Goal: Transaction & Acquisition: Purchase product/service

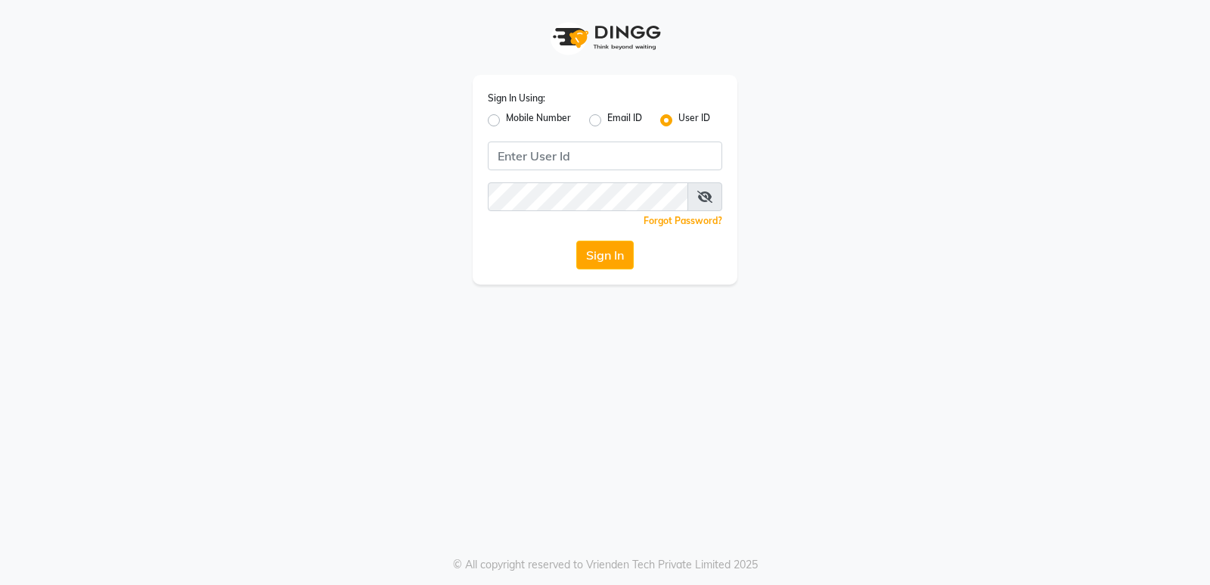
click at [506, 123] on label "Mobile Number" at bounding box center [538, 120] width 65 height 18
click at [506, 121] on input "Mobile Number" at bounding box center [511, 116] width 10 height 10
radio input "true"
radio input "false"
click at [660, 160] on input "Username" at bounding box center [631, 155] width 184 height 29
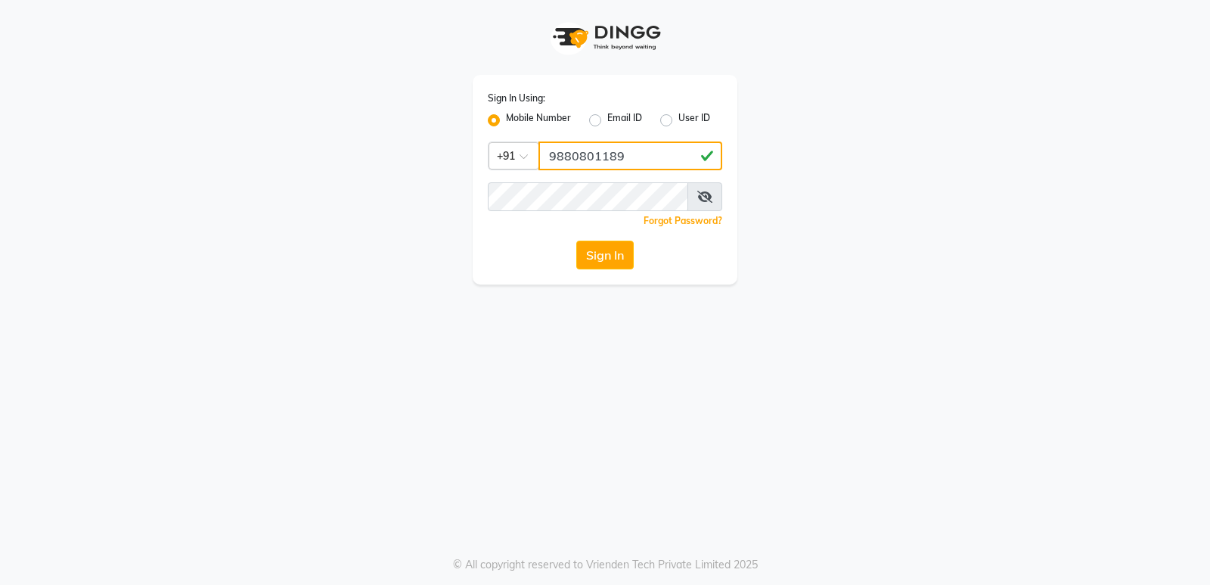
type input "9880801189"
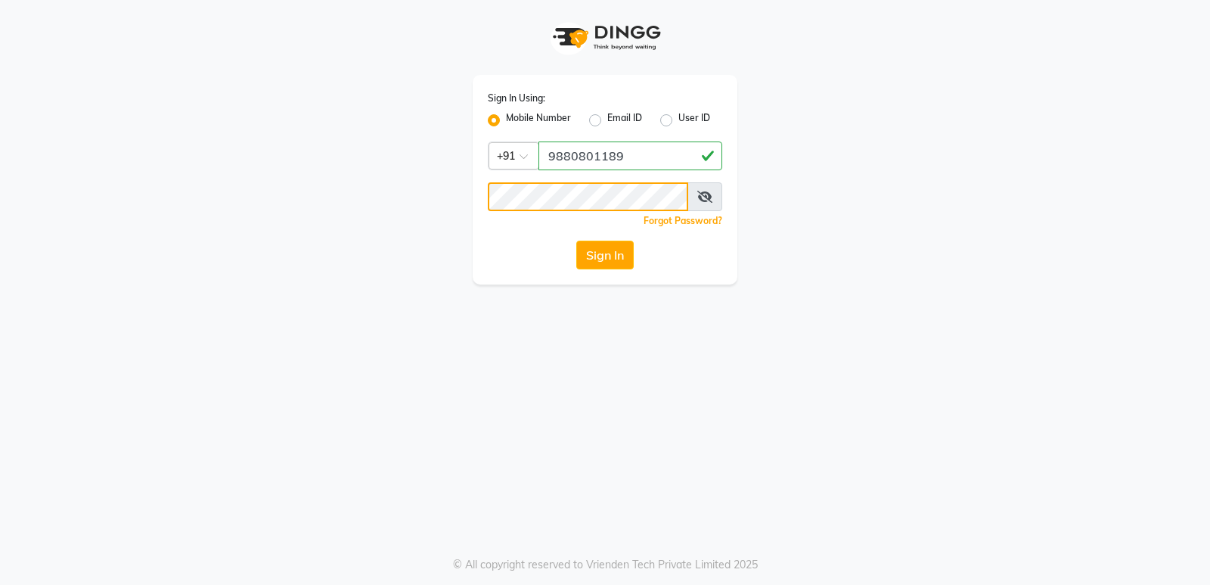
click at [576, 241] on button "Sign In" at bounding box center [604, 255] width 57 height 29
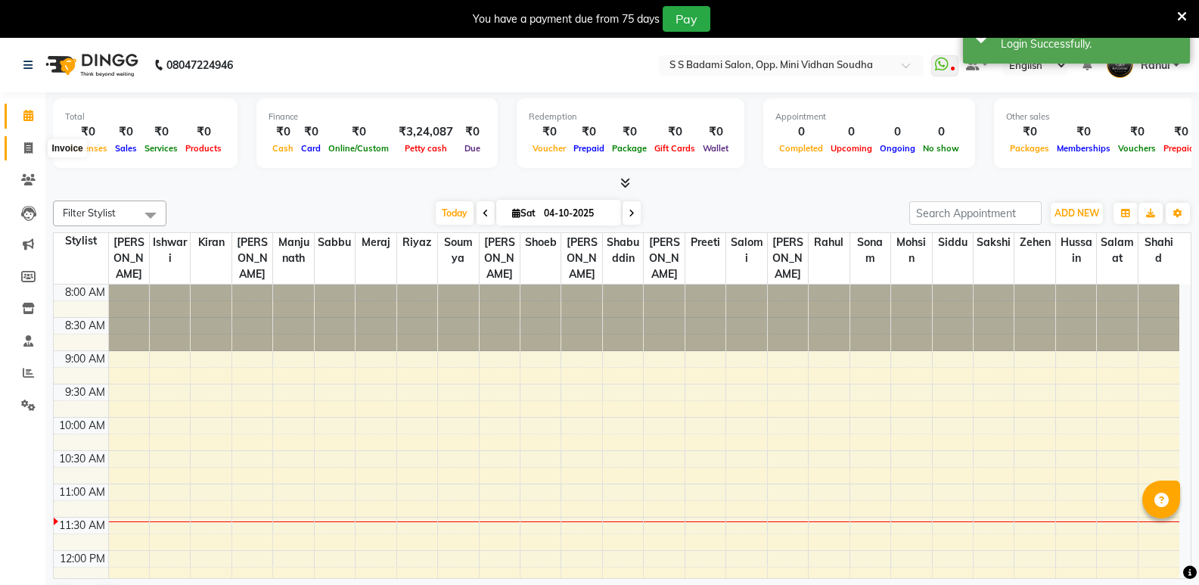
click at [21, 148] on span at bounding box center [28, 148] width 26 height 17
select select "service"
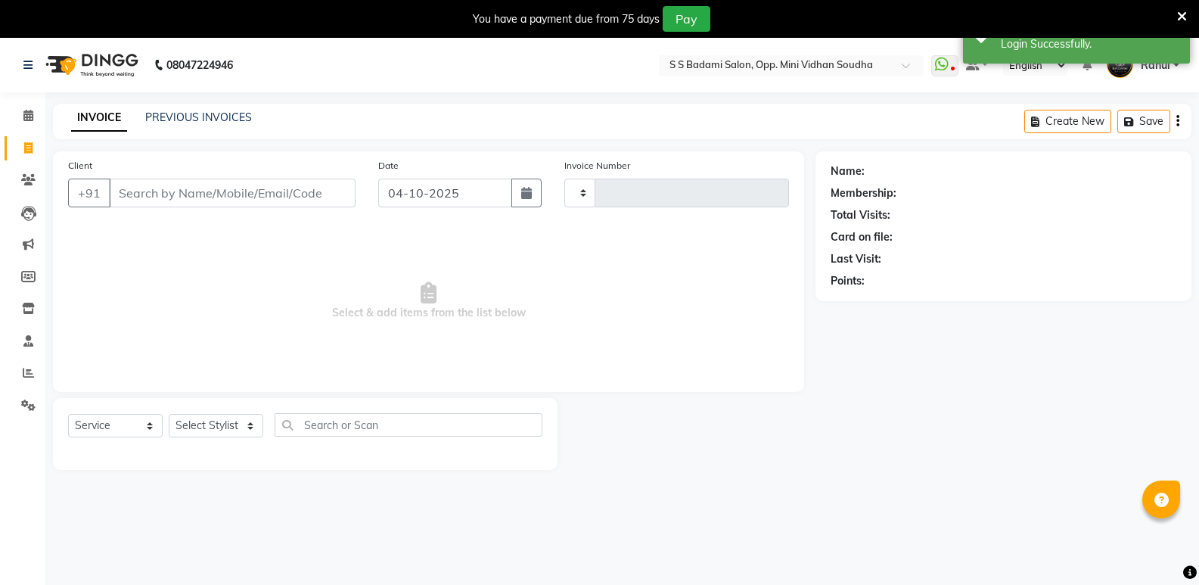
type input "7733"
select select "4533"
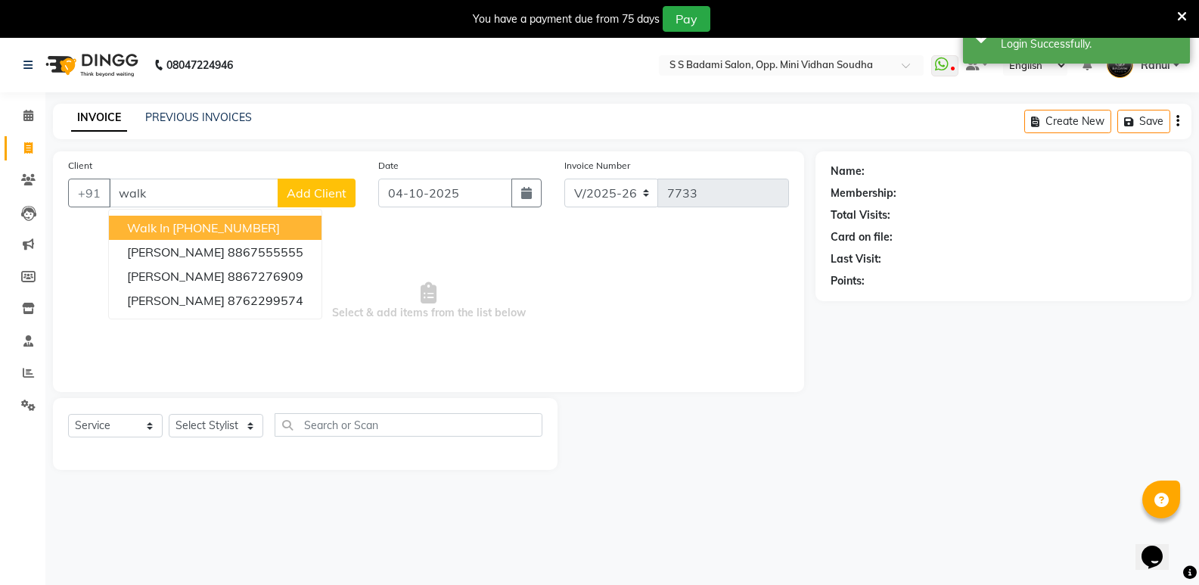
click at [179, 231] on ngb-highlight "[PHONE_NUMBER]" at bounding box center [225, 227] width 107 height 15
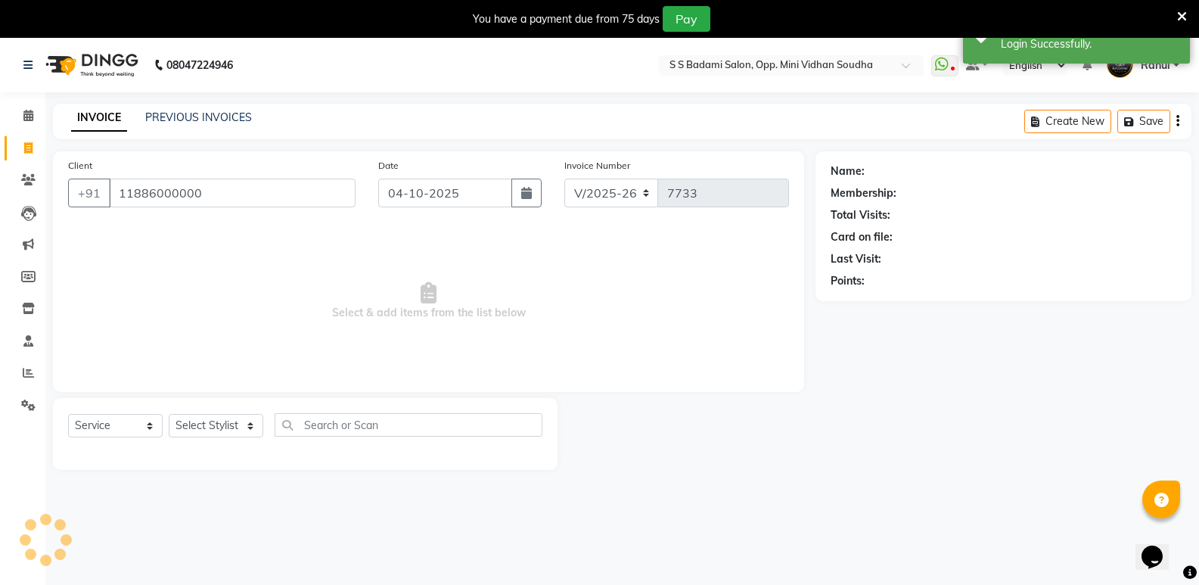
type input "11886000000"
select select "1: Object"
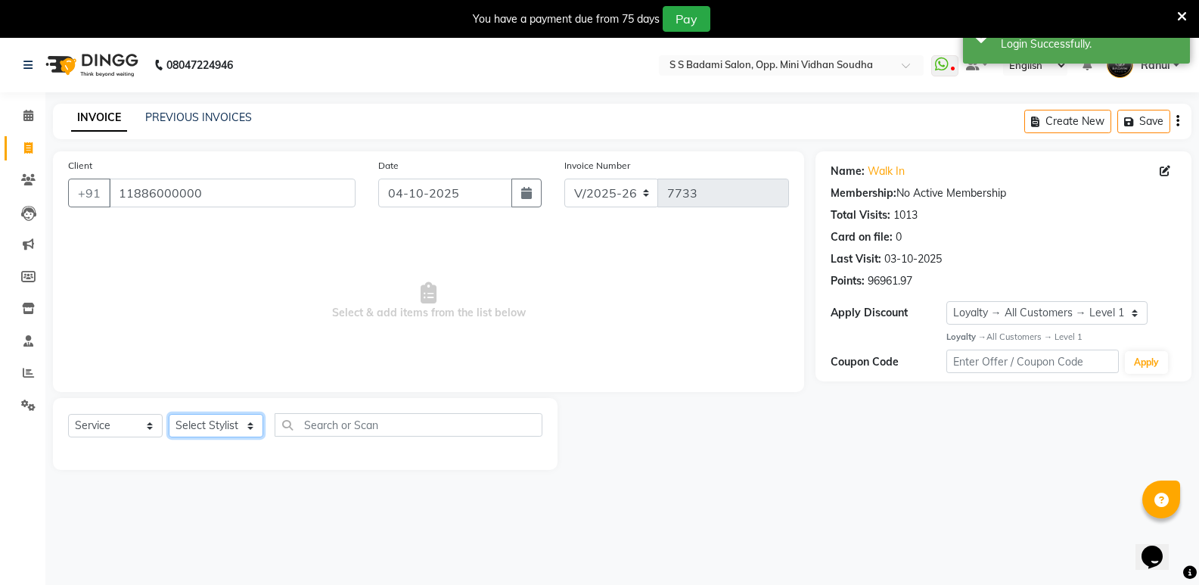
click at [228, 423] on select "Select Stylist [PERSON_NAME] [PERSON_NAME] [PERSON_NAME] Mallu [PERSON_NAME] [P…" at bounding box center [216, 425] width 95 height 23
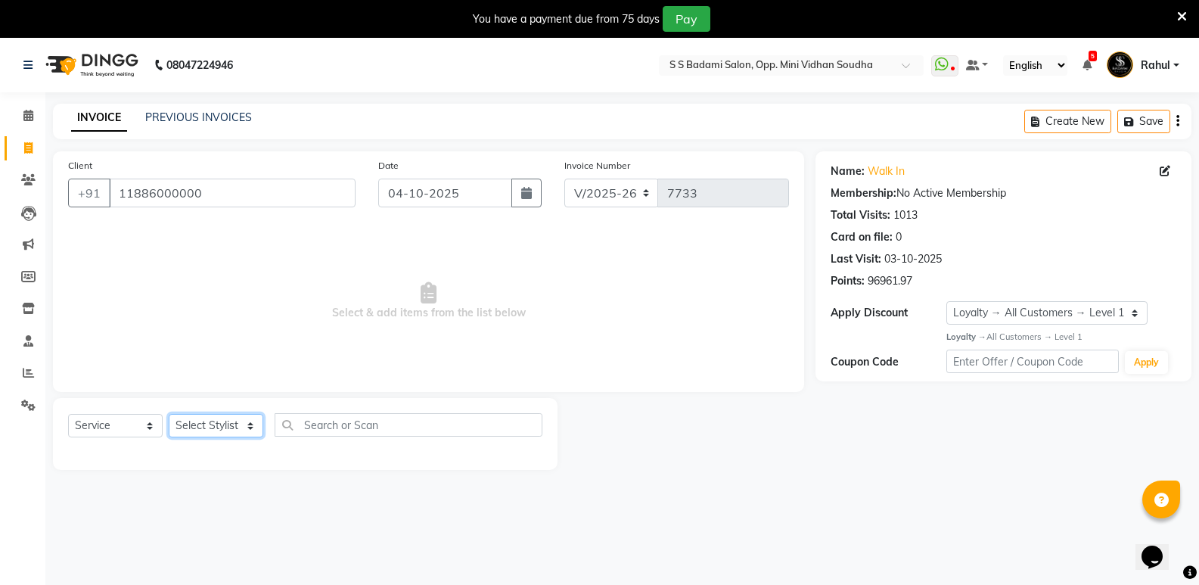
select select "25908"
click at [169, 414] on select "Select Stylist [PERSON_NAME] [PERSON_NAME] [PERSON_NAME] Mallu [PERSON_NAME] [P…" at bounding box center [216, 425] width 95 height 23
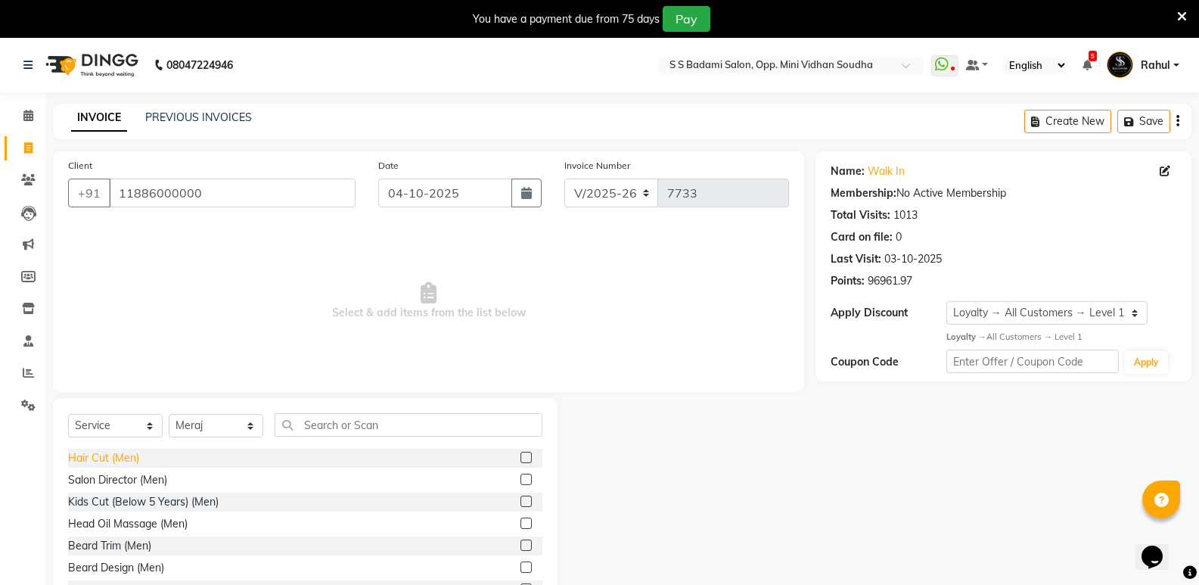
click at [111, 452] on div "Hair Cut (Men)" at bounding box center [103, 458] width 71 height 16
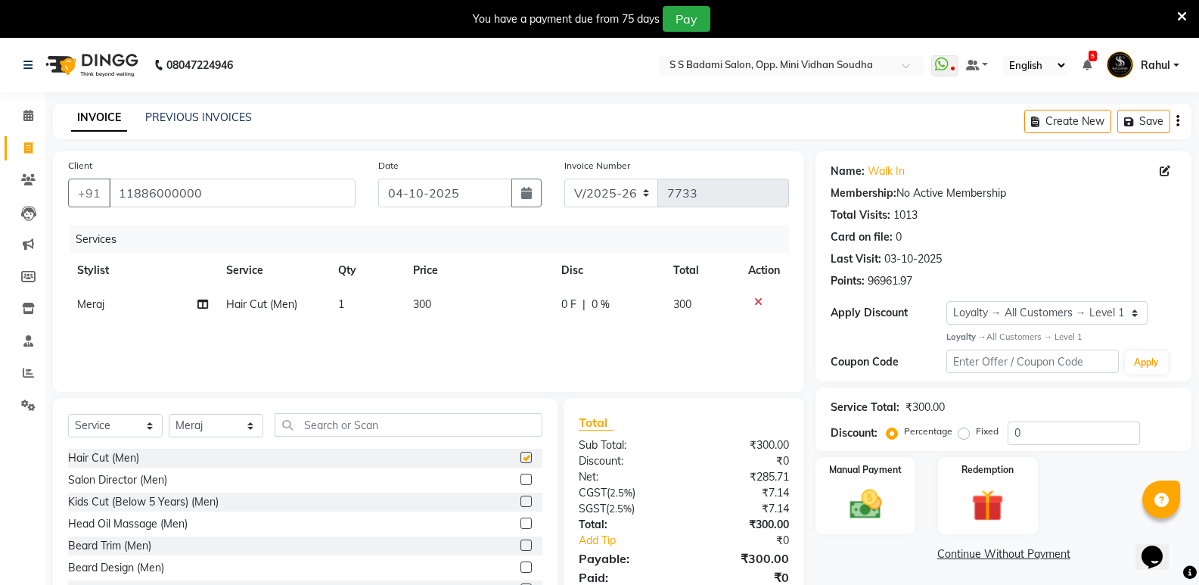
checkbox input "false"
click at [364, 433] on input "text" at bounding box center [409, 424] width 268 height 23
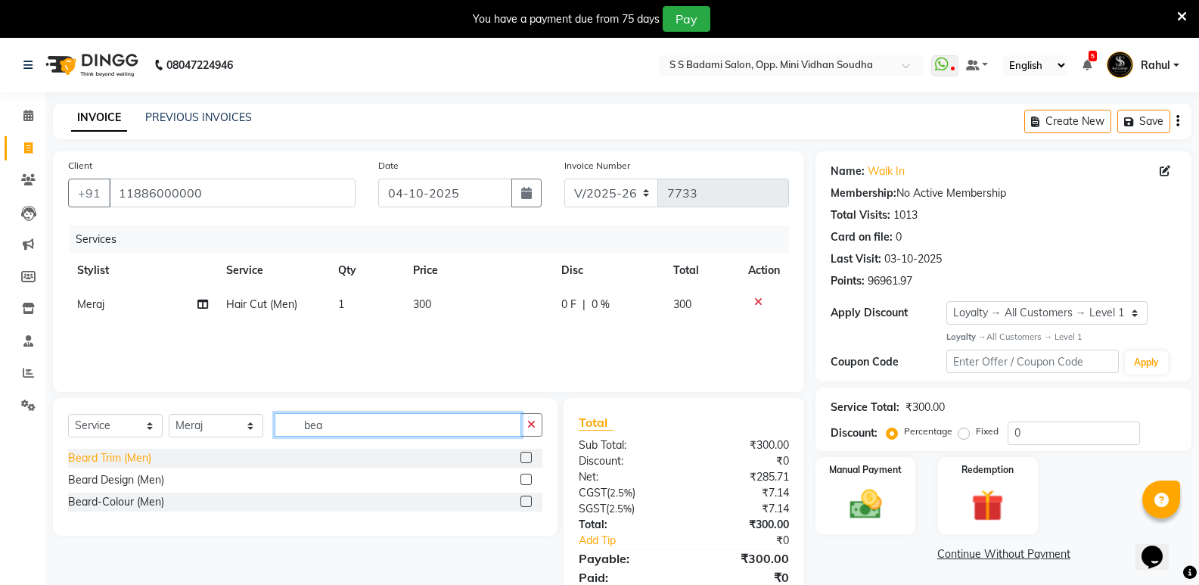
type input "bea"
click at [82, 455] on div "Beard Trim (Men)" at bounding box center [109, 458] width 83 height 16
checkbox input "false"
drag, startPoint x: 350, startPoint y: 424, endPoint x: 260, endPoint y: 437, distance: 90.8
click at [260, 437] on div "Select Service Product Membership Package Voucher Prepaid Gift Card Select Styl…" at bounding box center [305, 431] width 474 height 36
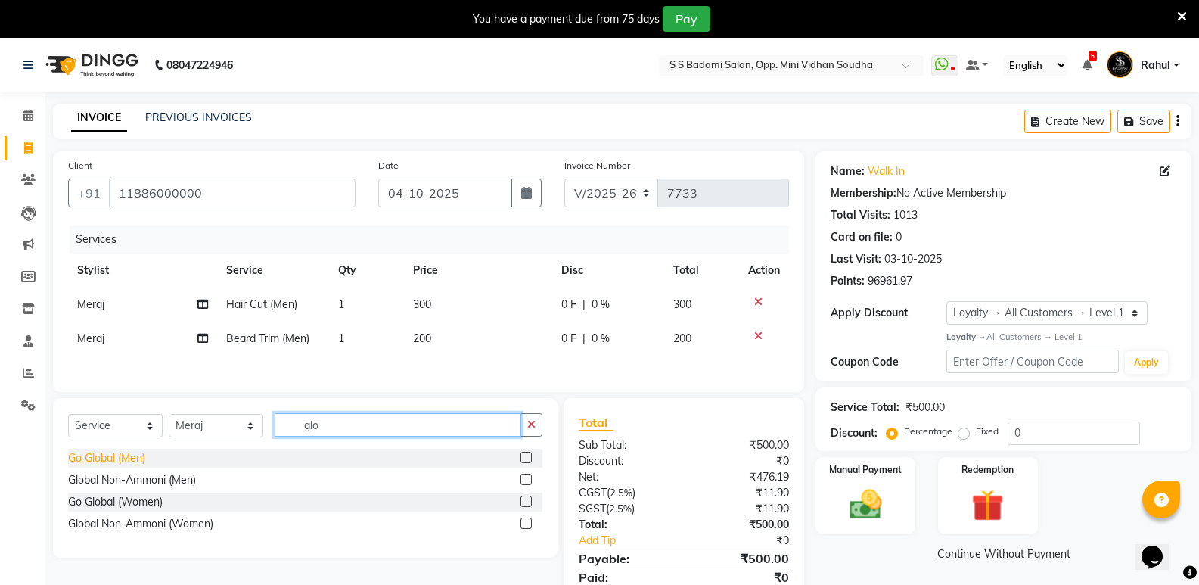
type input "glo"
click at [82, 452] on div "Go Global (Men)" at bounding box center [106, 458] width 77 height 16
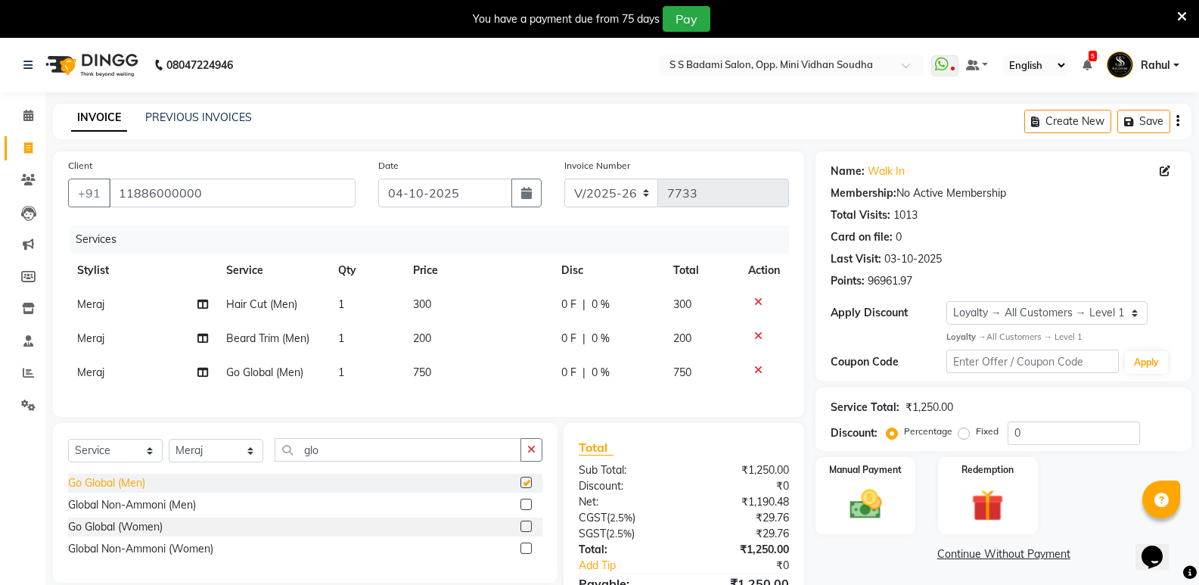
checkbox input "false"
click at [350, 328] on td "1" at bounding box center [366, 339] width 75 height 34
select select "25908"
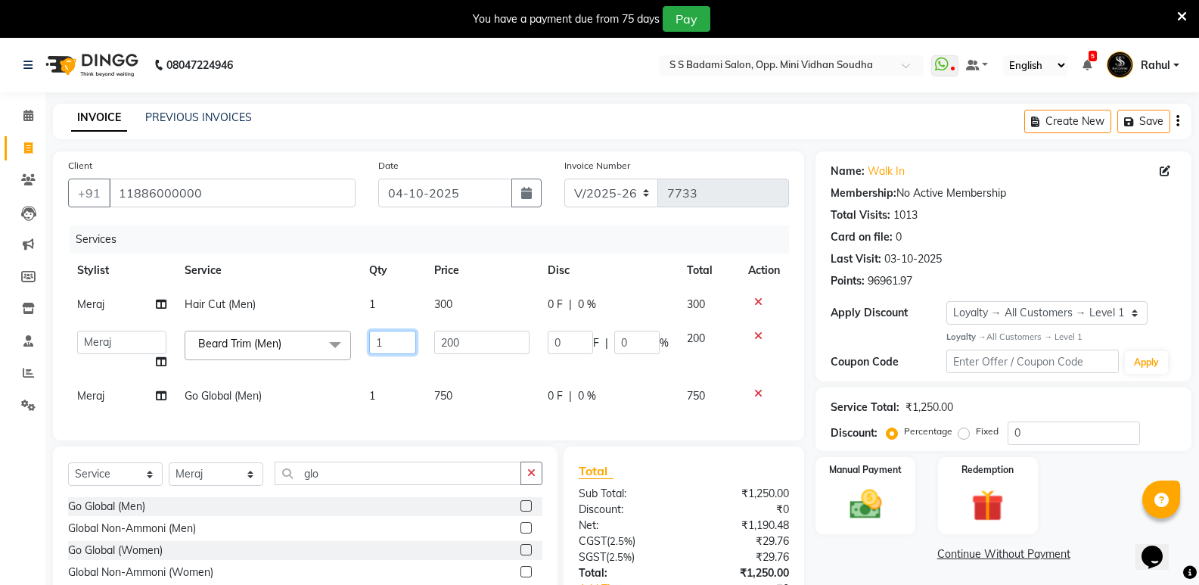
click at [391, 348] on input "1" at bounding box center [392, 342] width 47 height 23
type input "2"
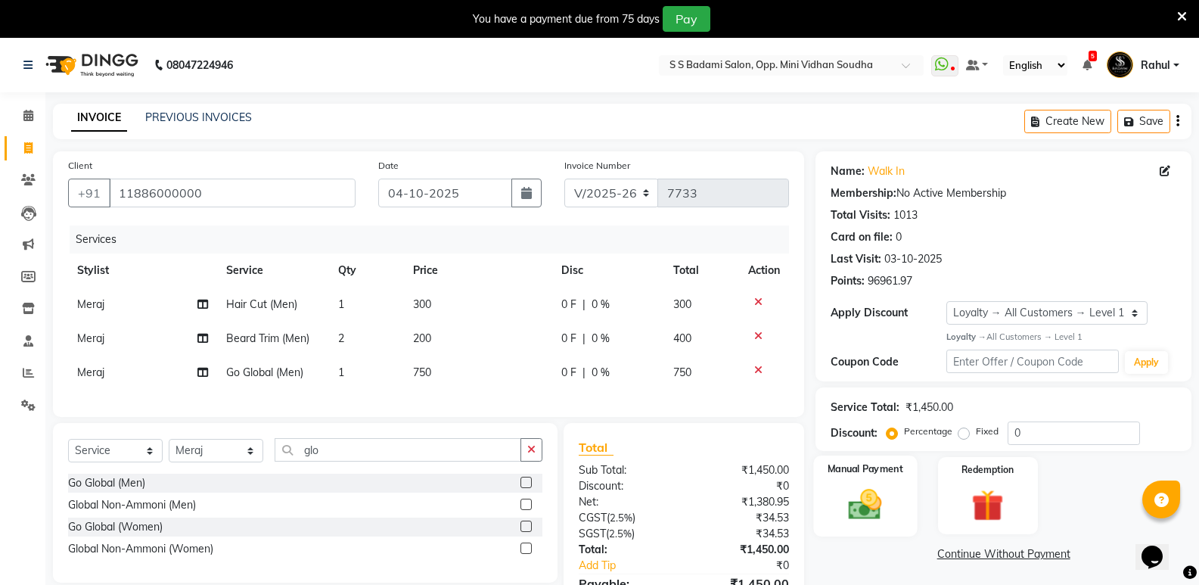
click at [884, 506] on img at bounding box center [865, 504] width 54 height 39
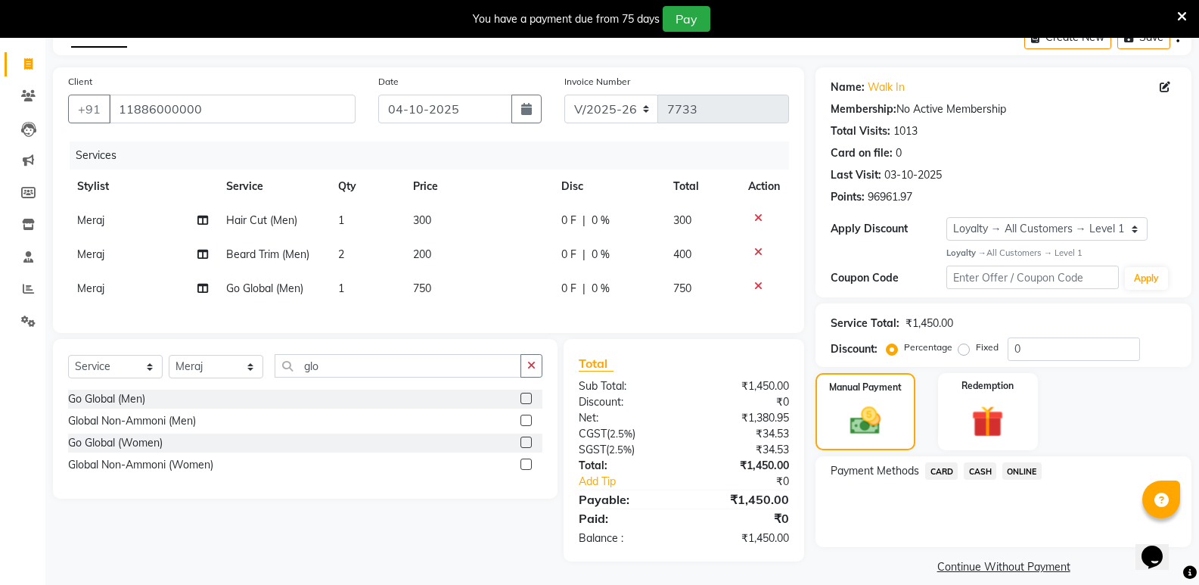
scroll to position [100, 0]
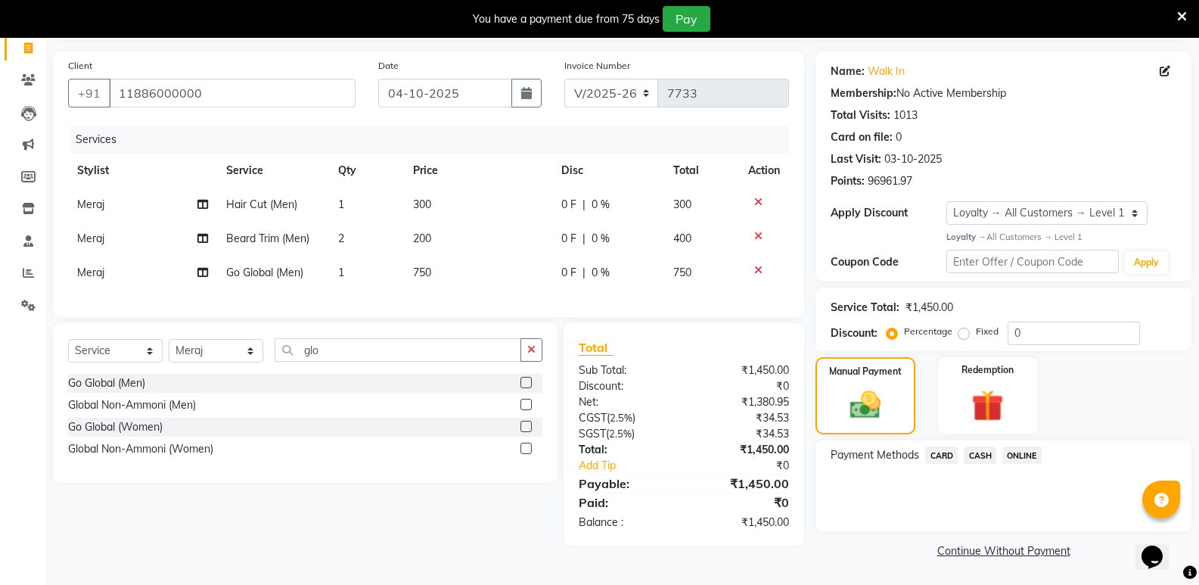
click at [982, 455] on span "CASH" at bounding box center [980, 454] width 33 height 17
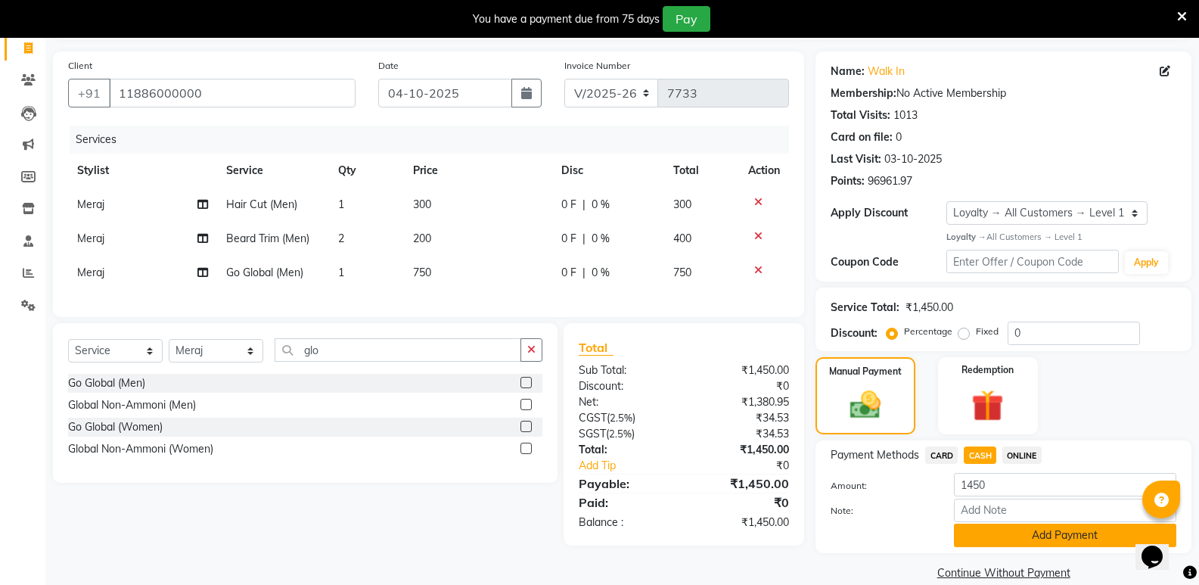
click at [986, 535] on button "Add Payment" at bounding box center [1065, 535] width 222 height 23
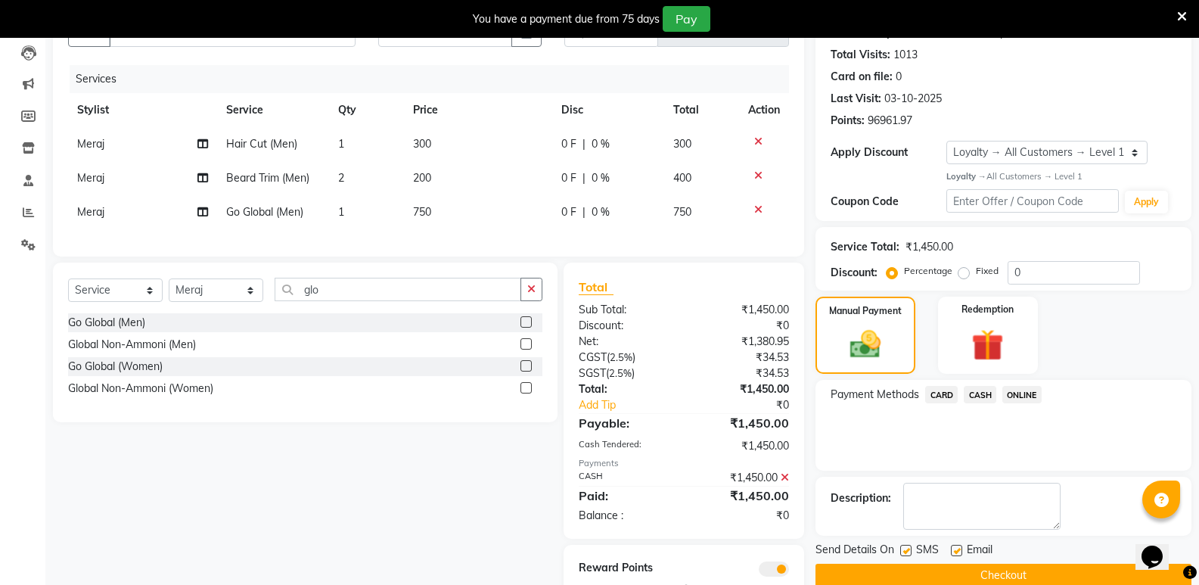
scroll to position [223, 0]
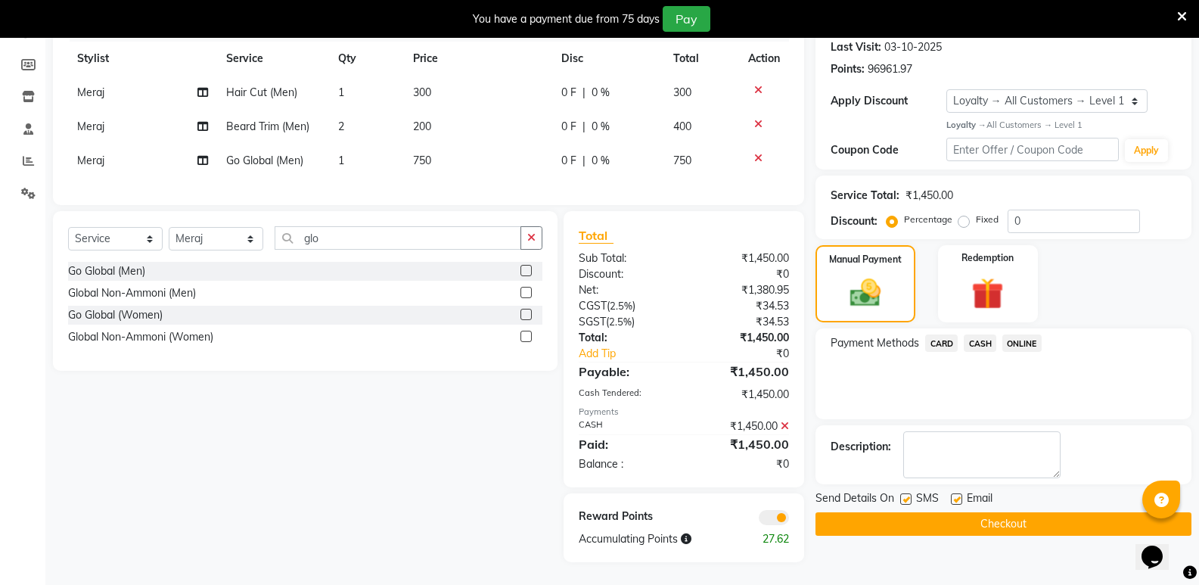
click at [990, 519] on button "Checkout" at bounding box center [1004, 523] width 376 height 23
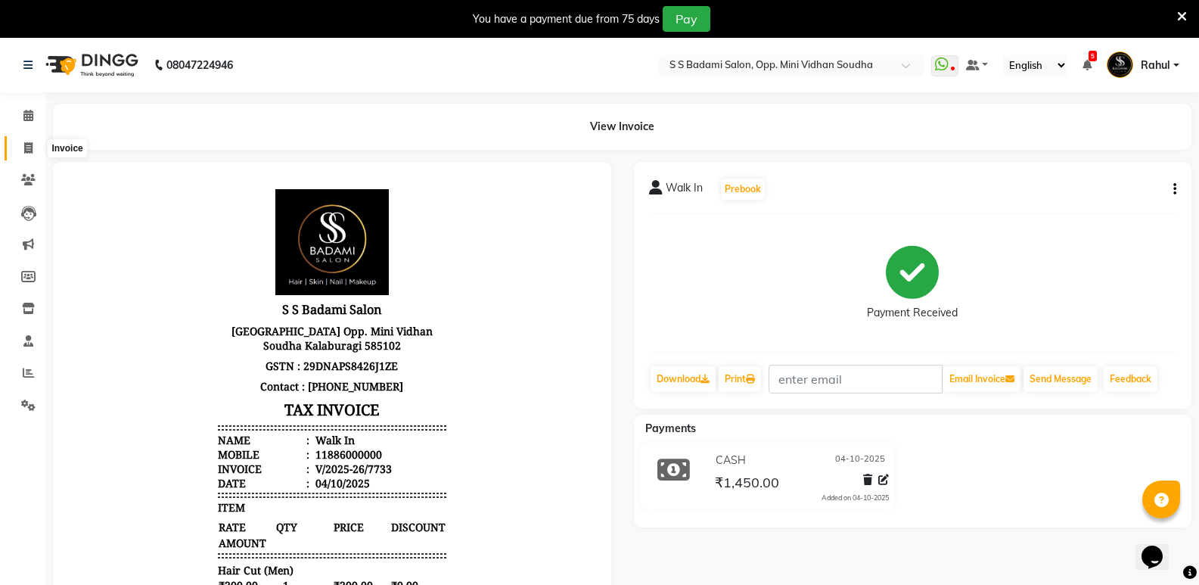
click at [26, 155] on span at bounding box center [28, 148] width 26 height 17
select select "service"
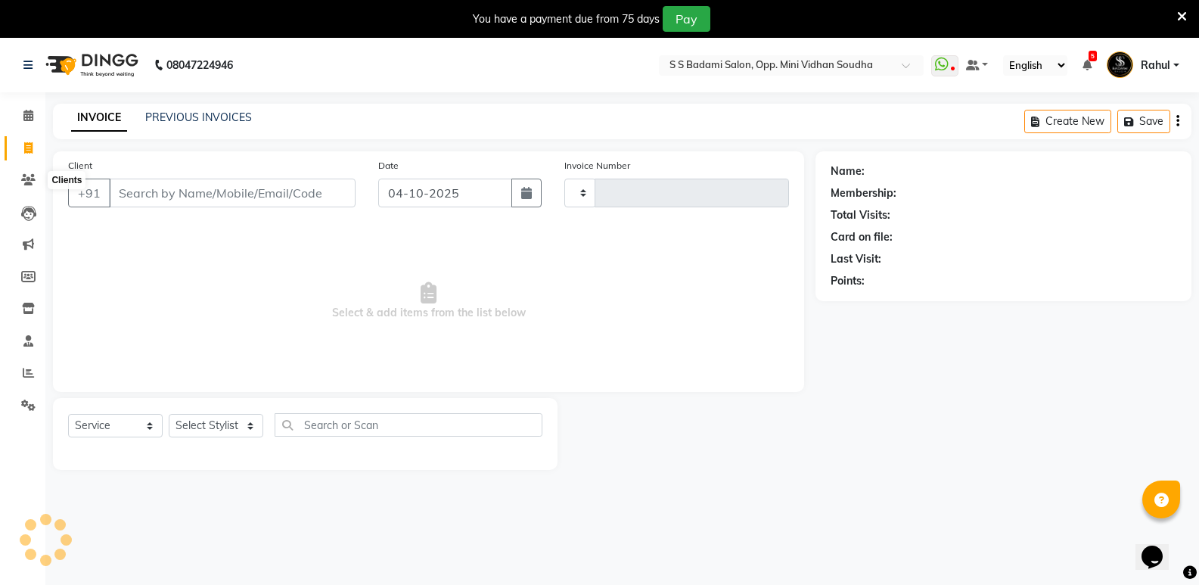
type input "7734"
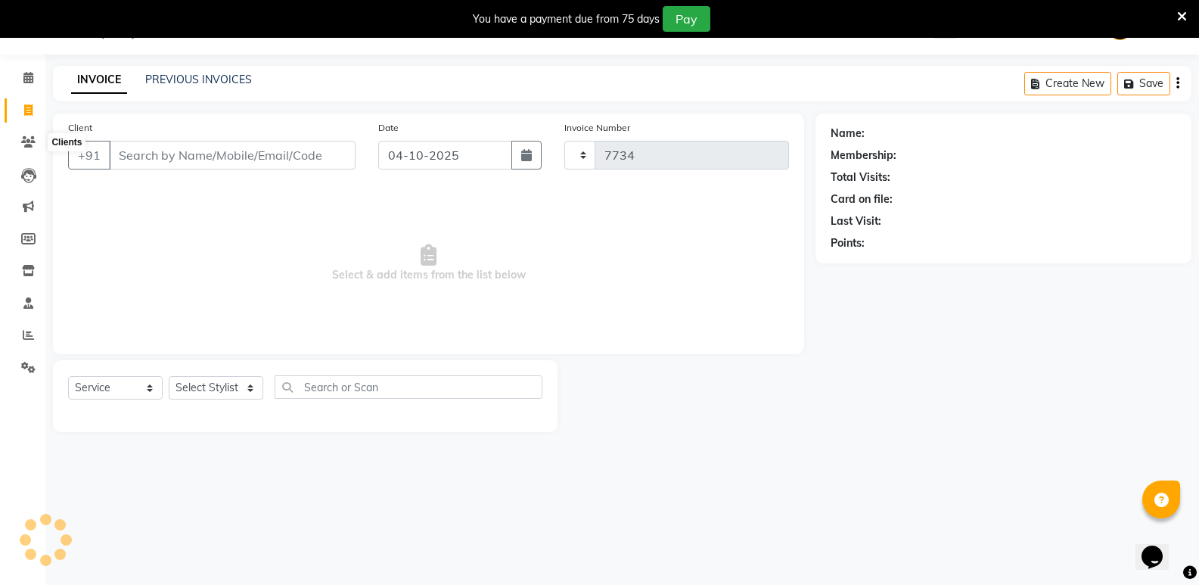
select select "4533"
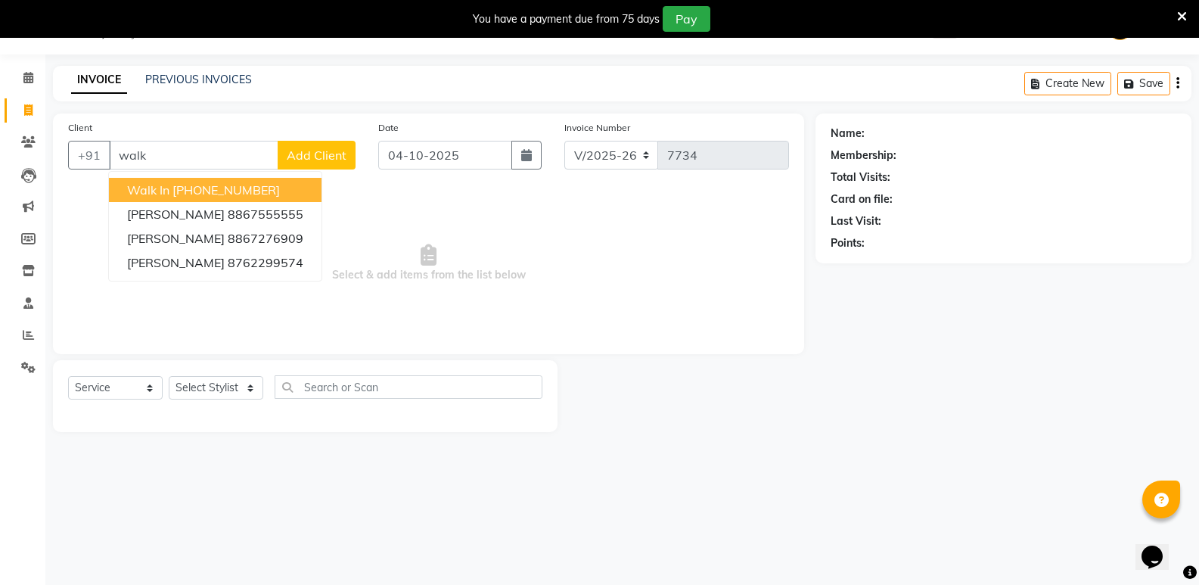
click at [179, 190] on ngb-highlight "[PHONE_NUMBER]" at bounding box center [225, 189] width 107 height 15
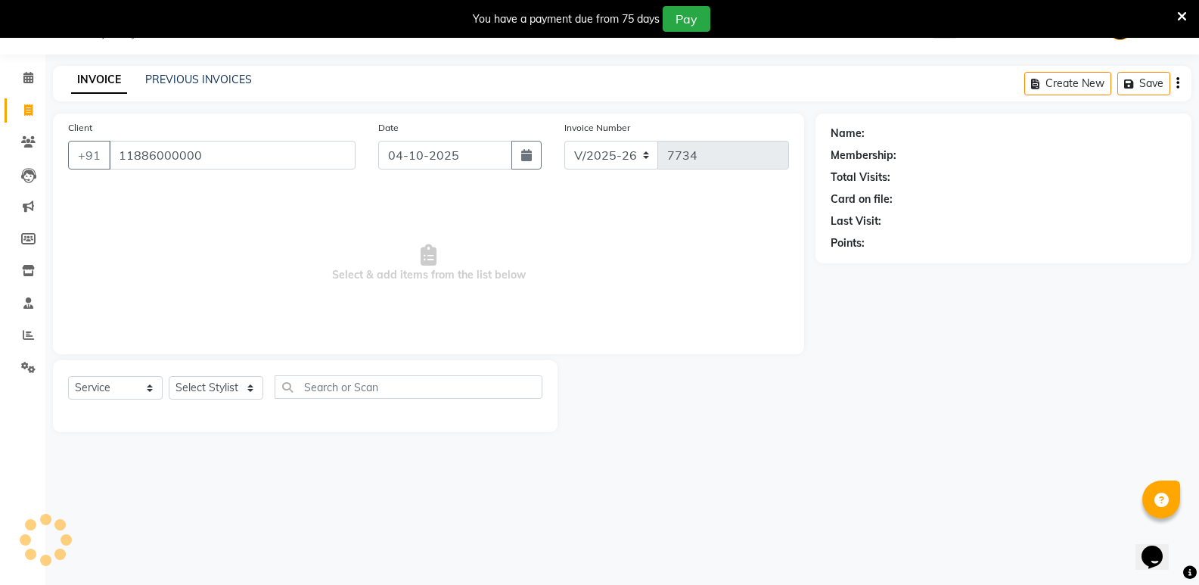
type input "11886000000"
select select "1: Object"
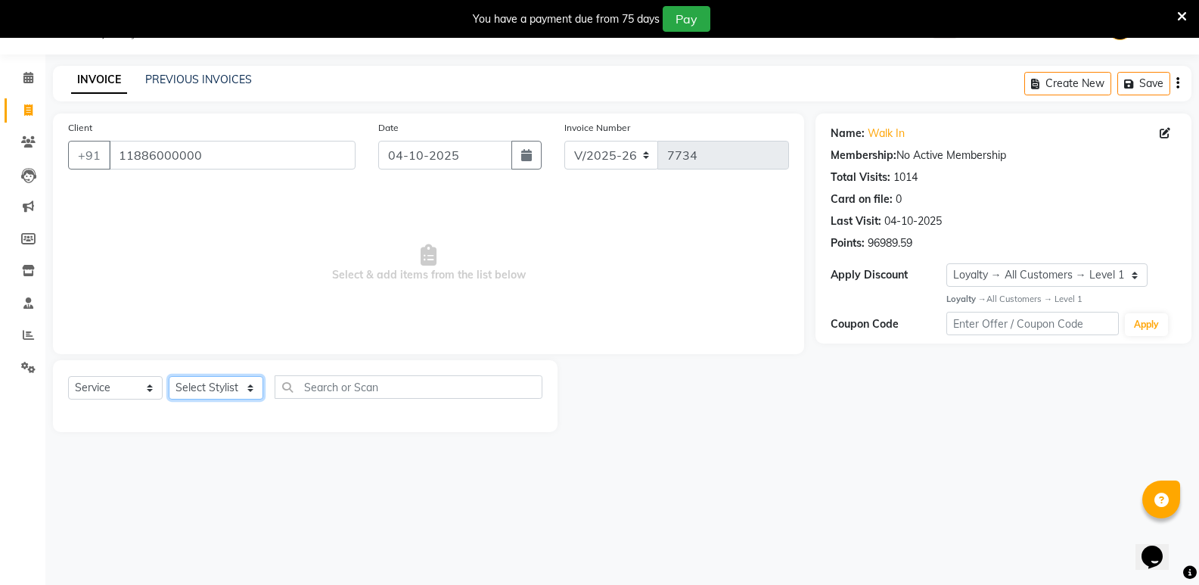
click at [207, 396] on select "Select Stylist [PERSON_NAME] [PERSON_NAME] [PERSON_NAME] Mallu [PERSON_NAME] [P…" at bounding box center [216, 387] width 95 height 23
select select "25909"
click at [169, 376] on select "Select Stylist [PERSON_NAME] [PERSON_NAME] [PERSON_NAME] Mallu [PERSON_NAME] [P…" at bounding box center [216, 387] width 95 height 23
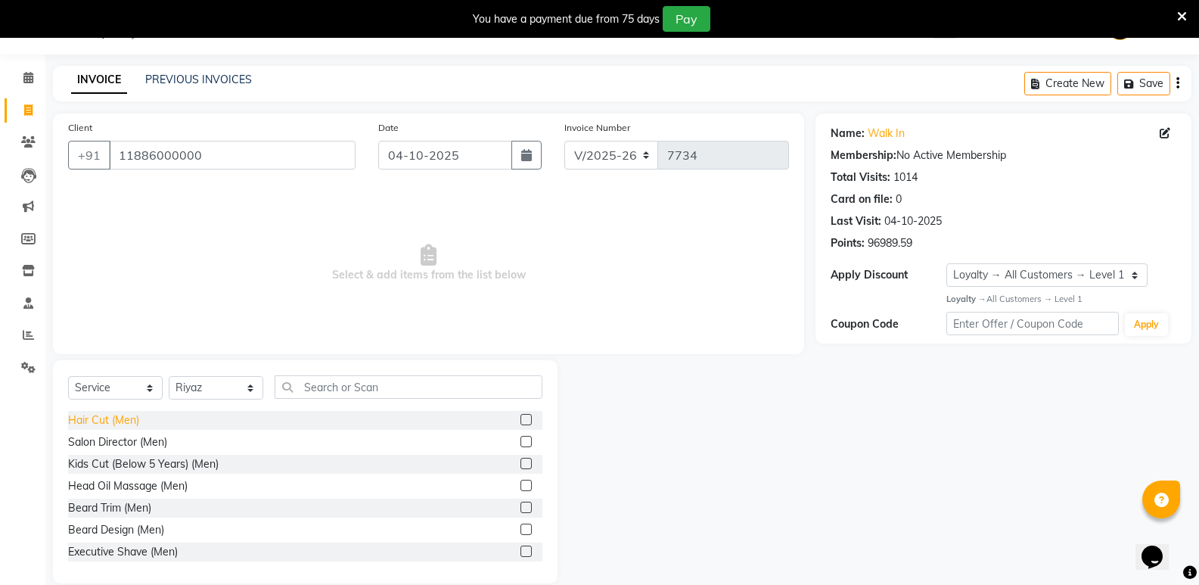
click at [88, 417] on div "Hair Cut (Men)" at bounding box center [103, 420] width 71 height 16
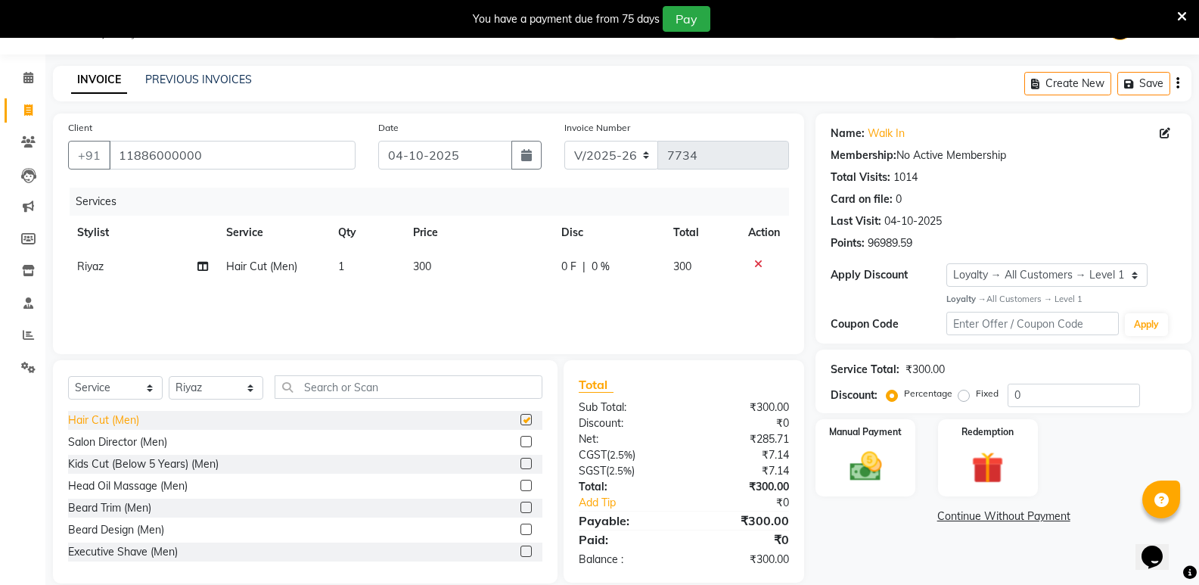
checkbox input "false"
click at [225, 390] on select "Select Stylist [PERSON_NAME] [PERSON_NAME] [PERSON_NAME] Mallu [PERSON_NAME] [P…" at bounding box center [216, 387] width 95 height 23
select select "25905"
click at [169, 376] on select "Select Stylist [PERSON_NAME] [PERSON_NAME] [PERSON_NAME] Mallu [PERSON_NAME] [P…" at bounding box center [216, 387] width 95 height 23
click at [107, 415] on div "Hair Cut (Men)" at bounding box center [103, 420] width 71 height 16
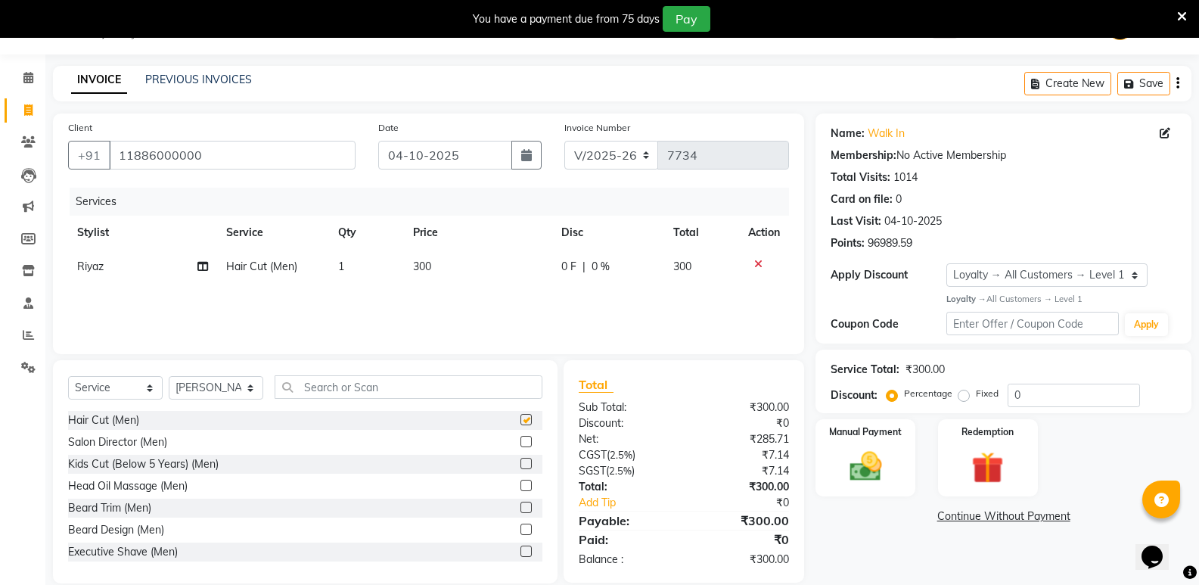
checkbox input "false"
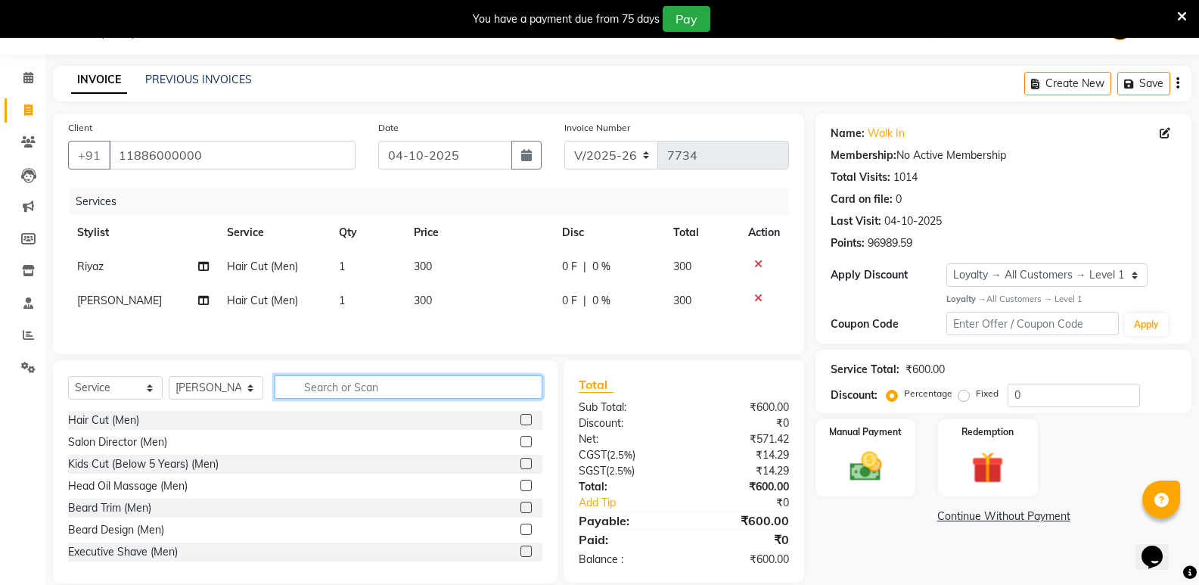
click at [381, 396] on input "text" at bounding box center [409, 386] width 268 height 23
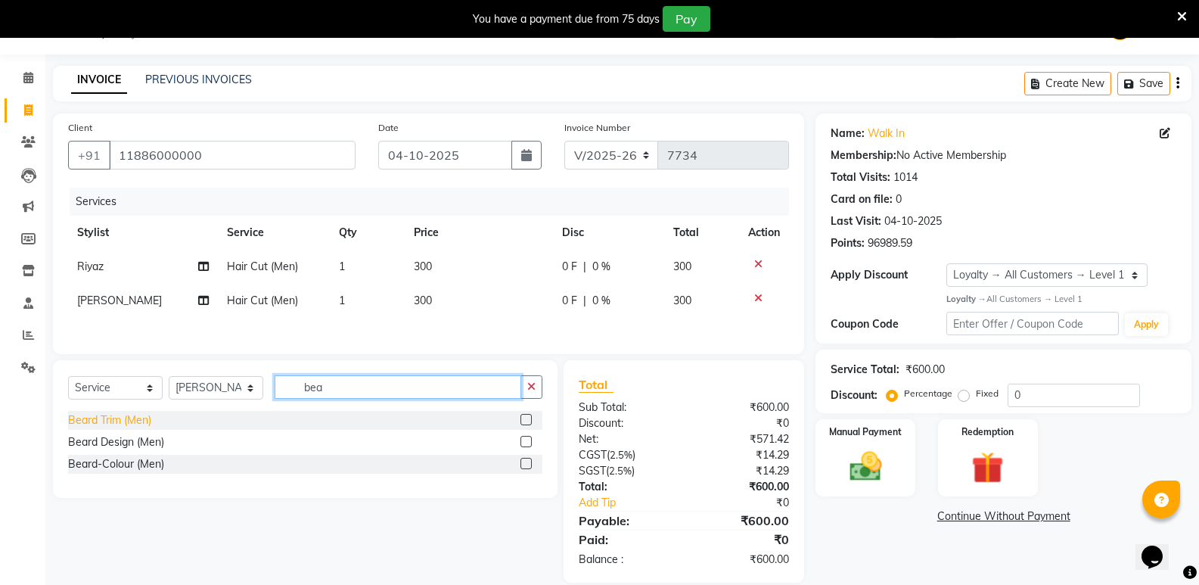
type input "bea"
click at [98, 419] on div "Beard Trim (Men)" at bounding box center [109, 420] width 83 height 16
checkbox input "false"
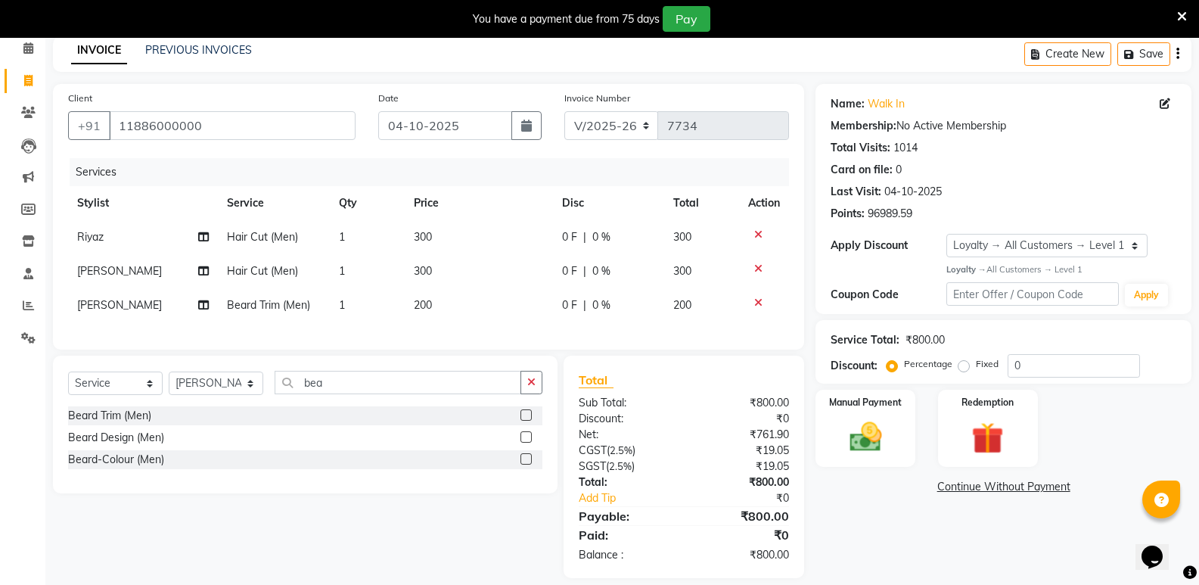
scroll to position [95, 0]
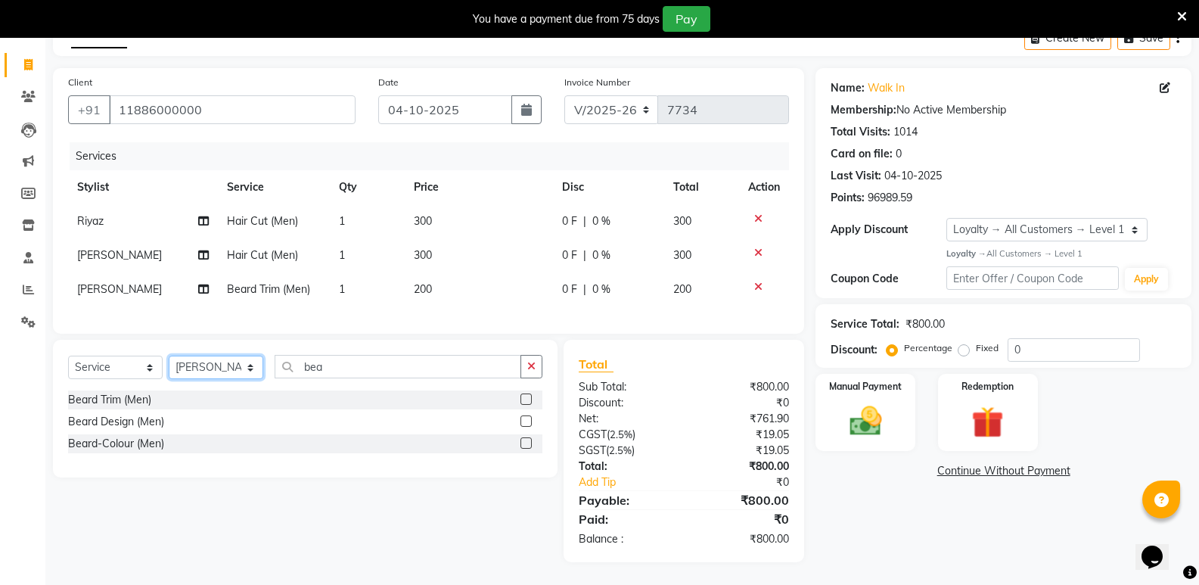
click at [226, 373] on select "Select Stylist [PERSON_NAME] [PERSON_NAME] [PERSON_NAME] Mallu [PERSON_NAME] [P…" at bounding box center [216, 367] width 95 height 23
select select "63628"
click at [169, 356] on select "Select Stylist [PERSON_NAME] [PERSON_NAME] [PERSON_NAME] Mallu [PERSON_NAME] [P…" at bounding box center [216, 367] width 95 height 23
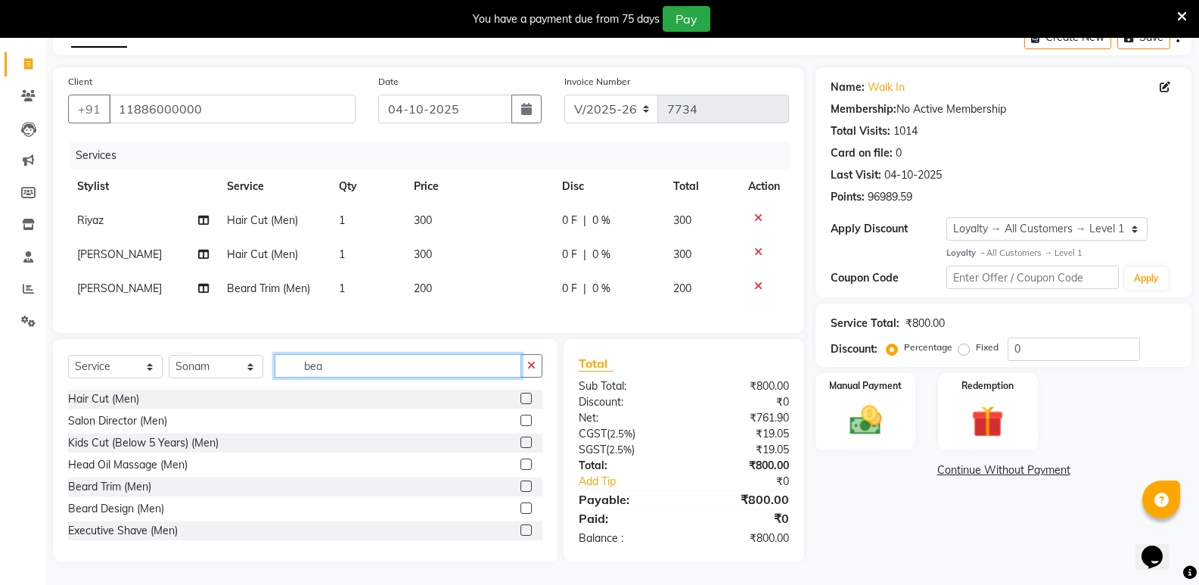
drag, startPoint x: 335, startPoint y: 378, endPoint x: 283, endPoint y: 394, distance: 54.8
click at [283, 394] on div "Select Service Product Membership Package Voucher Prepaid Gift Card Select Styl…" at bounding box center [305, 450] width 505 height 223
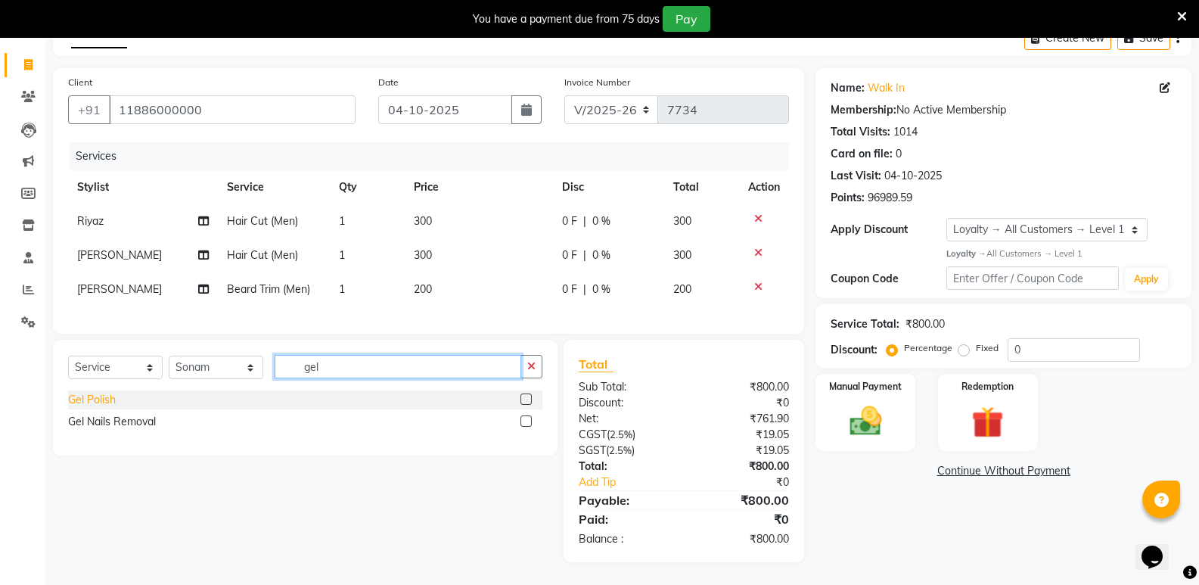
type input "gel"
click at [102, 399] on div "Gel Polish" at bounding box center [92, 400] width 48 height 16
checkbox input "false"
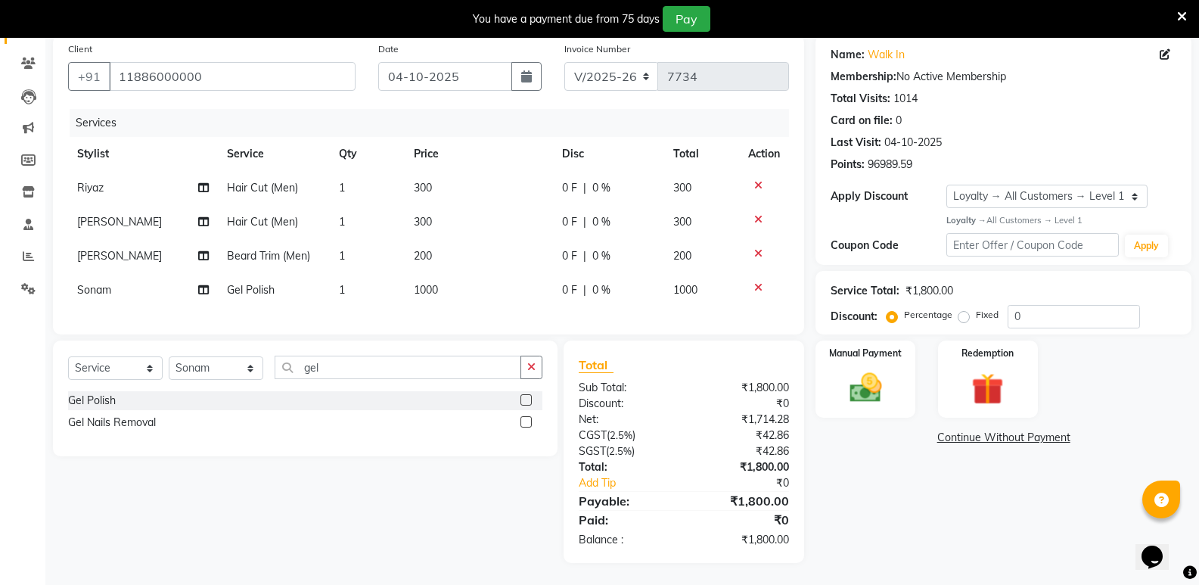
scroll to position [129, 0]
click at [417, 282] on span "1000" at bounding box center [426, 289] width 24 height 14
select select "63628"
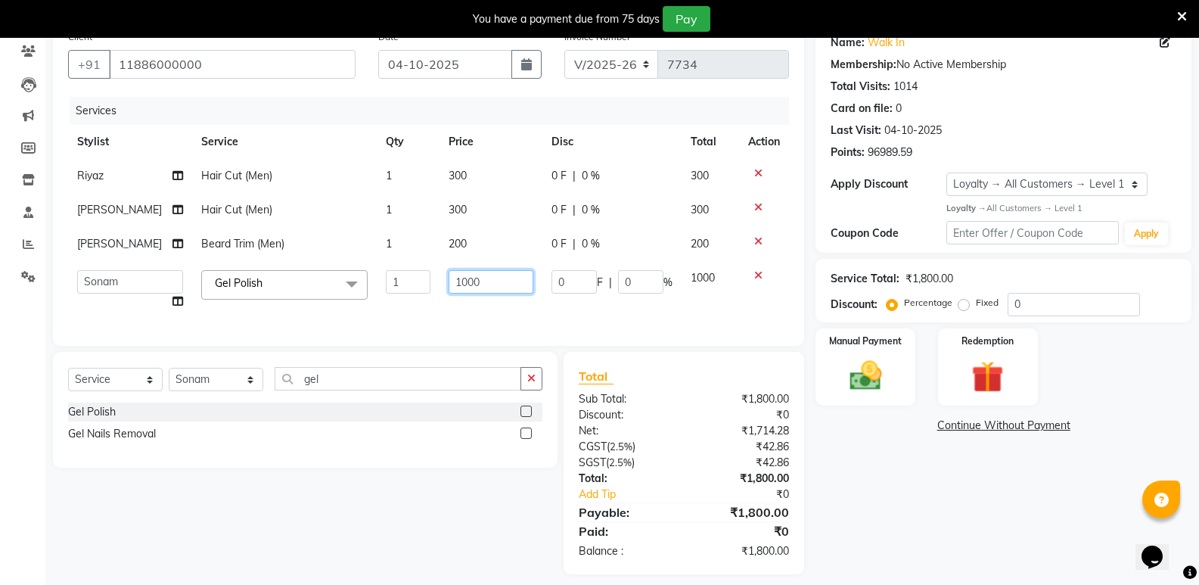
click at [449, 290] on input "1000" at bounding box center [491, 281] width 85 height 23
type input "2000"
click at [863, 381] on img at bounding box center [865, 375] width 54 height 39
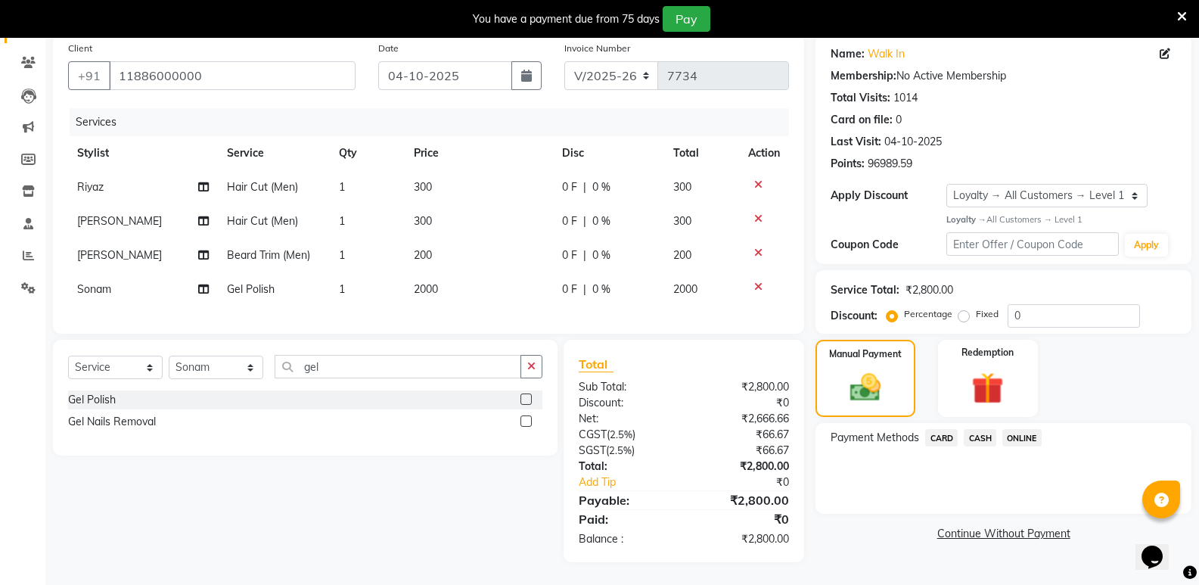
click at [985, 429] on span "CASH" at bounding box center [980, 437] width 33 height 17
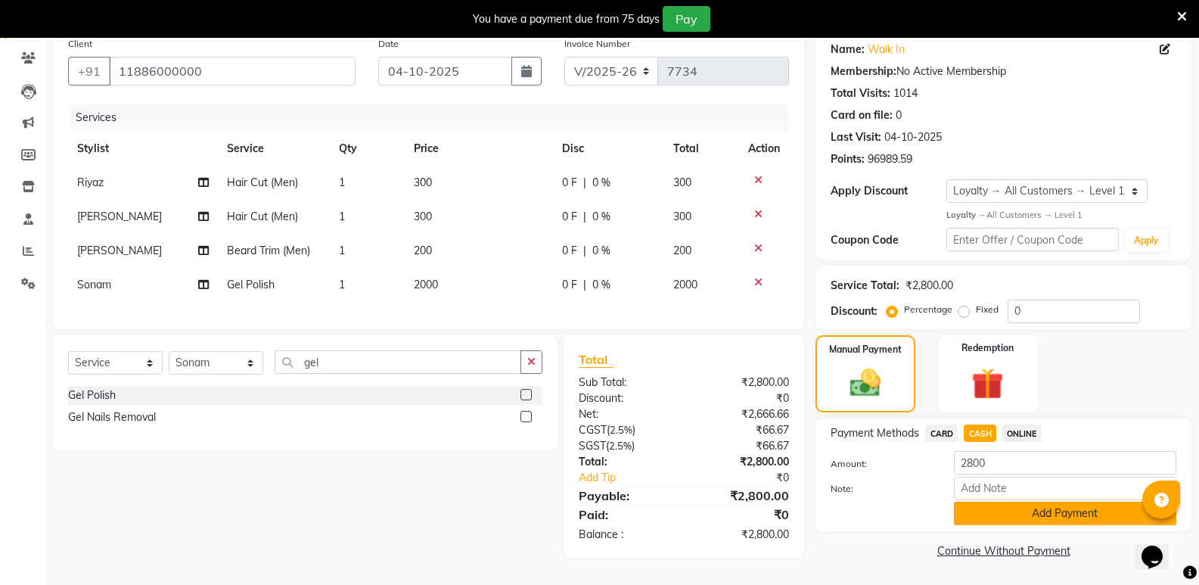
click at [989, 505] on button "Add Payment" at bounding box center [1065, 513] width 222 height 23
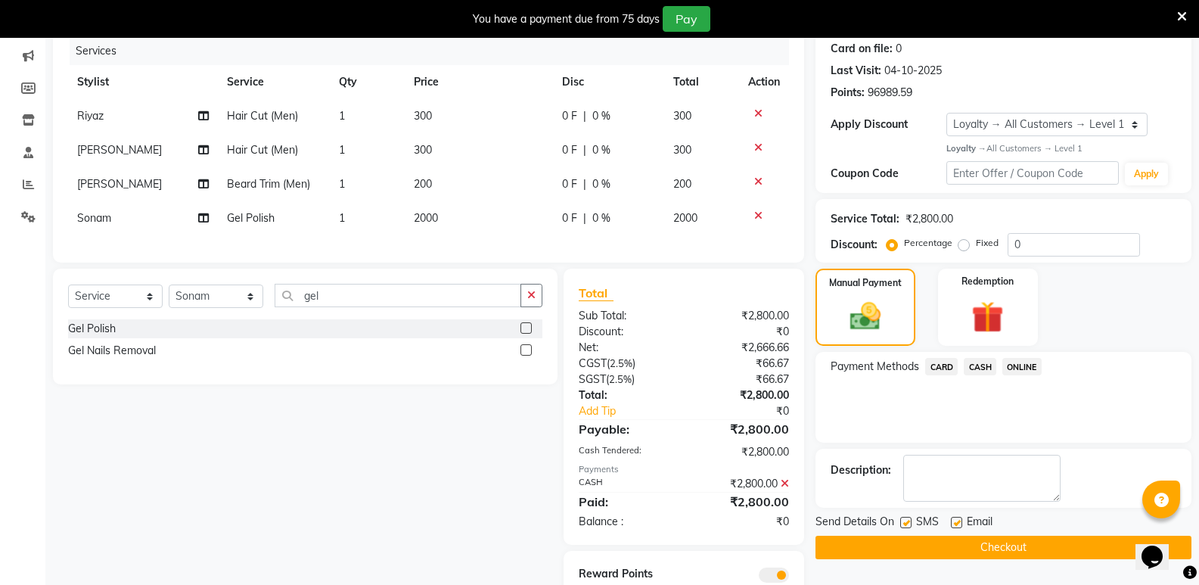
scroll to position [257, 0]
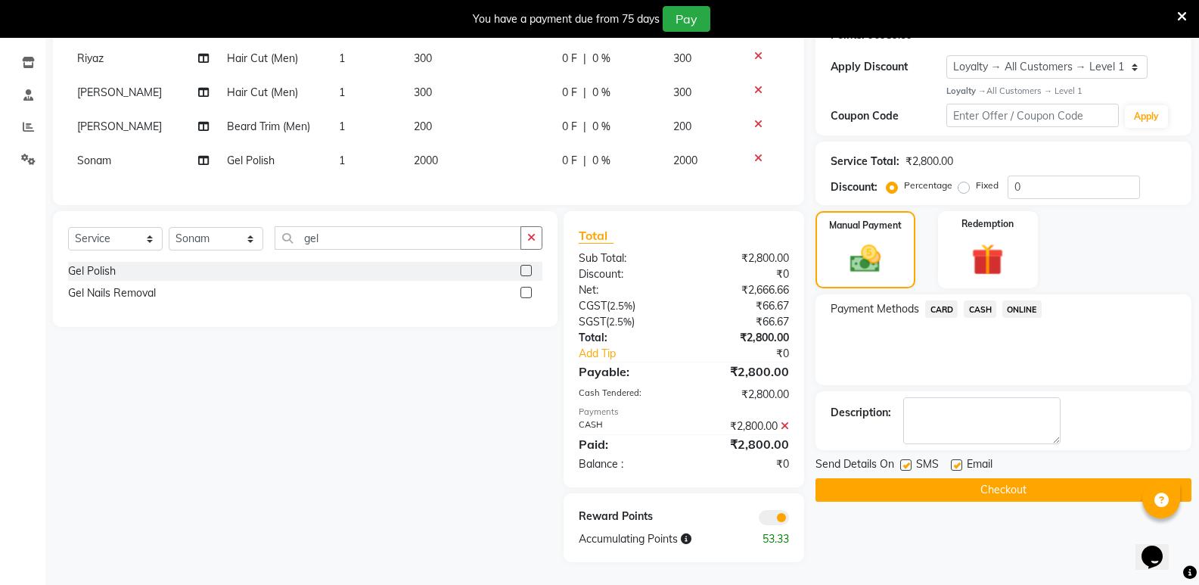
click at [992, 478] on button "Checkout" at bounding box center [1004, 489] width 376 height 23
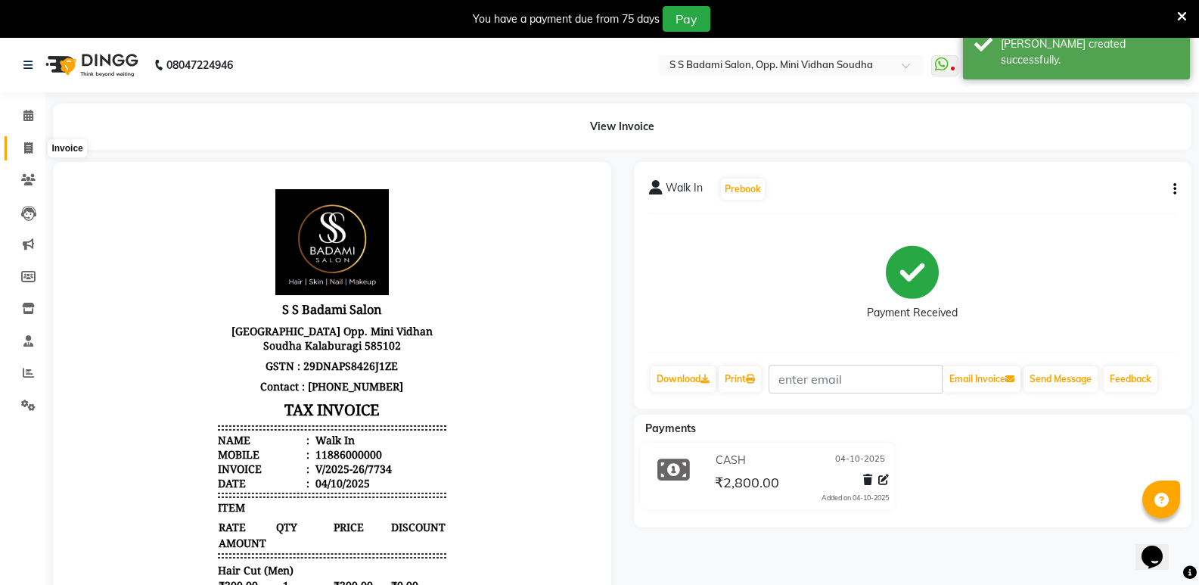
click at [26, 147] on icon at bounding box center [28, 147] width 8 height 11
select select "service"
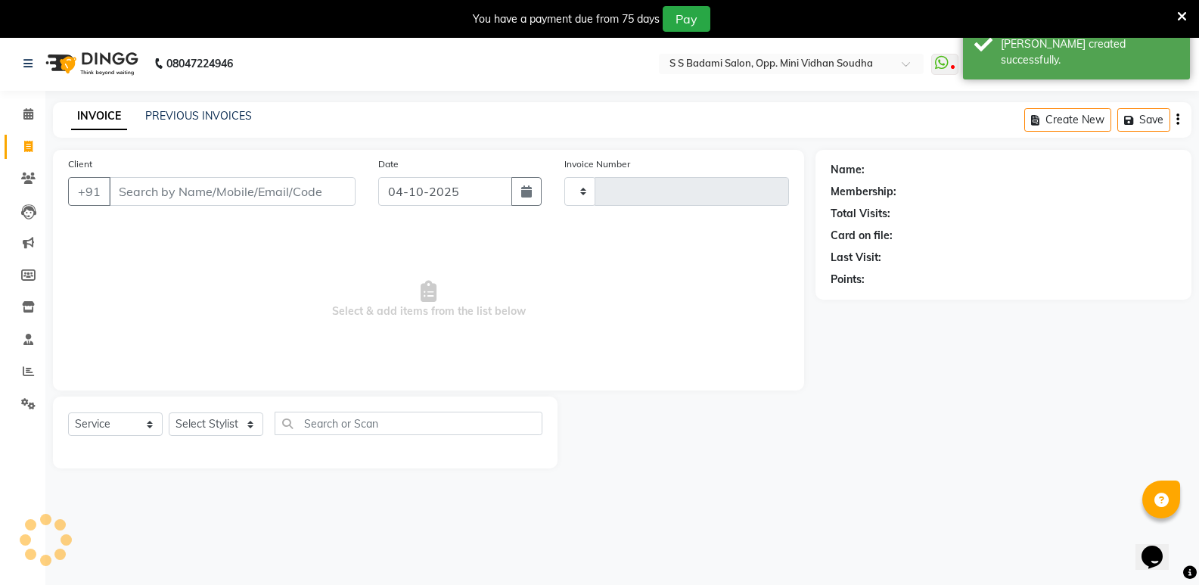
type input "7735"
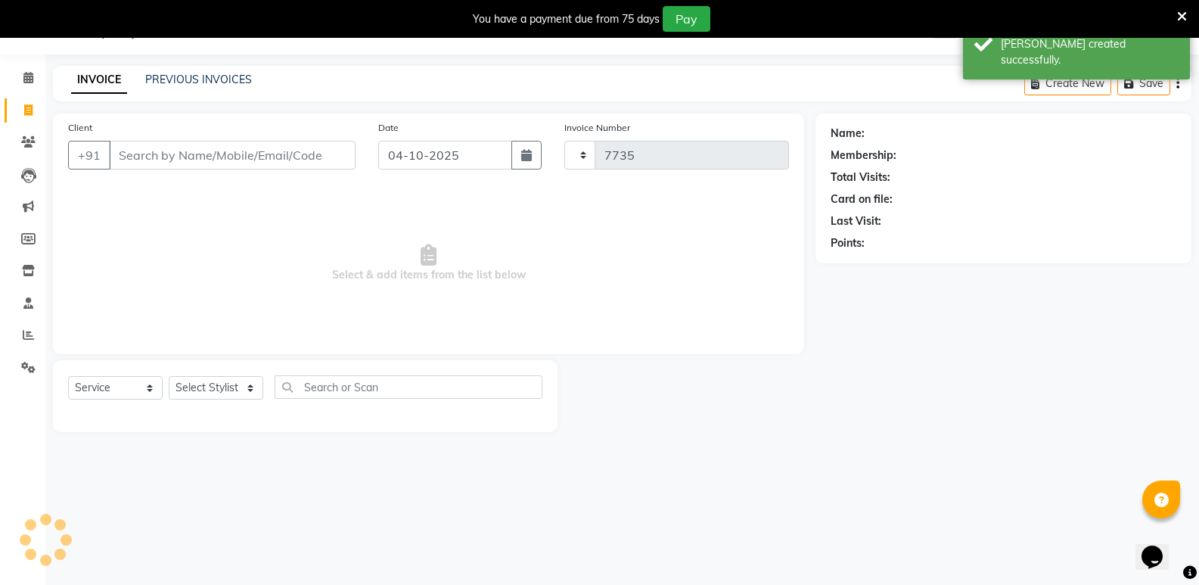
select select "4533"
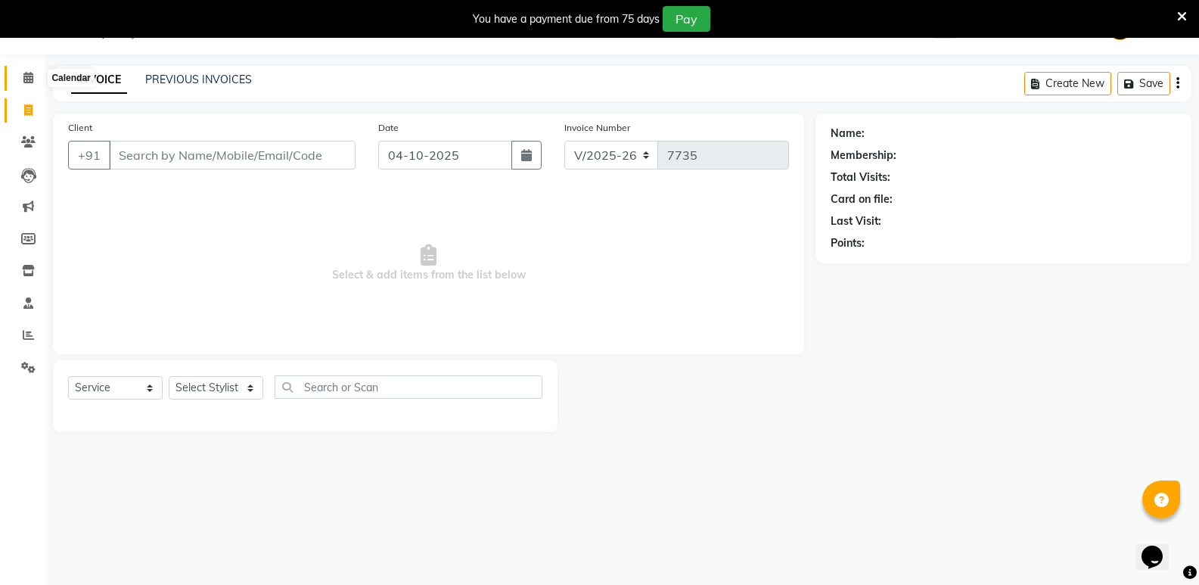
click at [19, 82] on span at bounding box center [28, 78] width 26 height 17
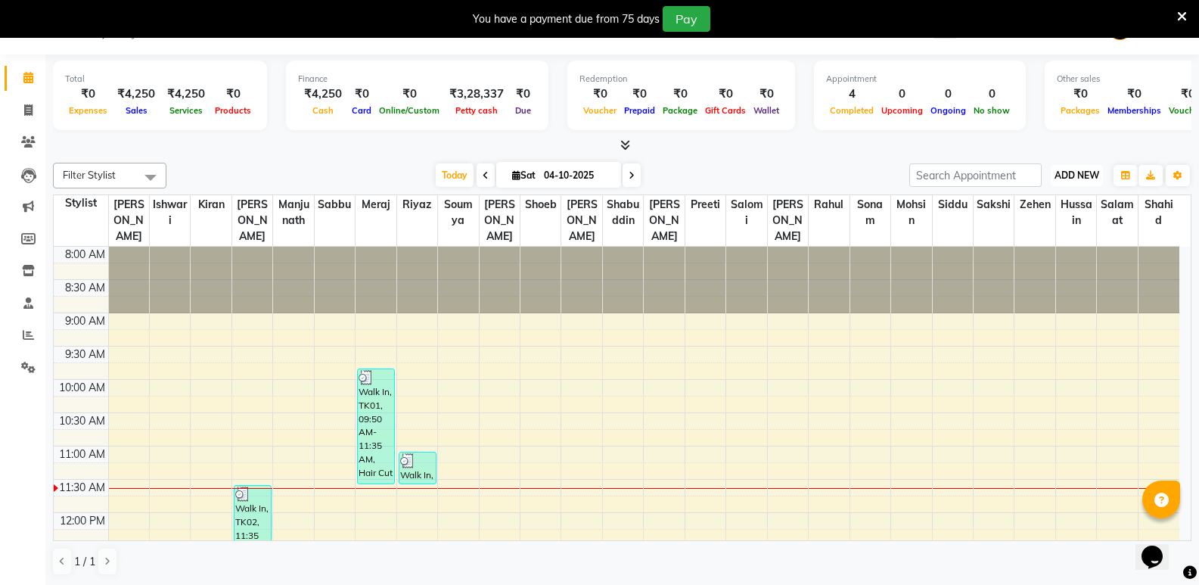
click at [1085, 172] on span "ADD NEW" at bounding box center [1077, 174] width 45 height 11
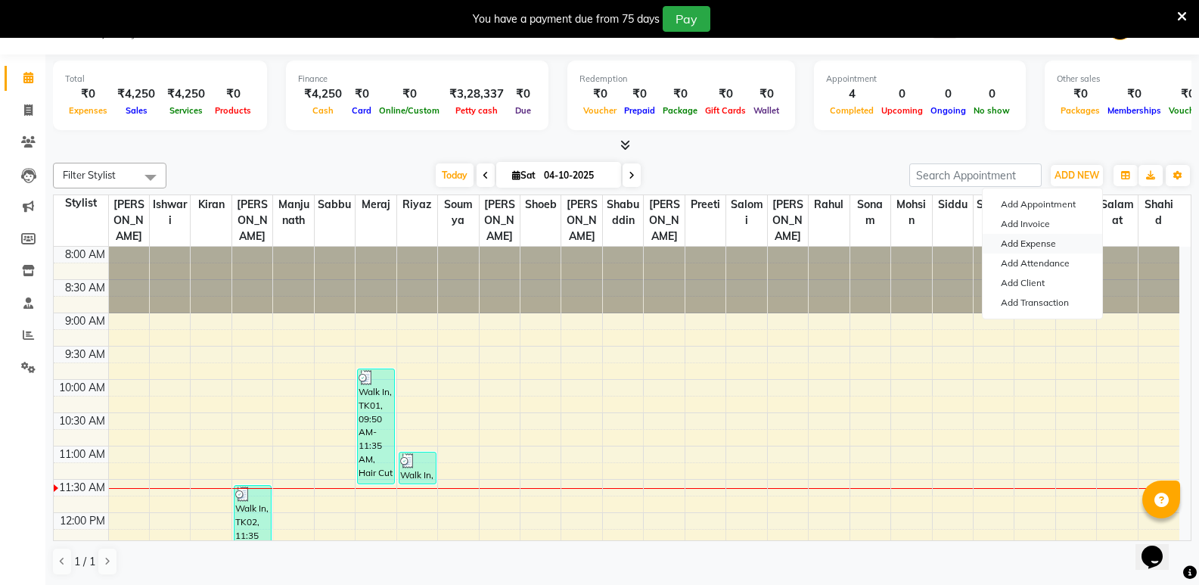
click at [1036, 243] on link "Add Expense" at bounding box center [1043, 244] width 120 height 20
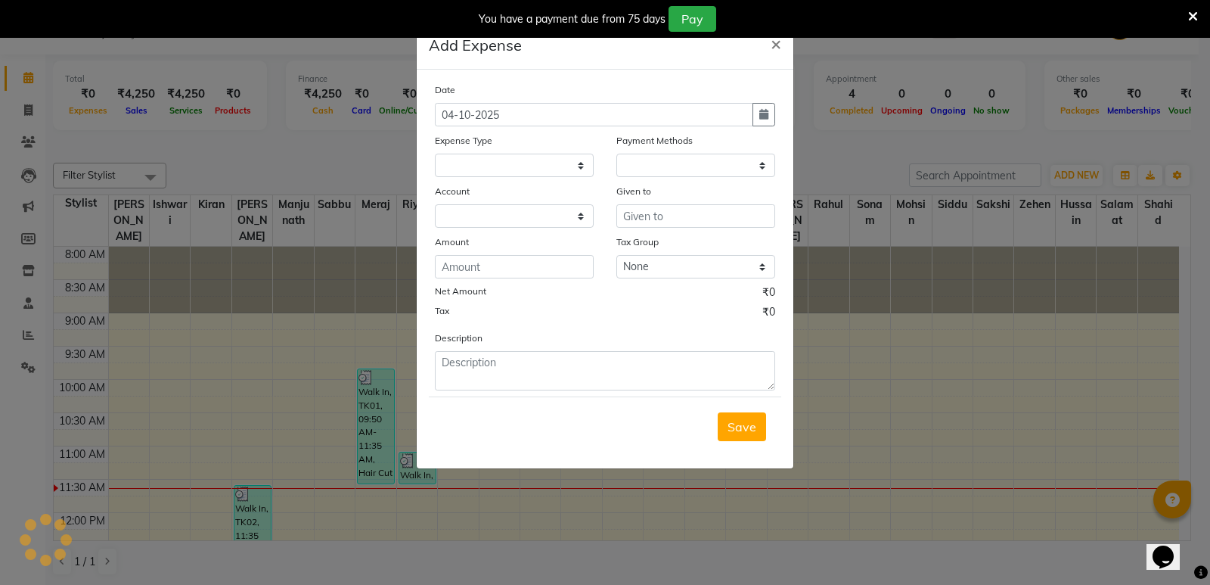
select select
select select "1"
select select "3356"
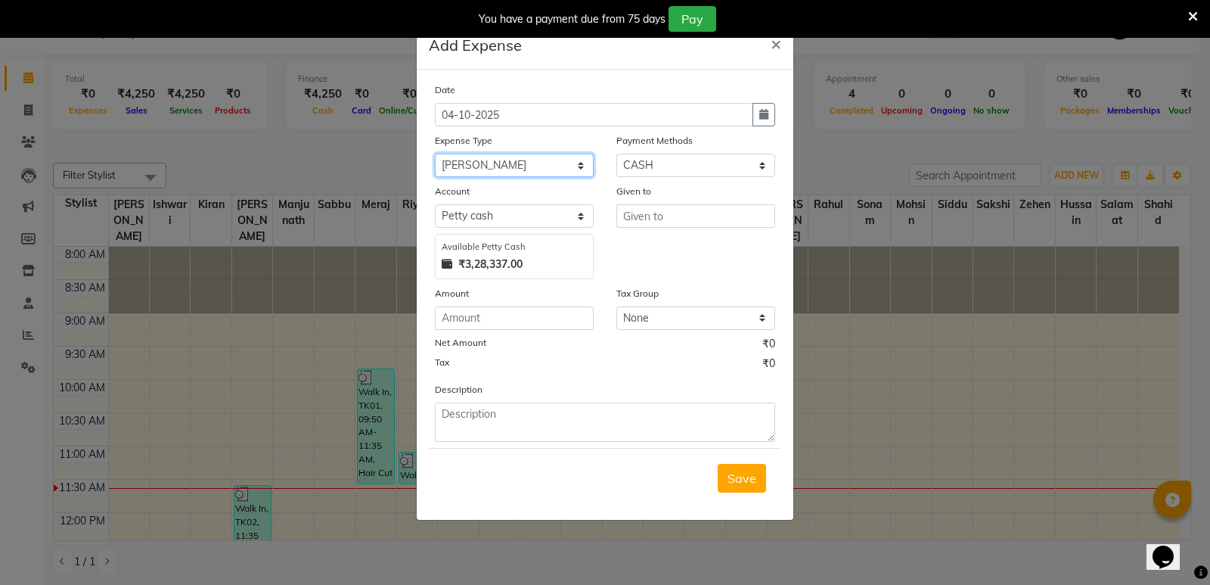
select select "6045"
type input "A one"
type input "2"
type input "520"
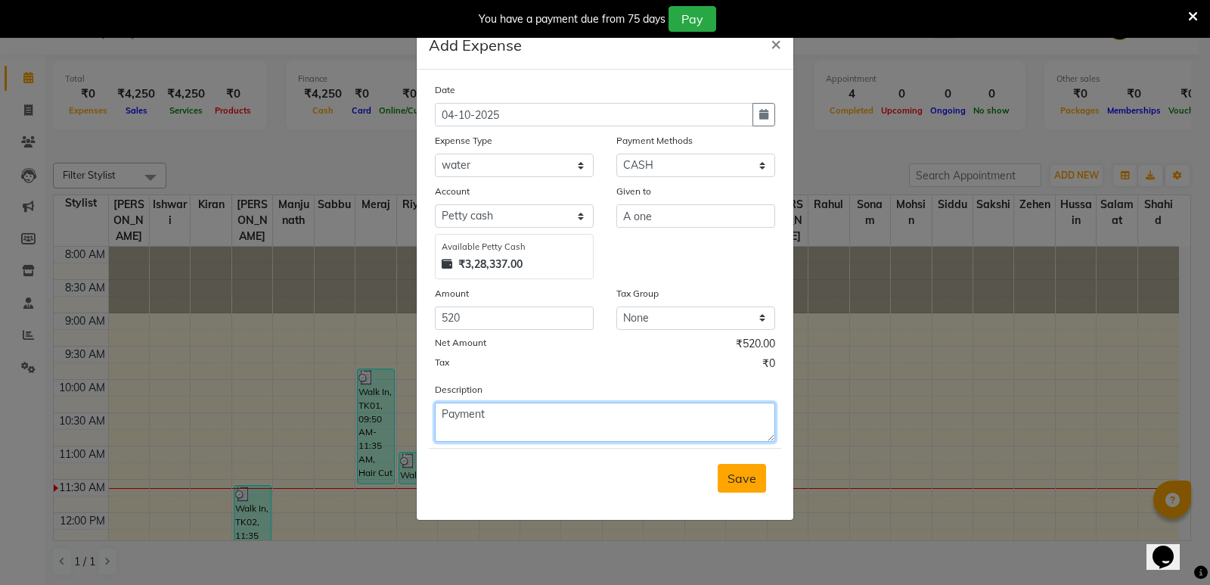
type textarea "Payment"
click at [757, 486] on button "Save" at bounding box center [742, 478] width 48 height 29
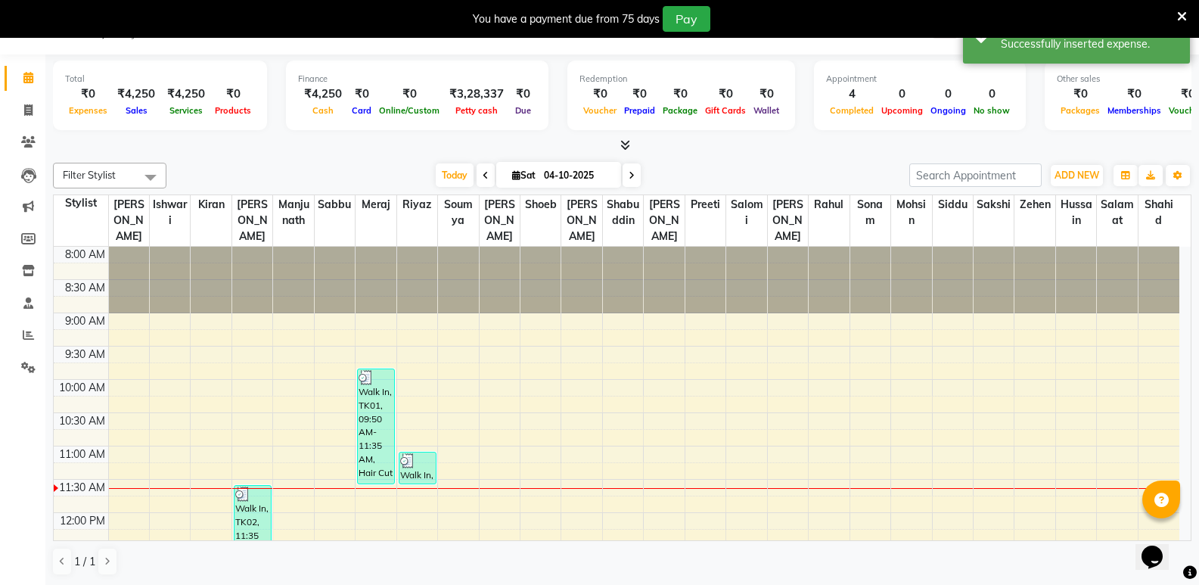
click at [275, 145] on div at bounding box center [622, 146] width 1139 height 16
click at [32, 105] on icon at bounding box center [28, 109] width 8 height 11
select select "4533"
select select "service"
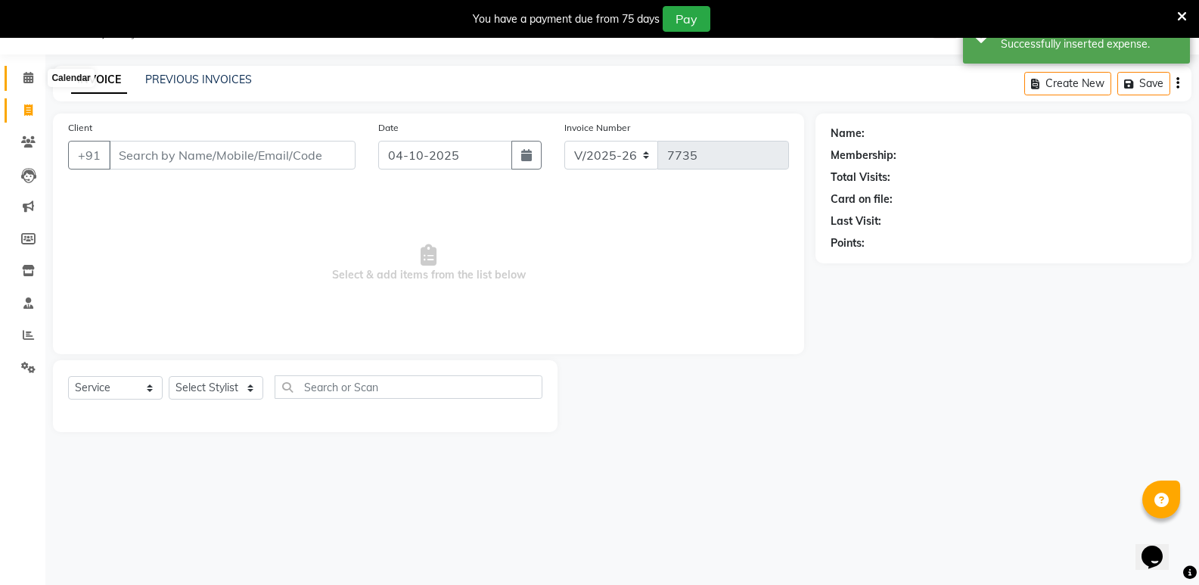
click at [32, 81] on icon at bounding box center [28, 77] width 10 height 11
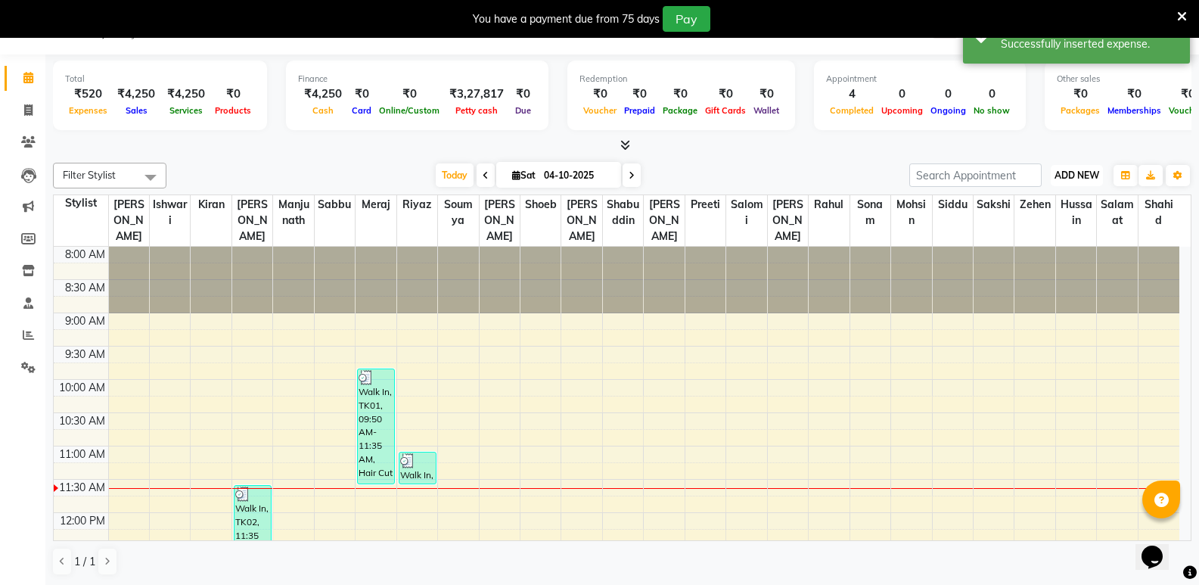
click at [1069, 169] on span "ADD NEW" at bounding box center [1077, 174] width 45 height 11
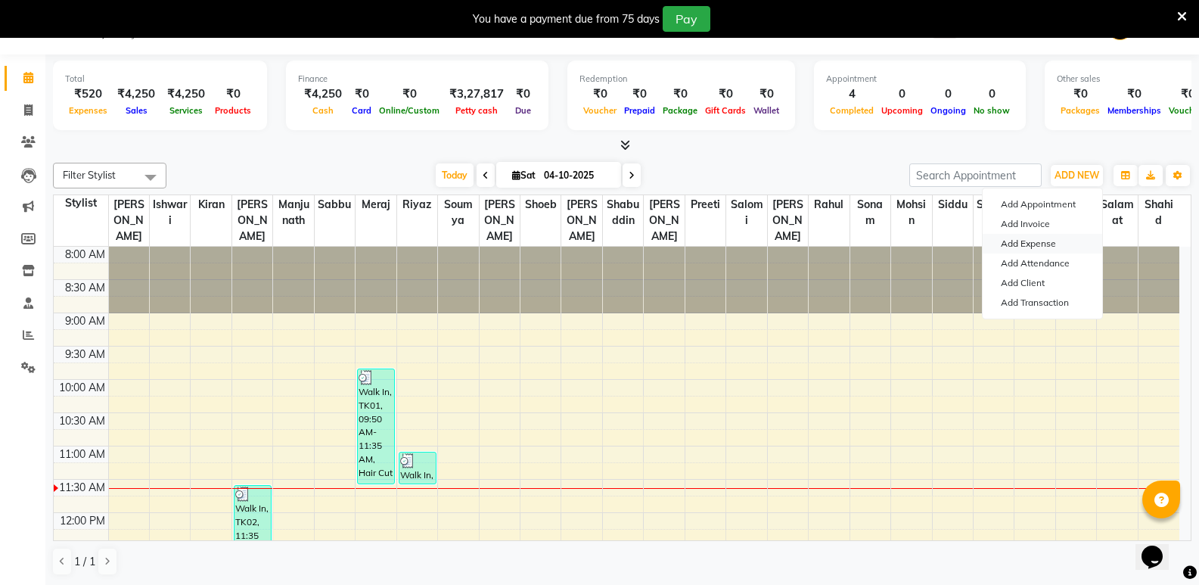
click at [1042, 239] on link "Add Expense" at bounding box center [1043, 244] width 120 height 20
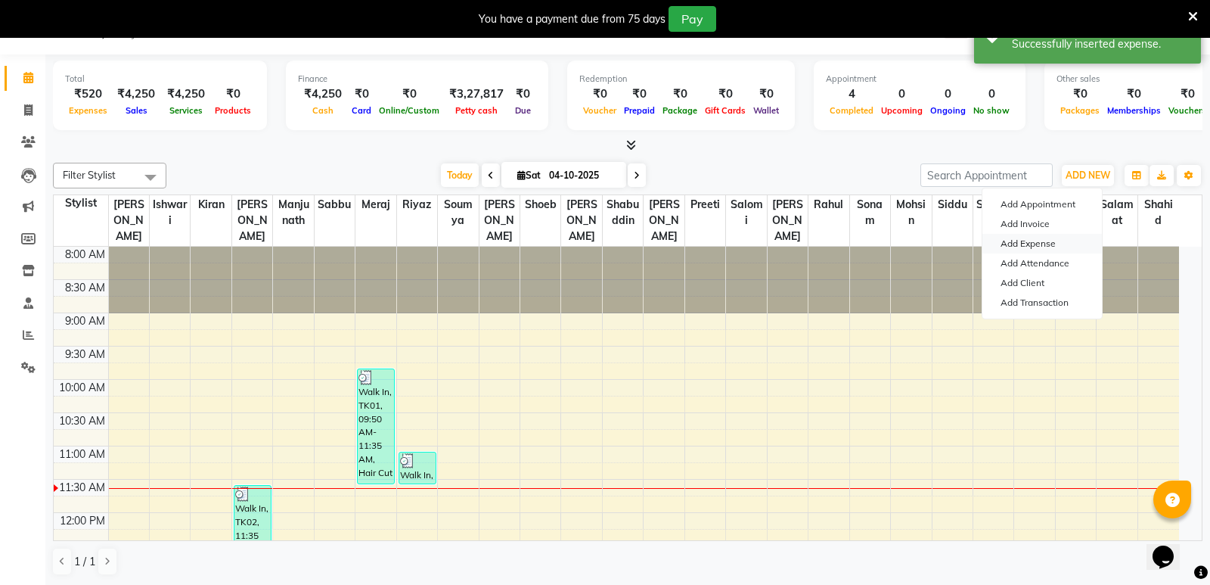
select select "1"
select select "3356"
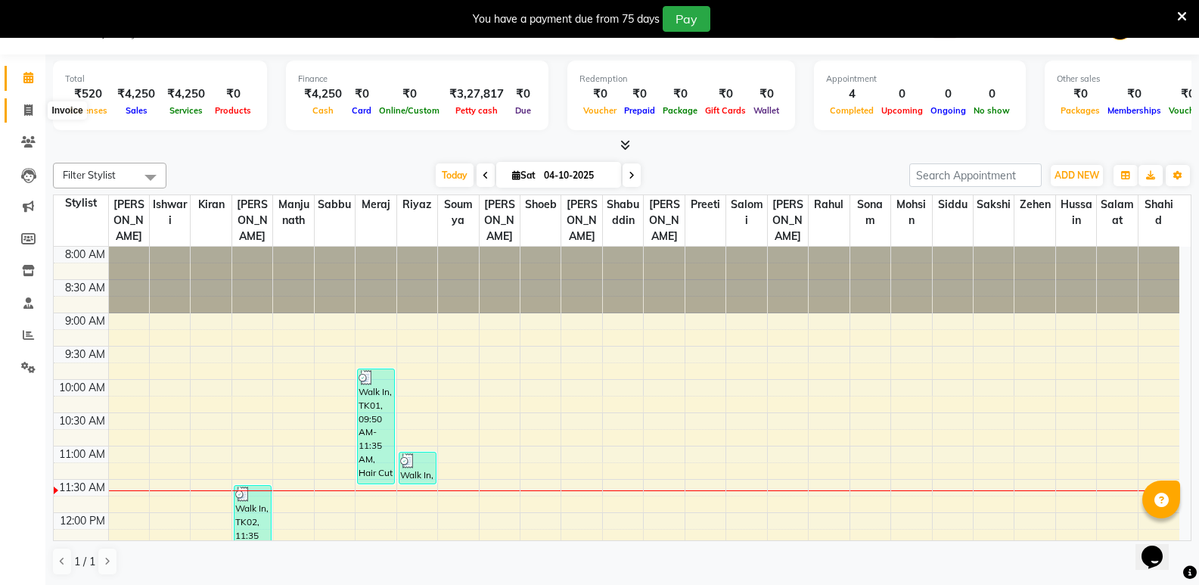
click at [27, 105] on icon at bounding box center [28, 109] width 8 height 11
select select "4533"
select select "service"
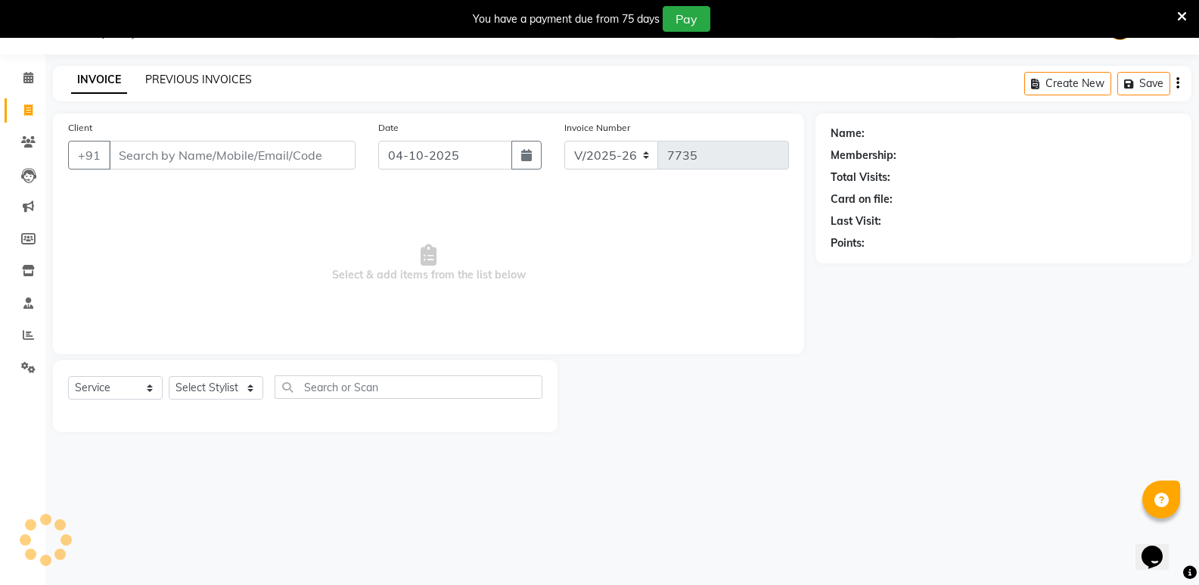
click at [204, 80] on link "PREVIOUS INVOICES" at bounding box center [198, 80] width 107 height 14
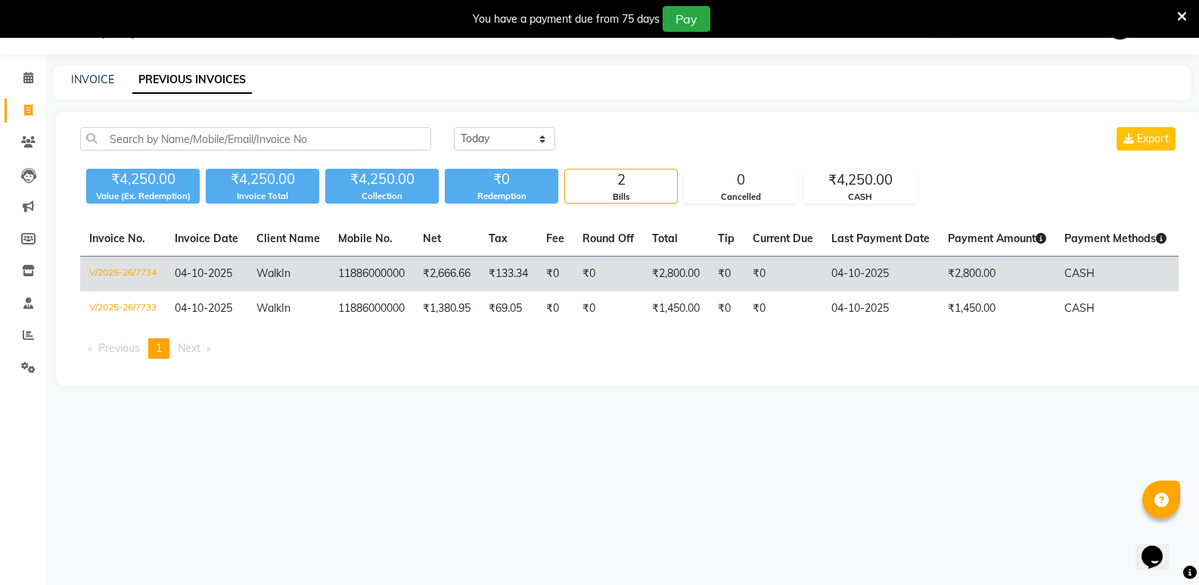
click at [441, 272] on td "₹2,666.66" at bounding box center [447, 274] width 66 height 36
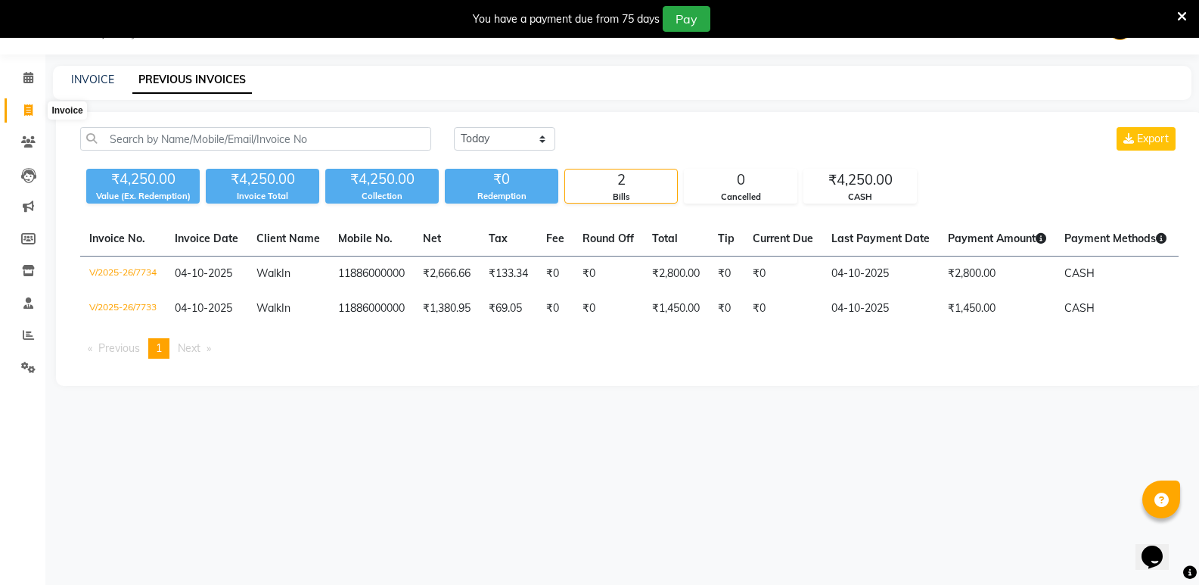
click at [23, 115] on span at bounding box center [28, 110] width 26 height 17
select select "service"
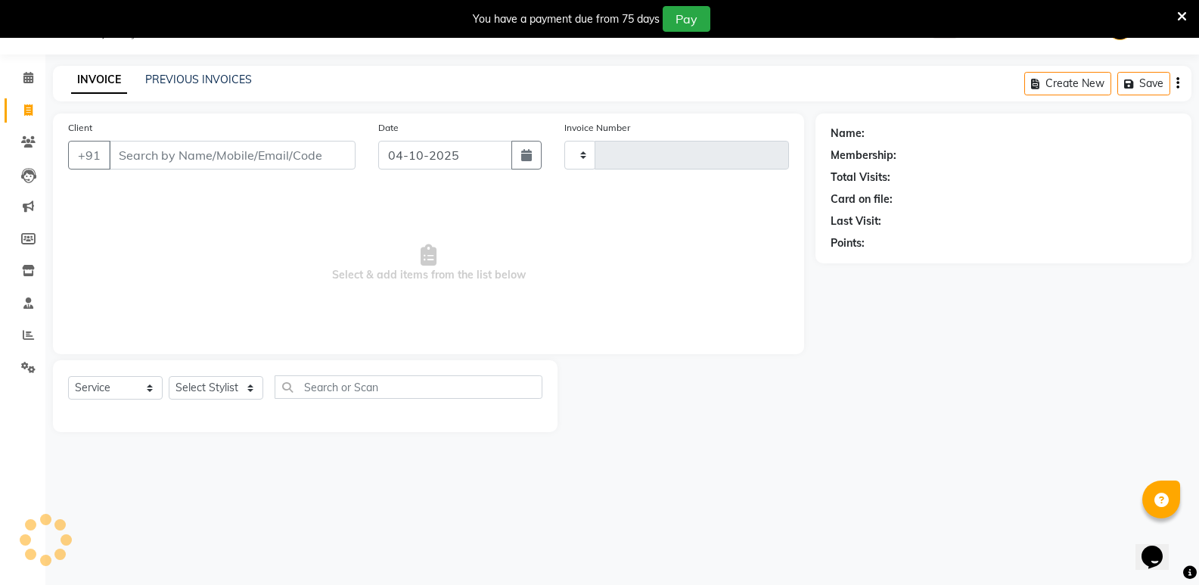
type input "7735"
select select "4533"
click at [207, 74] on link "PREVIOUS INVOICES" at bounding box center [198, 80] width 107 height 14
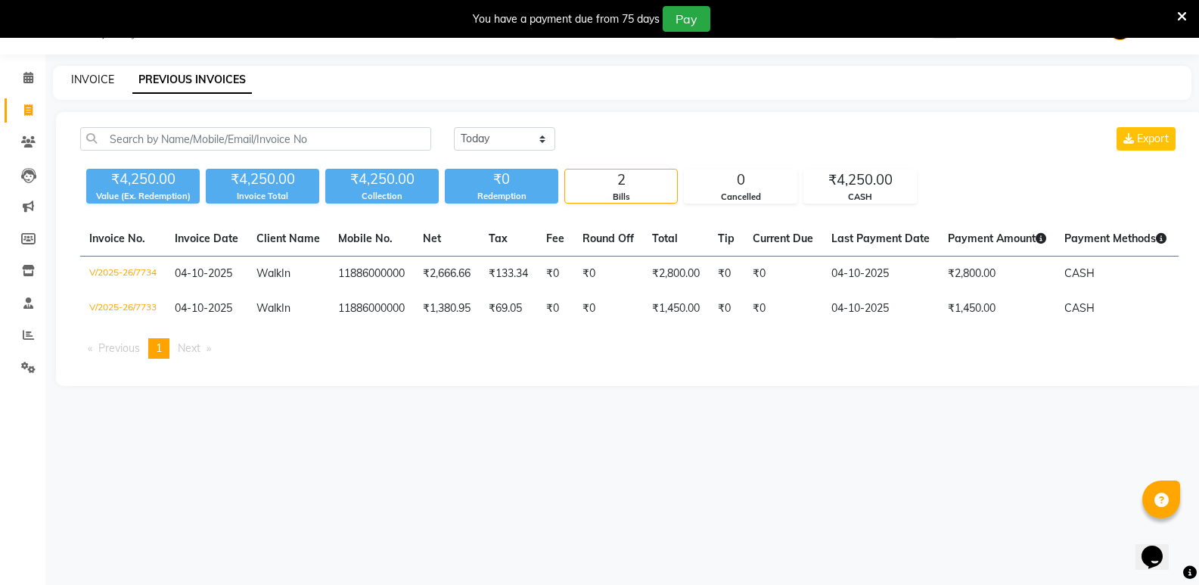
click at [100, 76] on link "INVOICE" at bounding box center [92, 80] width 43 height 14
select select "service"
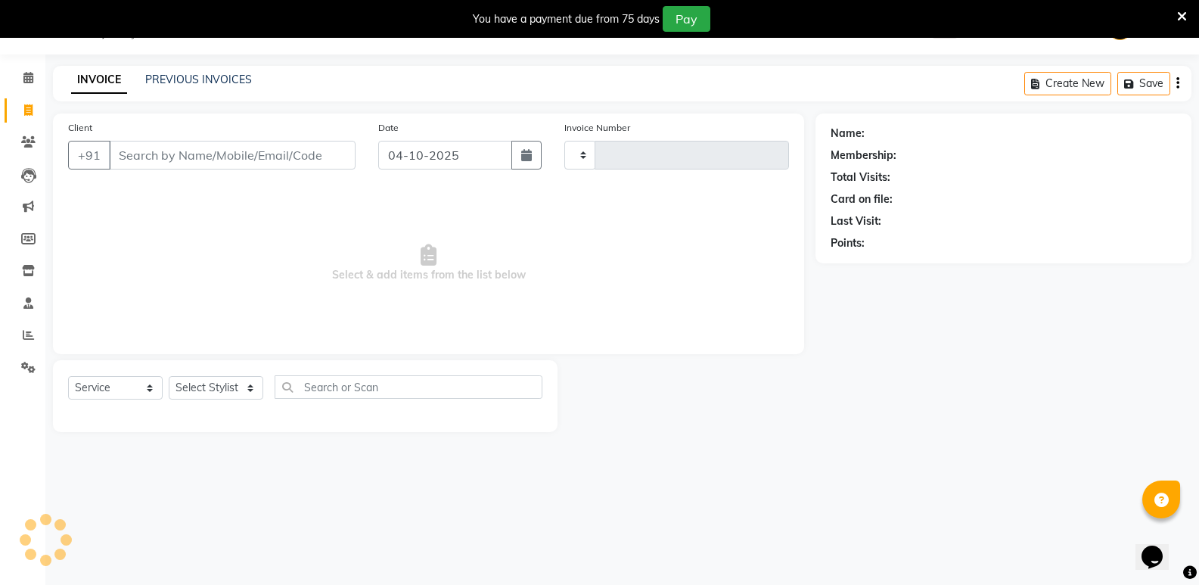
type input "7735"
select select "4533"
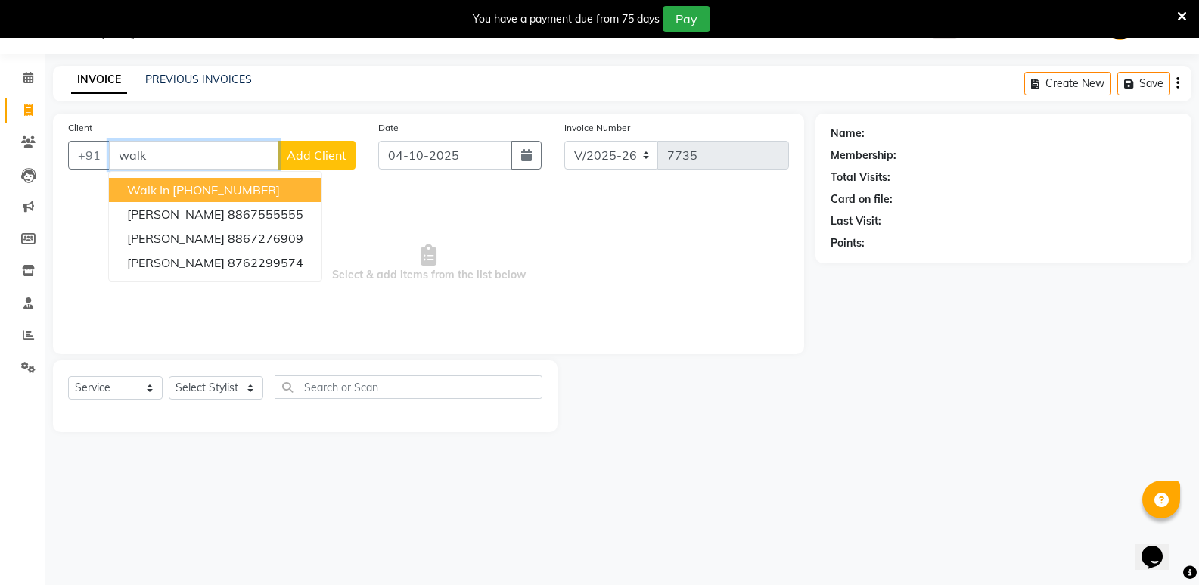
click at [185, 188] on ngb-highlight "[PHONE_NUMBER]" at bounding box center [225, 189] width 107 height 15
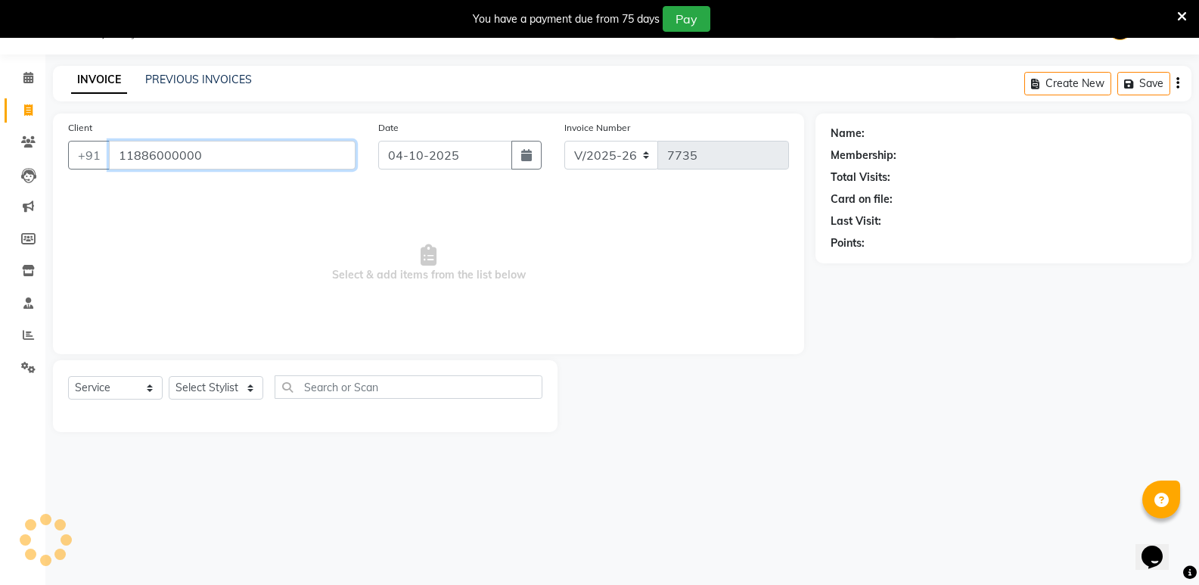
type input "11886000000"
click at [218, 393] on select "Select Stylist [PERSON_NAME] [PERSON_NAME] [PERSON_NAME] Mallu [PERSON_NAME] [P…" at bounding box center [216, 387] width 95 height 23
select select "43648"
click at [169, 376] on select "Select Stylist [PERSON_NAME] [PERSON_NAME] [PERSON_NAME] Mallu [PERSON_NAME] [P…" at bounding box center [216, 387] width 95 height 23
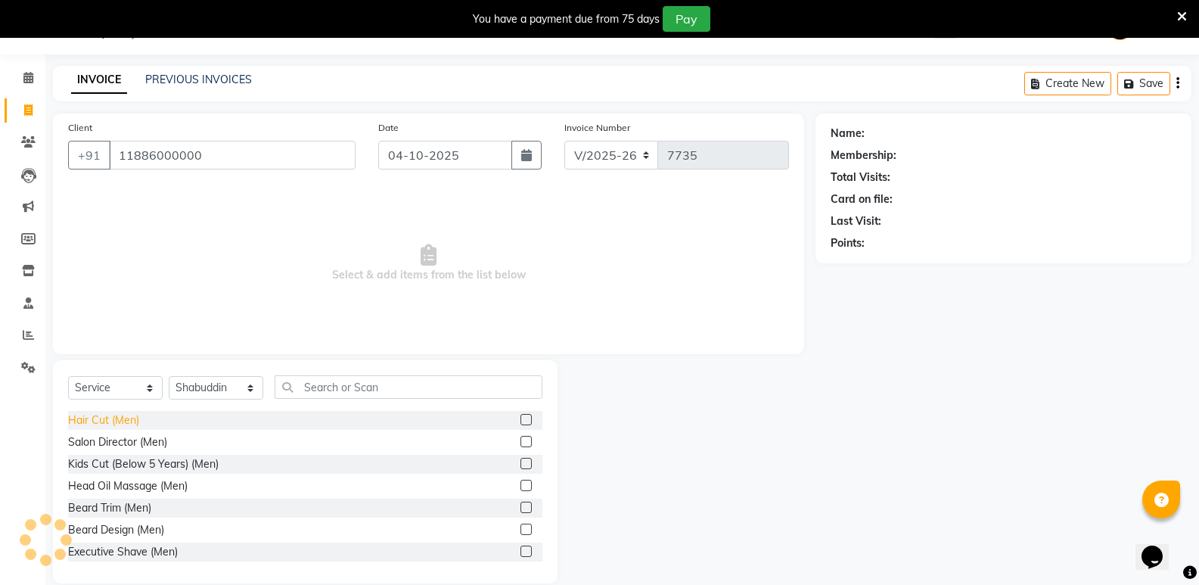
click at [119, 415] on div "Hair Cut (Men)" at bounding box center [103, 420] width 71 height 16
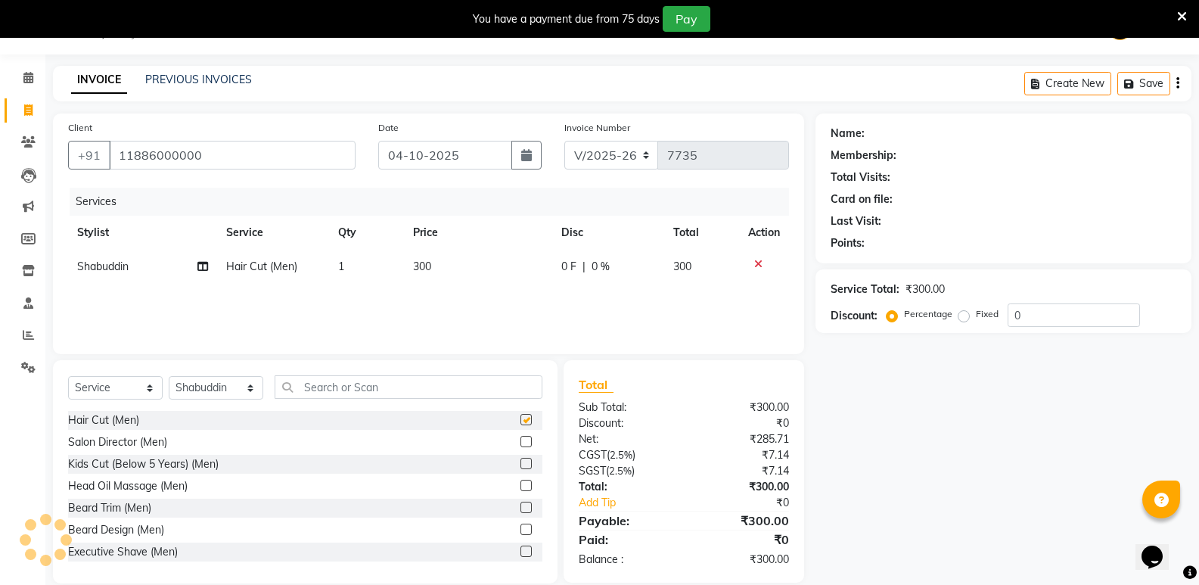
checkbox input "false"
click at [343, 394] on input "text" at bounding box center [409, 386] width 268 height 23
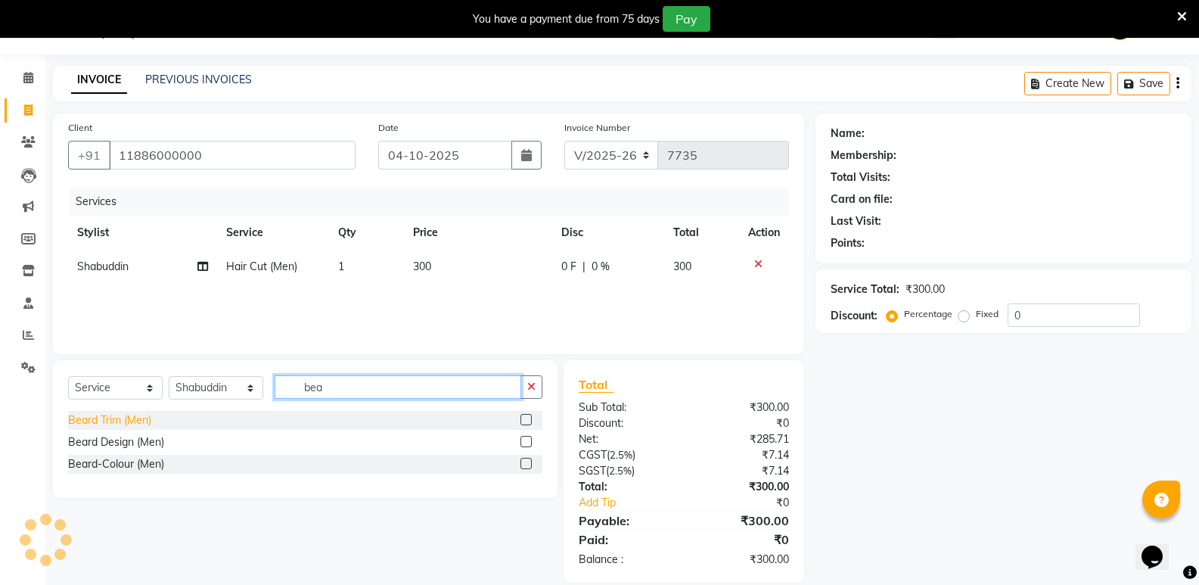
type input "bea"
click at [101, 415] on div "Beard Trim (Men)" at bounding box center [109, 420] width 83 height 16
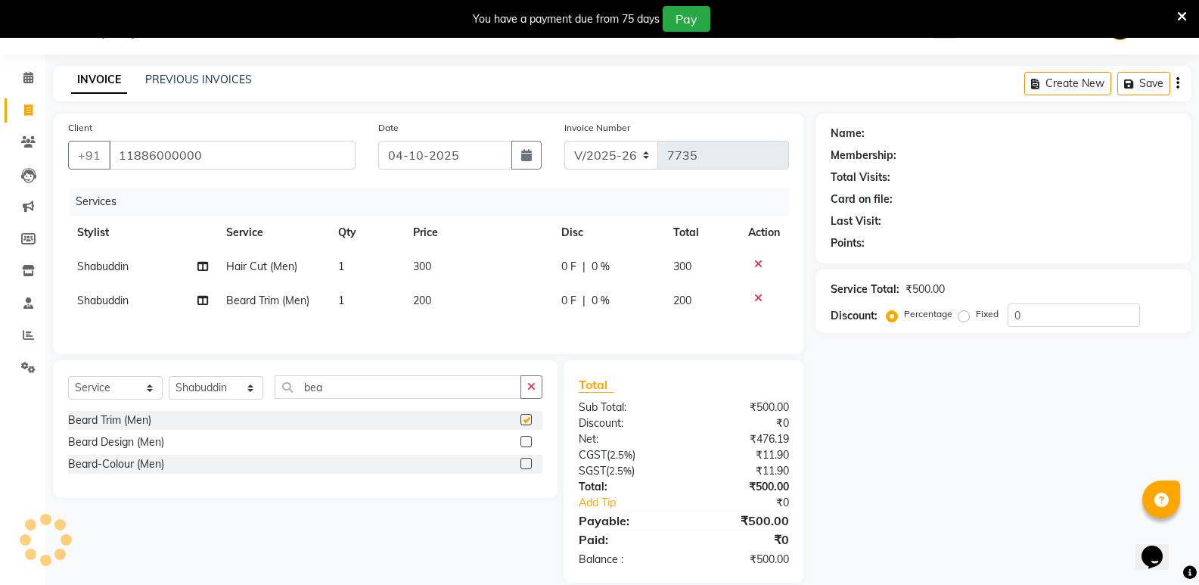
checkbox input "false"
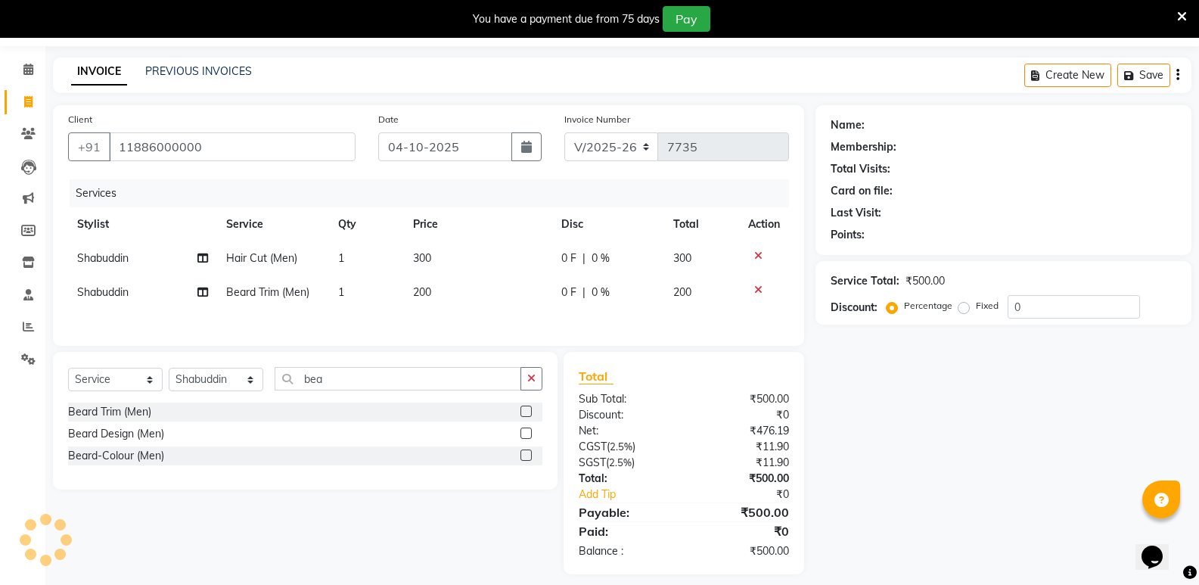
scroll to position [61, 0]
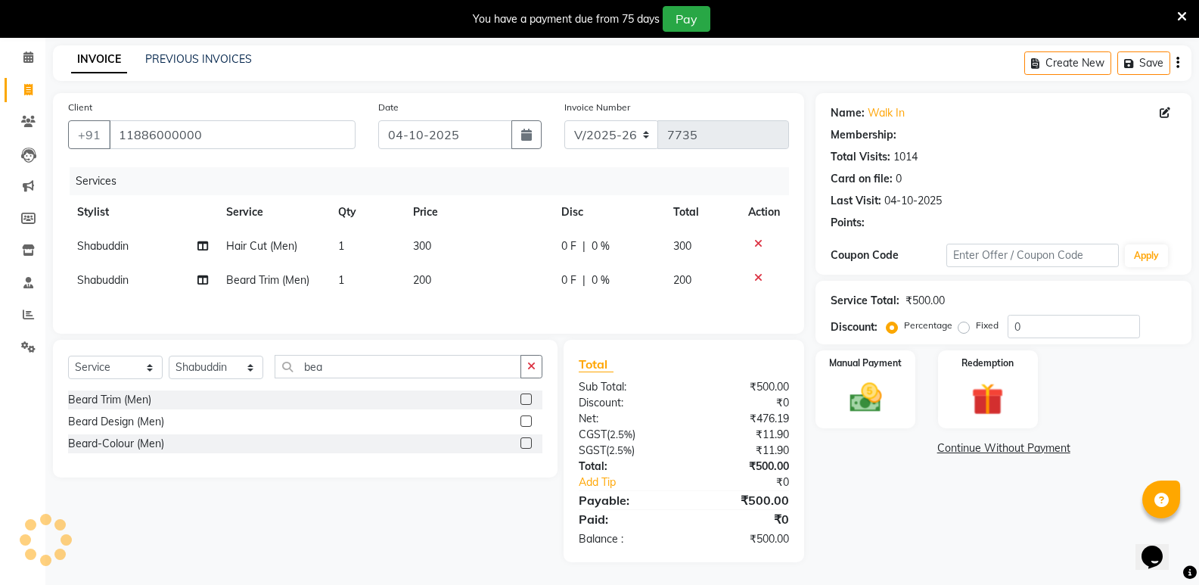
select select "1: Object"
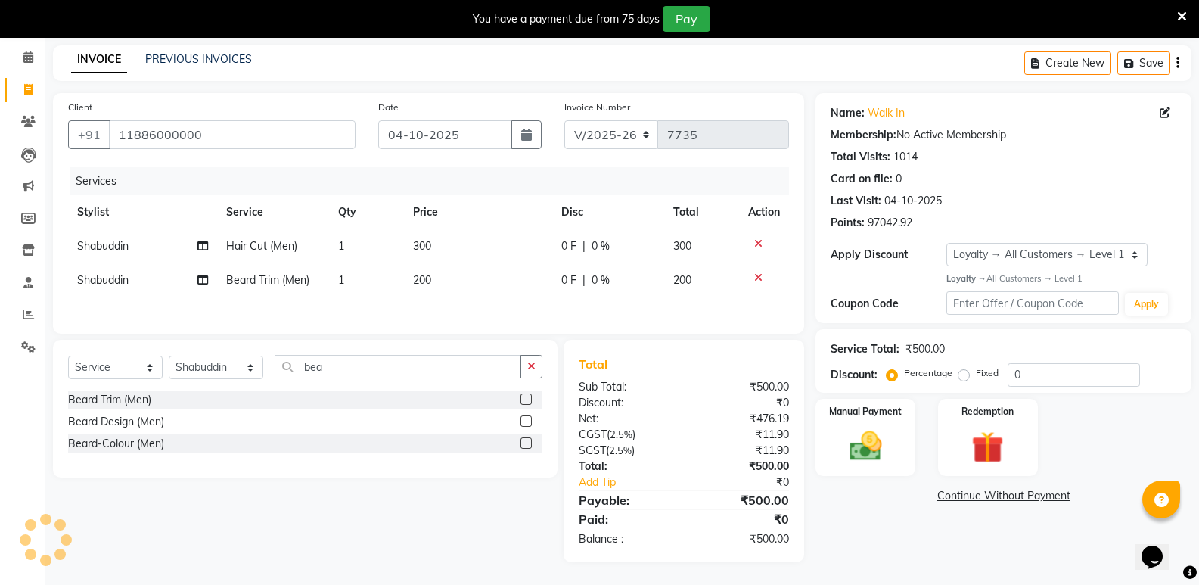
drag, startPoint x: 882, startPoint y: 468, endPoint x: 898, endPoint y: 479, distance: 19.5
click at [881, 467] on div "Manual Payment" at bounding box center [866, 438] width 100 height 78
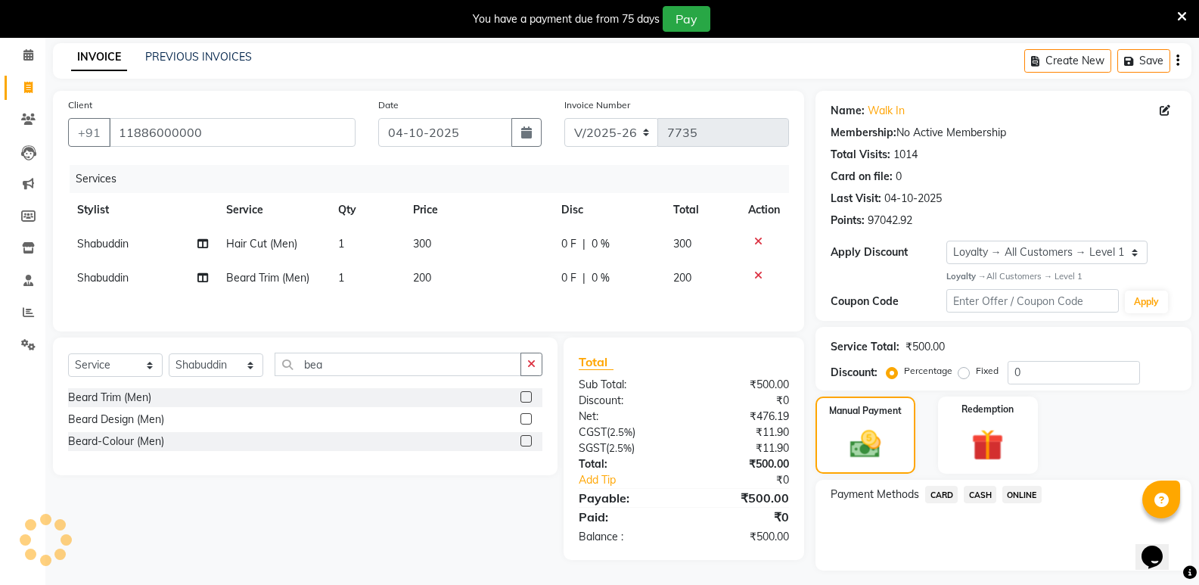
click at [987, 497] on span "CASH" at bounding box center [980, 494] width 33 height 17
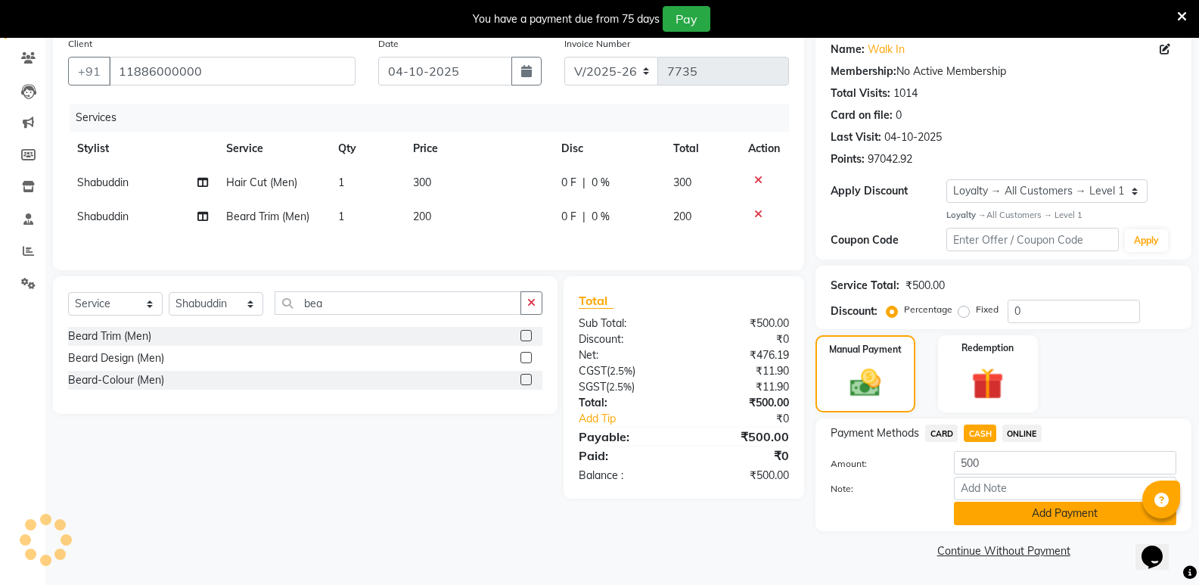
click at [993, 511] on button "Add Payment" at bounding box center [1065, 513] width 222 height 23
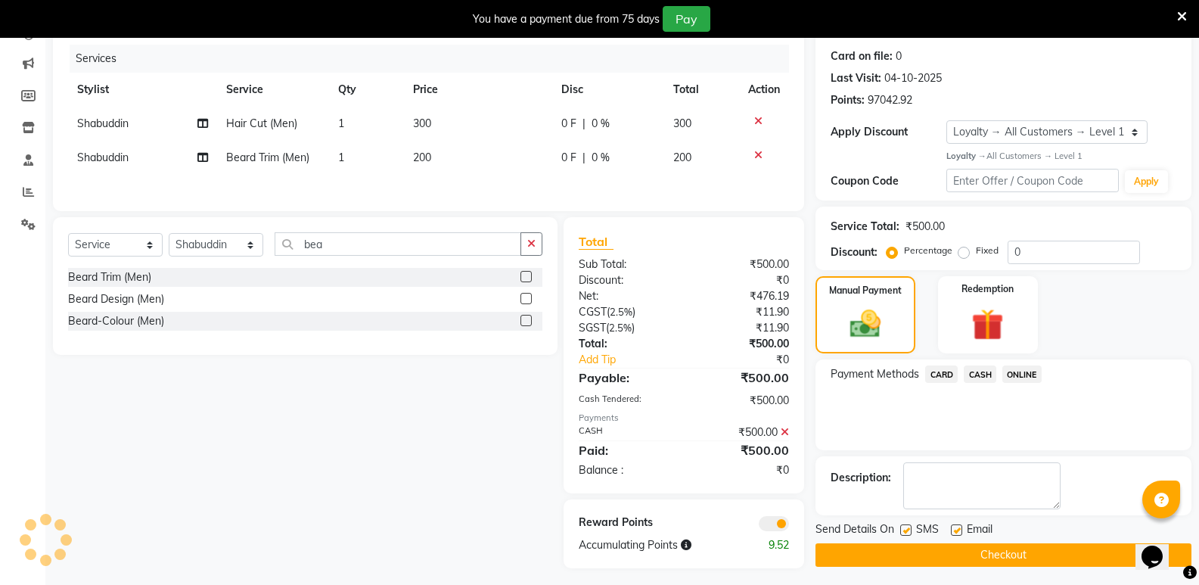
scroll to position [189, 0]
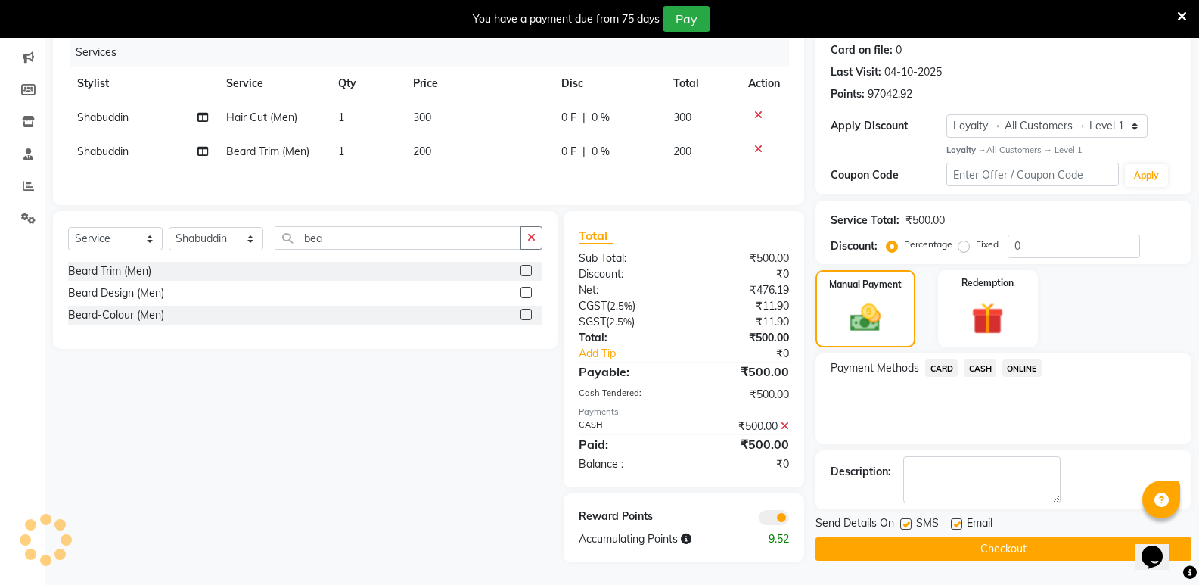
click at [978, 552] on button "Checkout" at bounding box center [1004, 548] width 376 height 23
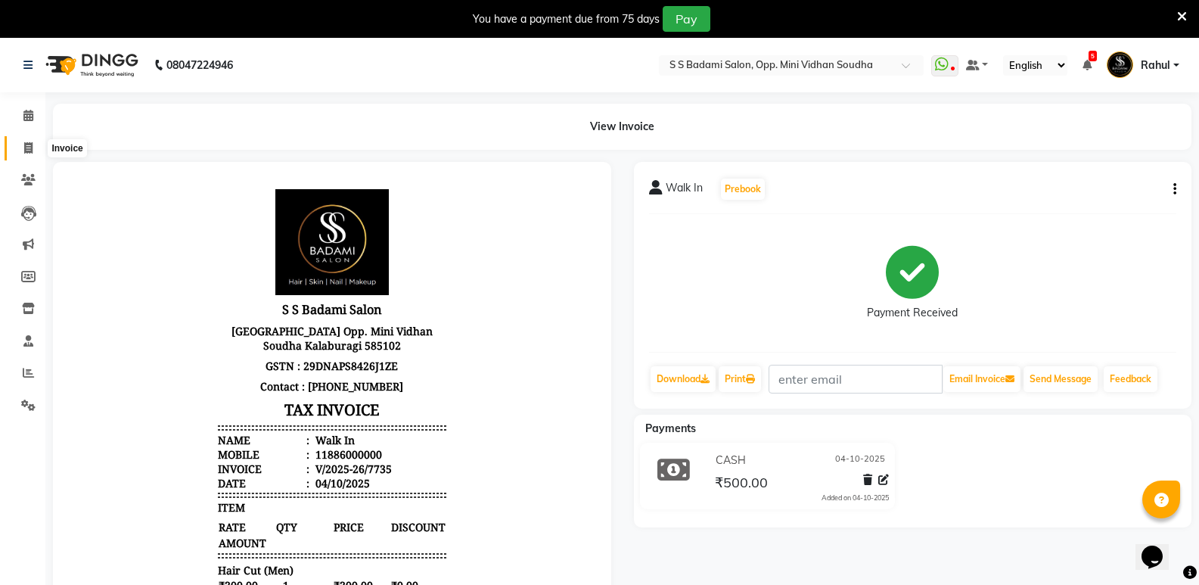
click at [39, 144] on span at bounding box center [28, 148] width 26 height 17
select select "4533"
select select "service"
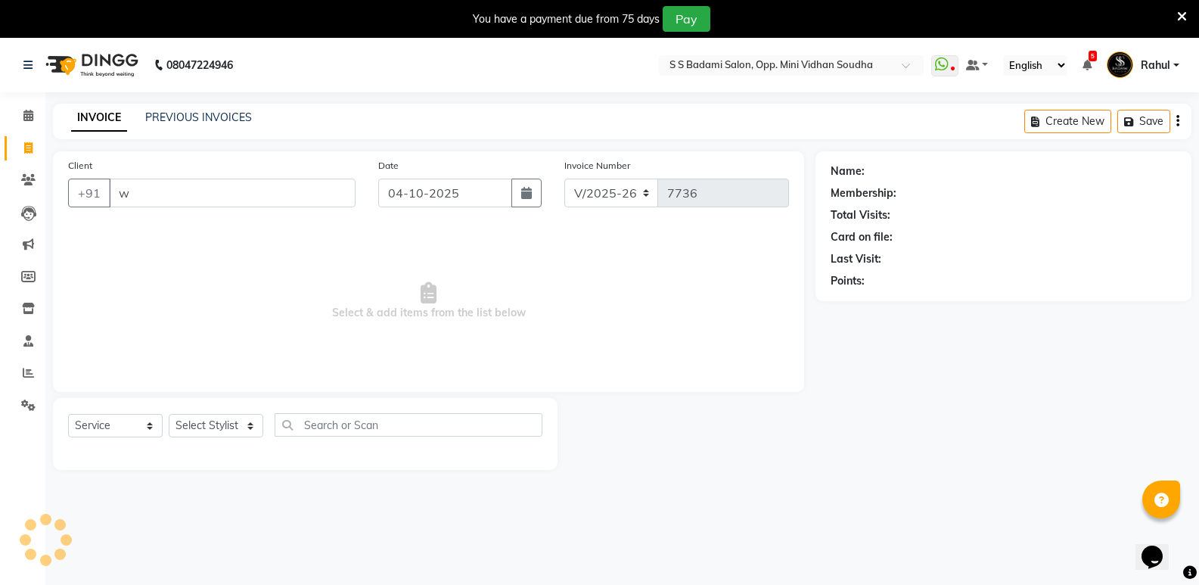
scroll to position [38, 0]
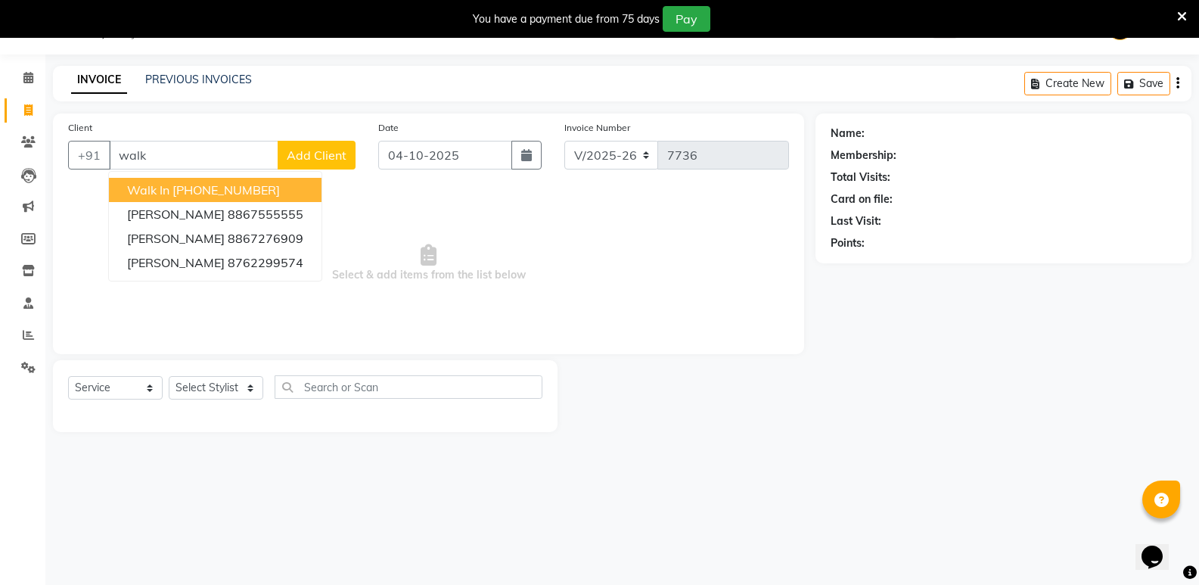
click at [258, 191] on ngb-highlight "[PHONE_NUMBER]" at bounding box center [225, 189] width 107 height 15
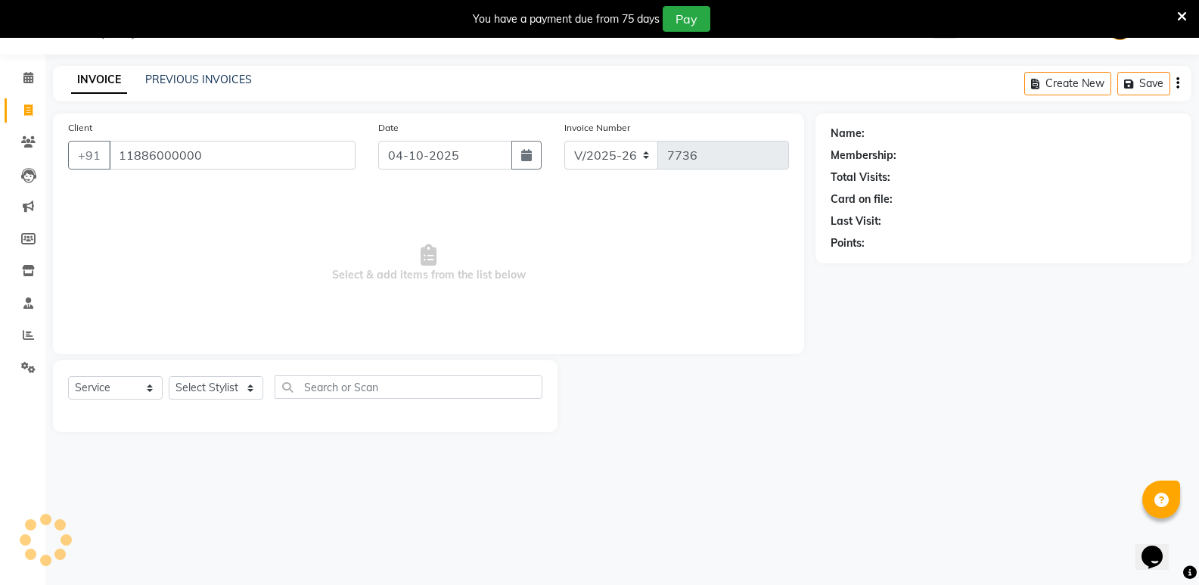
type input "11886000000"
select select "1: Object"
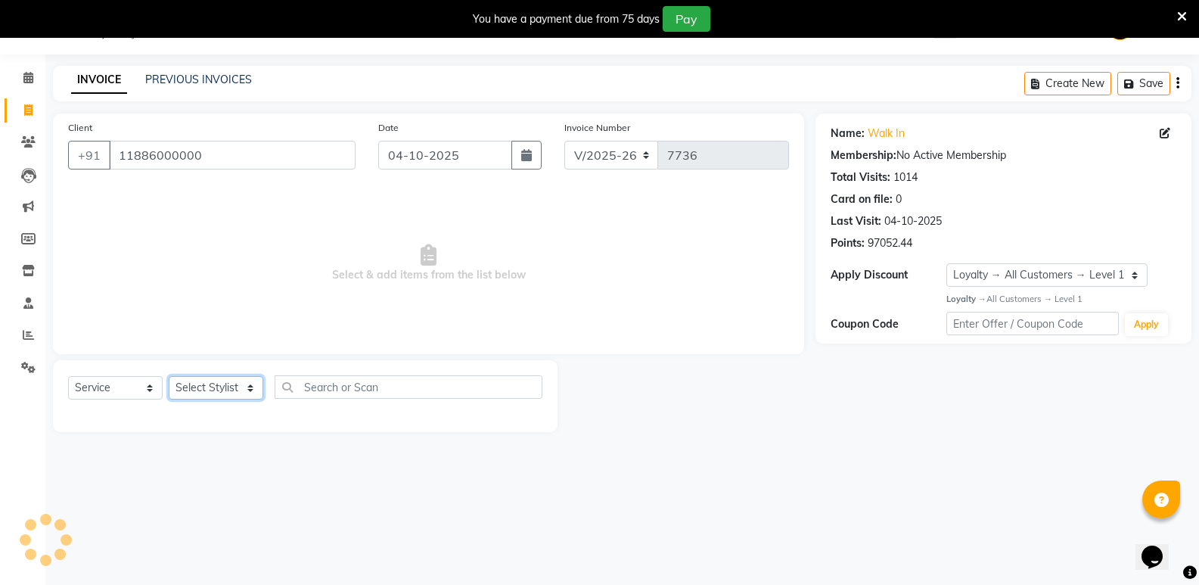
click at [212, 397] on select "Select Stylist [PERSON_NAME] [PERSON_NAME] [PERSON_NAME] Mallu [PERSON_NAME] [P…" at bounding box center [216, 387] width 95 height 23
select select "25904"
click at [169, 376] on select "Select Stylist [PERSON_NAME] [PERSON_NAME] [PERSON_NAME] Mallu [PERSON_NAME] [P…" at bounding box center [216, 387] width 95 height 23
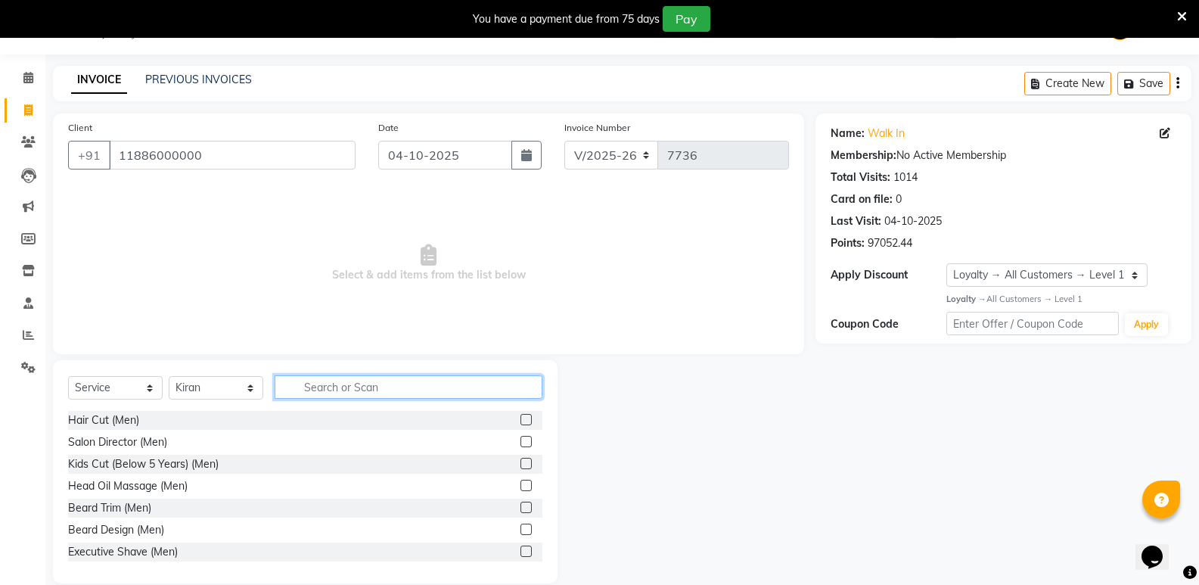
click at [446, 396] on input "text" at bounding box center [409, 386] width 268 height 23
type input "women"
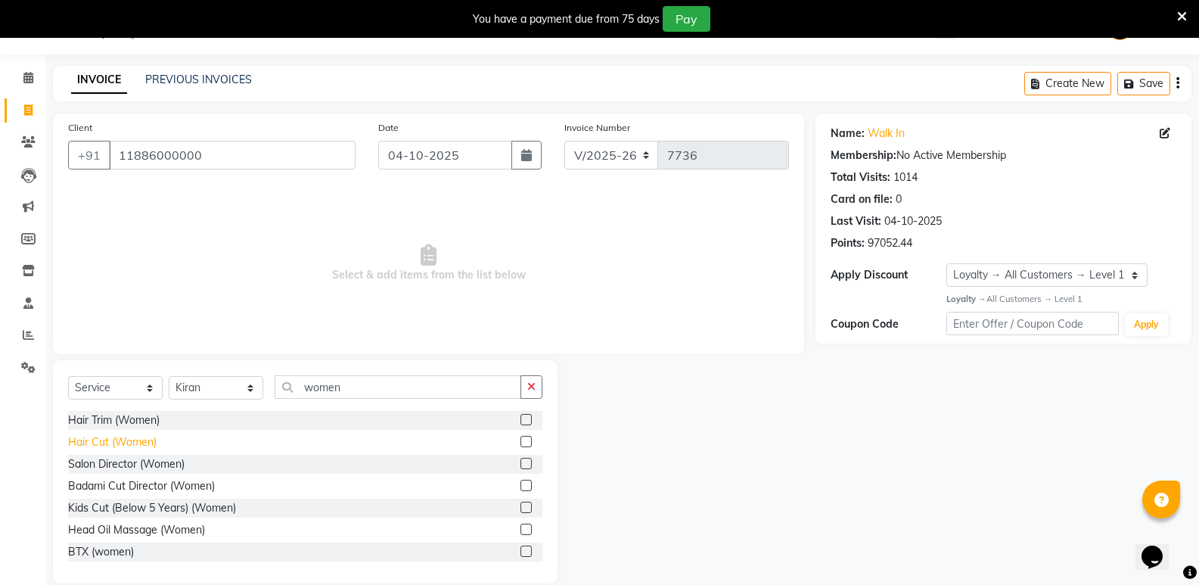
click at [131, 445] on div "Hair Cut (Women)" at bounding box center [112, 442] width 89 height 16
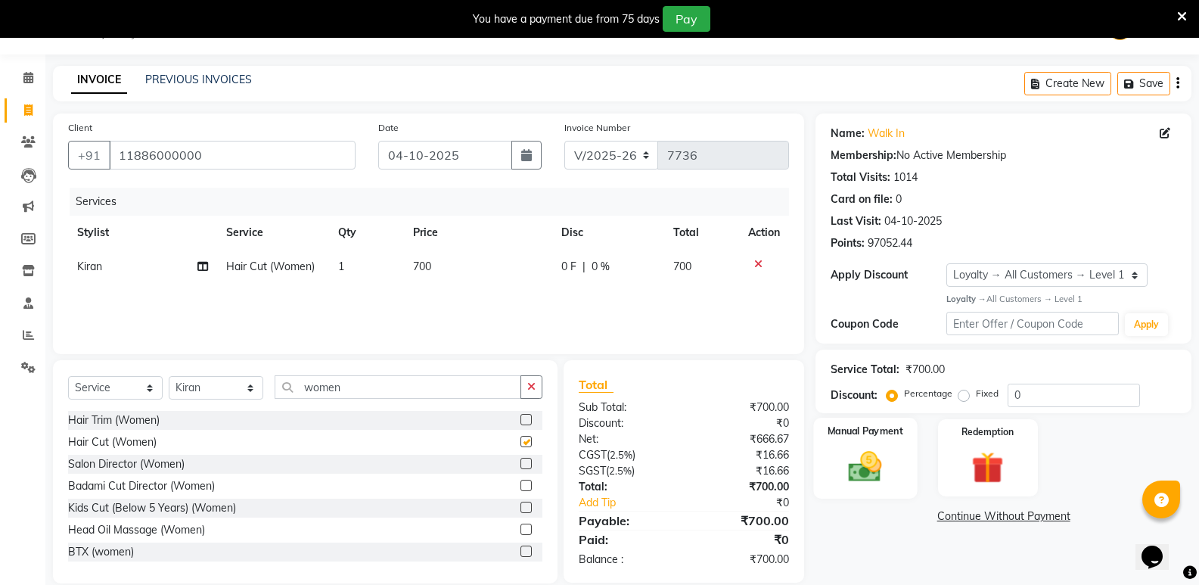
checkbox input "false"
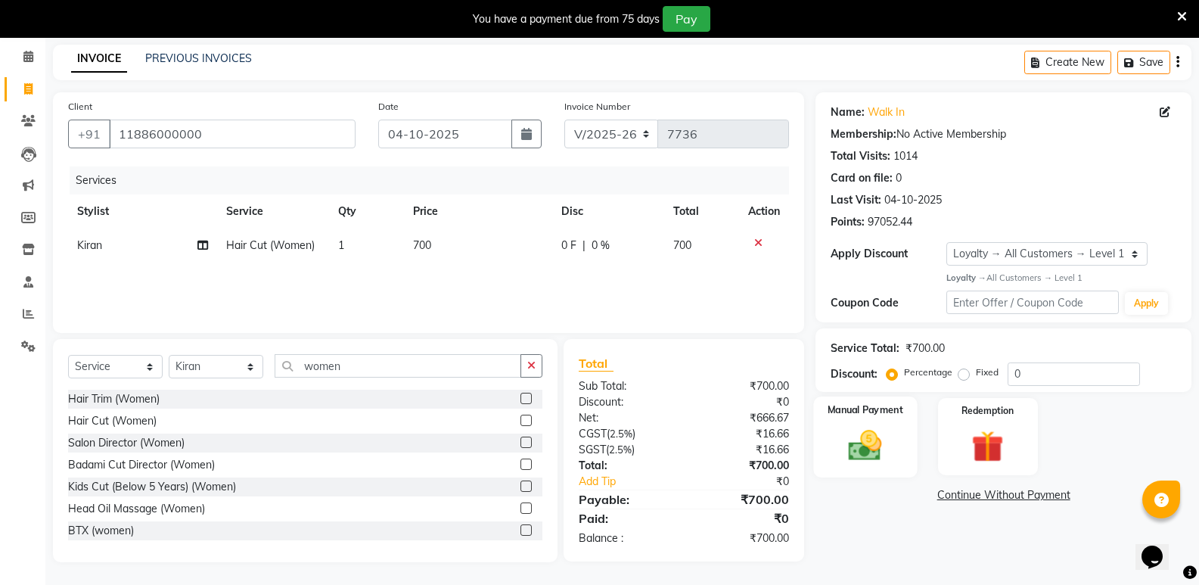
click at [868, 457] on img at bounding box center [865, 445] width 54 height 39
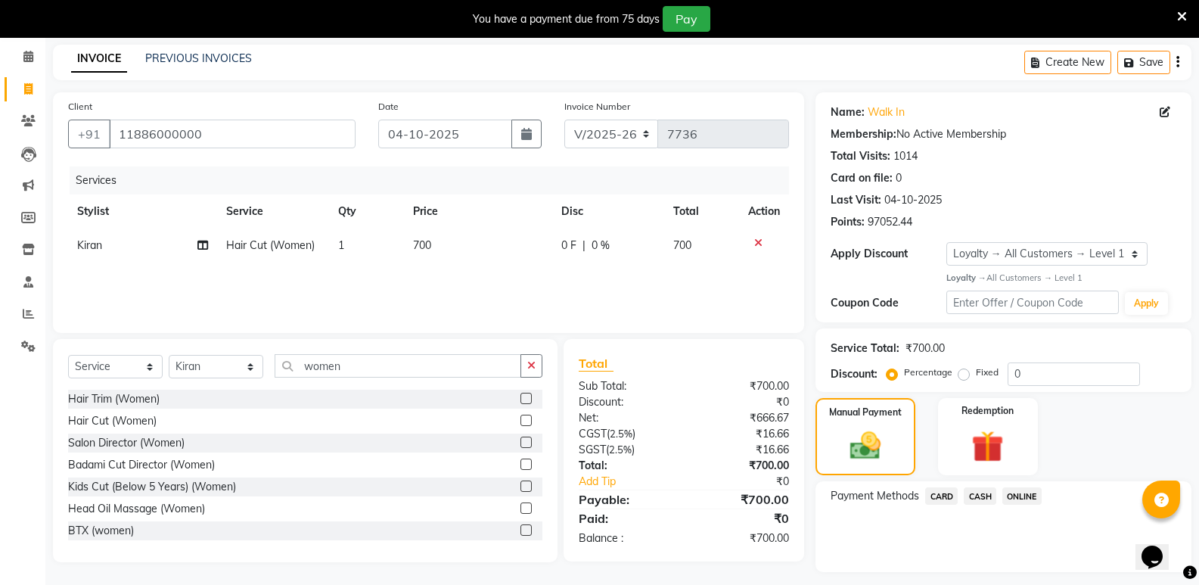
click at [983, 489] on span "CASH" at bounding box center [980, 495] width 33 height 17
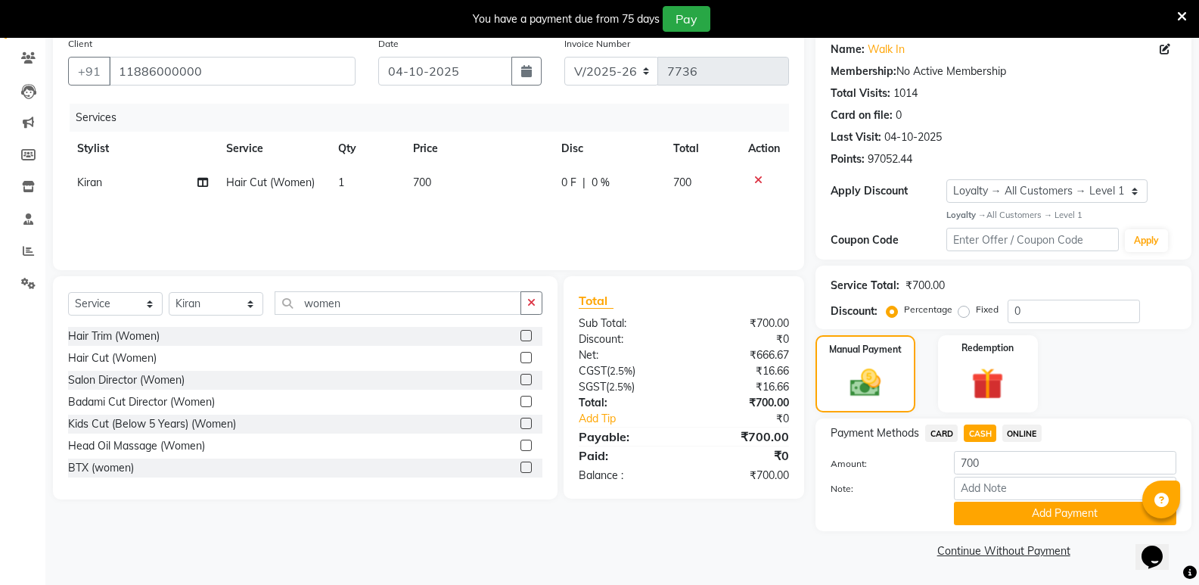
click at [1020, 526] on div "Payment Methods CARD CASH ONLINE Amount: 700 Note: Add Payment" at bounding box center [1004, 474] width 376 height 113
click at [1018, 514] on button "Add Payment" at bounding box center [1065, 513] width 222 height 23
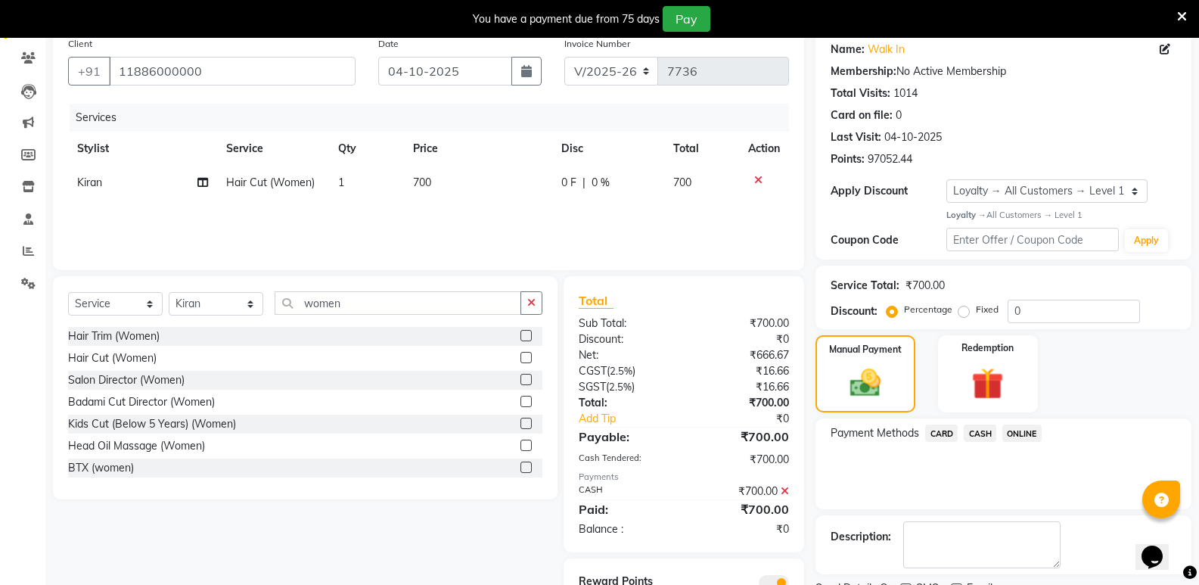
scroll to position [187, 0]
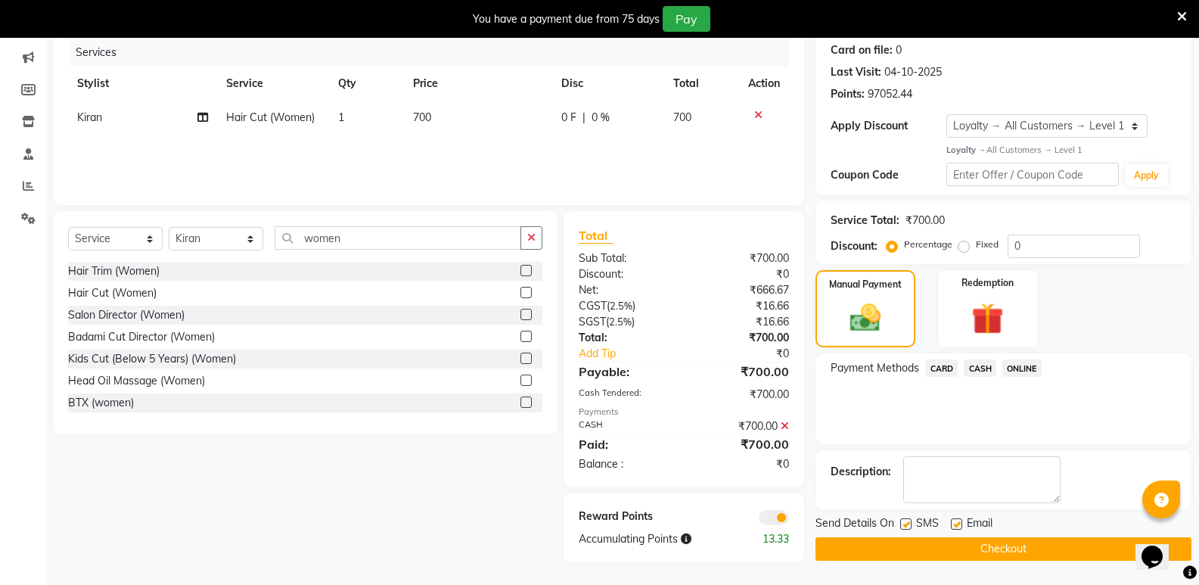
click at [1024, 555] on button "Checkout" at bounding box center [1004, 548] width 376 height 23
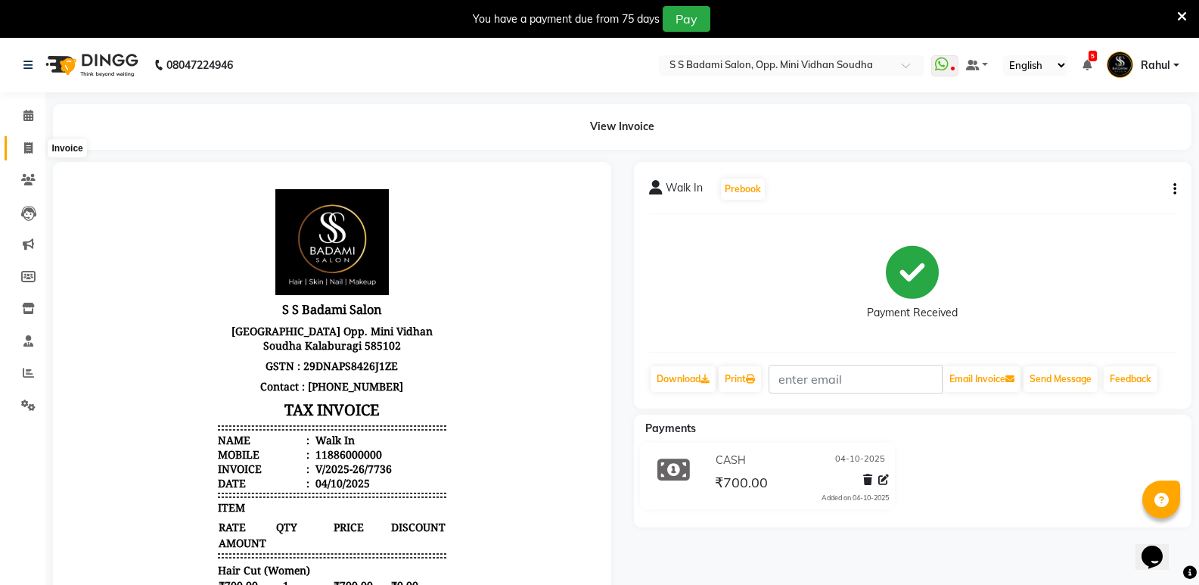
click at [36, 147] on span at bounding box center [28, 148] width 26 height 17
select select "service"
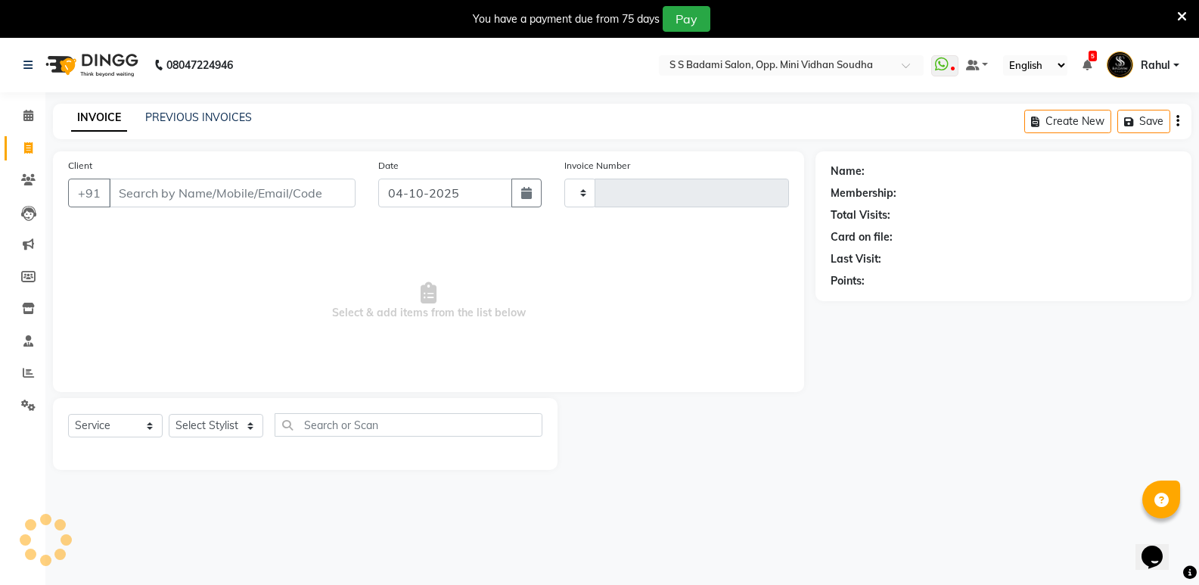
type input "7737"
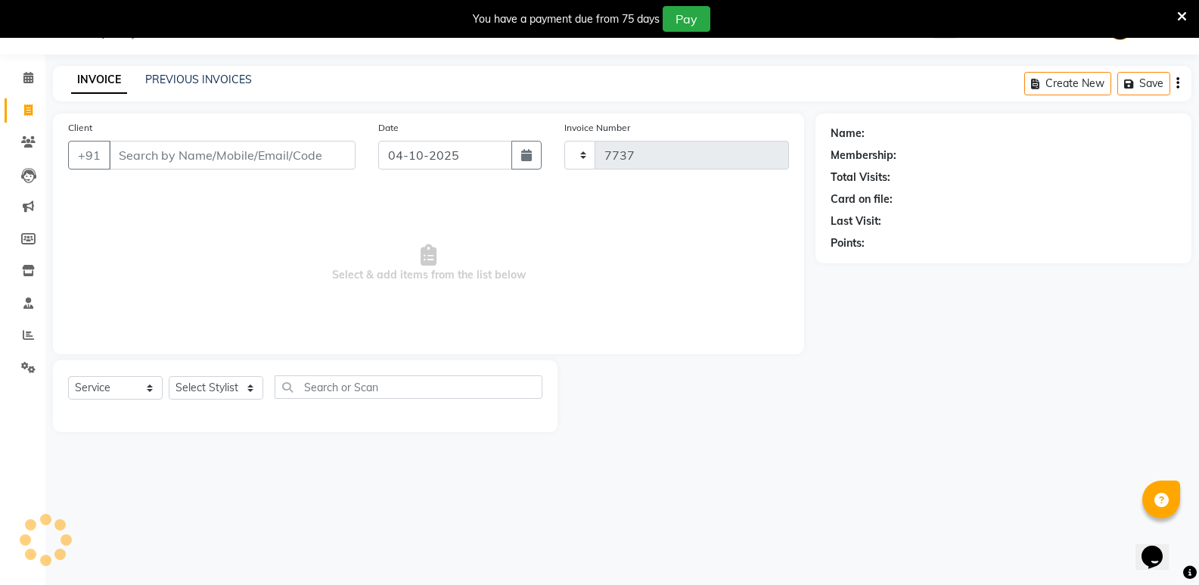
select select "4533"
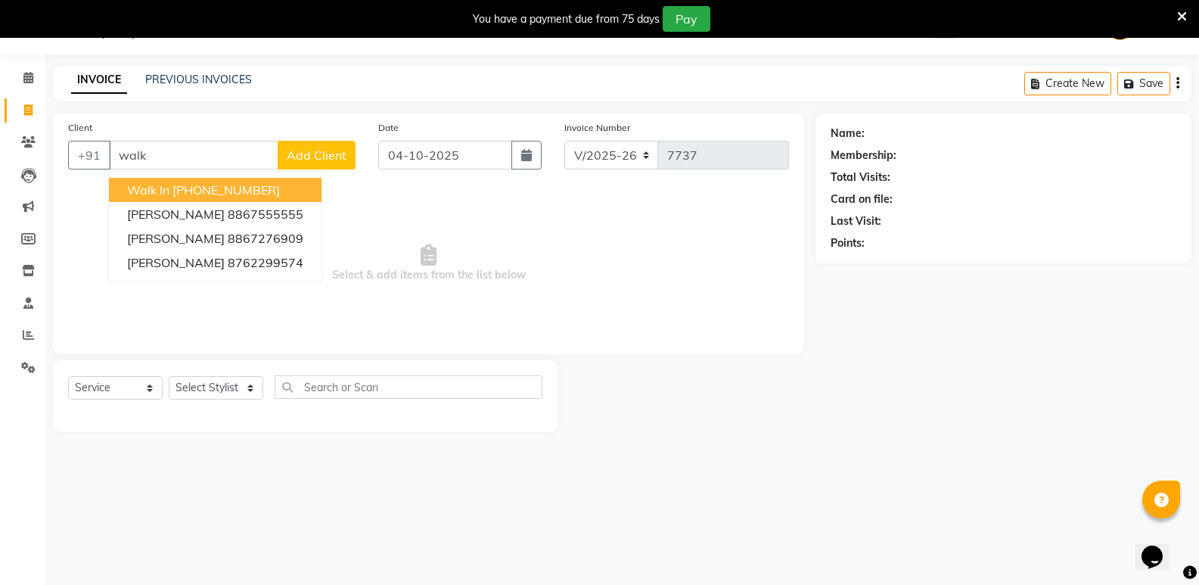
click at [218, 190] on ngb-highlight "[PHONE_NUMBER]" at bounding box center [225, 189] width 107 height 15
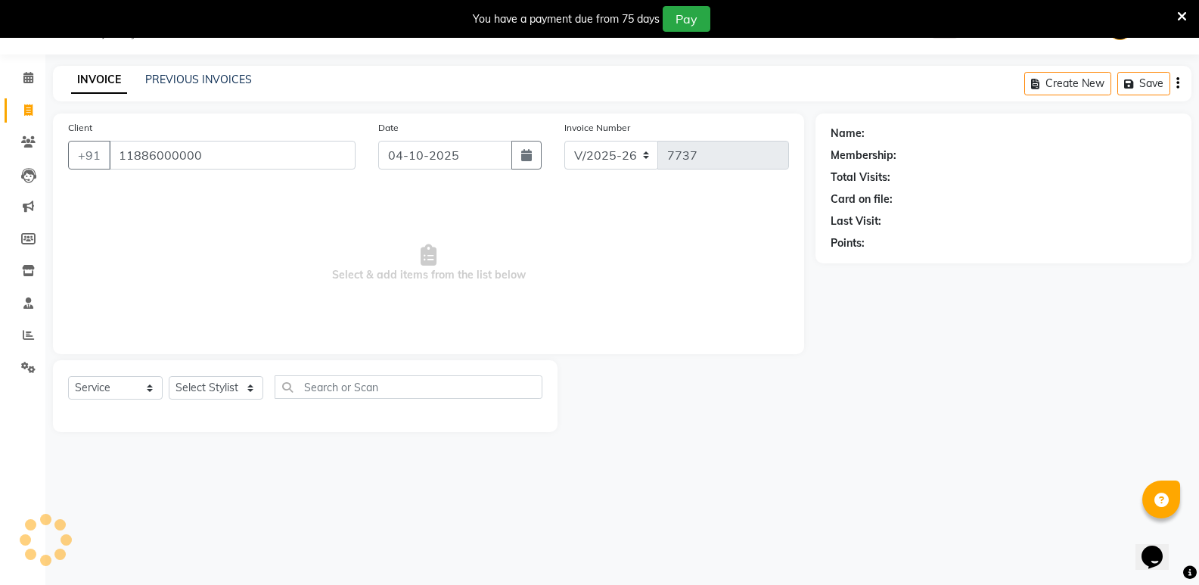
type input "11886000000"
select select "1: Object"
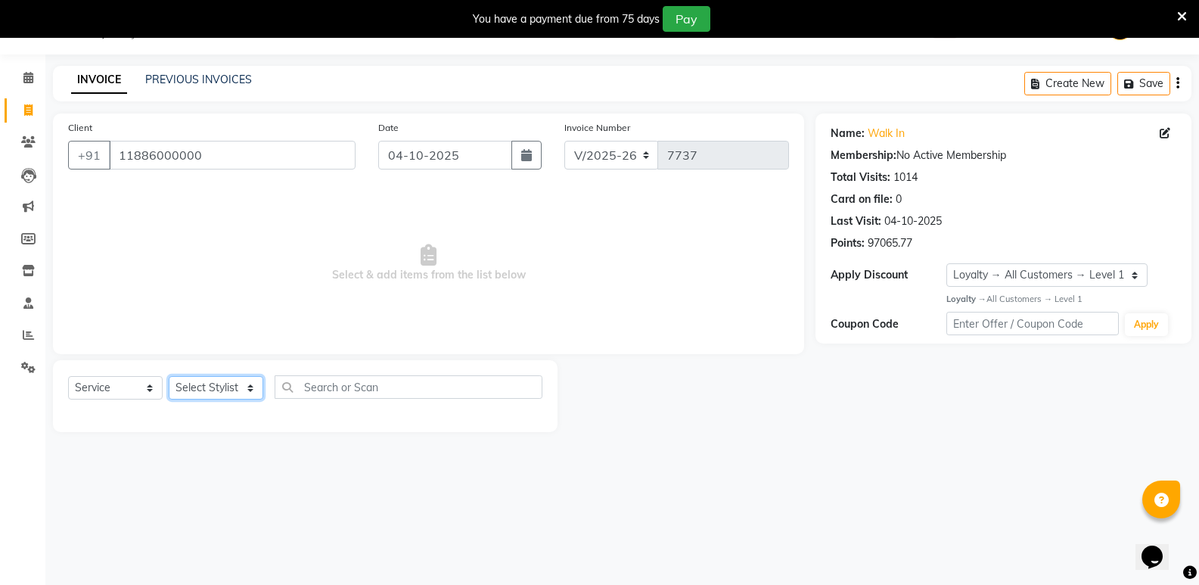
click at [232, 391] on select "Select Stylist [PERSON_NAME] [PERSON_NAME] [PERSON_NAME] Mallu [PERSON_NAME] [P…" at bounding box center [216, 387] width 95 height 23
select select "70683"
click at [169, 376] on select "Select Stylist [PERSON_NAME] [PERSON_NAME] [PERSON_NAME] Mallu [PERSON_NAME] [P…" at bounding box center [216, 387] width 95 height 23
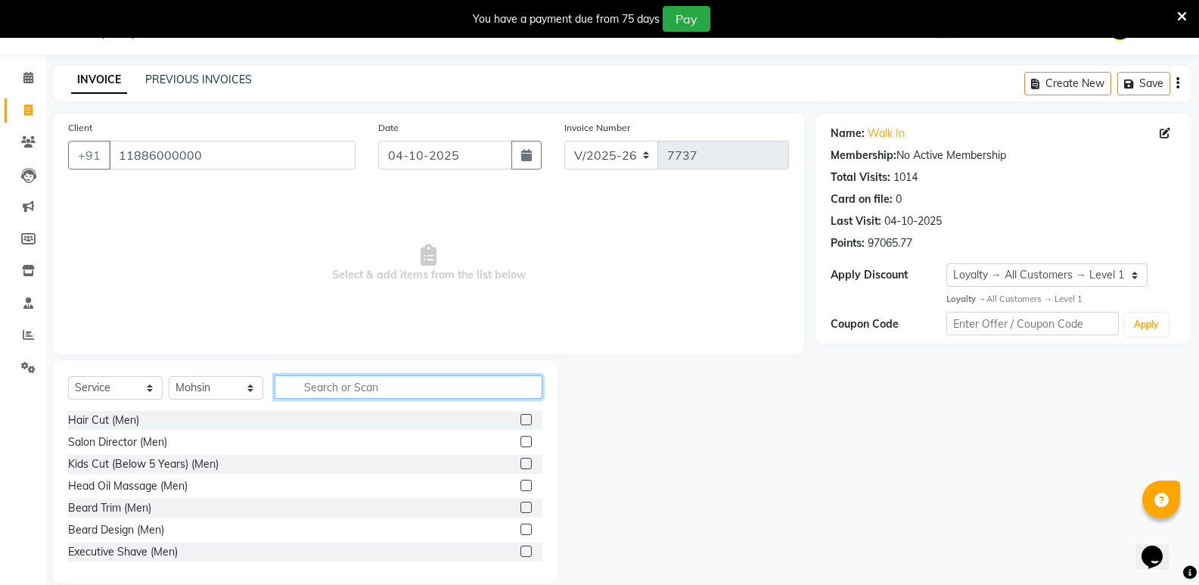
click at [406, 393] on input "text" at bounding box center [409, 386] width 268 height 23
type input "women"
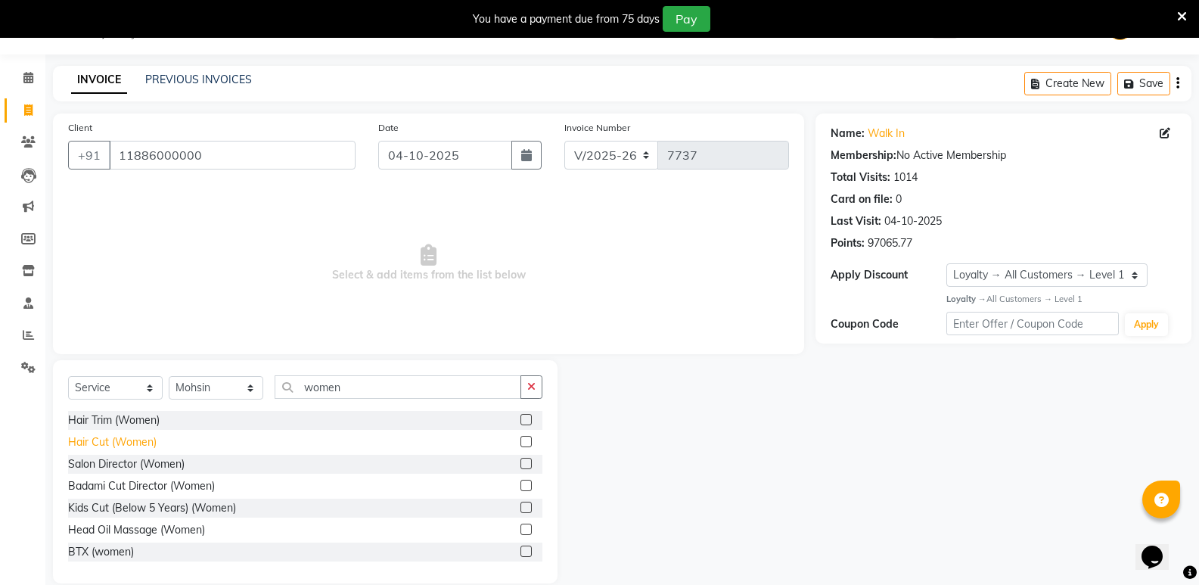
click at [113, 443] on div "Hair Cut (Women)" at bounding box center [112, 442] width 89 height 16
checkbox input "false"
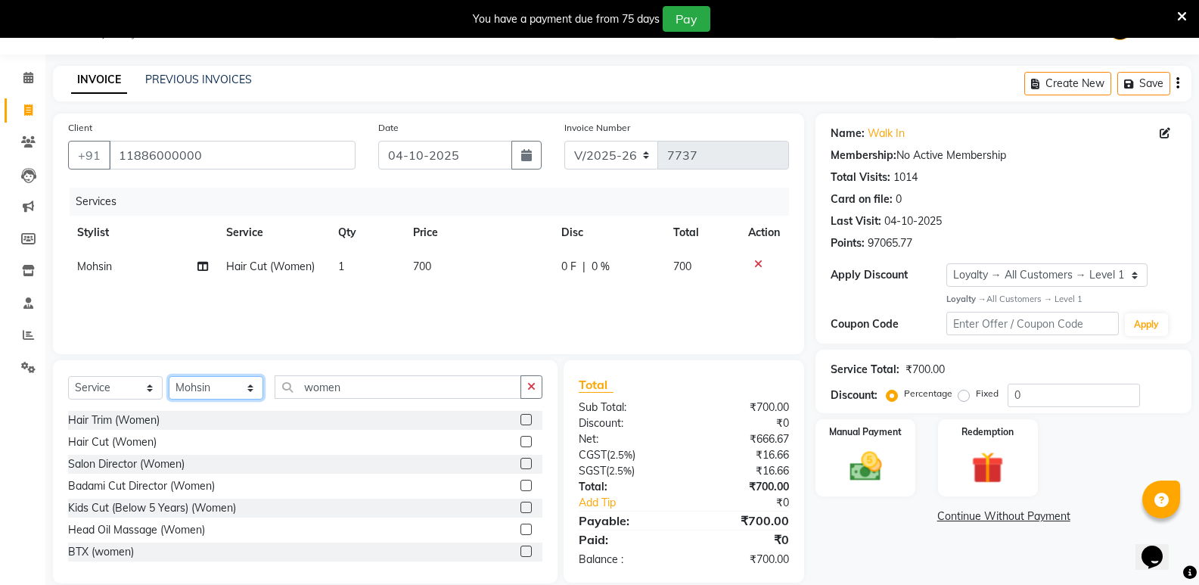
click at [204, 391] on select "Select Stylist [PERSON_NAME] [PERSON_NAME] [PERSON_NAME] Mallu [PERSON_NAME] [P…" at bounding box center [216, 387] width 95 height 23
select select "50243"
click at [169, 376] on select "Select Stylist [PERSON_NAME] [PERSON_NAME] [PERSON_NAME] Mallu [PERSON_NAME] [P…" at bounding box center [216, 387] width 95 height 23
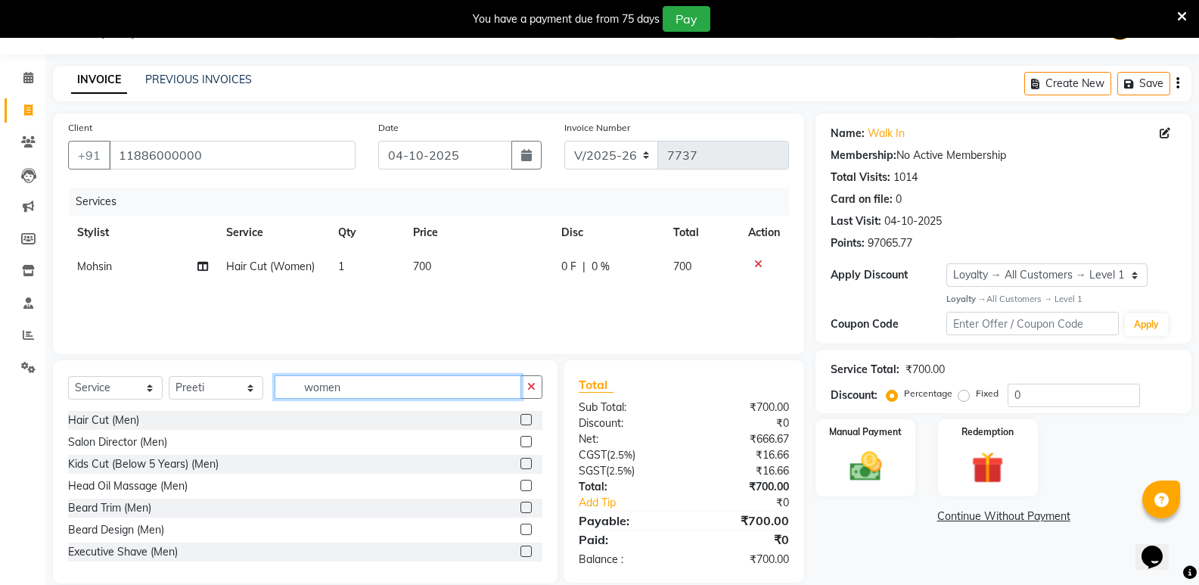
click at [349, 390] on input "women" at bounding box center [398, 386] width 247 height 23
type input "women"
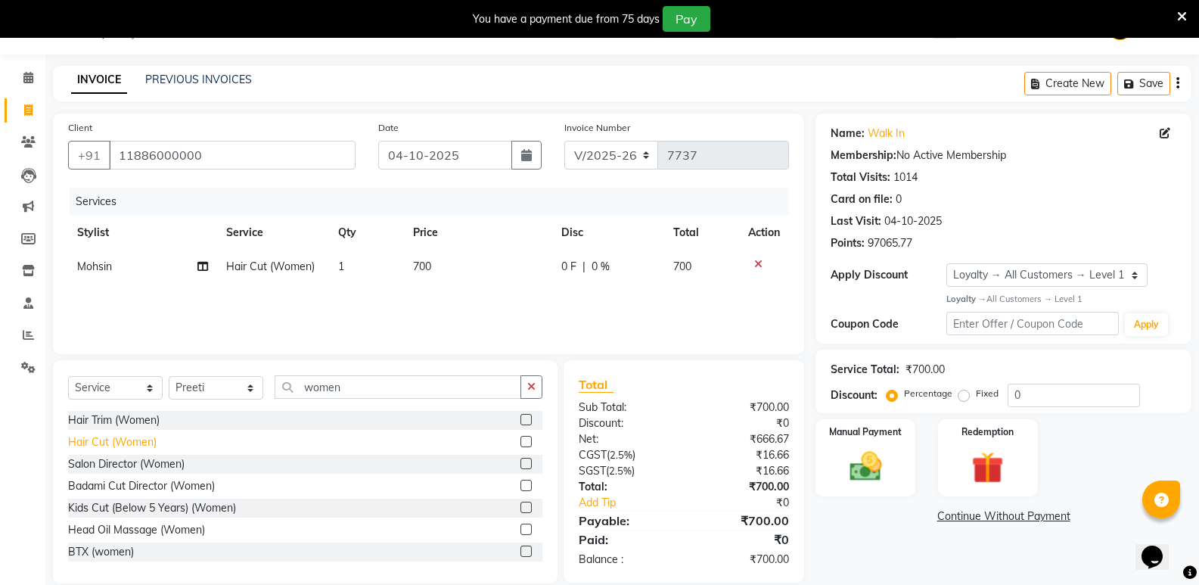
click at [127, 435] on div "Hair Cut (Women)" at bounding box center [112, 442] width 89 height 16
checkbox input "false"
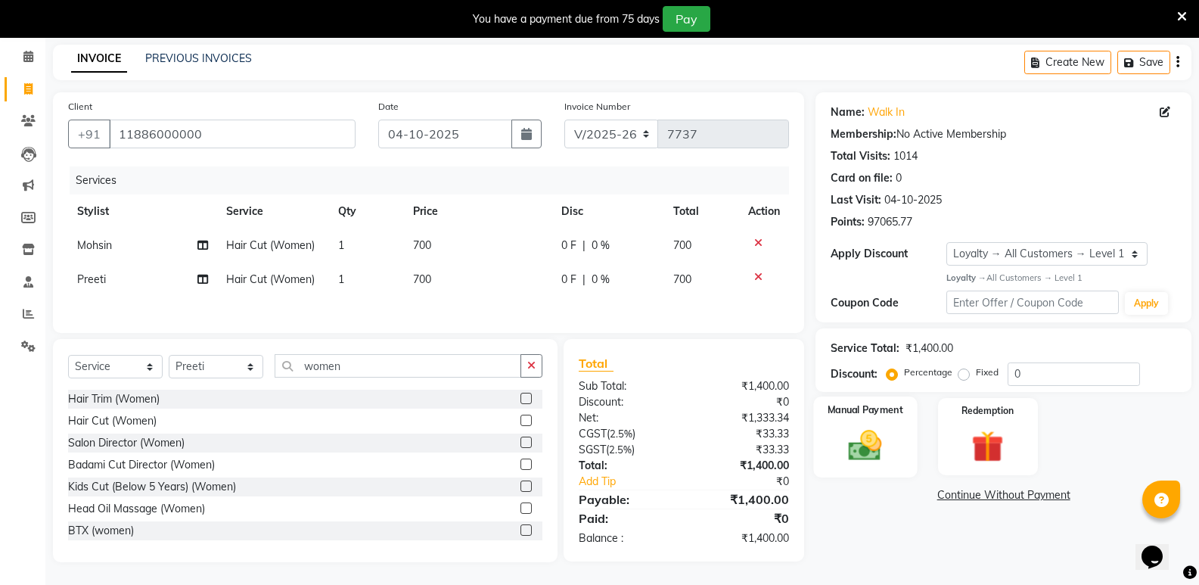
click at [878, 446] on img at bounding box center [865, 445] width 54 height 39
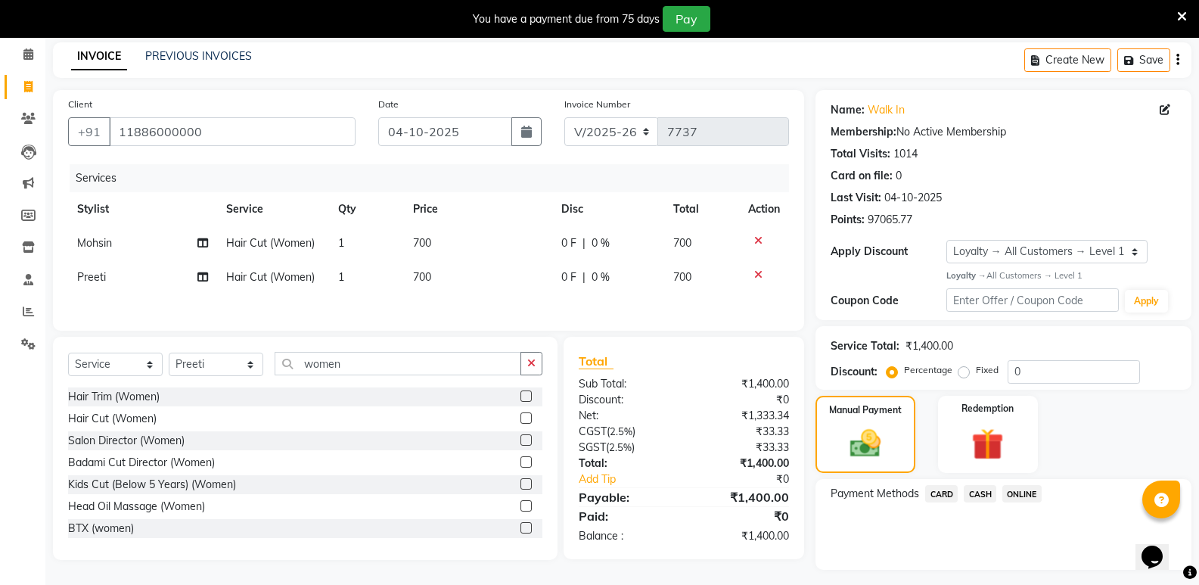
click at [980, 493] on span "CASH" at bounding box center [980, 493] width 33 height 17
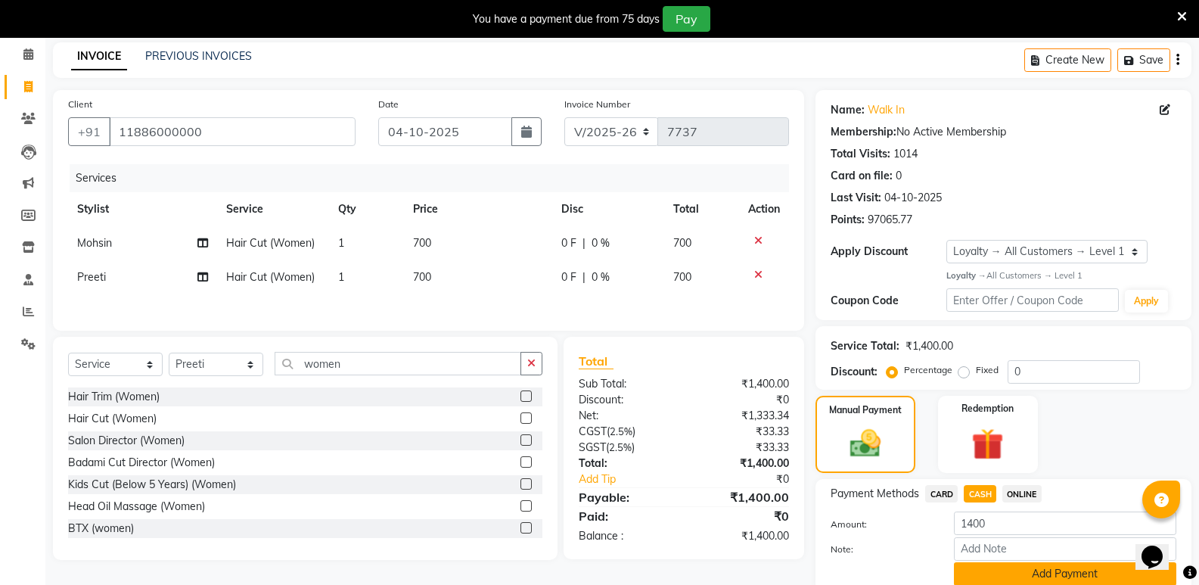
click at [978, 576] on button "Add Payment" at bounding box center [1065, 573] width 222 height 23
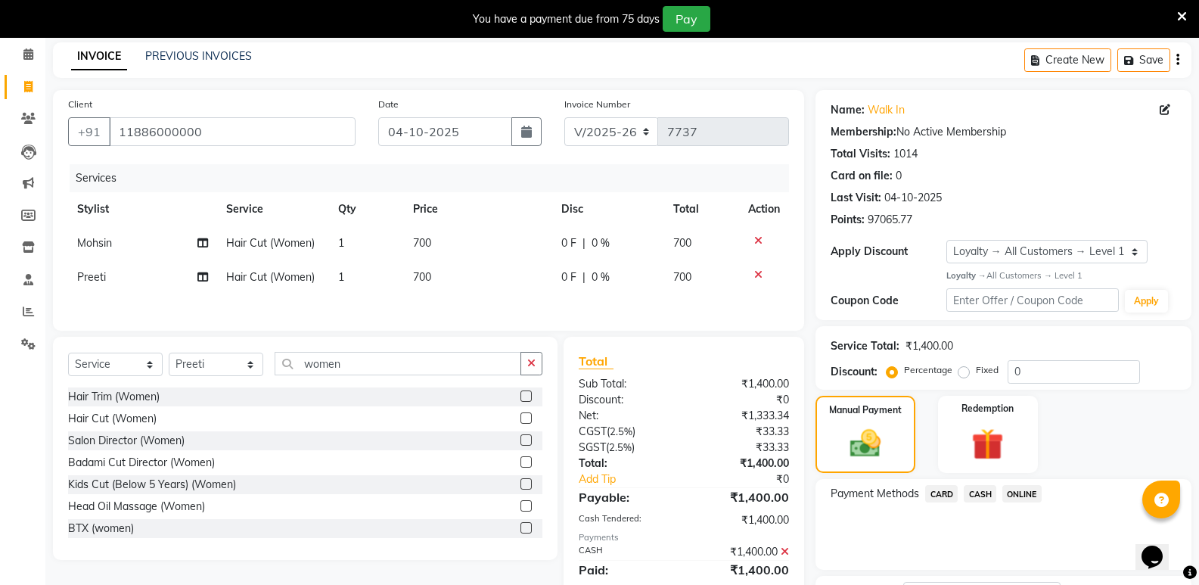
scroll to position [189, 0]
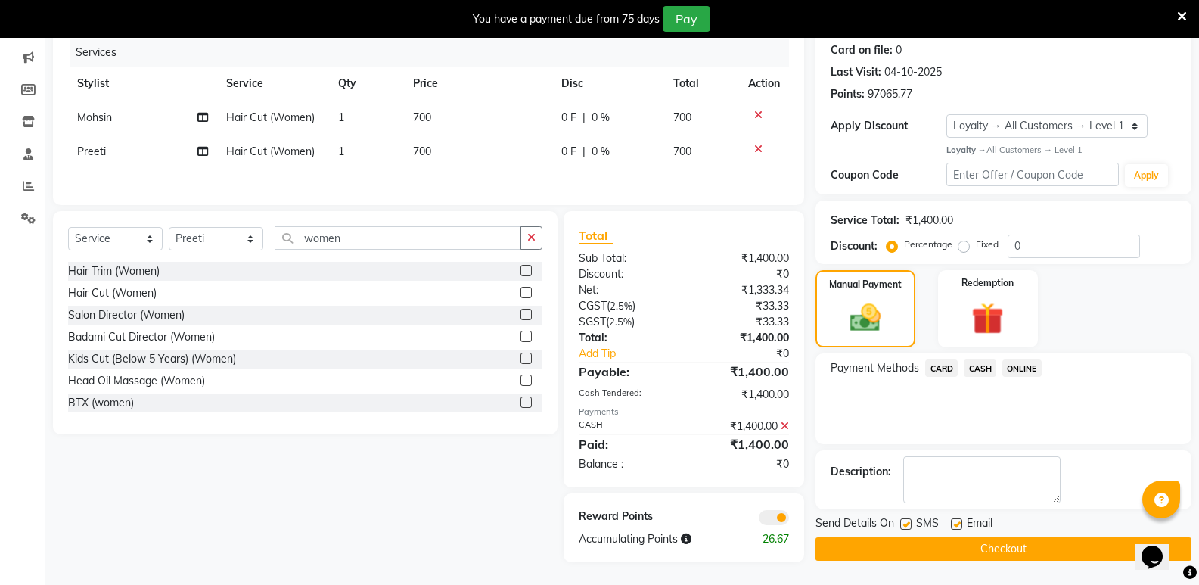
click at [987, 548] on button "Checkout" at bounding box center [1004, 548] width 376 height 23
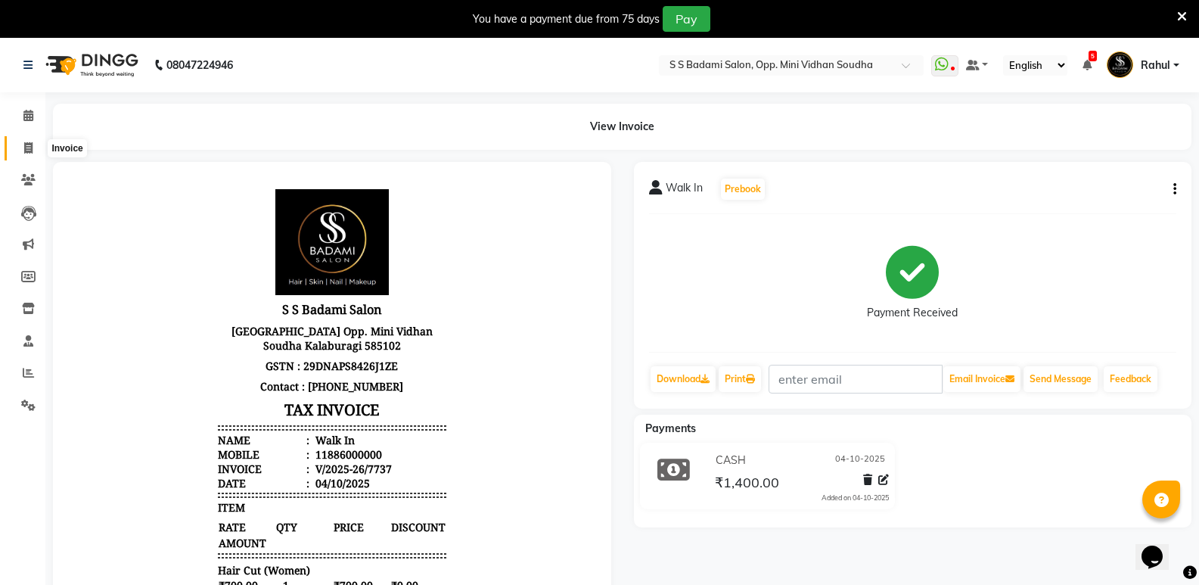
click at [19, 150] on span at bounding box center [28, 148] width 26 height 17
select select "service"
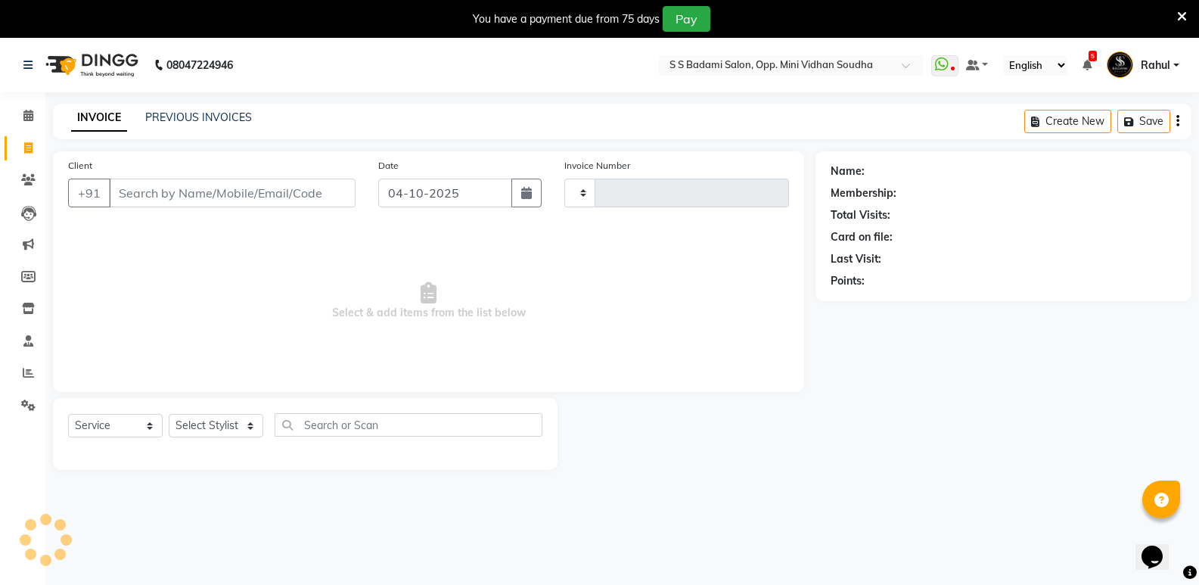
type input "7738"
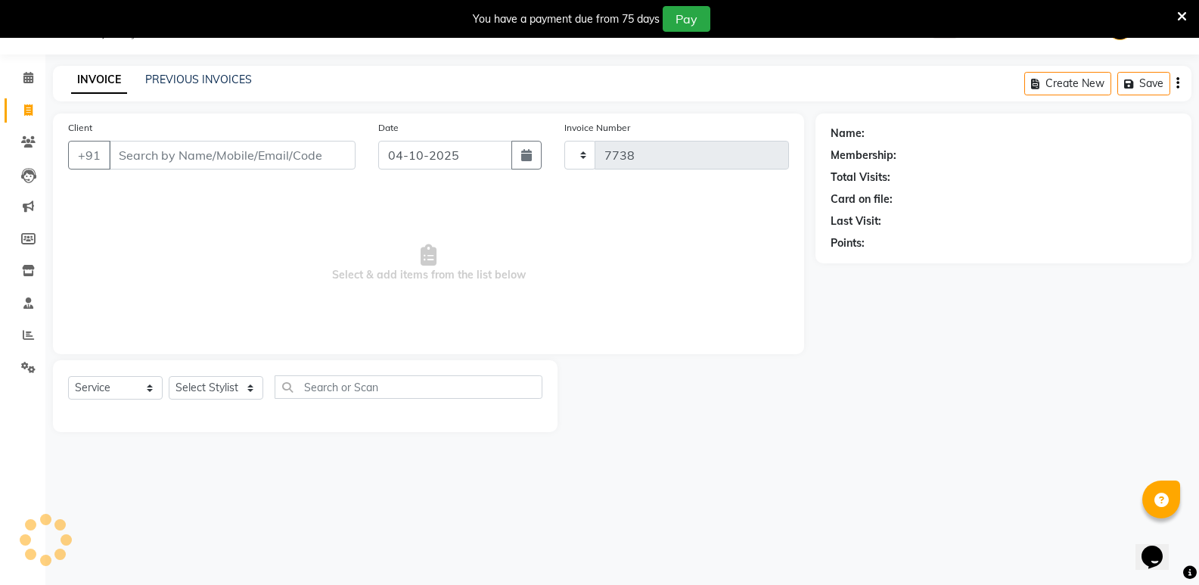
select select "4533"
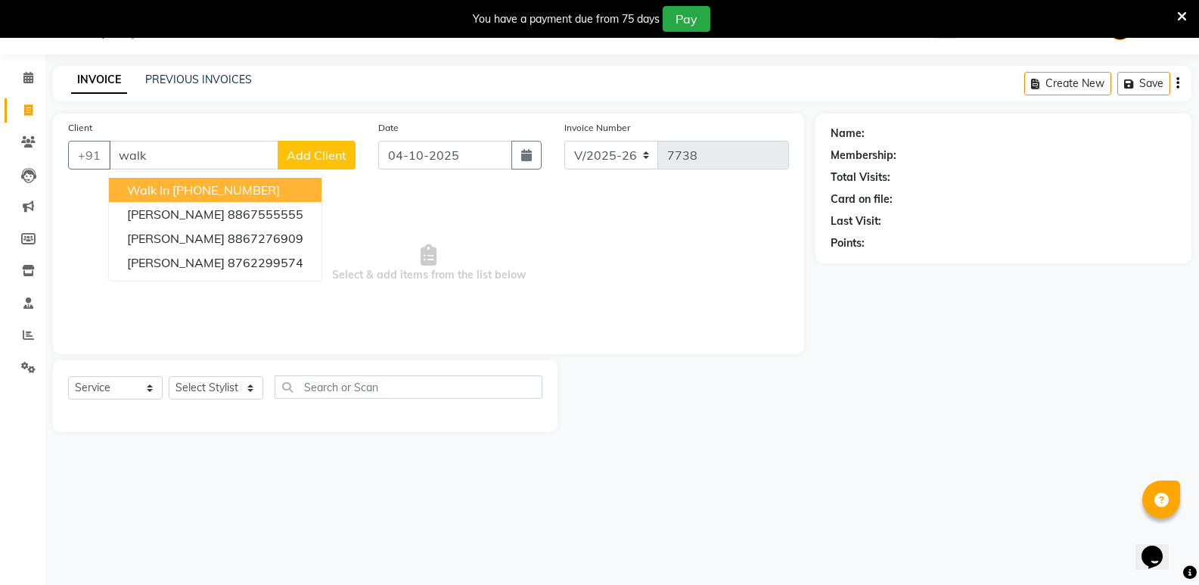
click at [243, 181] on button "Walk In [PHONE_NUMBER]" at bounding box center [215, 190] width 213 height 24
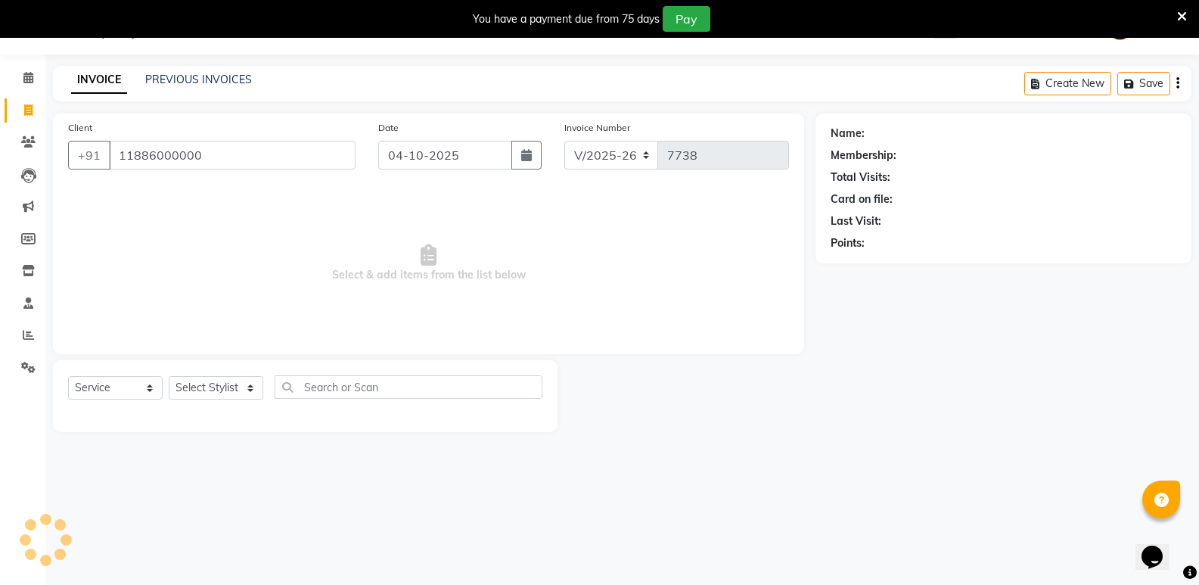
type input "11886000000"
click at [229, 387] on select "Select Stylist [PERSON_NAME] [PERSON_NAME] [PERSON_NAME] Mallu [PERSON_NAME] [P…" at bounding box center [216, 387] width 95 height 23
select select "1: Object"
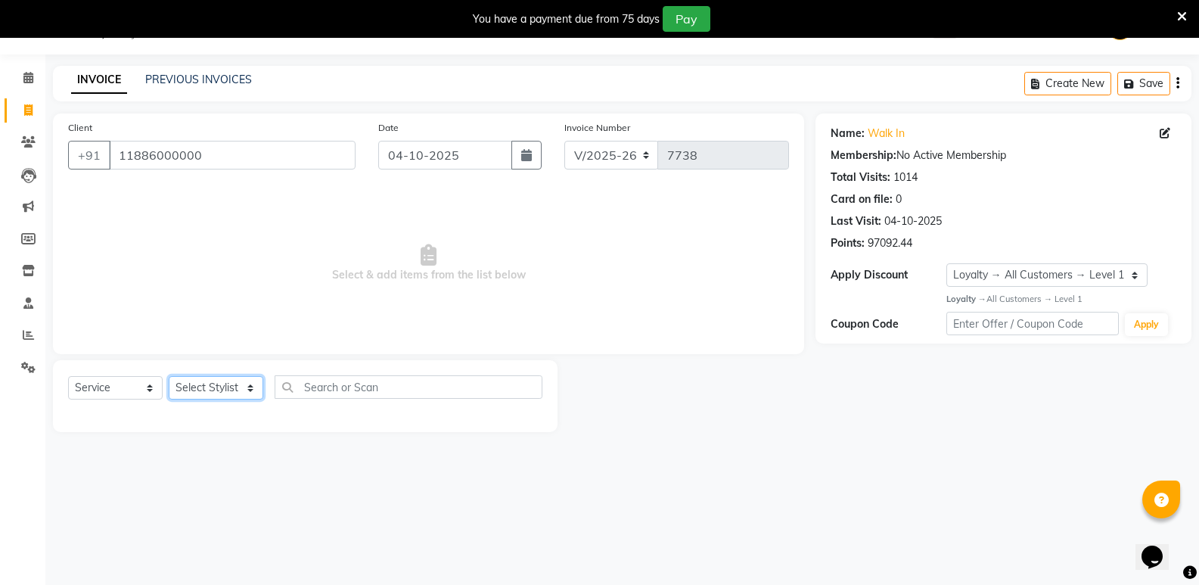
select select "50304"
click at [169, 376] on select "Select Stylist [PERSON_NAME] [PERSON_NAME] [PERSON_NAME] Mallu [PERSON_NAME] [P…" at bounding box center [216, 387] width 95 height 23
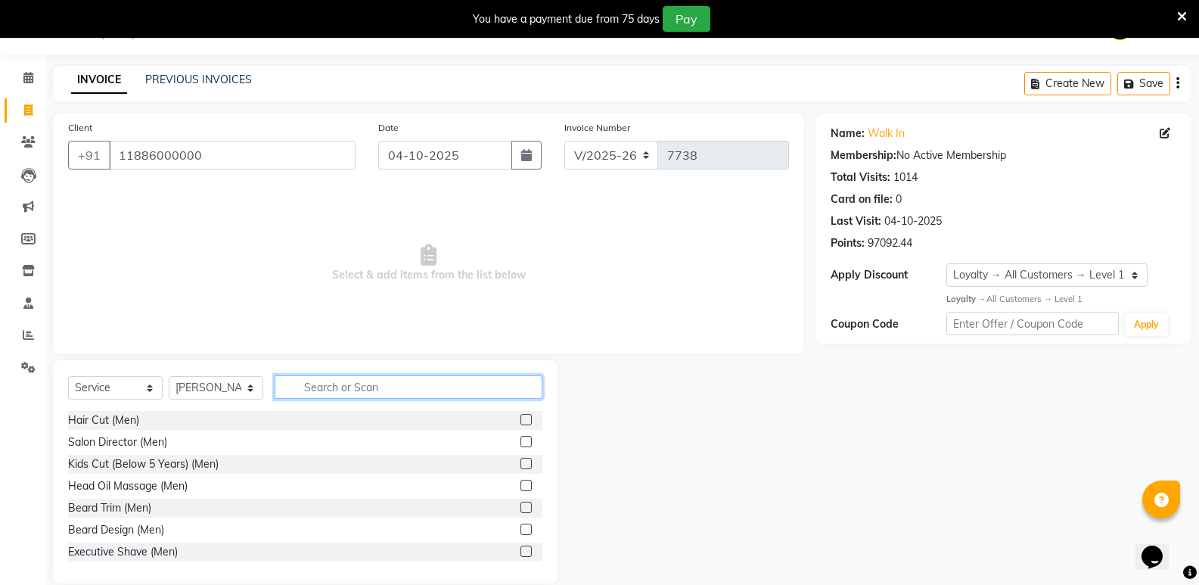
click at [363, 381] on input "text" at bounding box center [409, 386] width 268 height 23
type input "wax"
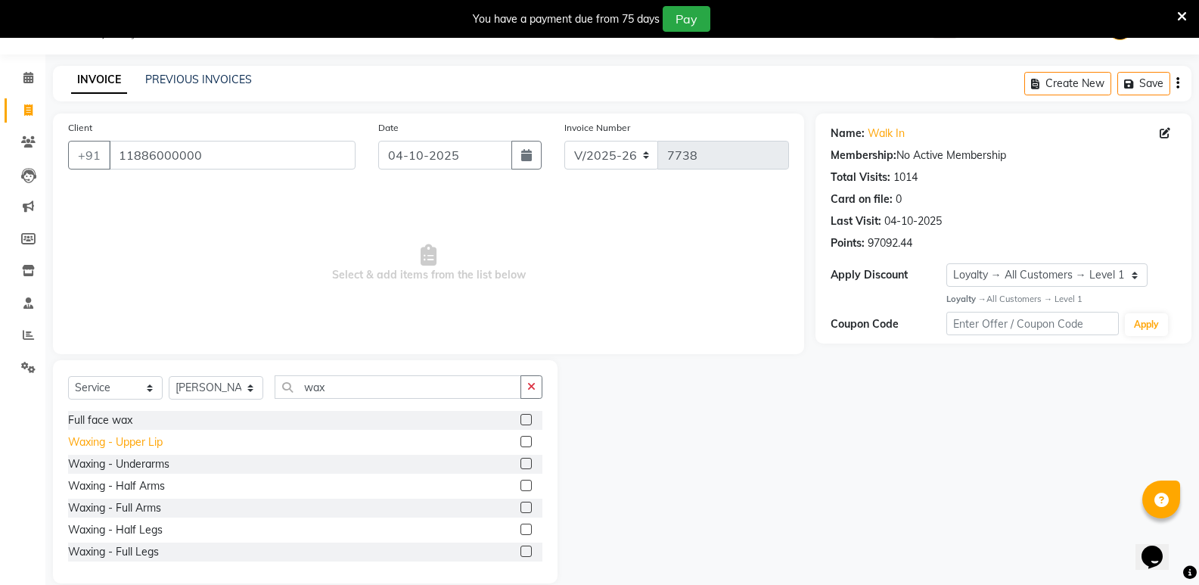
click at [135, 441] on div "Waxing - Upper Lip" at bounding box center [115, 442] width 95 height 16
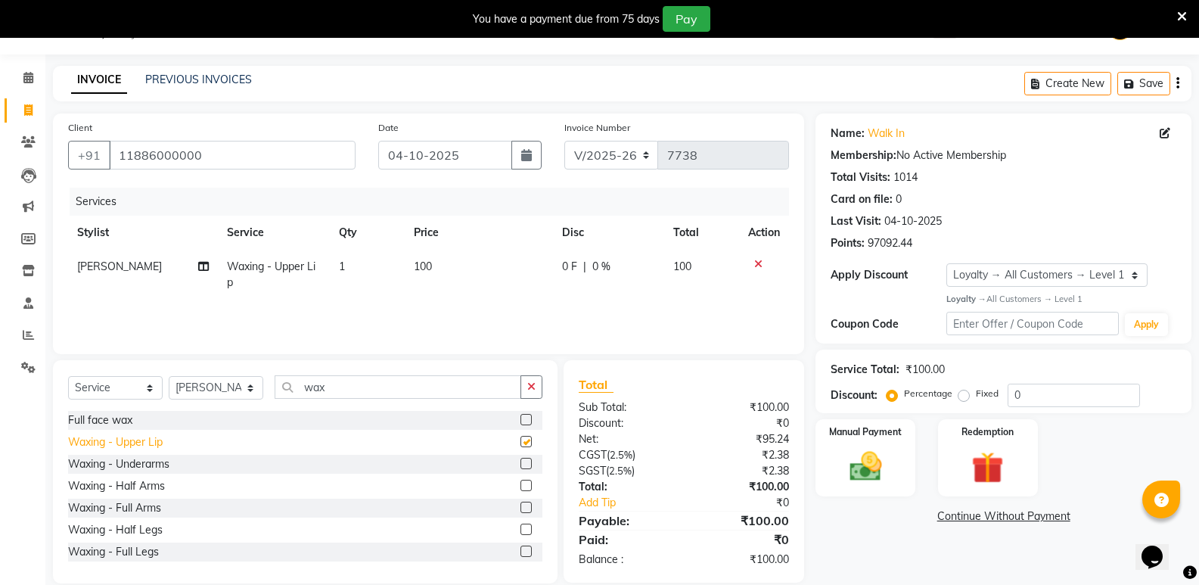
checkbox input "false"
click at [158, 505] on div "Waxing - Full Arms" at bounding box center [114, 508] width 93 height 16
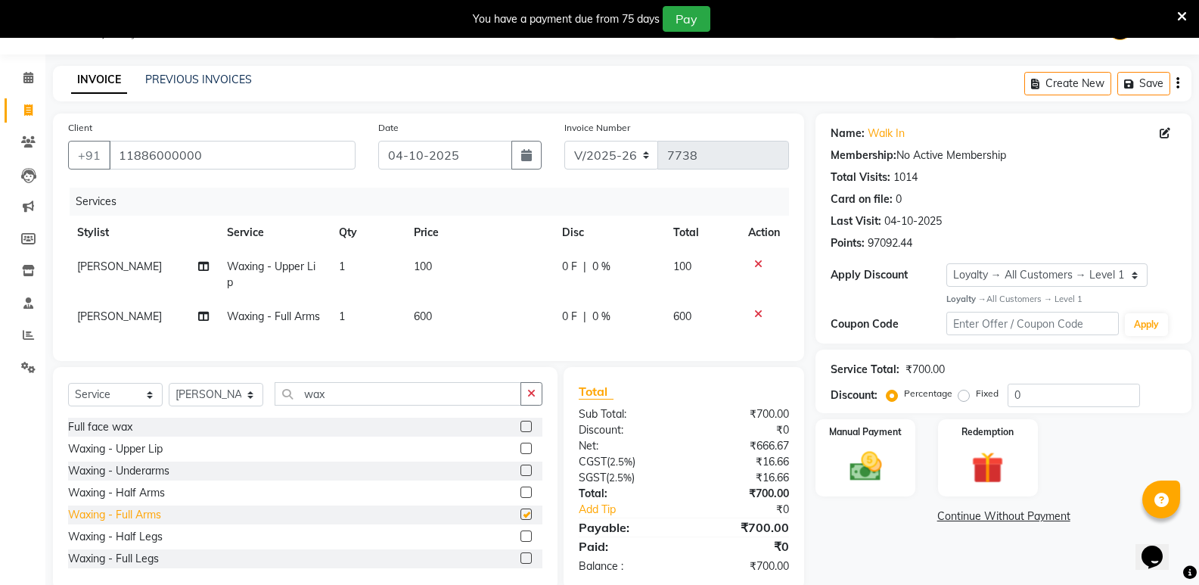
checkbox input "false"
click at [157, 479] on div "Waxing - Underarms" at bounding box center [118, 471] width 101 height 16
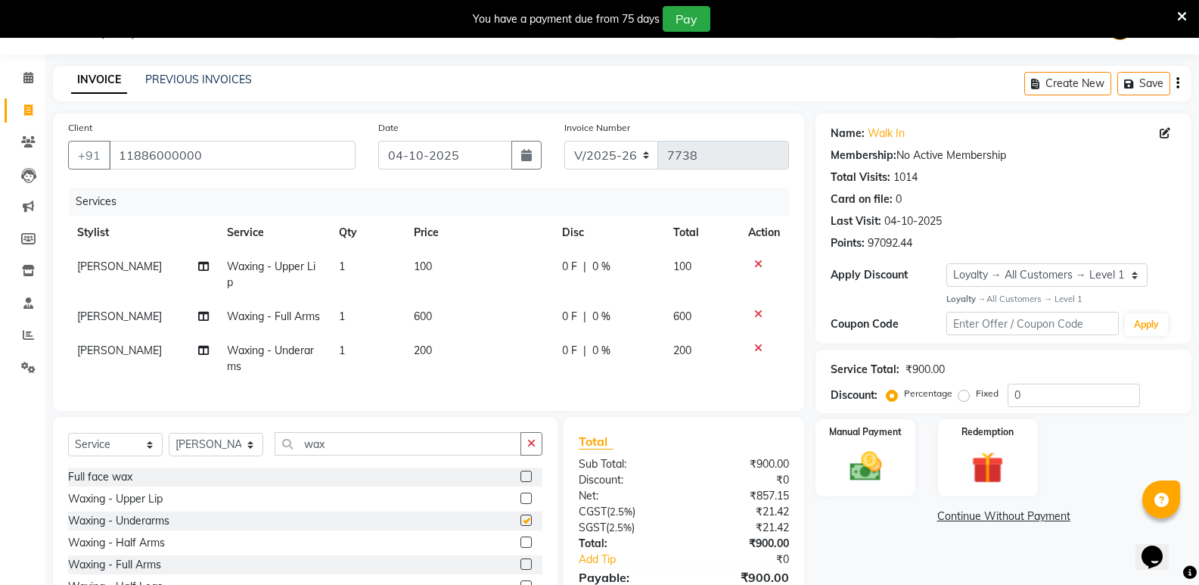
checkbox input "false"
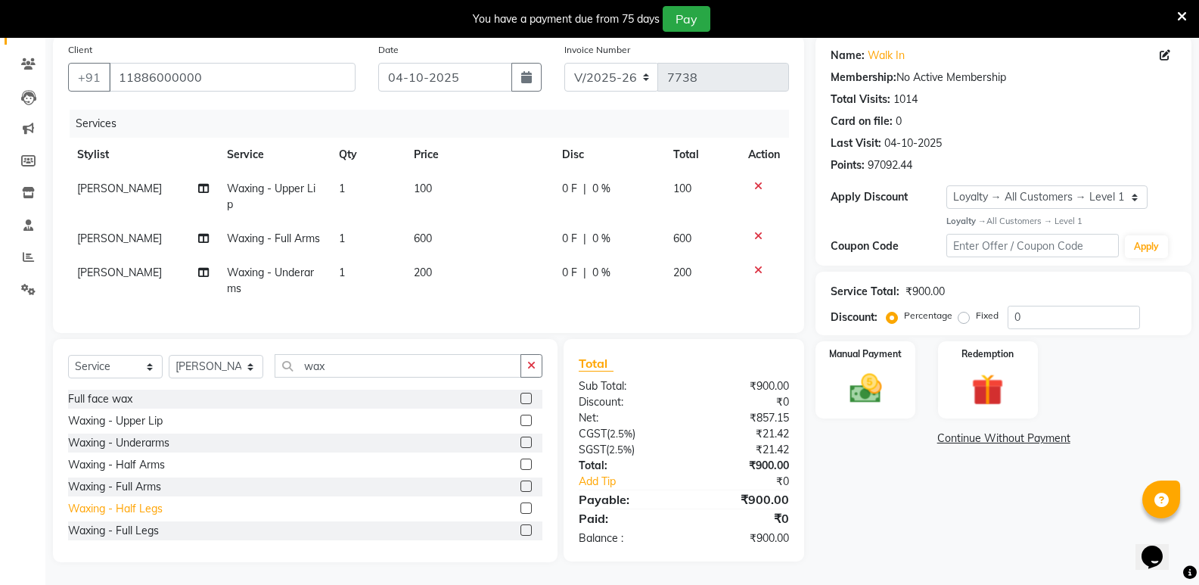
click at [150, 507] on div "Waxing - Half Legs" at bounding box center [115, 509] width 95 height 16
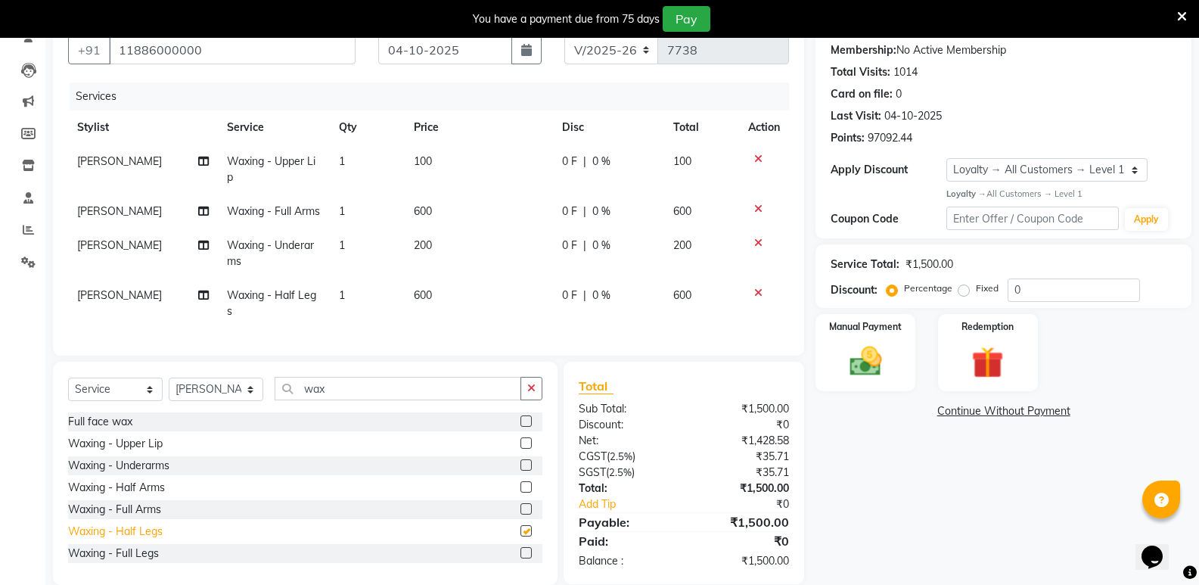
checkbox input "false"
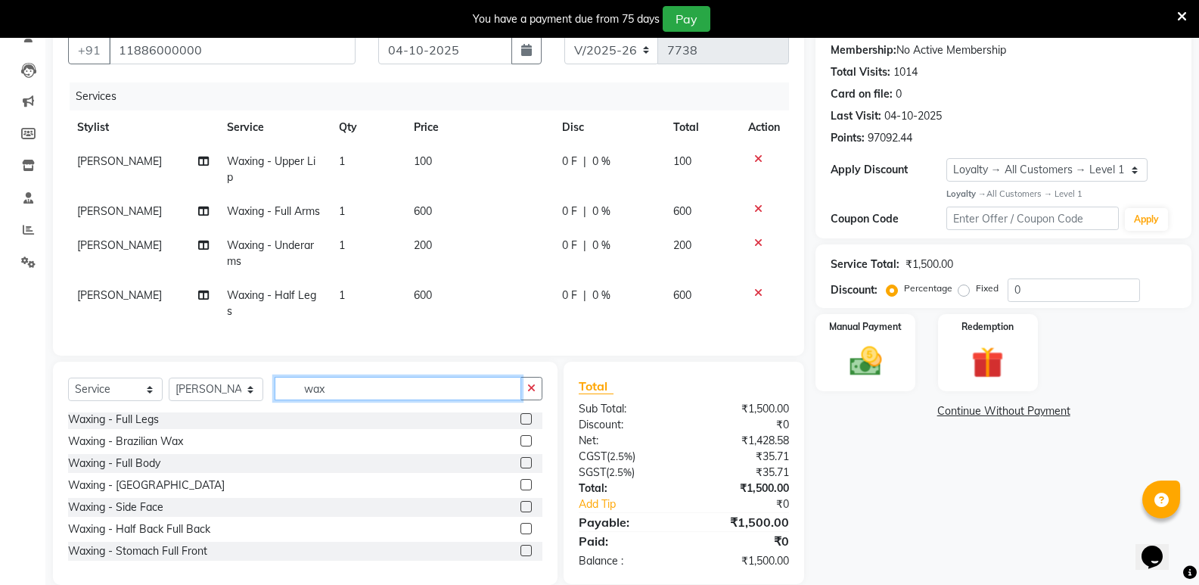
drag, startPoint x: 340, startPoint y: 421, endPoint x: 295, endPoint y: 441, distance: 48.8
click at [295, 441] on div "Select Service Product Membership Package Voucher Prepaid Gift Card Select Styl…" at bounding box center [305, 473] width 505 height 223
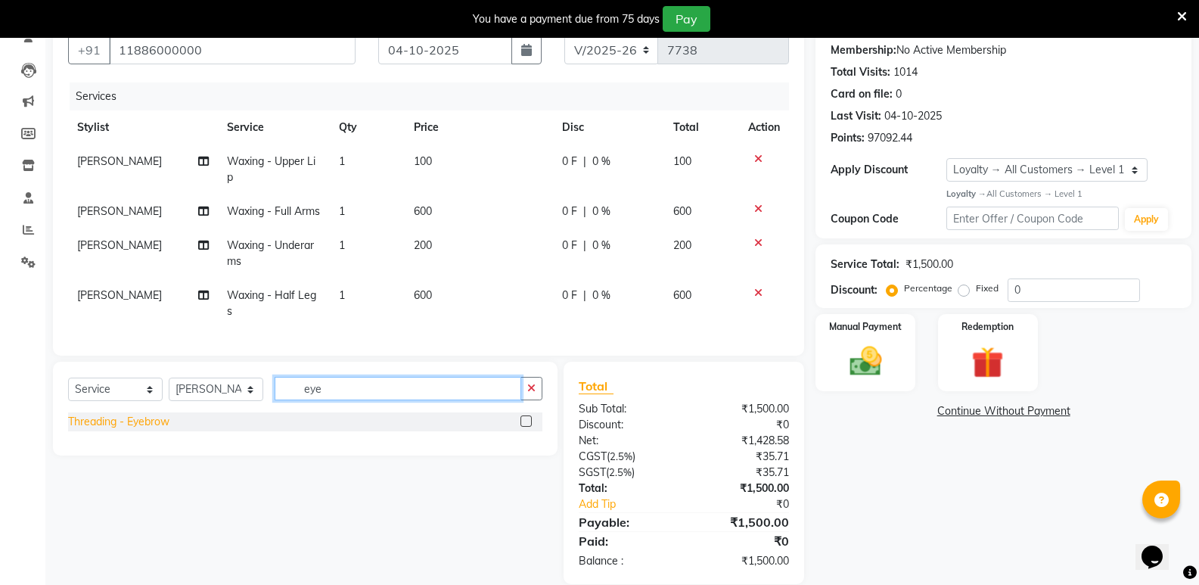
type input "eye"
click at [117, 430] on div "Threading - Eyebrow" at bounding box center [118, 422] width 101 height 16
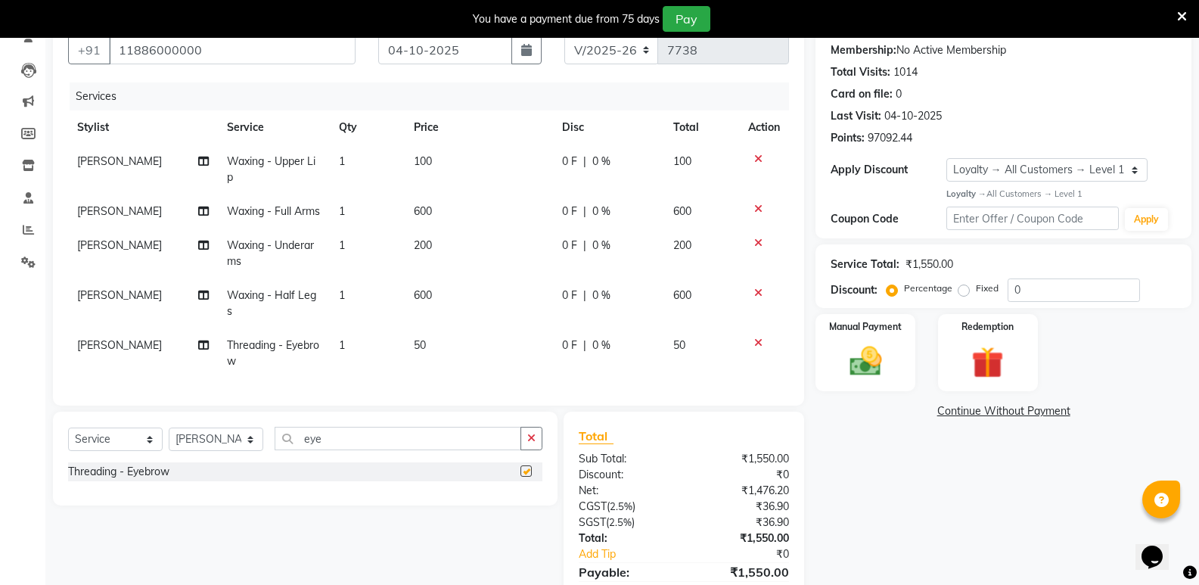
checkbox input "false"
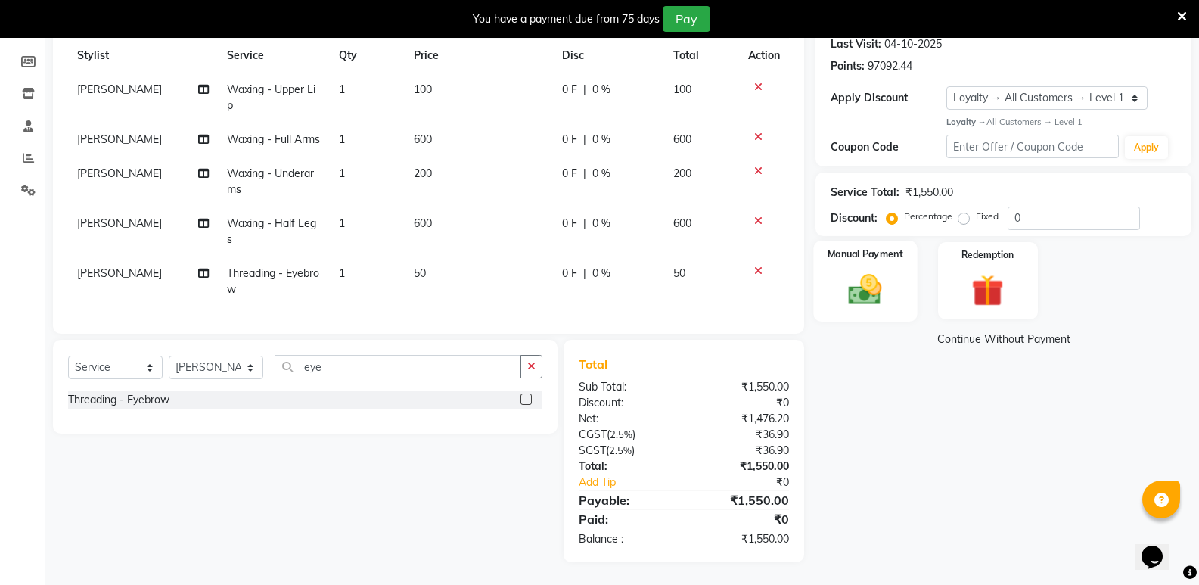
click at [855, 270] on img at bounding box center [865, 289] width 54 height 39
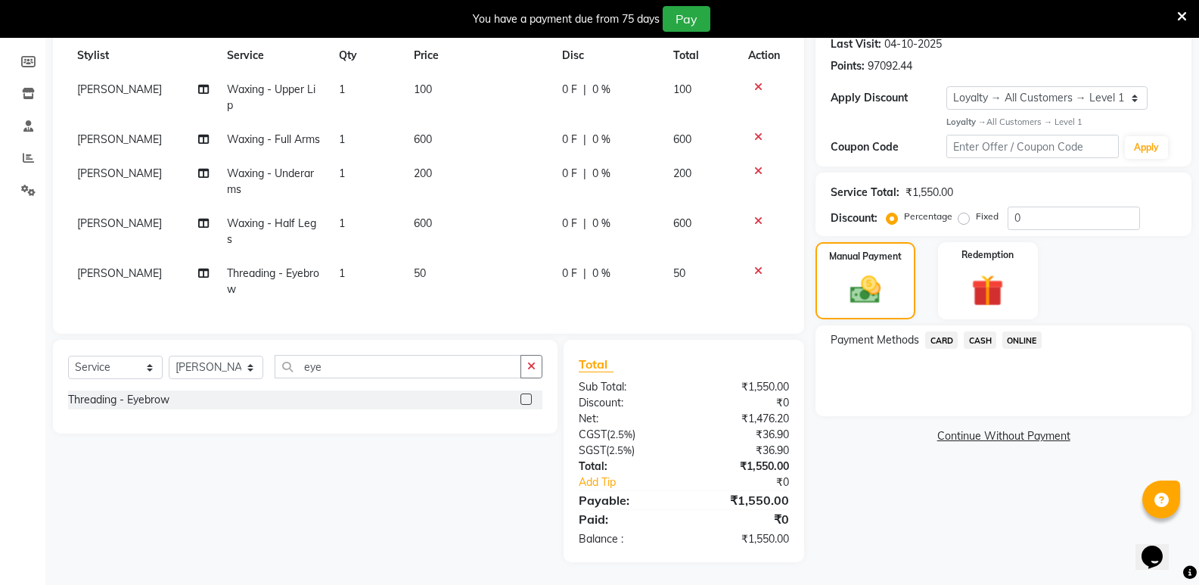
click at [1015, 331] on span "ONLINE" at bounding box center [1021, 339] width 39 height 17
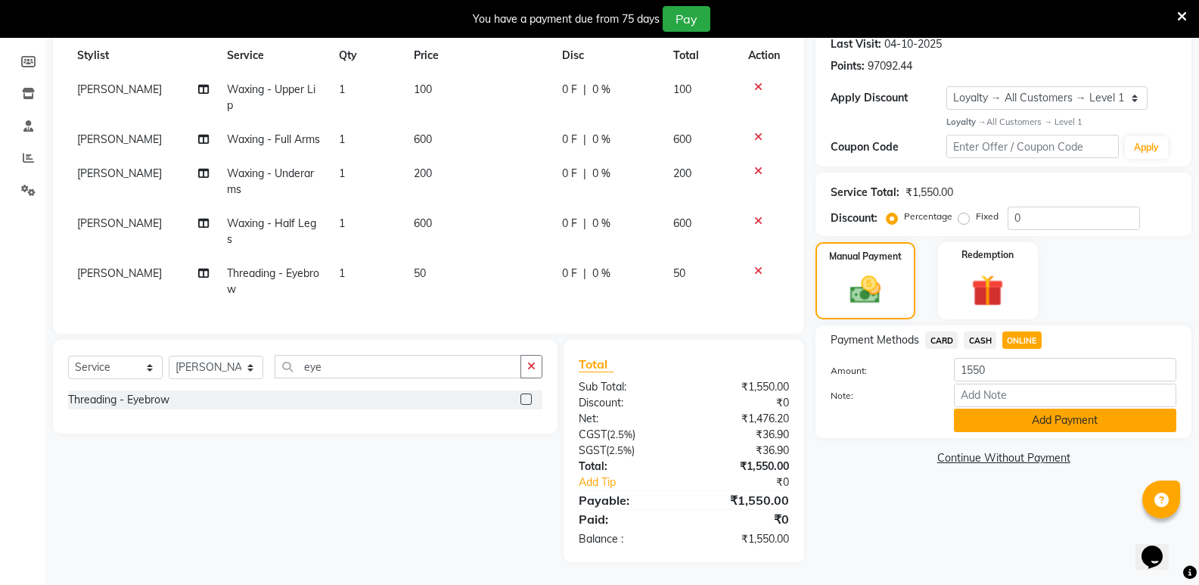
click at [974, 409] on button "Add Payment" at bounding box center [1065, 420] width 222 height 23
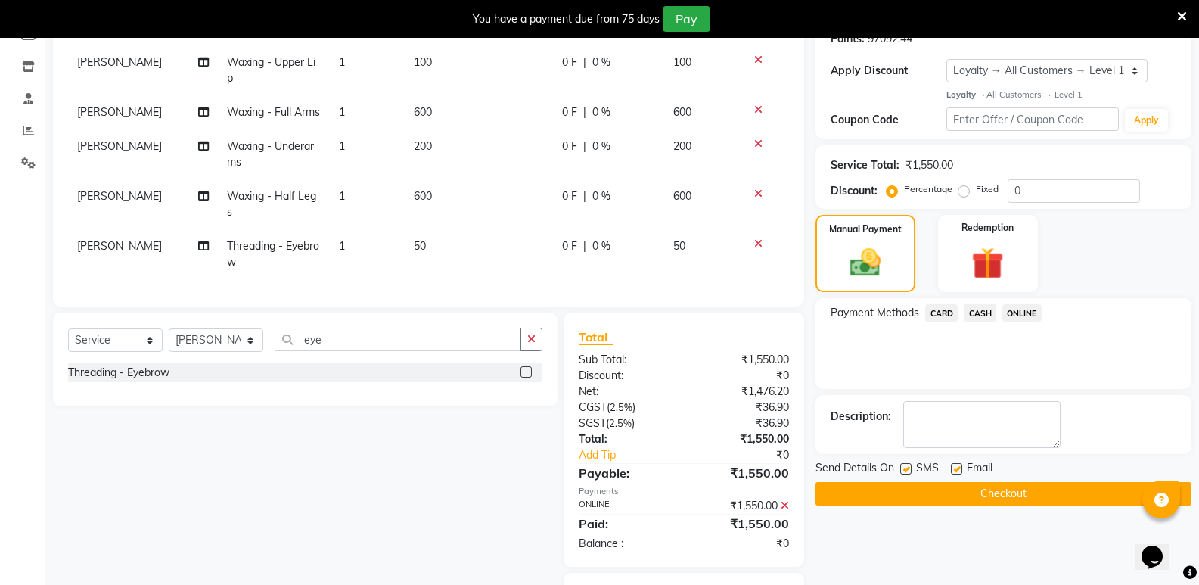
scroll to position [349, 0]
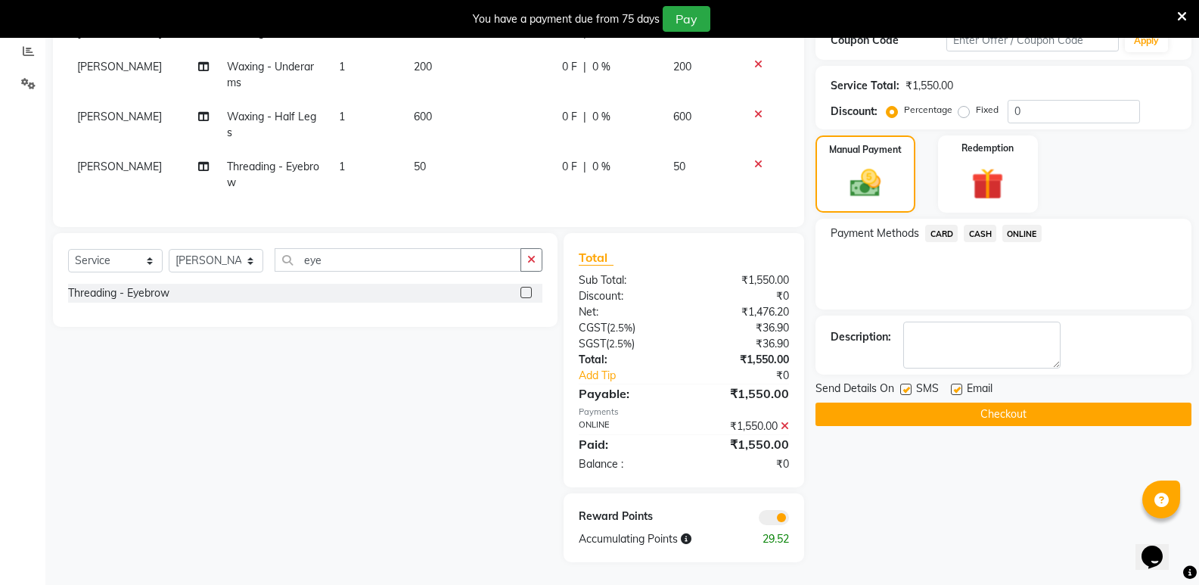
click at [890, 402] on button "Checkout" at bounding box center [1004, 413] width 376 height 23
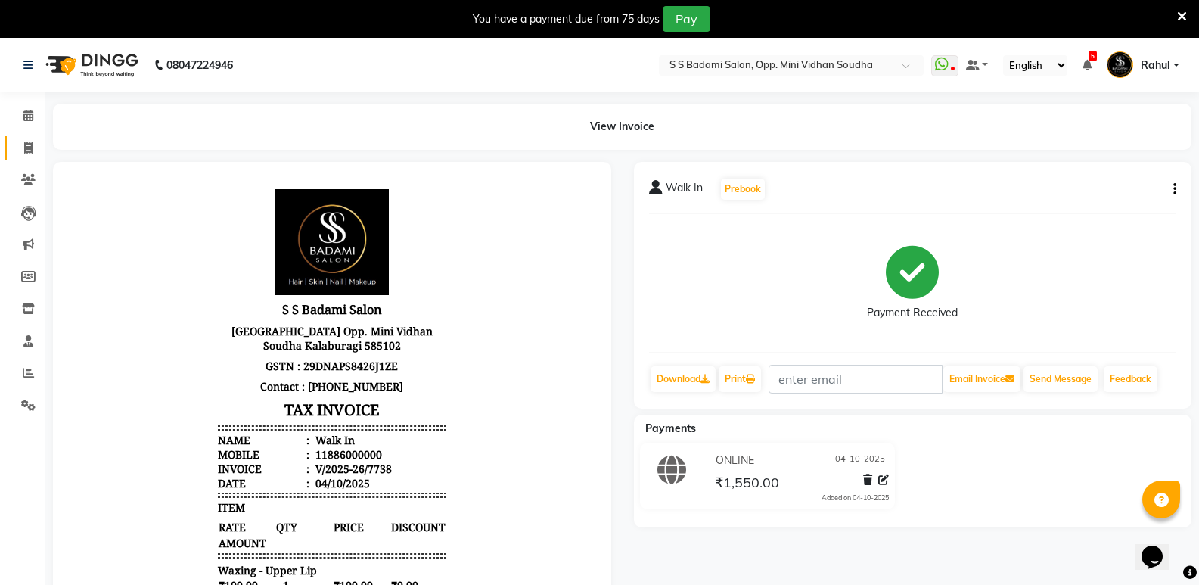
click at [14, 145] on link "Invoice" at bounding box center [23, 148] width 36 height 25
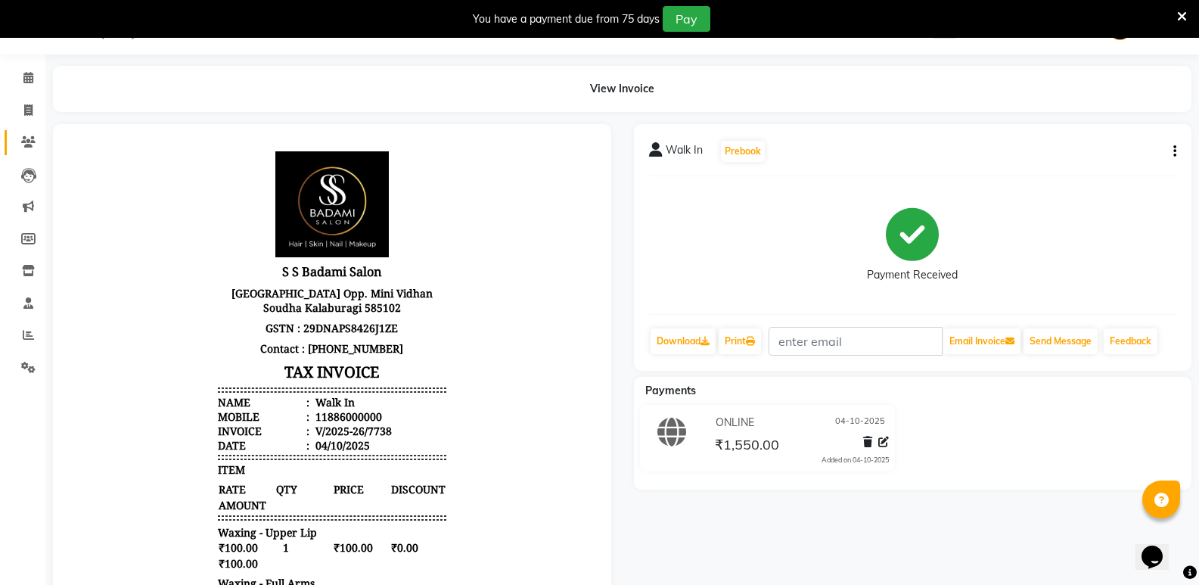
select select "4533"
select select "service"
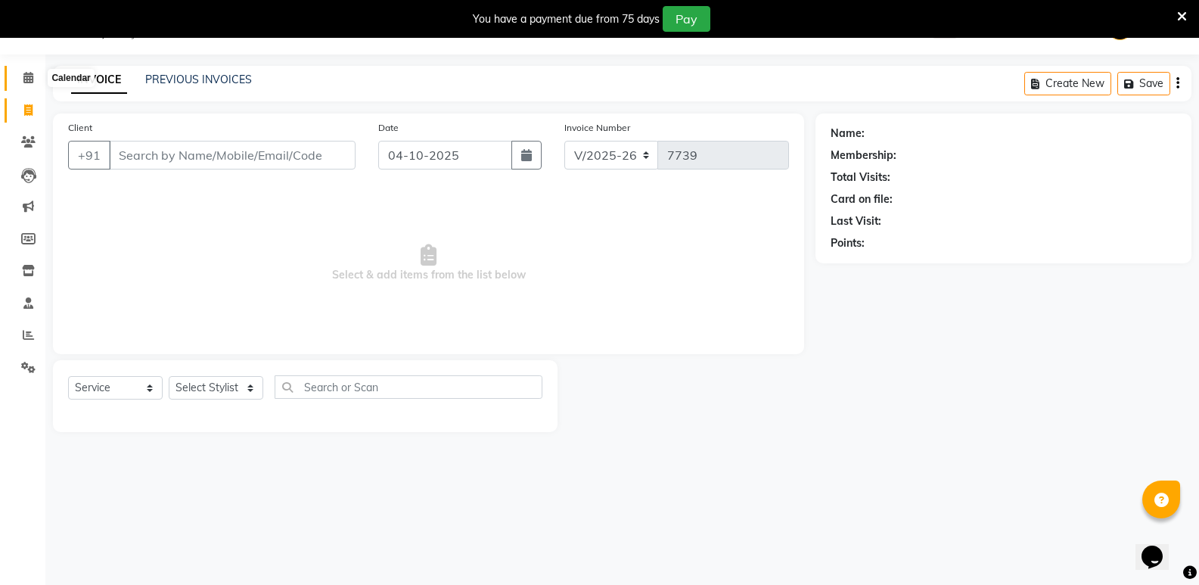
click at [24, 70] on span at bounding box center [28, 78] width 26 height 17
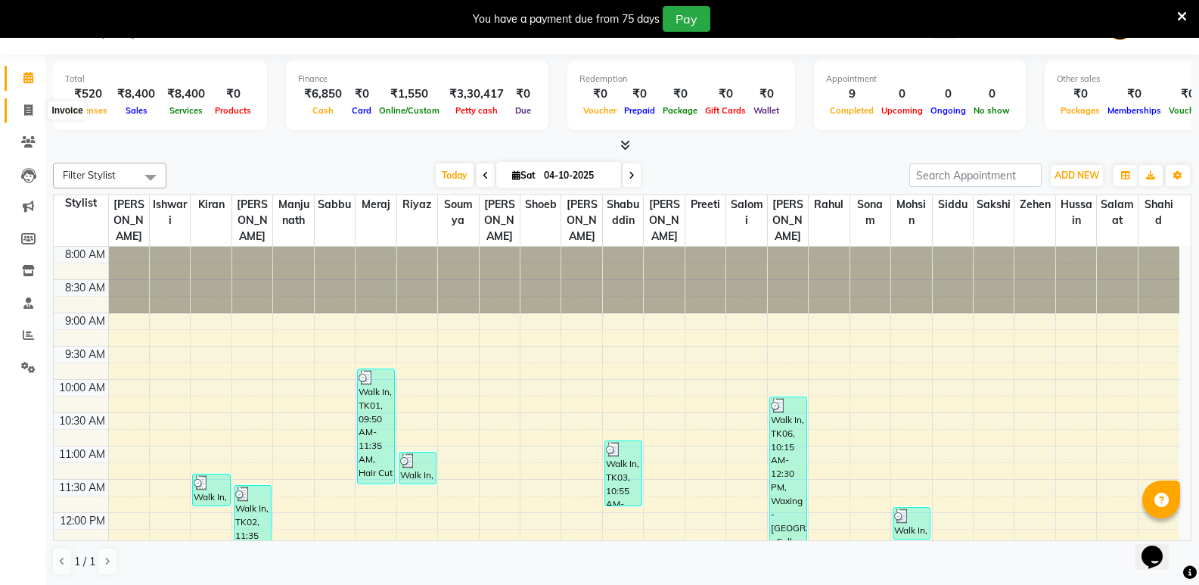
click at [24, 107] on icon at bounding box center [28, 109] width 8 height 11
select select "service"
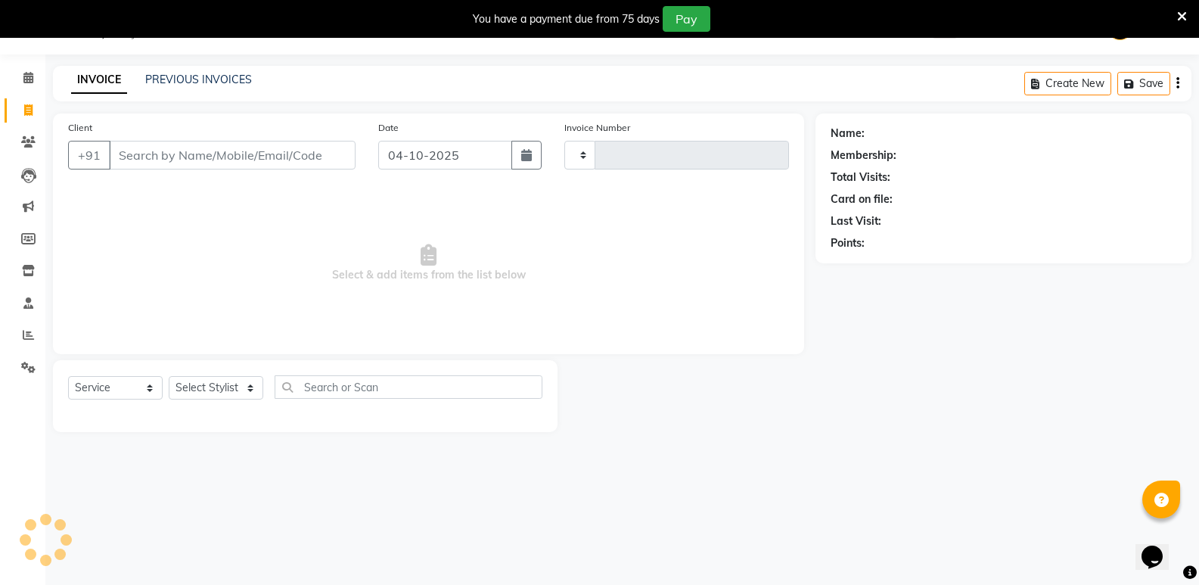
type input "7739"
select select "4533"
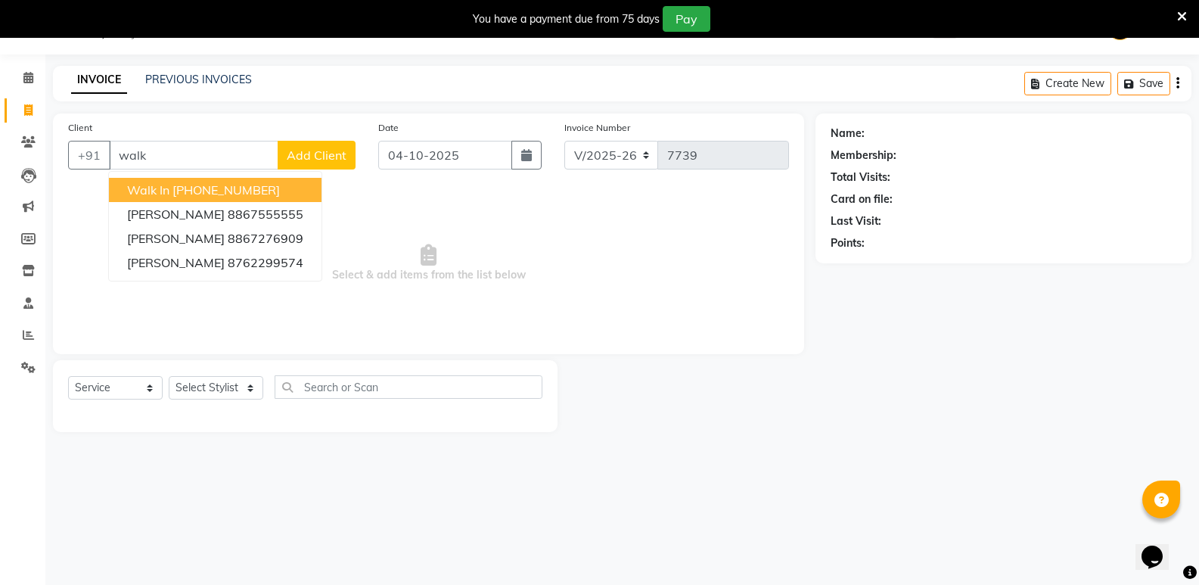
click at [172, 188] on button "Walk In [PHONE_NUMBER]" at bounding box center [215, 190] width 213 height 24
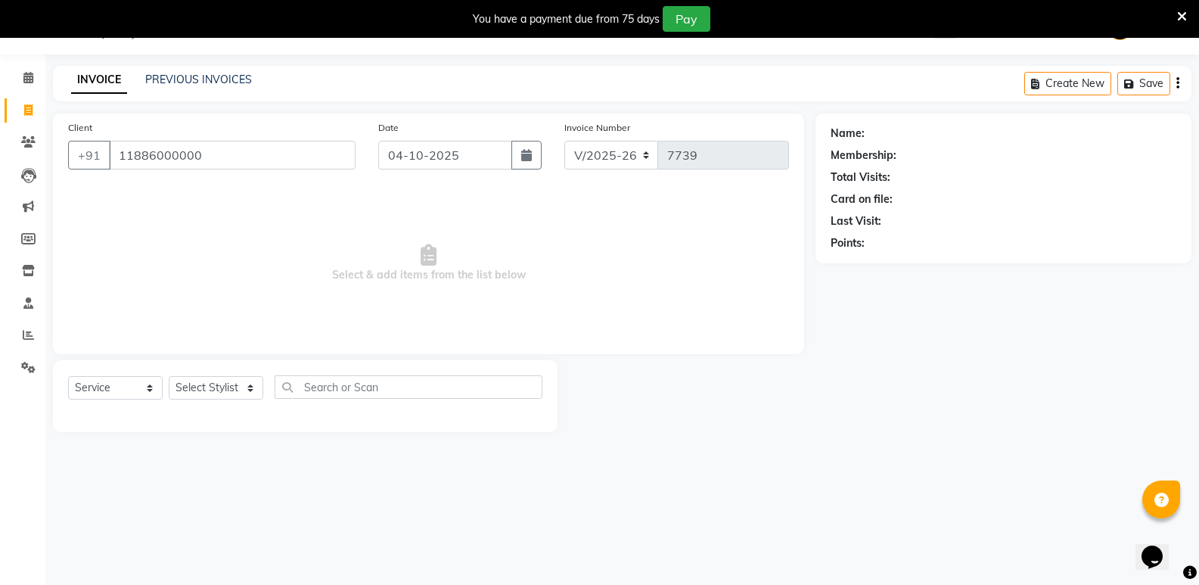
type input "11886000000"
click at [197, 389] on select "Select Stylist [PERSON_NAME] [PERSON_NAME] [PERSON_NAME] Mallu [PERSON_NAME] [P…" at bounding box center [216, 387] width 95 height 23
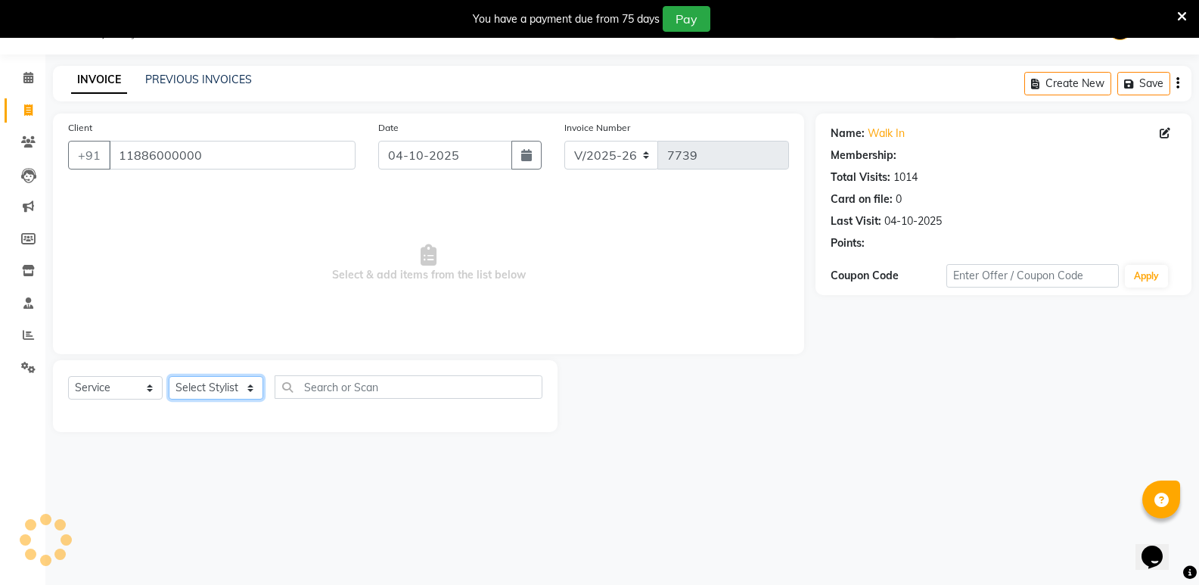
select select "1: Object"
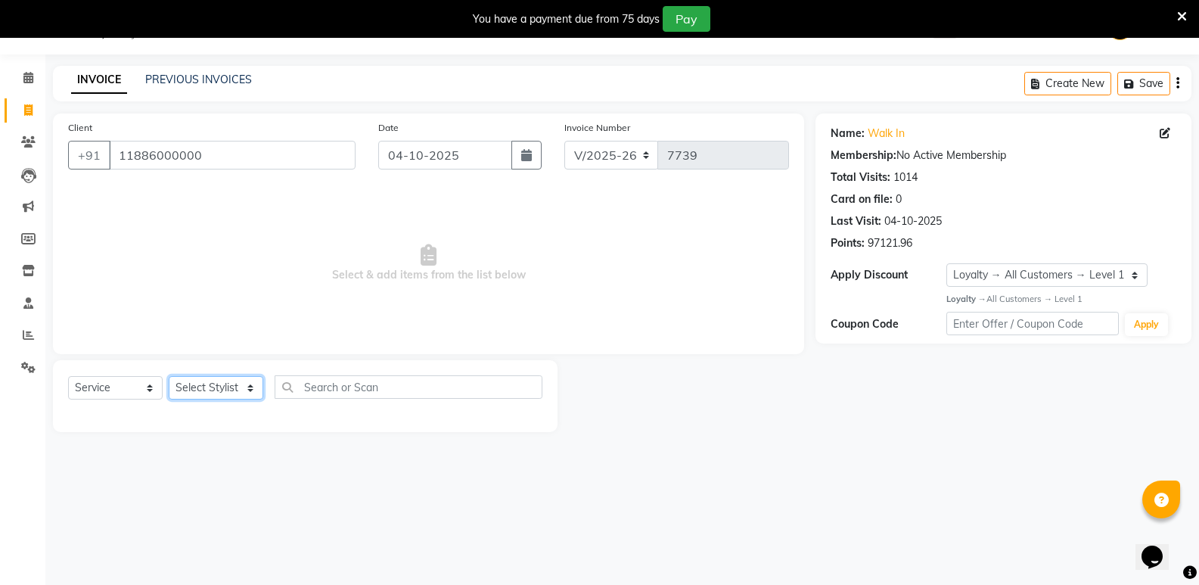
select select "28117"
click at [169, 376] on select "Select Stylist [PERSON_NAME] [PERSON_NAME] [PERSON_NAME] Mallu [PERSON_NAME] [P…" at bounding box center [216, 387] width 95 height 23
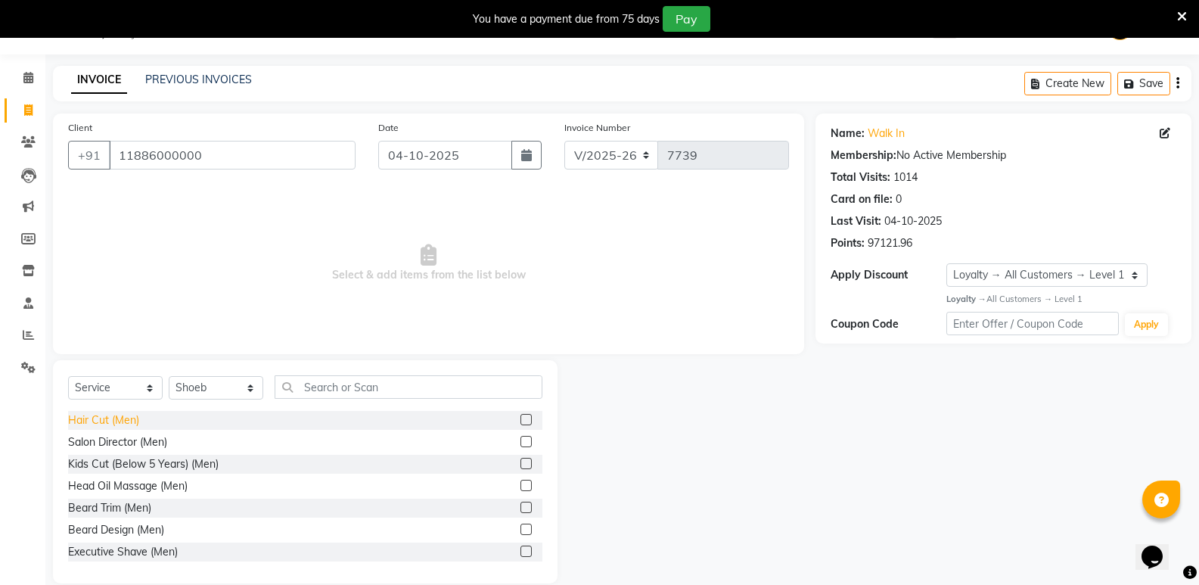
click at [101, 424] on div "Hair Cut (Men)" at bounding box center [103, 420] width 71 height 16
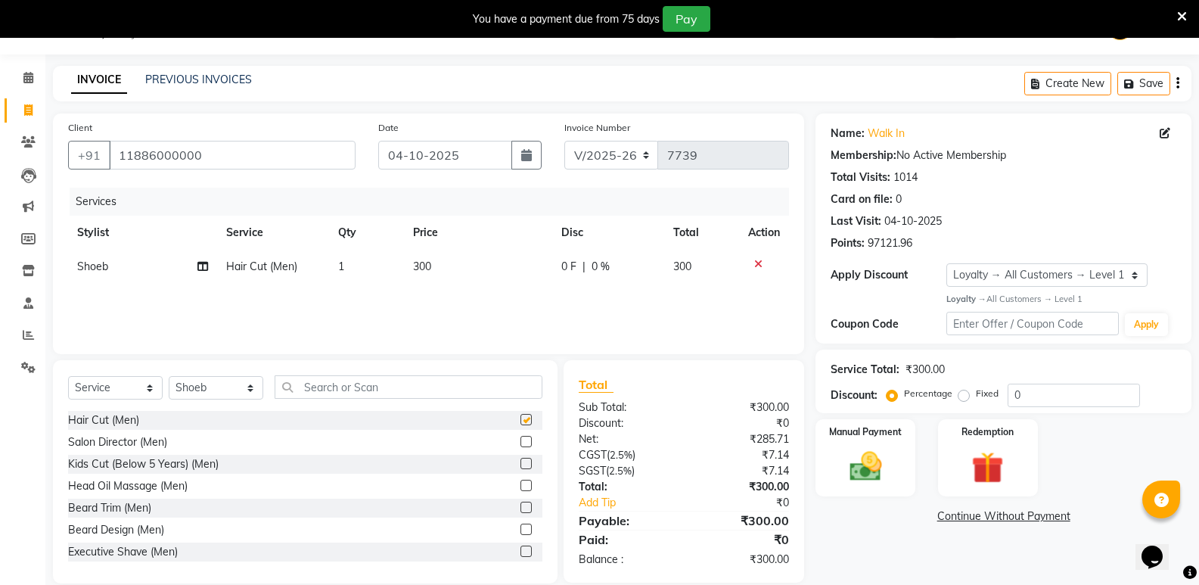
checkbox input "false"
click at [301, 393] on input "text" at bounding box center [409, 386] width 268 height 23
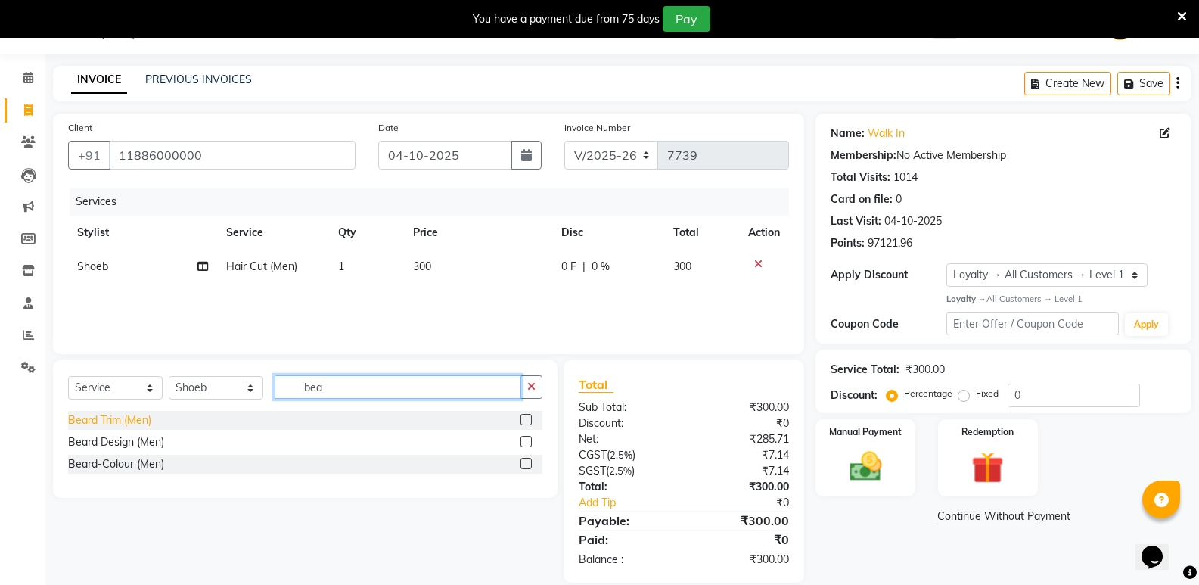
type input "bea"
click at [118, 416] on div "Beard Trim (Men)" at bounding box center [109, 420] width 83 height 16
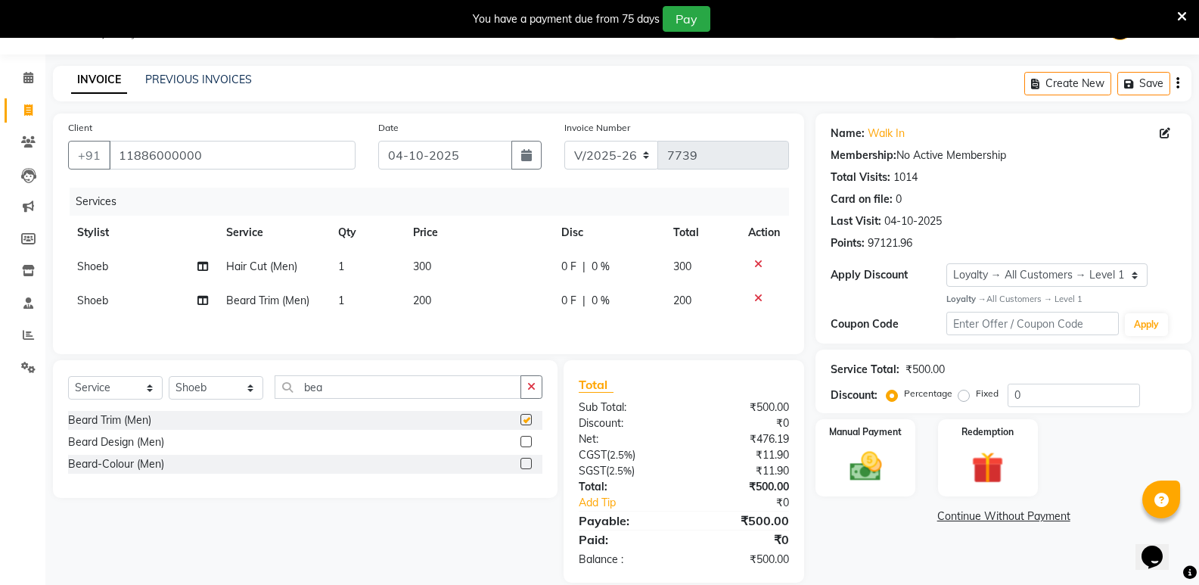
checkbox input "false"
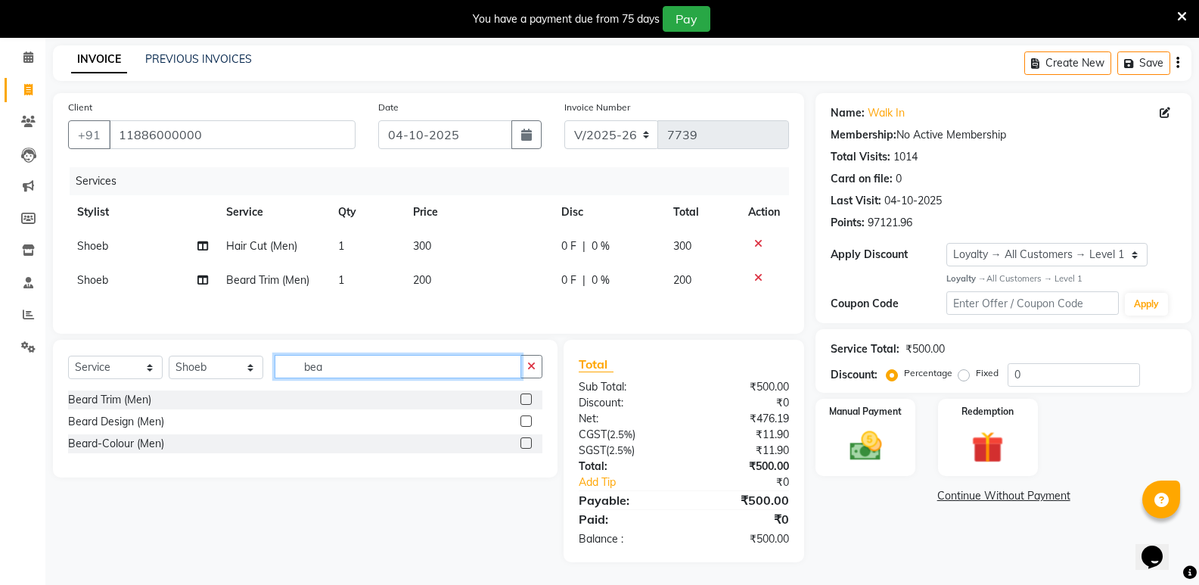
drag, startPoint x: 340, startPoint y: 371, endPoint x: 266, endPoint y: 391, distance: 76.7
click at [266, 391] on div "Select Service Product Membership Package Voucher Prepaid Gift Card Select Styl…" at bounding box center [305, 409] width 505 height 138
type input "glo"
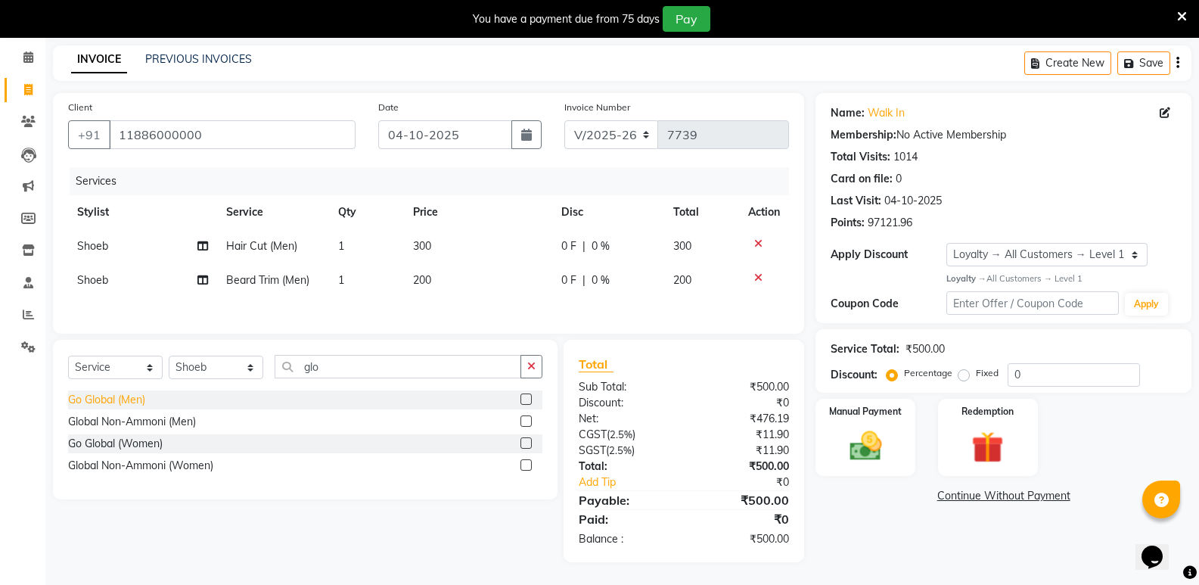
click at [108, 397] on div "Go Global (Men)" at bounding box center [106, 400] width 77 height 16
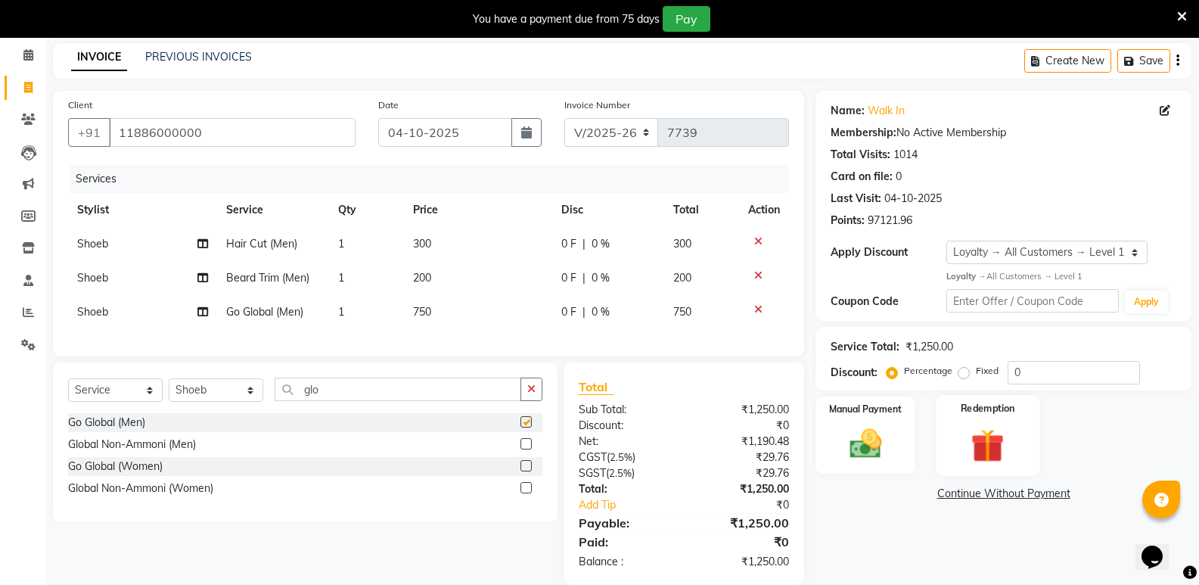
checkbox input "false"
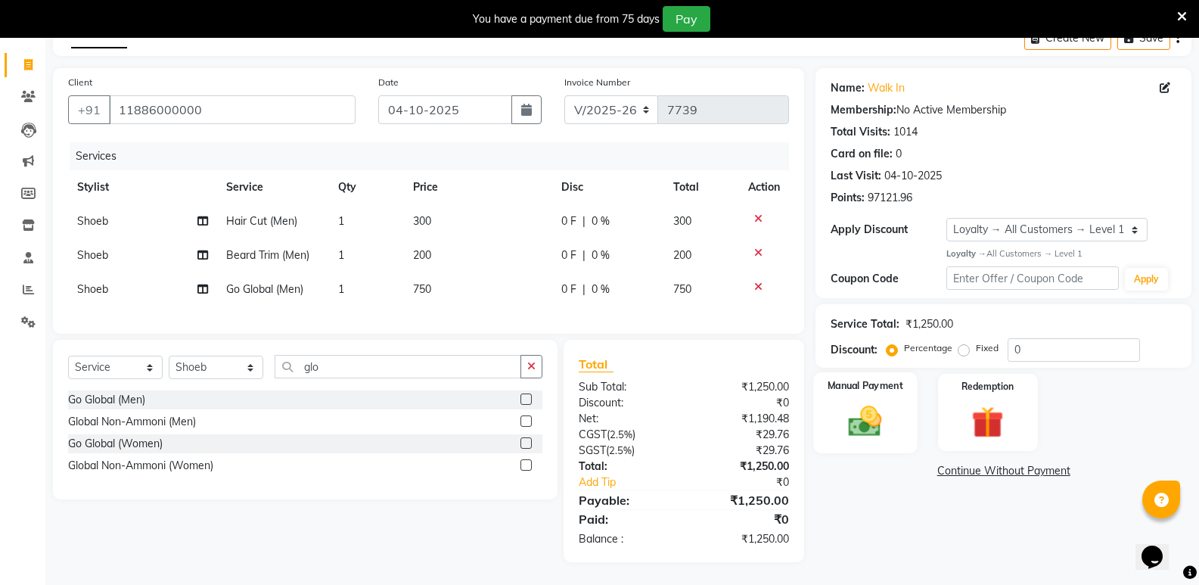
click at [856, 422] on img at bounding box center [865, 421] width 54 height 39
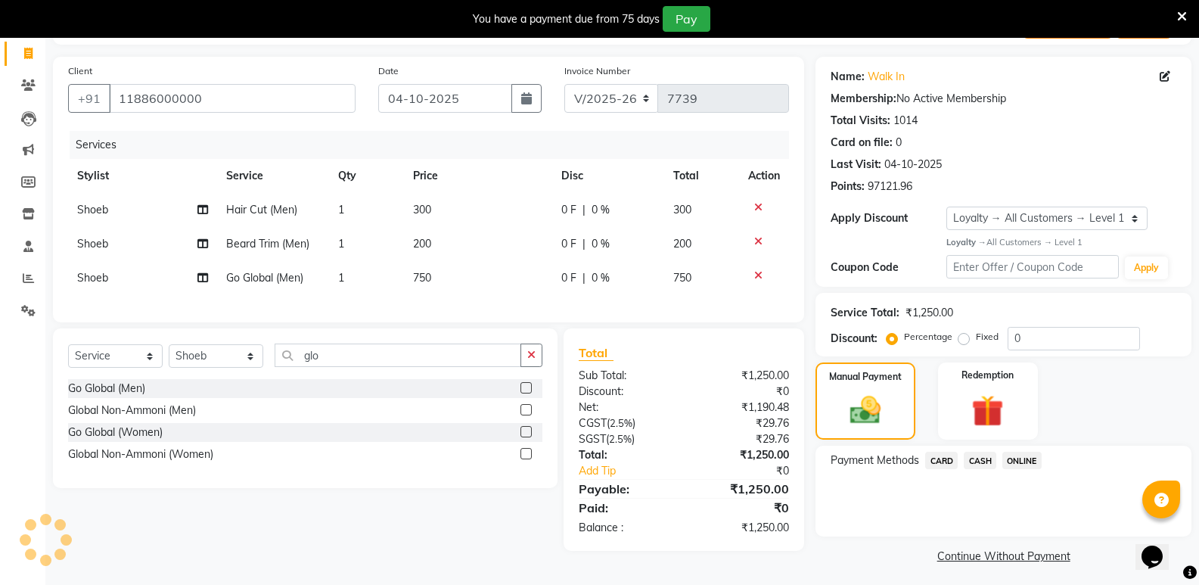
click at [987, 462] on span "CASH" at bounding box center [980, 460] width 33 height 17
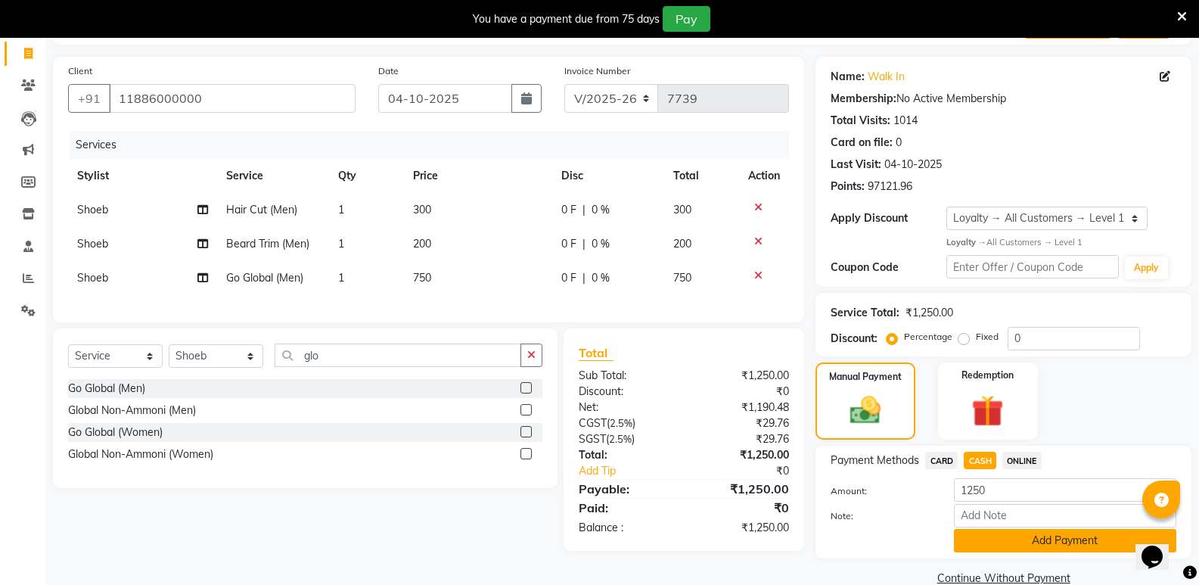
click at [986, 535] on button "Add Payment" at bounding box center [1065, 540] width 222 height 23
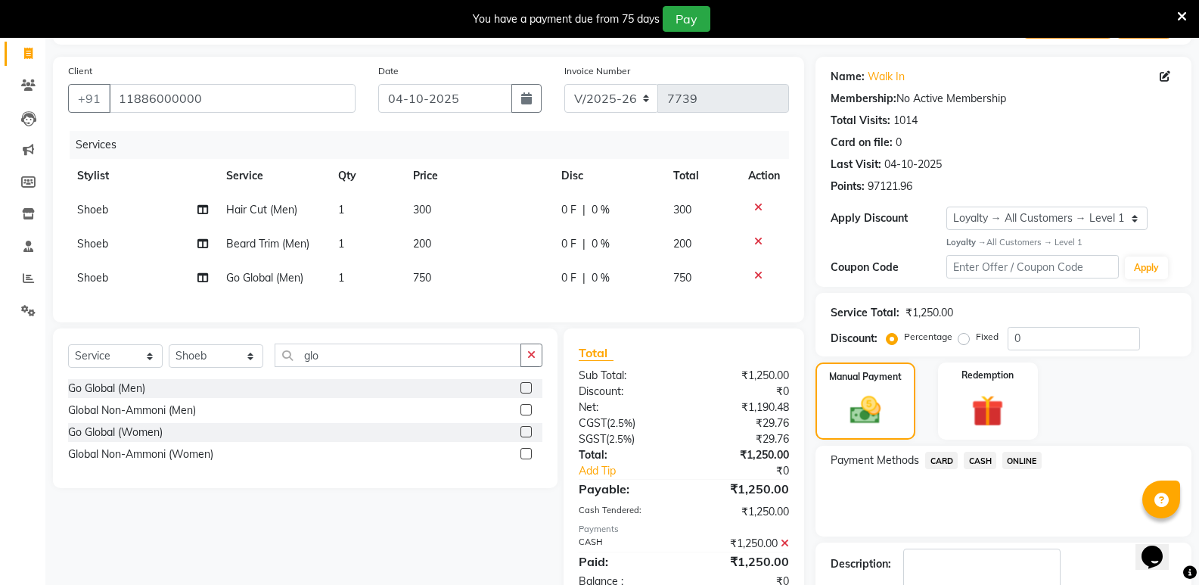
scroll to position [223, 0]
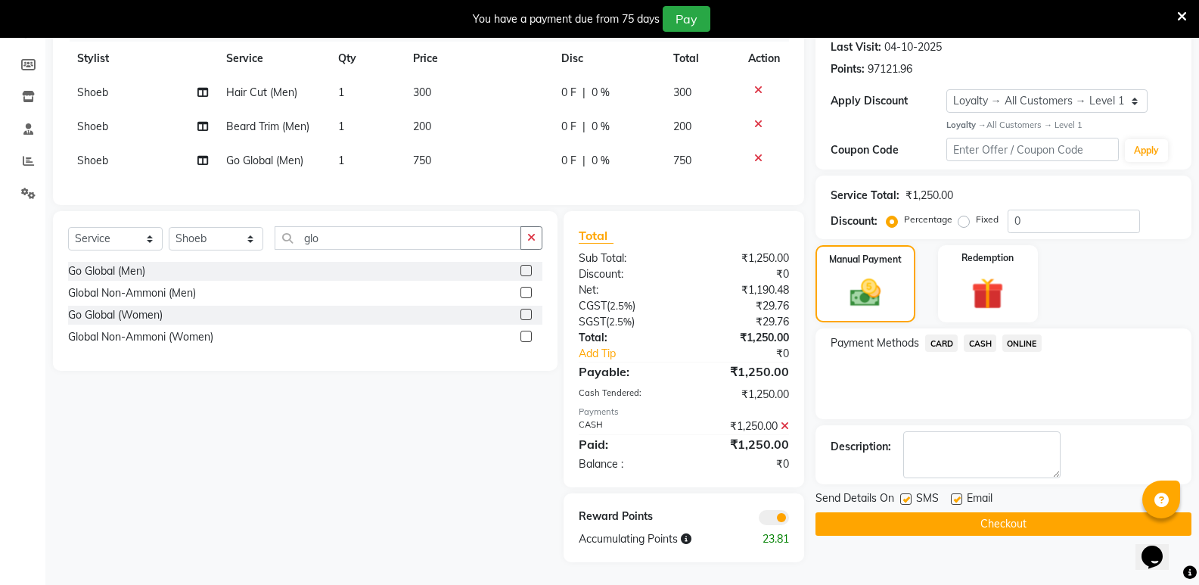
click at [989, 523] on button "Checkout" at bounding box center [1004, 523] width 376 height 23
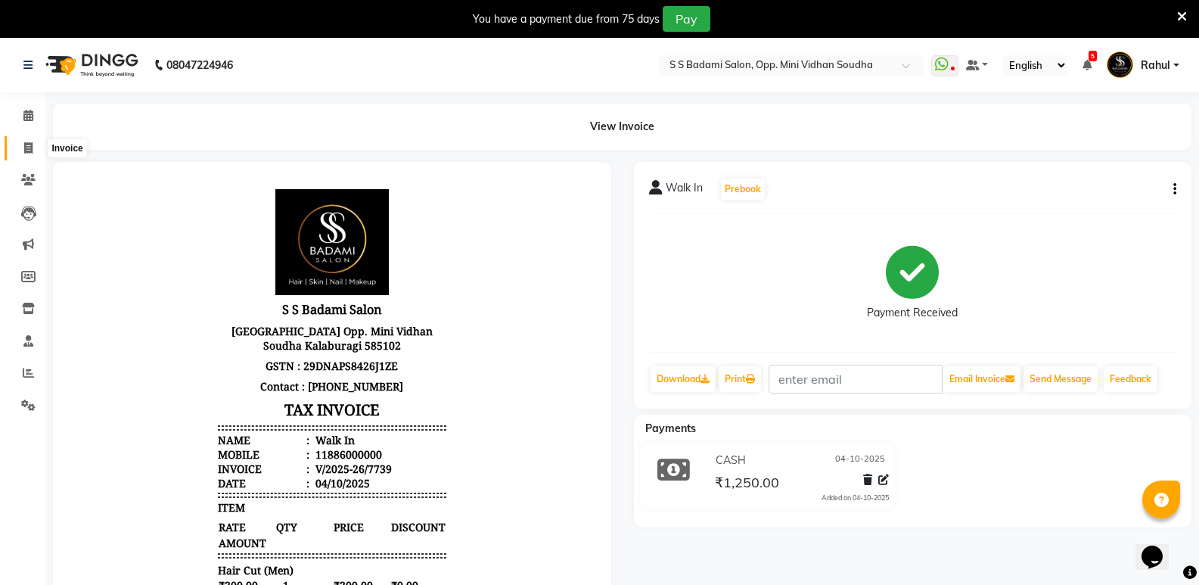
click at [27, 149] on icon at bounding box center [28, 147] width 8 height 11
select select "service"
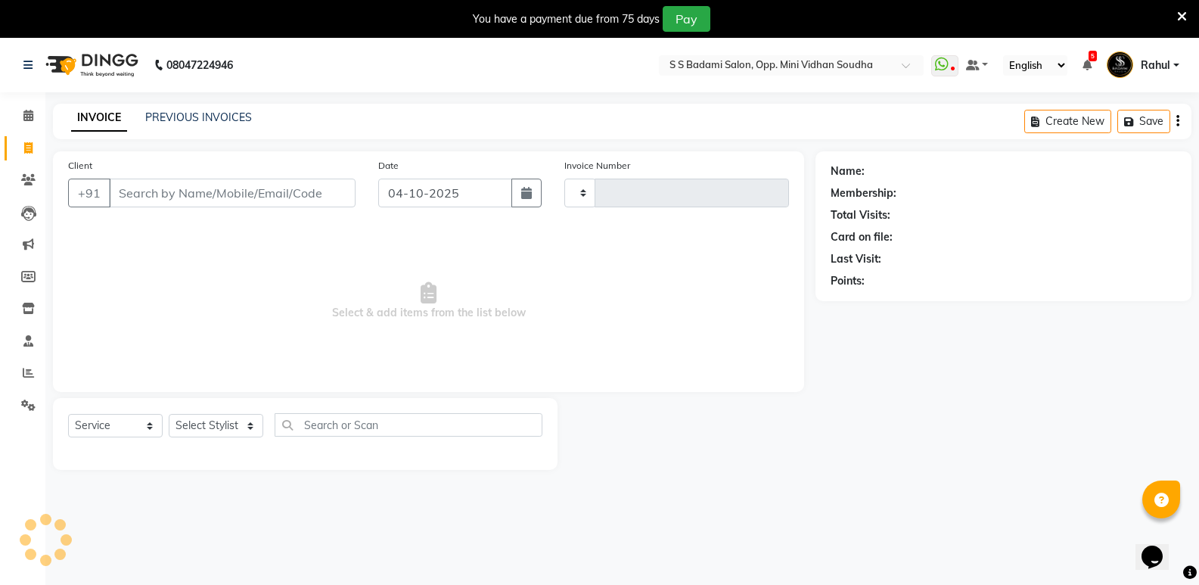
type input "7740"
select select "4533"
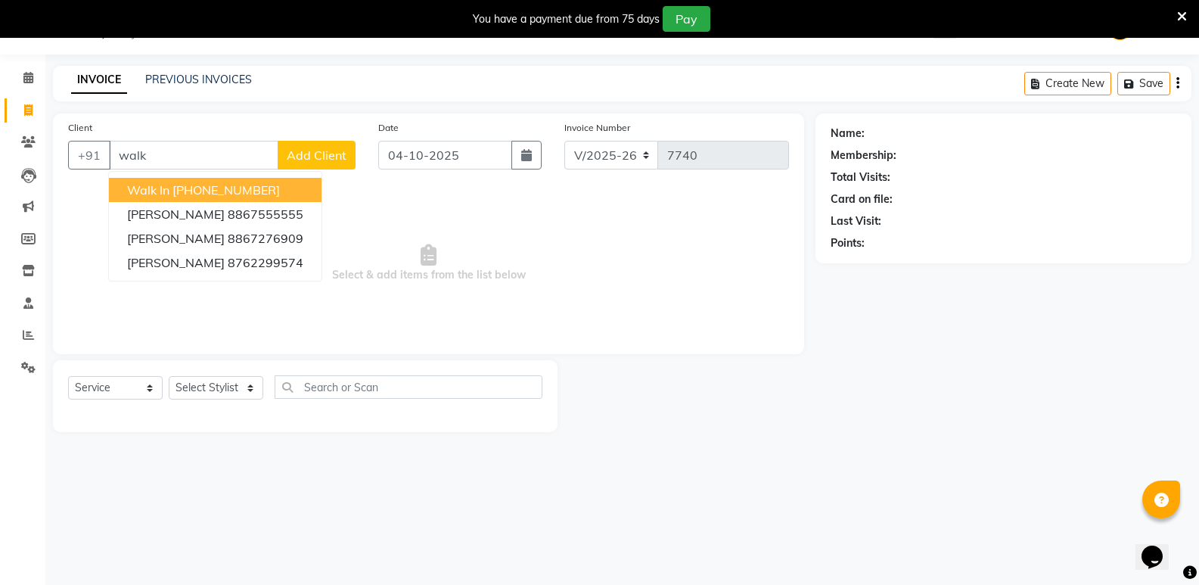
click at [205, 187] on ngb-highlight "[PHONE_NUMBER]" at bounding box center [225, 189] width 107 height 15
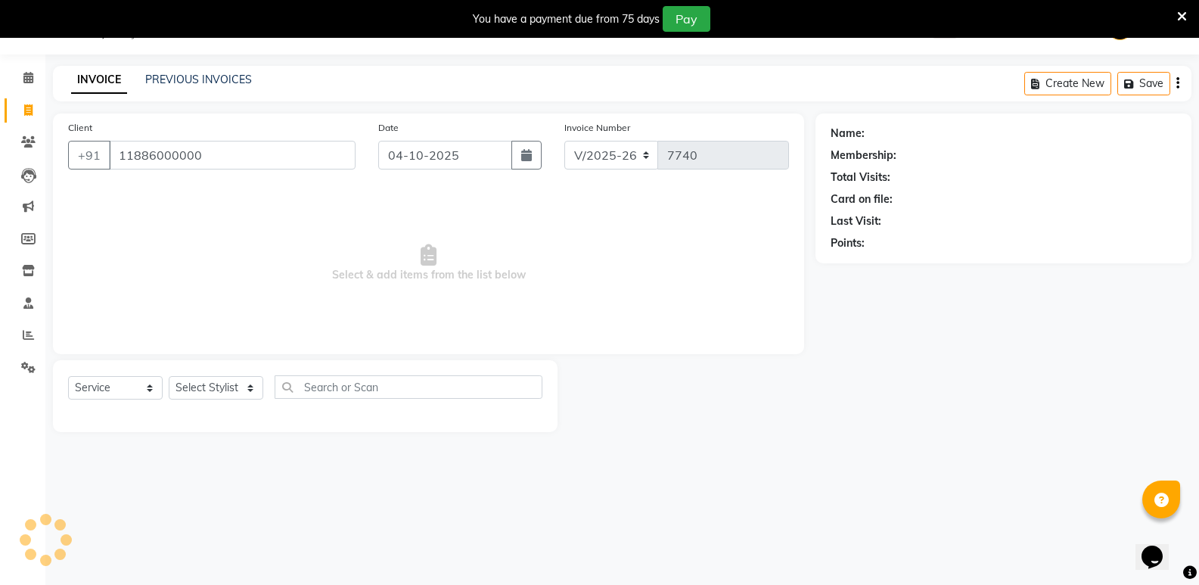
type input "11886000000"
click at [200, 388] on select "Select Stylist [PERSON_NAME] [PERSON_NAME] [PERSON_NAME] Mallu [PERSON_NAME] [P…" at bounding box center [216, 387] width 95 height 23
select select "1: Object"
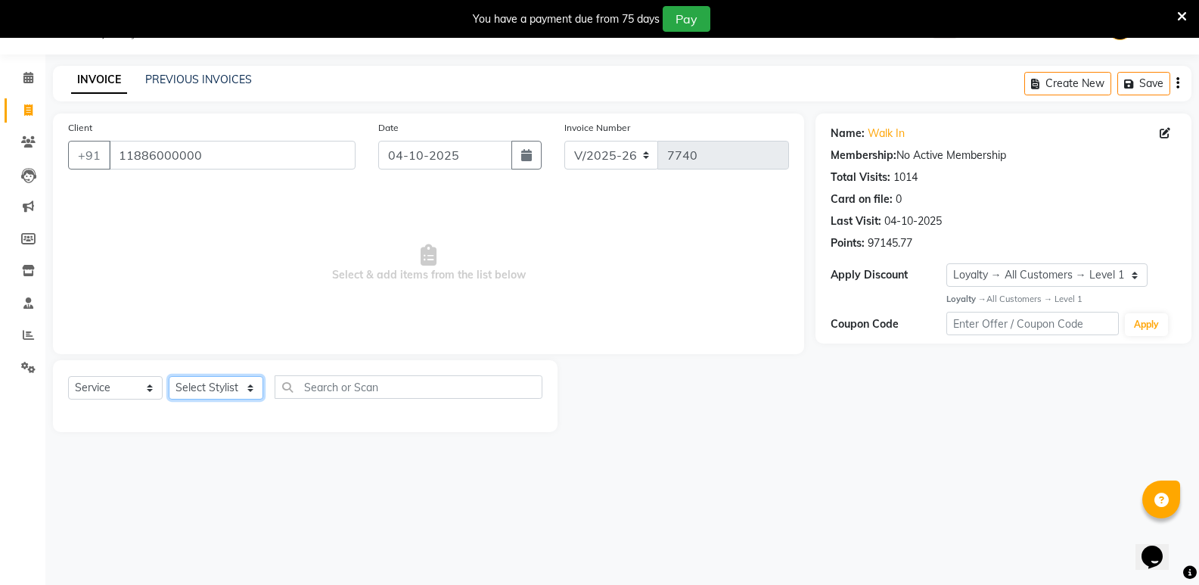
select select "89150"
click at [169, 376] on select "Select Stylist [PERSON_NAME] [PERSON_NAME] [PERSON_NAME] Mallu [PERSON_NAME] [P…" at bounding box center [216, 387] width 95 height 23
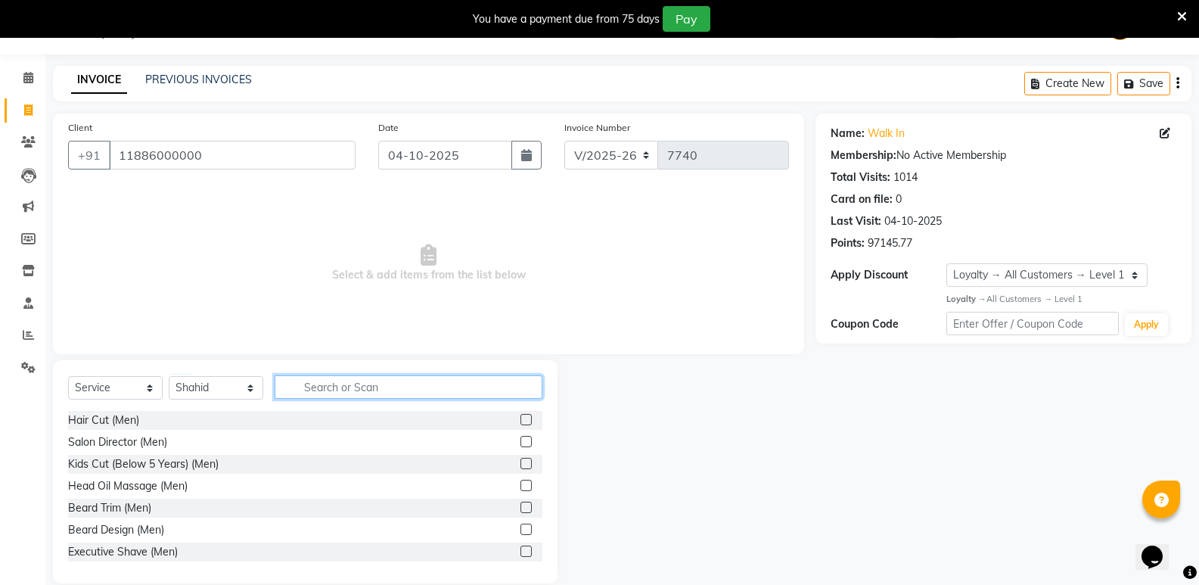
click at [378, 389] on input "text" at bounding box center [409, 386] width 268 height 23
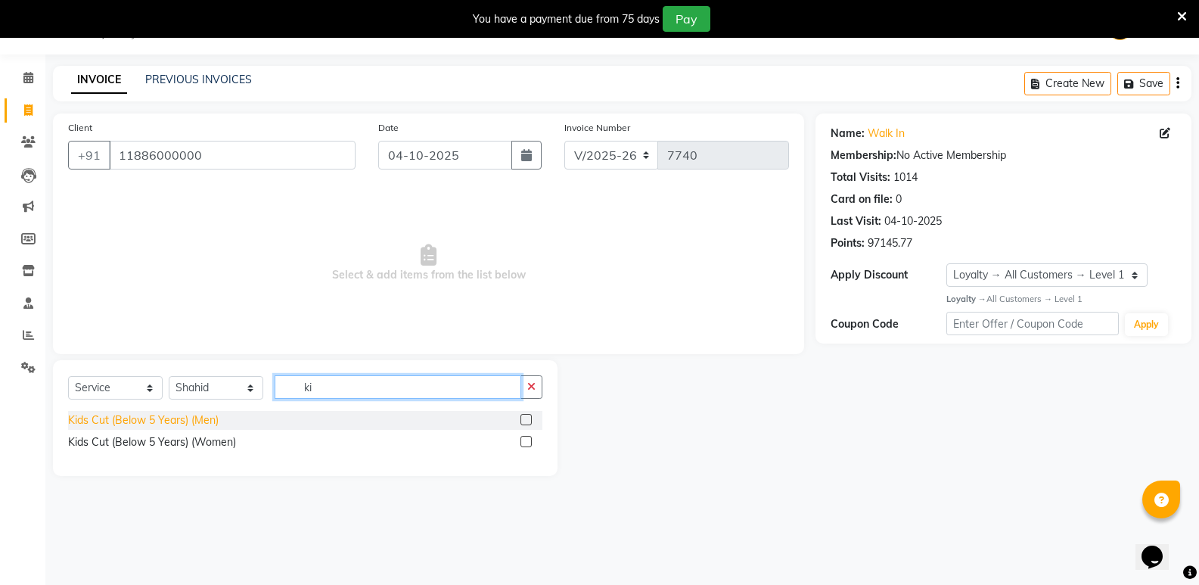
type input "ki"
click at [196, 414] on div "Kids Cut (Below 5 Years) (Men)" at bounding box center [143, 420] width 151 height 16
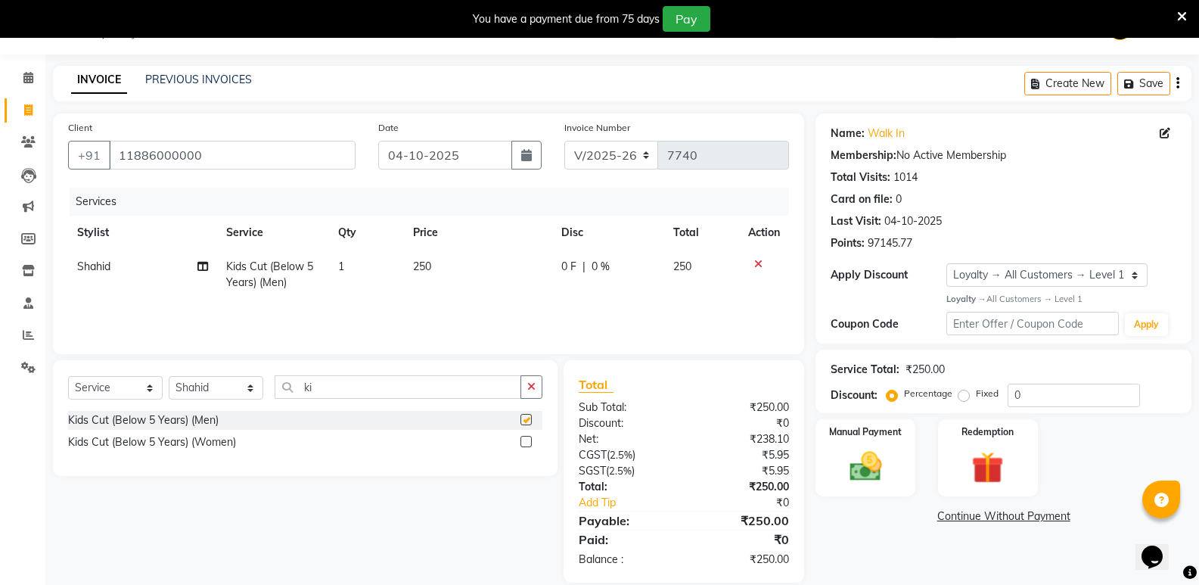
checkbox input "false"
click at [867, 471] on img at bounding box center [865, 466] width 54 height 39
click at [987, 514] on span "CASH" at bounding box center [980, 516] width 33 height 17
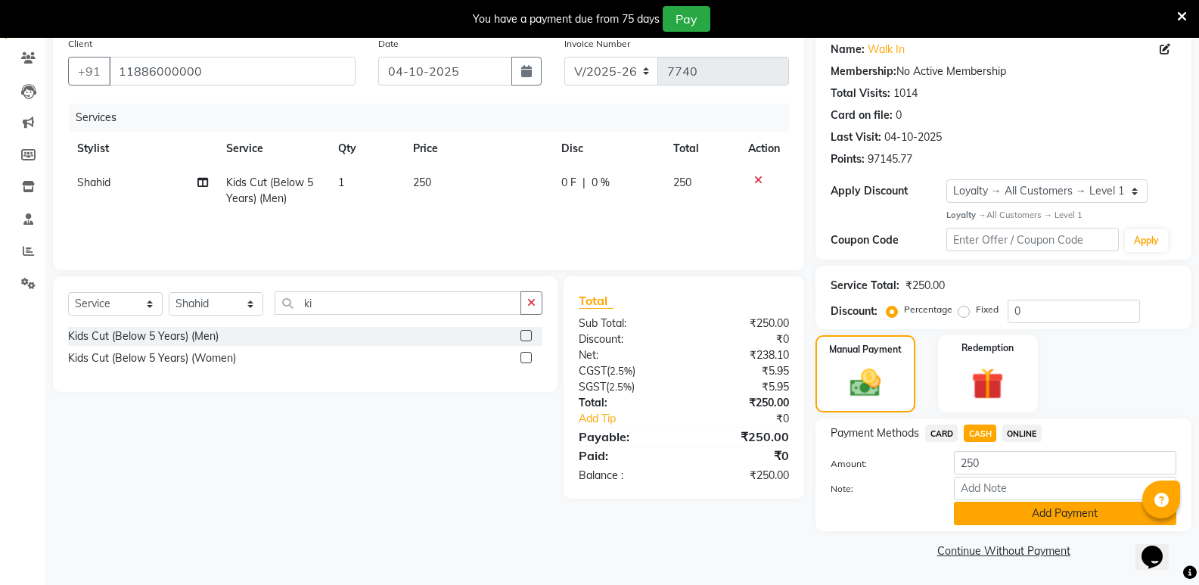
click at [1012, 515] on button "Add Payment" at bounding box center [1065, 513] width 222 height 23
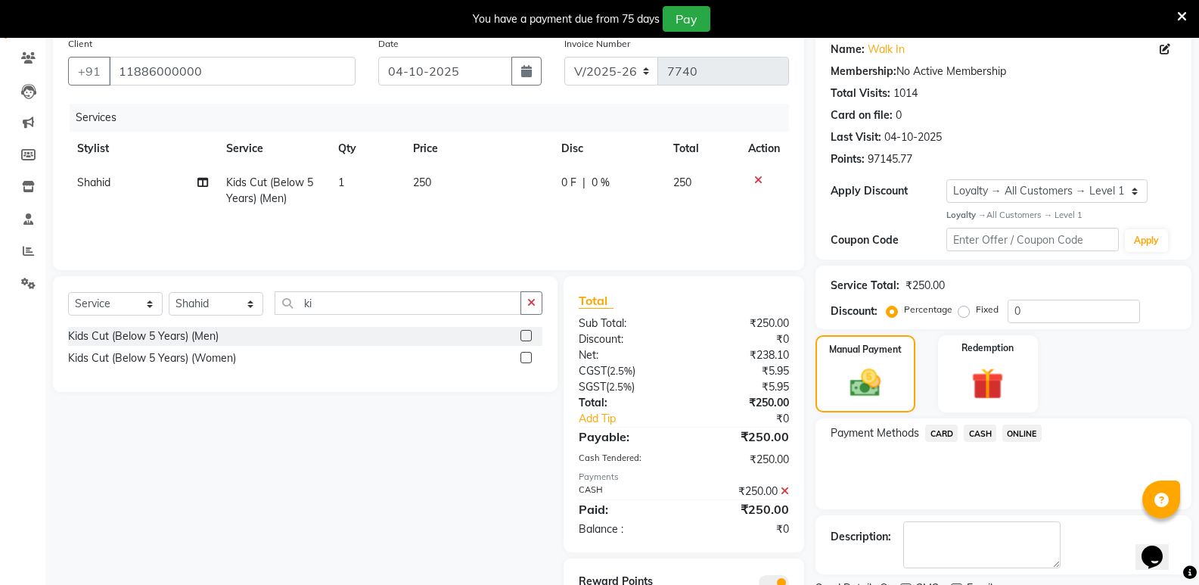
scroll to position [187, 0]
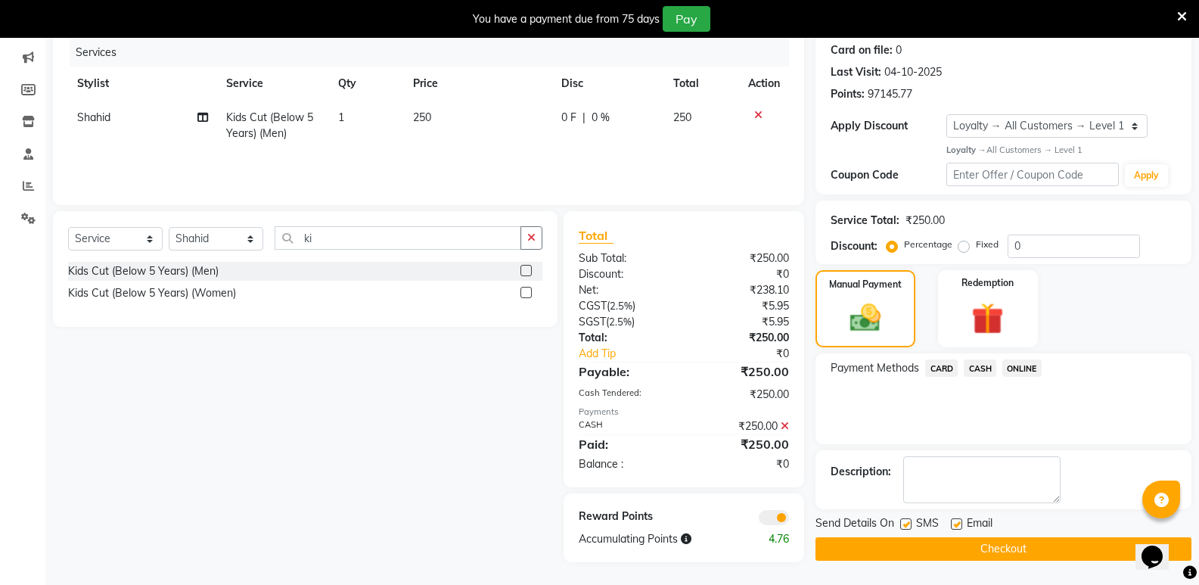
click at [1004, 554] on button "Checkout" at bounding box center [1004, 548] width 376 height 23
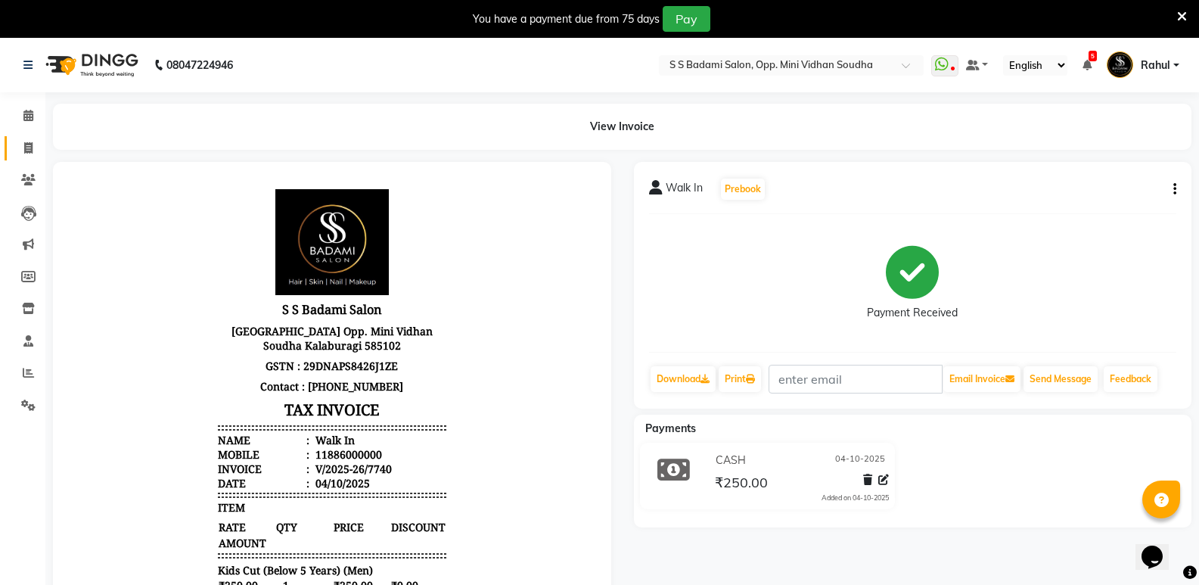
click at [23, 137] on link "Invoice" at bounding box center [23, 148] width 36 height 25
select select "4533"
select select "service"
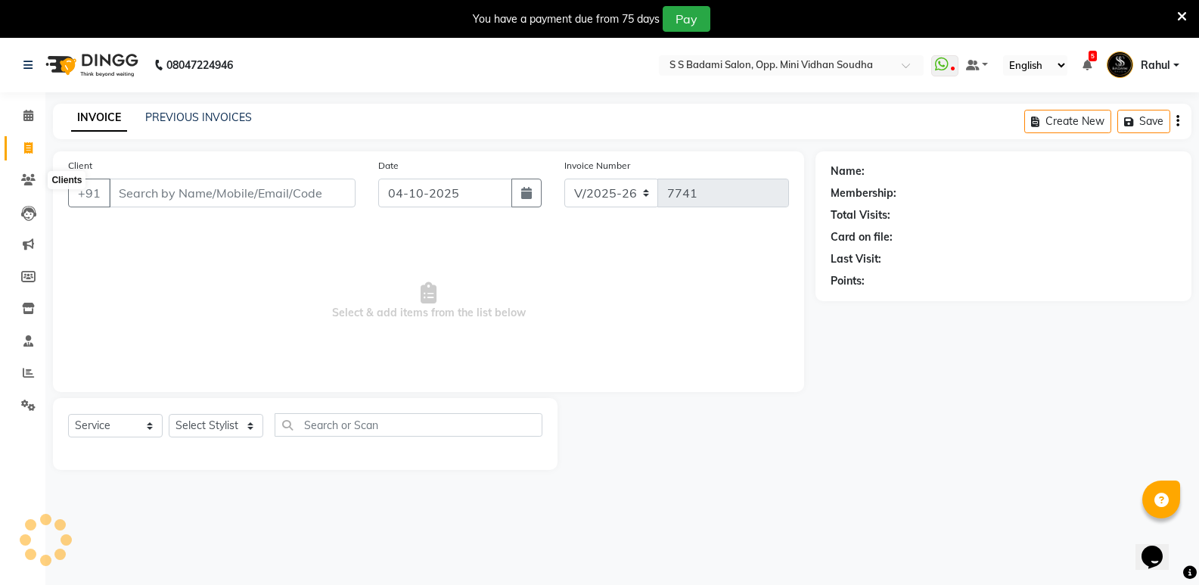
scroll to position [38, 0]
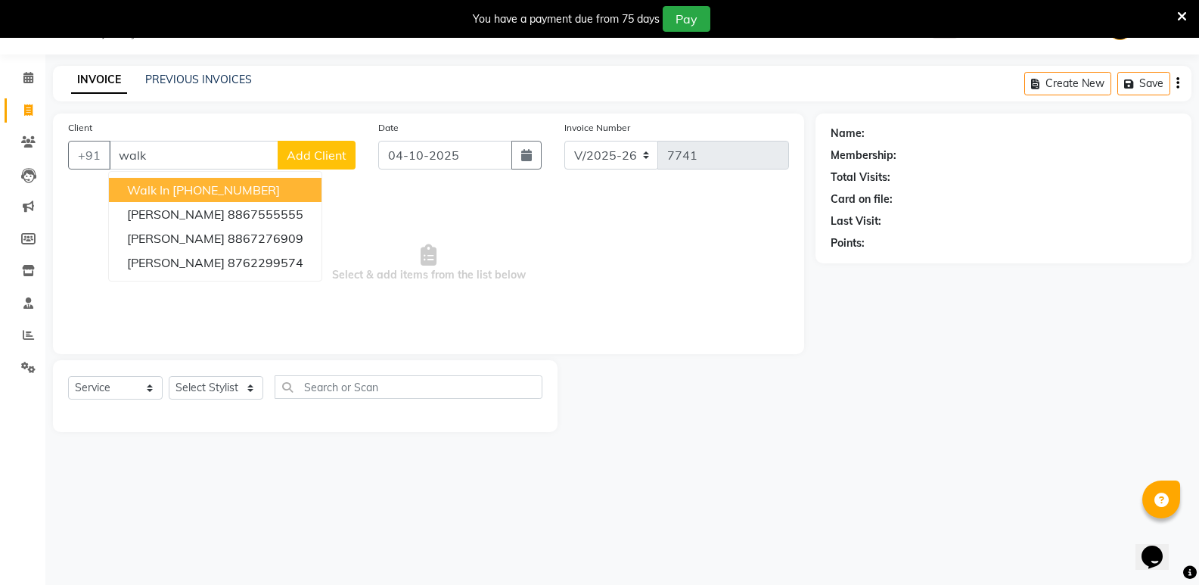
click at [231, 190] on ngb-highlight "[PHONE_NUMBER]" at bounding box center [225, 189] width 107 height 15
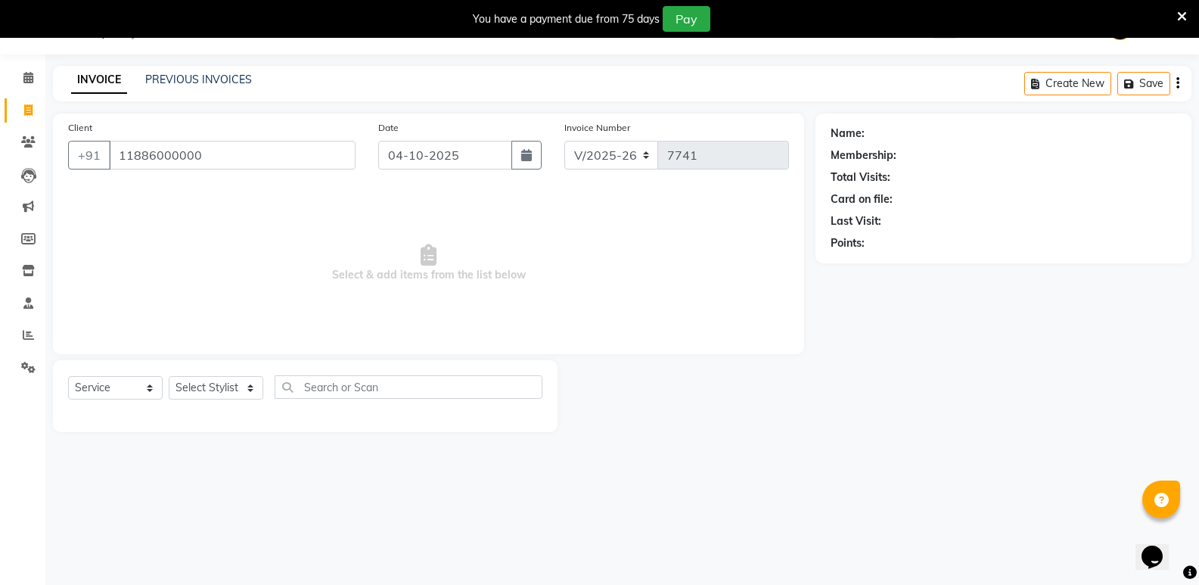
type input "11886000000"
click at [214, 385] on select "Select Stylist [PERSON_NAME] [PERSON_NAME] [PERSON_NAME] Mallu [PERSON_NAME] [P…" at bounding box center [216, 387] width 95 height 23
select select "1: Object"
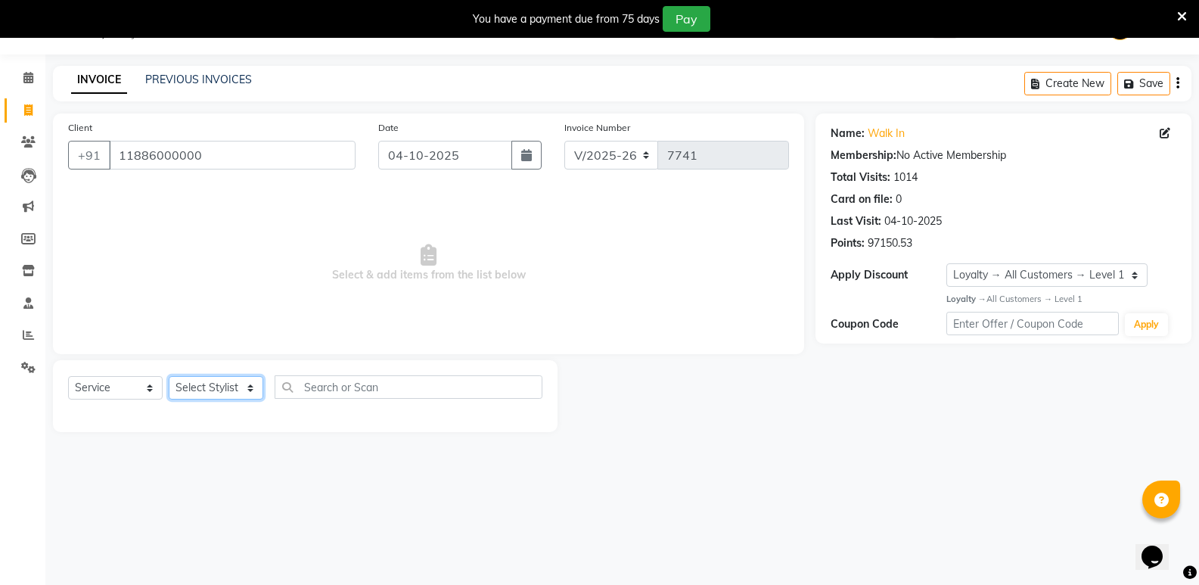
select select "25902"
click at [169, 376] on select "Select Stylist [PERSON_NAME] [PERSON_NAME] [PERSON_NAME] Mallu [PERSON_NAME] [P…" at bounding box center [216, 387] width 95 height 23
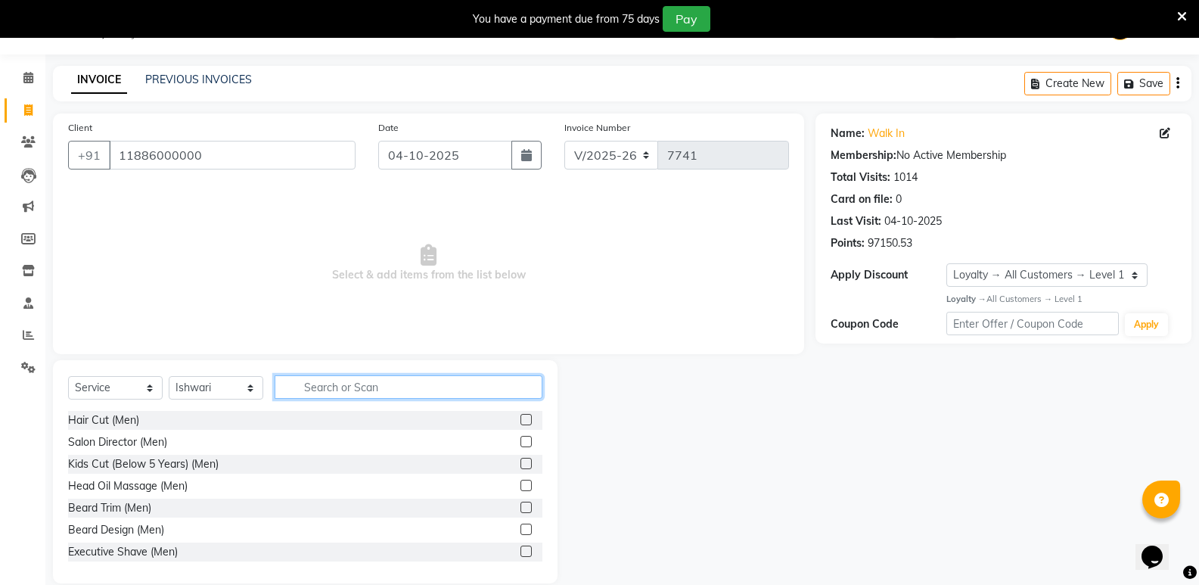
click at [348, 386] on input "text" at bounding box center [409, 386] width 268 height 23
type input "waxin"
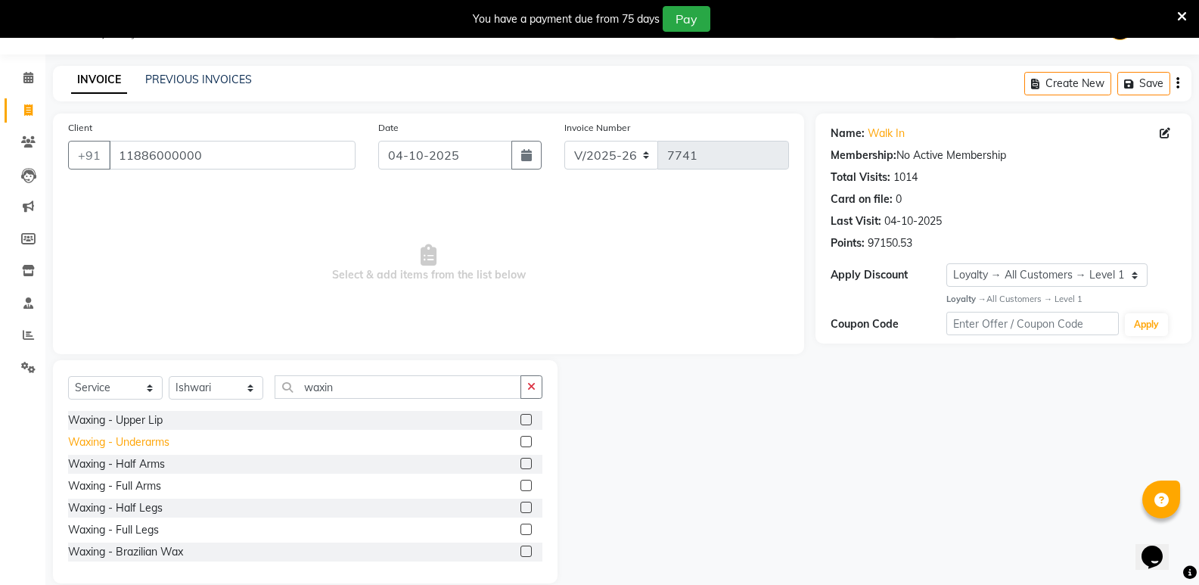
click at [135, 440] on div "Waxing - Underarms" at bounding box center [118, 442] width 101 height 16
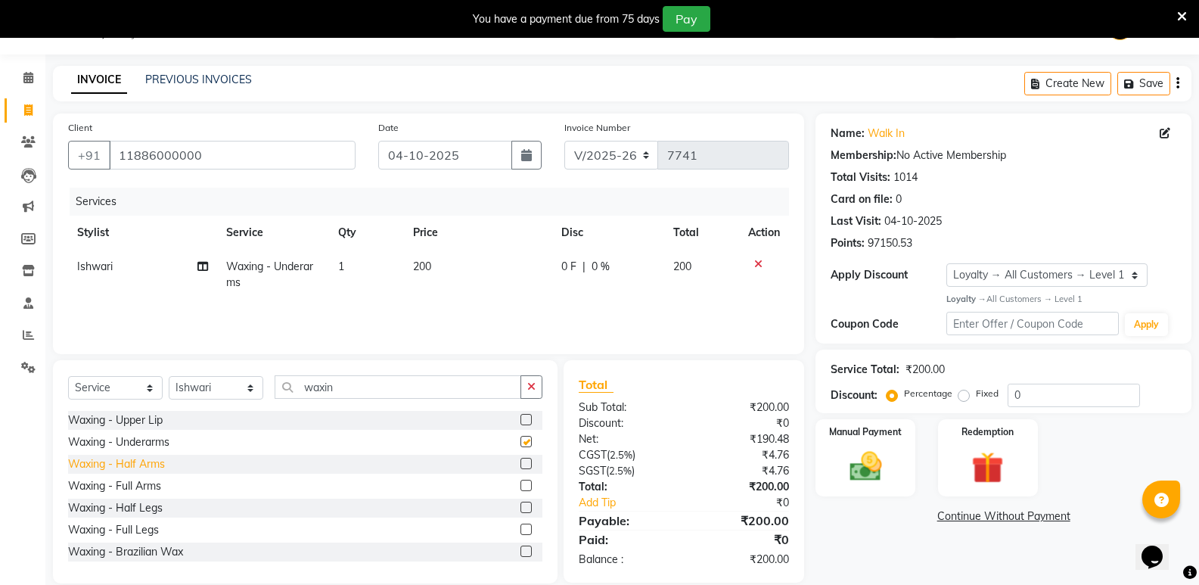
checkbox input "false"
click at [153, 485] on div "Waxing - Full Arms" at bounding box center [114, 486] width 93 height 16
checkbox input "false"
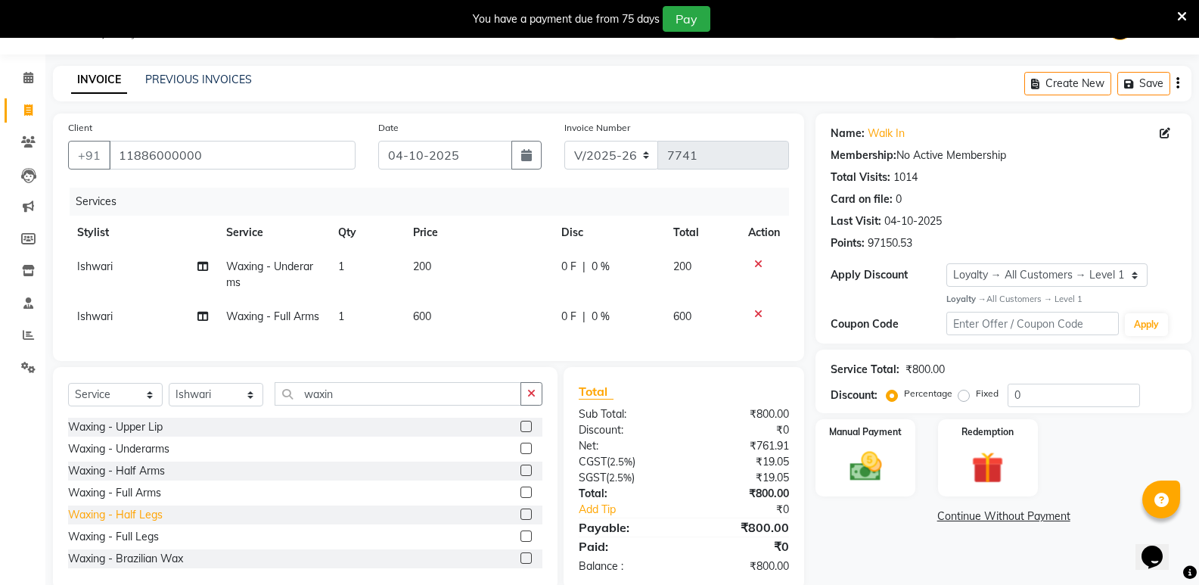
click at [140, 523] on div "Waxing - Half Legs" at bounding box center [115, 515] width 95 height 16
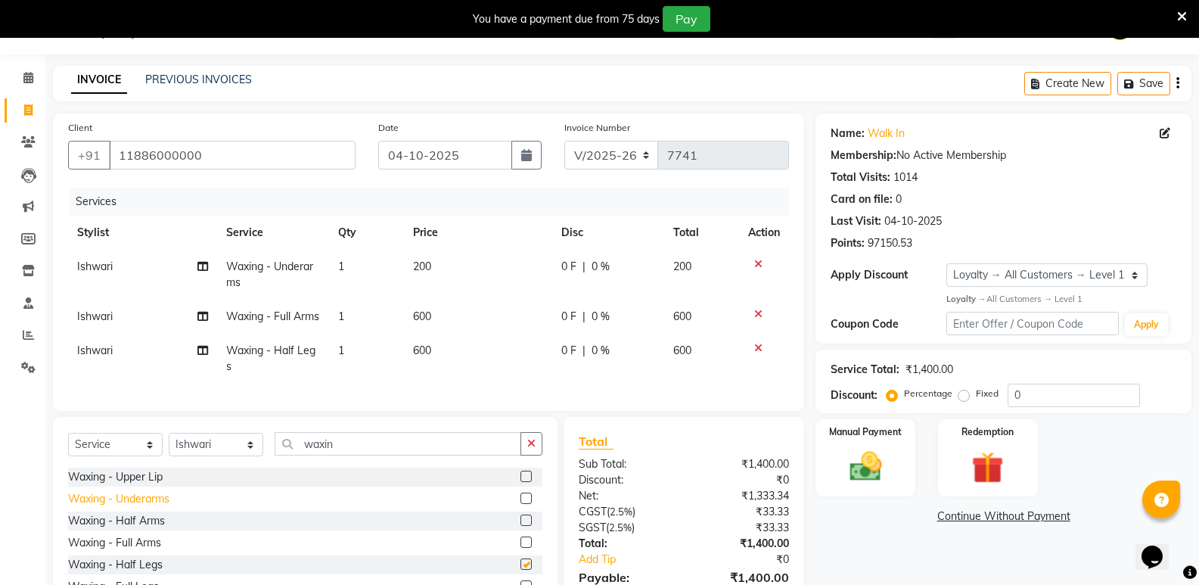
checkbox input "false"
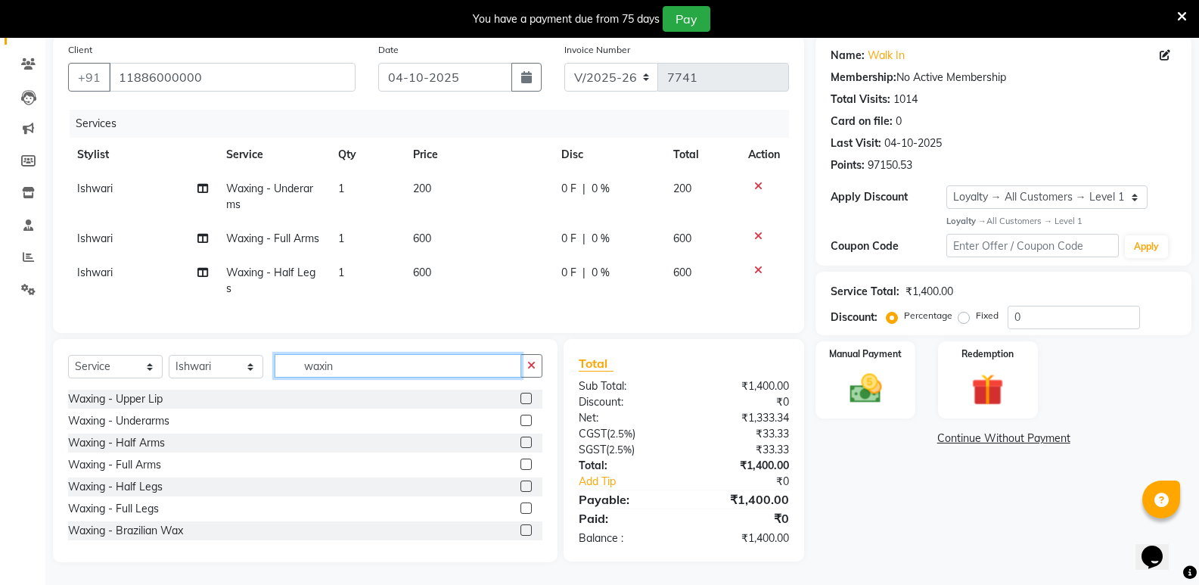
drag, startPoint x: 371, startPoint y: 375, endPoint x: 231, endPoint y: 395, distance: 141.3
click at [231, 395] on div "Select Service Product Membership Package Voucher Prepaid Gift Card Select Styl…" at bounding box center [305, 450] width 505 height 223
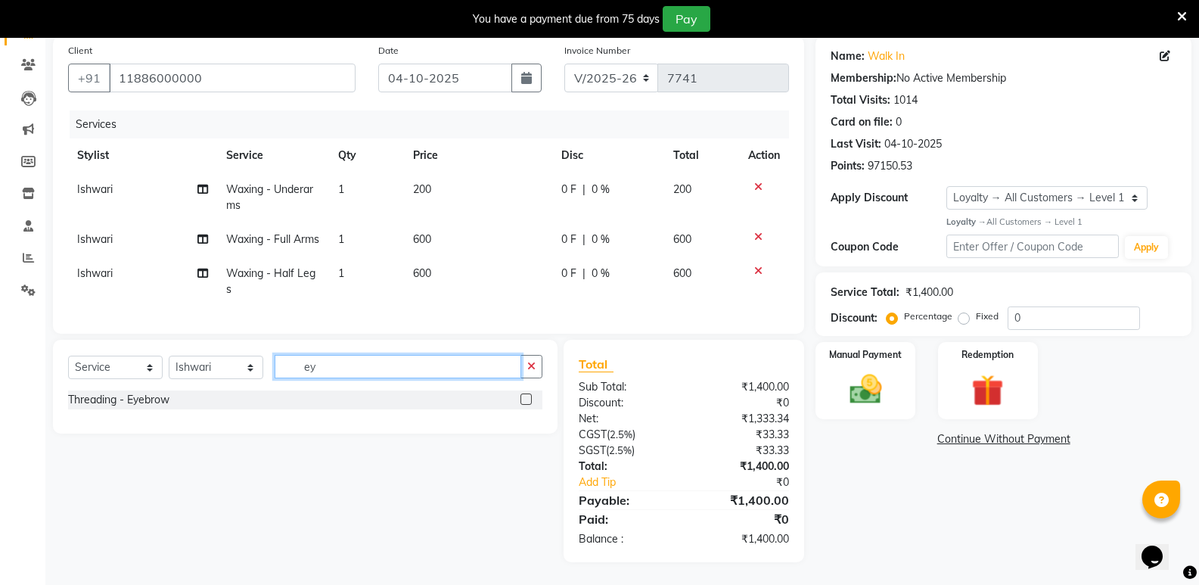
scroll to position [142, 0]
type input "eye"
click at [138, 405] on div "Threading - Eyebrow" at bounding box center [118, 400] width 101 height 16
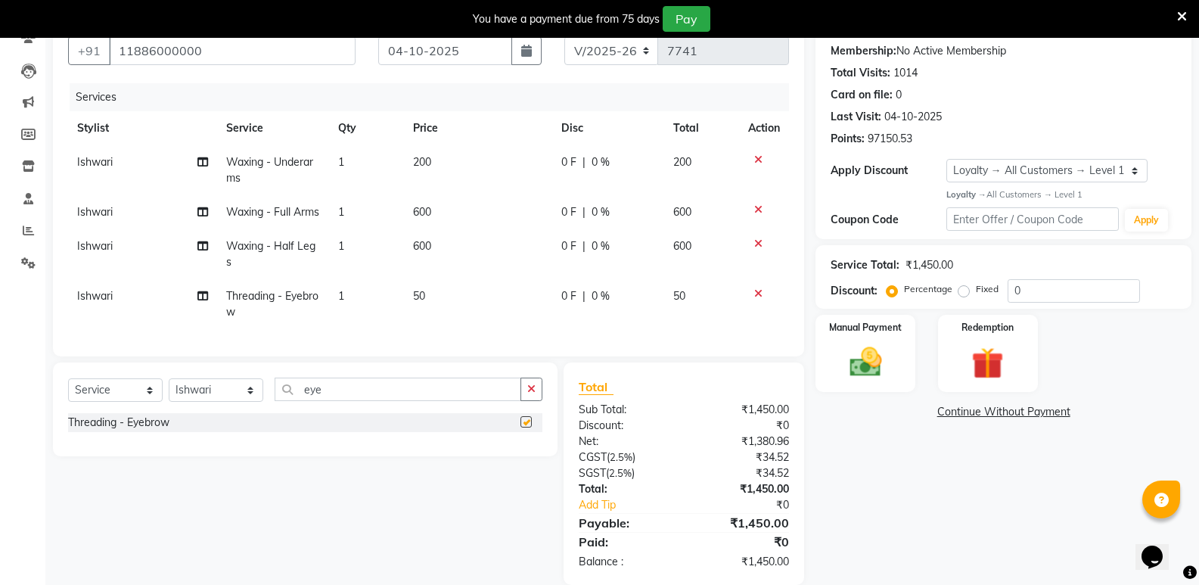
checkbox input "false"
drag, startPoint x: 367, startPoint y: 407, endPoint x: 229, endPoint y: 430, distance: 139.7
click at [229, 413] on div "Select Service Product Membership Package Voucher Prepaid Gift Card Select Styl…" at bounding box center [305, 396] width 474 height 36
type input "upp"
click at [151, 452] on div "Threading - Upperlip" at bounding box center [117, 445] width 99 height 16
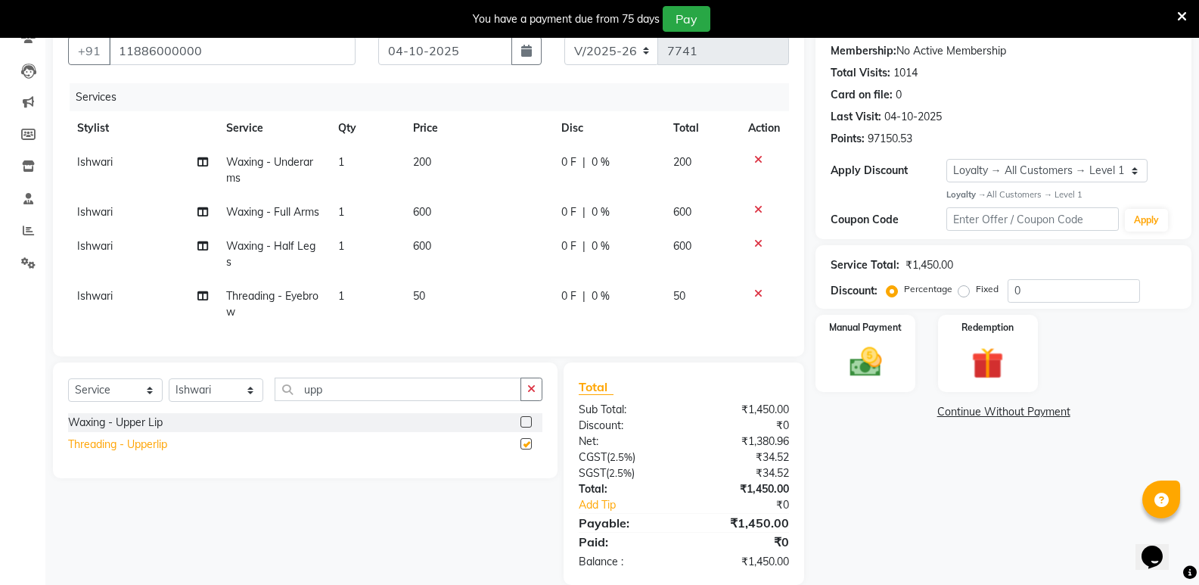
checkbox input "false"
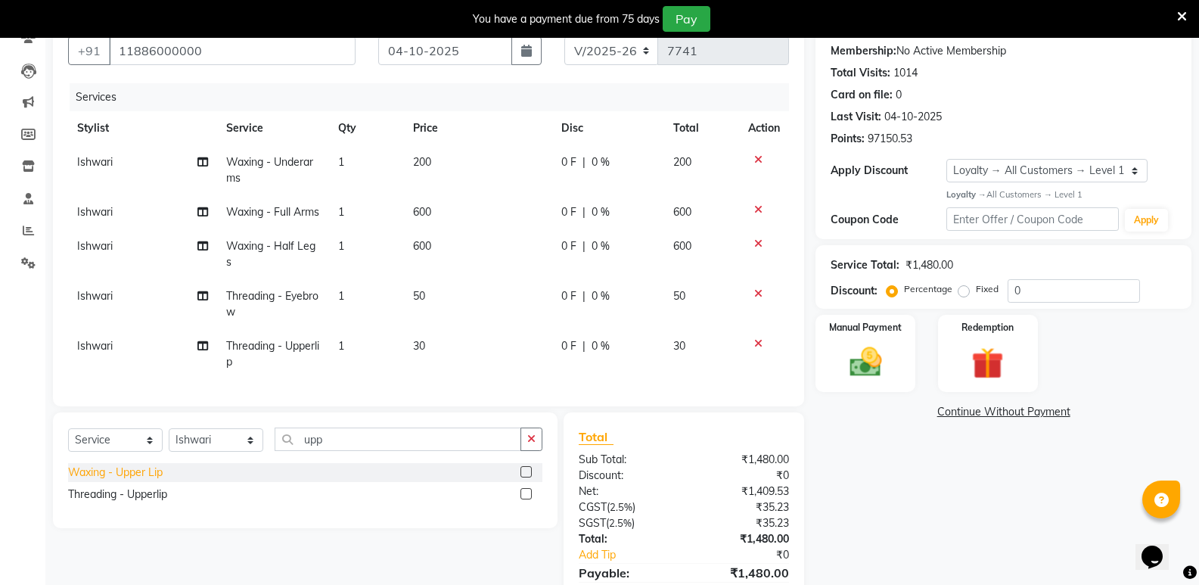
click at [138, 480] on div "Waxing - Upper Lip" at bounding box center [115, 473] width 95 height 16
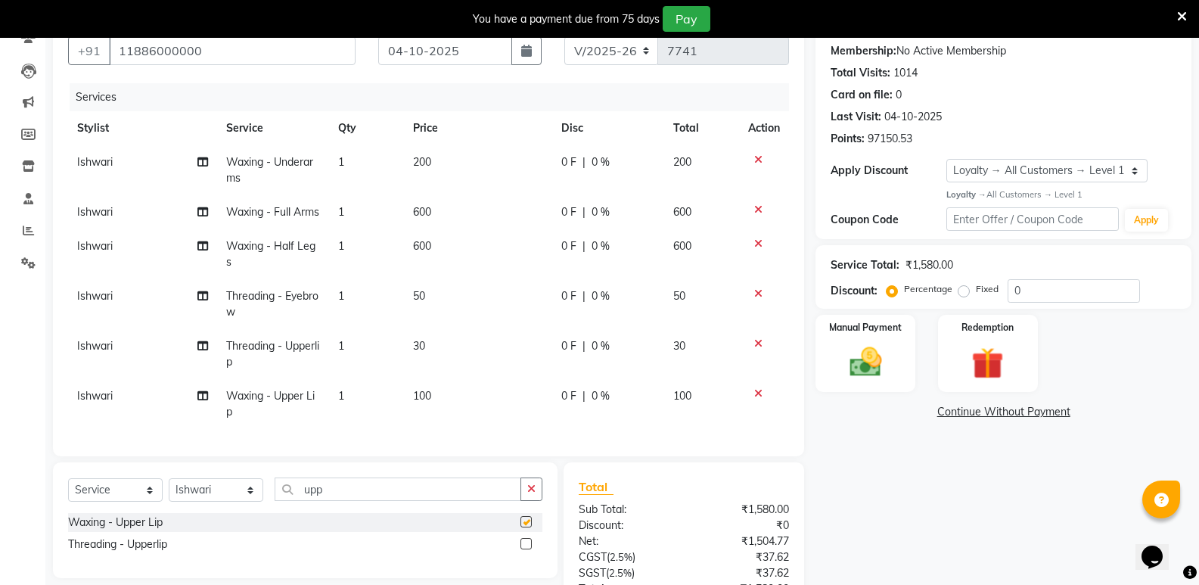
checkbox input "false"
drag, startPoint x: 335, startPoint y: 513, endPoint x: 288, endPoint y: 520, distance: 47.5
click at [288, 501] on input "upp" at bounding box center [398, 488] width 247 height 23
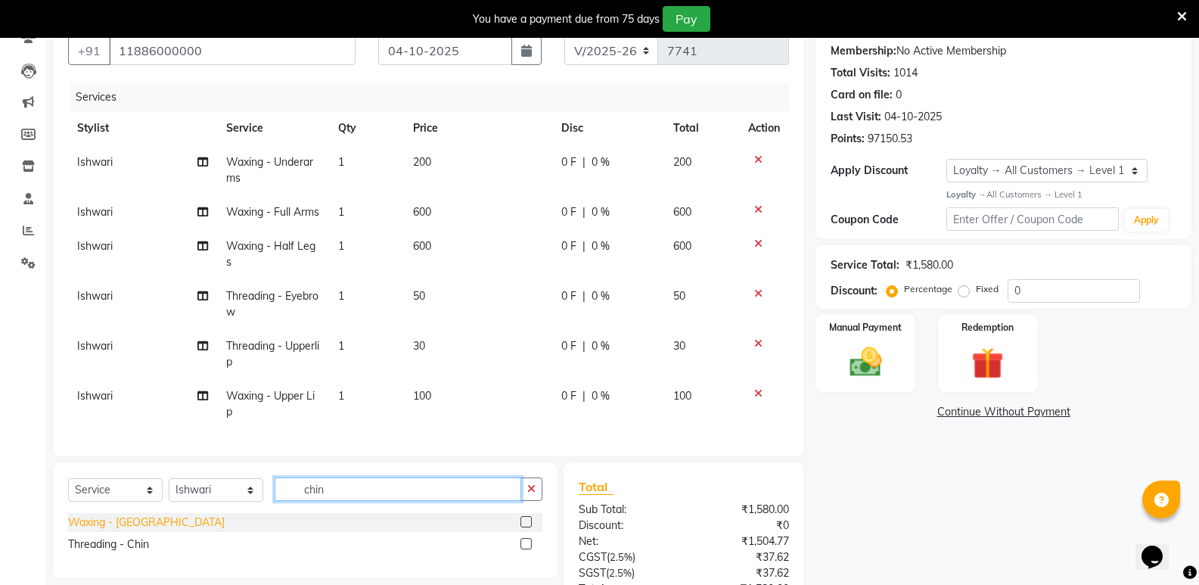
type input "chin"
click at [124, 530] on div "Waxing - [GEOGRAPHIC_DATA]" at bounding box center [146, 522] width 157 height 16
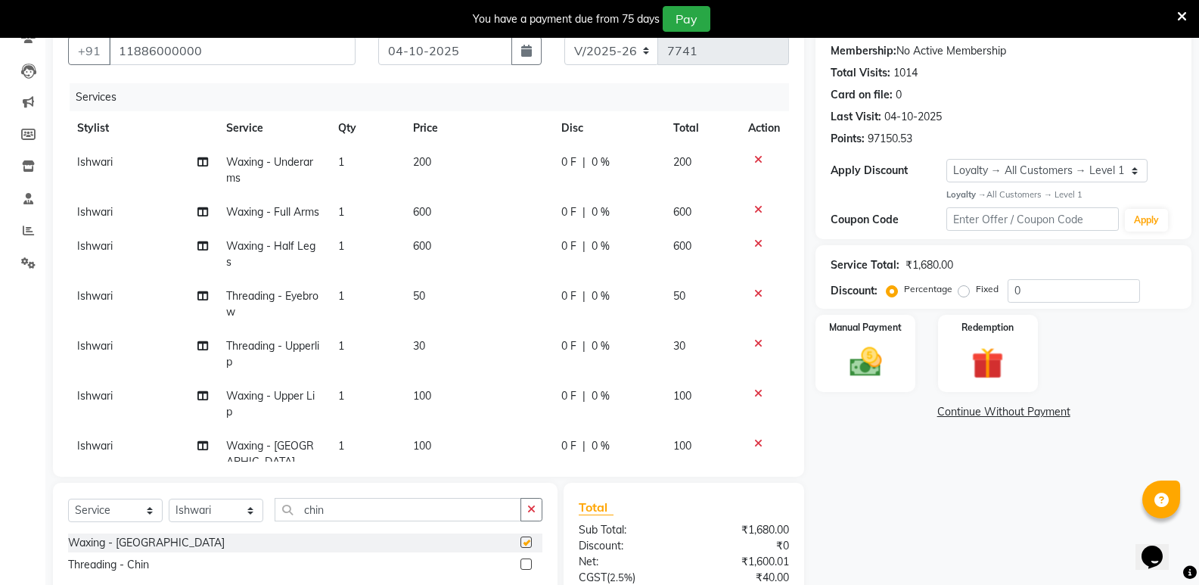
checkbox input "false"
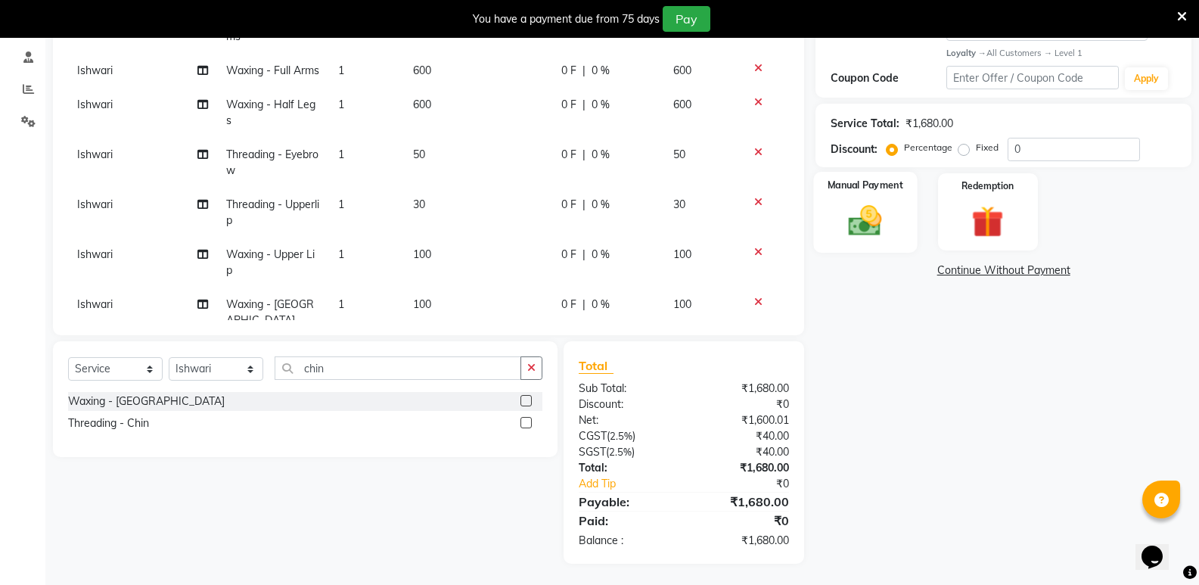
scroll to position [285, 0]
click at [872, 200] on img at bounding box center [865, 219] width 54 height 39
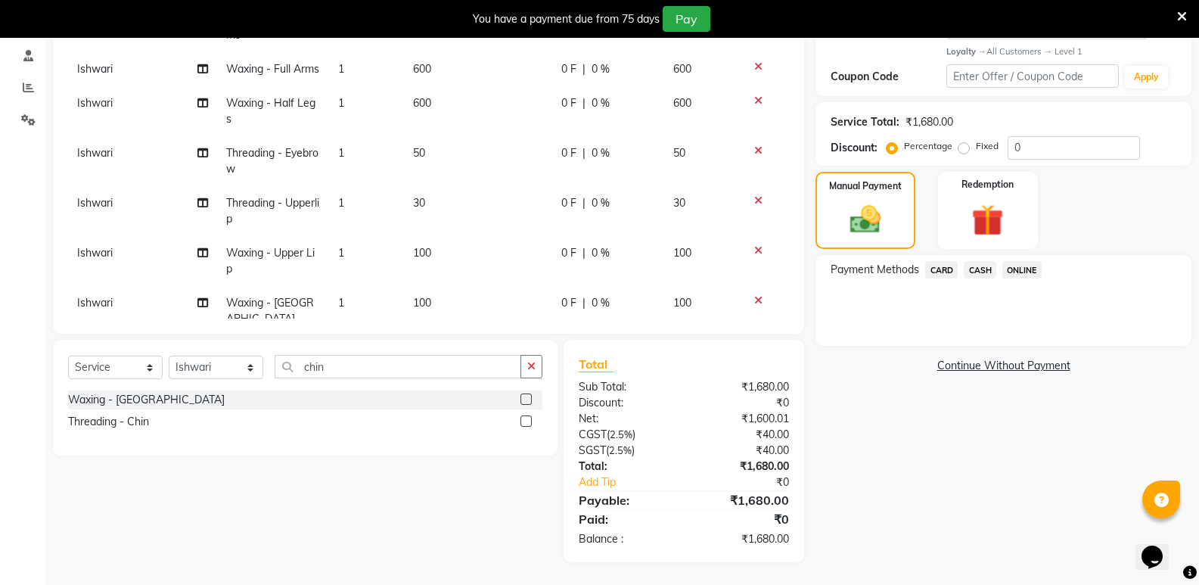
click at [1011, 269] on span "ONLINE" at bounding box center [1021, 269] width 39 height 17
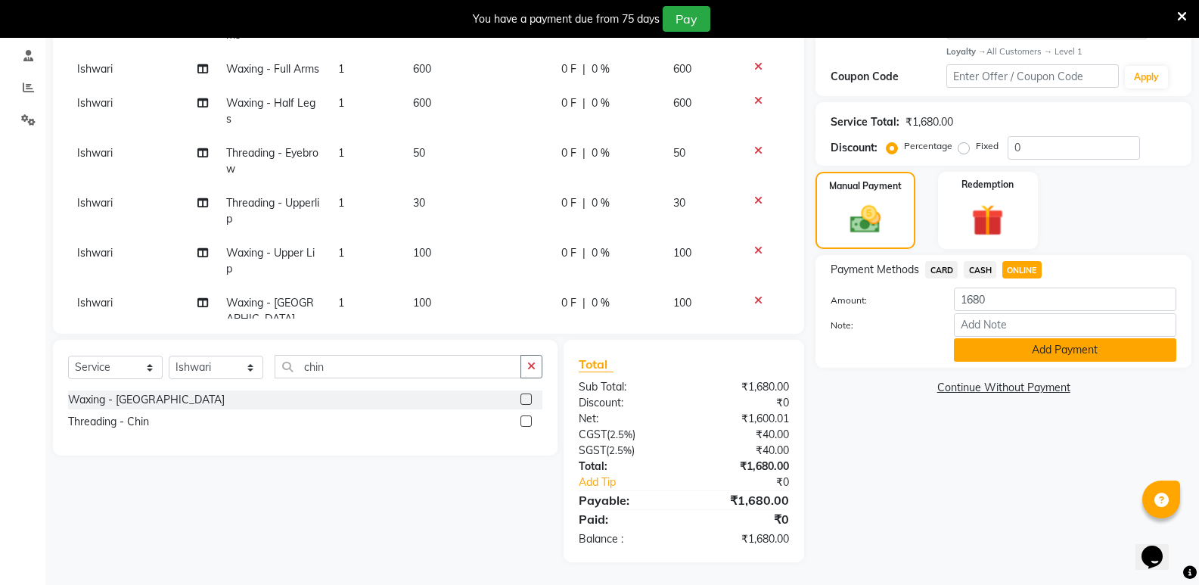
click at [983, 351] on button "Add Payment" at bounding box center [1065, 349] width 222 height 23
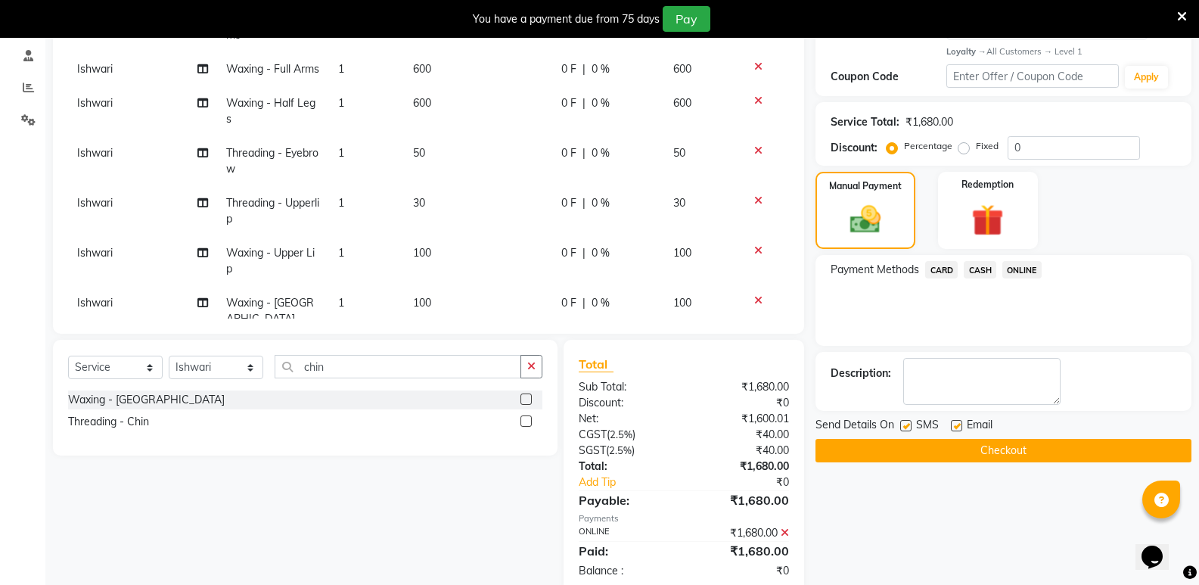
click at [937, 450] on button "Checkout" at bounding box center [1004, 450] width 376 height 23
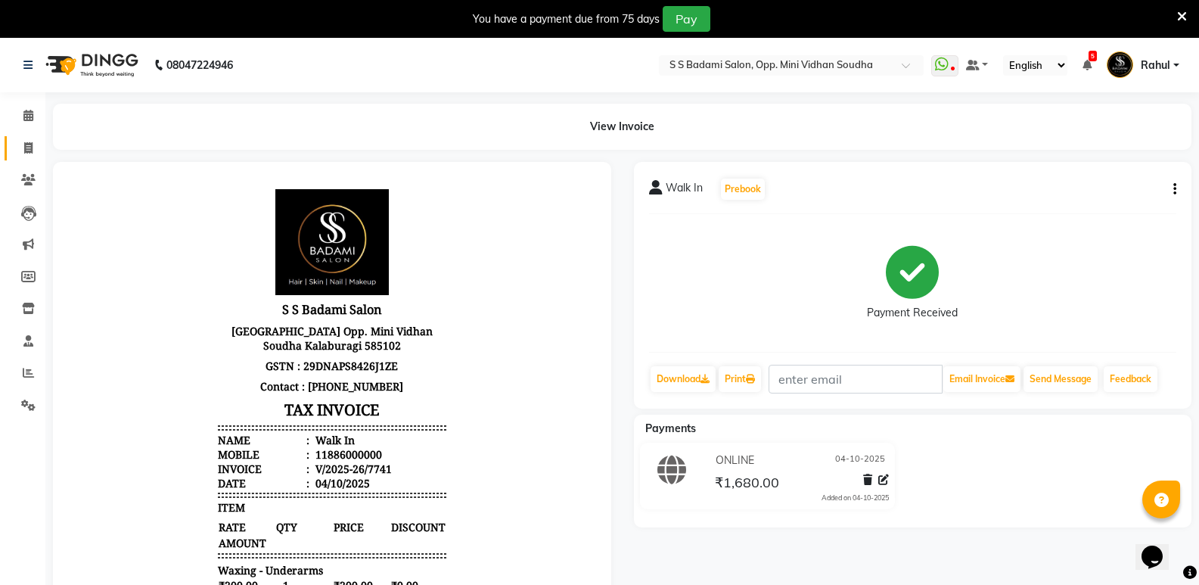
drag, startPoint x: 14, startPoint y: 133, endPoint x: 23, endPoint y: 141, distance: 12.4
click at [17, 135] on li "Invoice" at bounding box center [22, 148] width 45 height 33
click at [23, 141] on span at bounding box center [28, 148] width 26 height 17
select select "service"
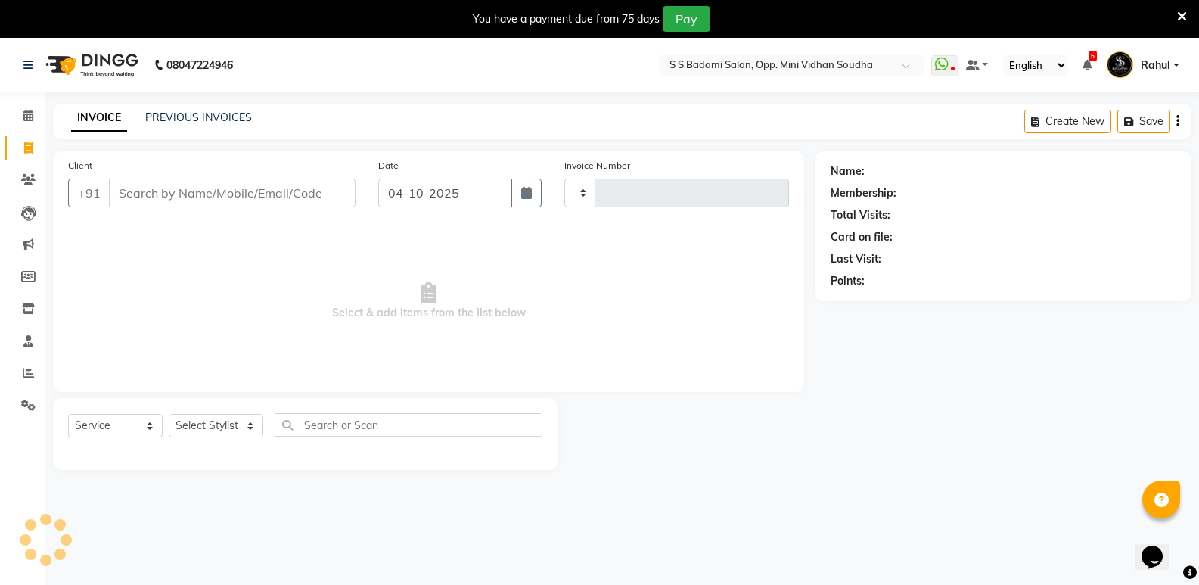
scroll to position [38, 0]
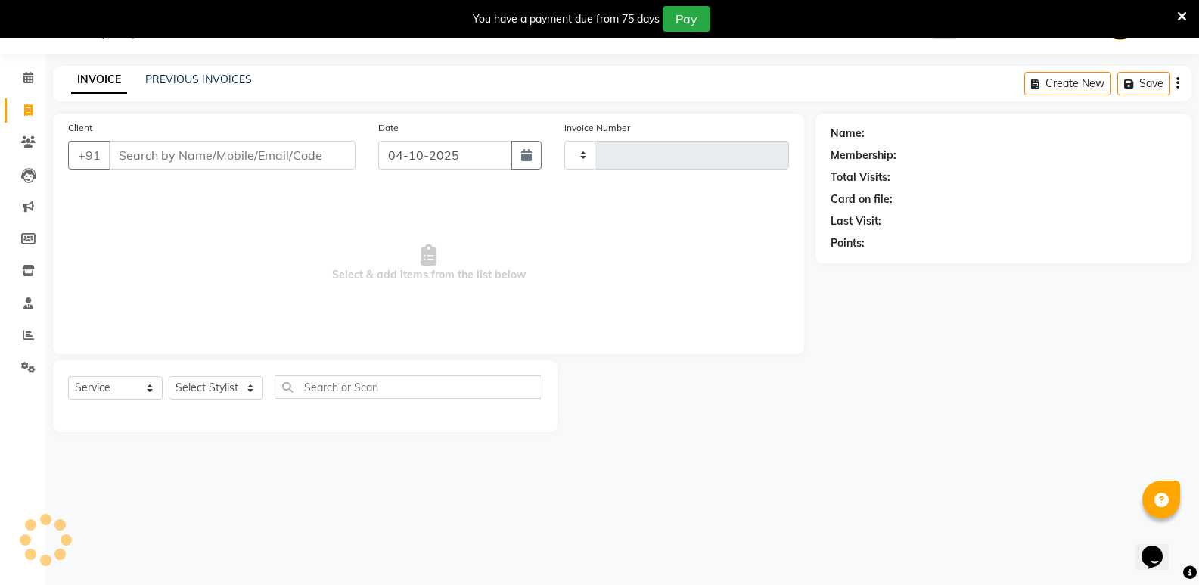
type input "7742"
select select "4533"
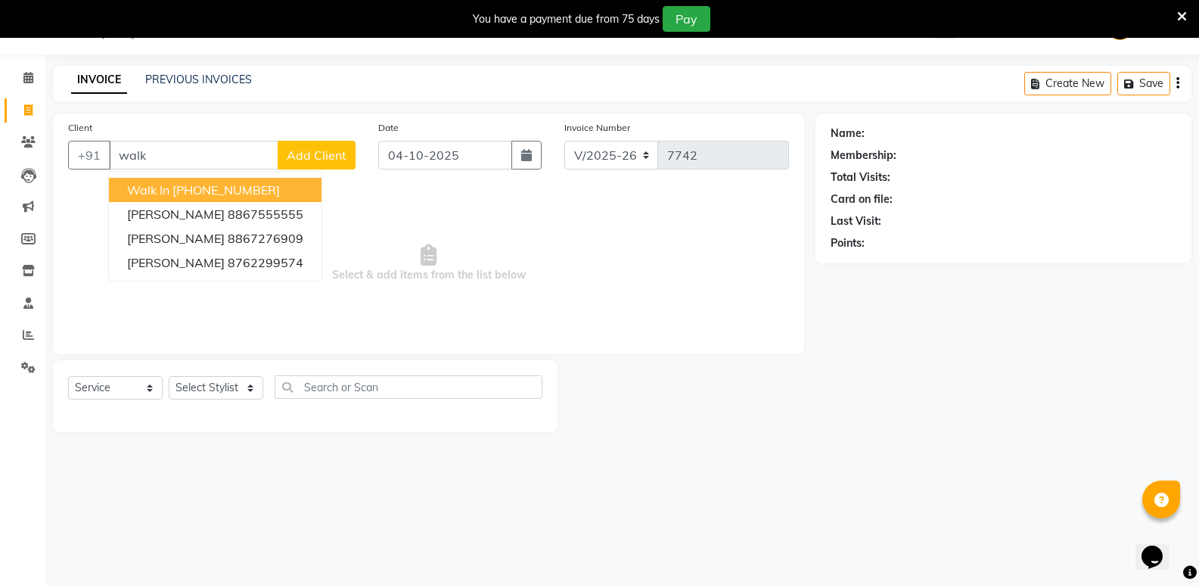
click at [157, 199] on button "Walk In [PHONE_NUMBER]" at bounding box center [215, 190] width 213 height 24
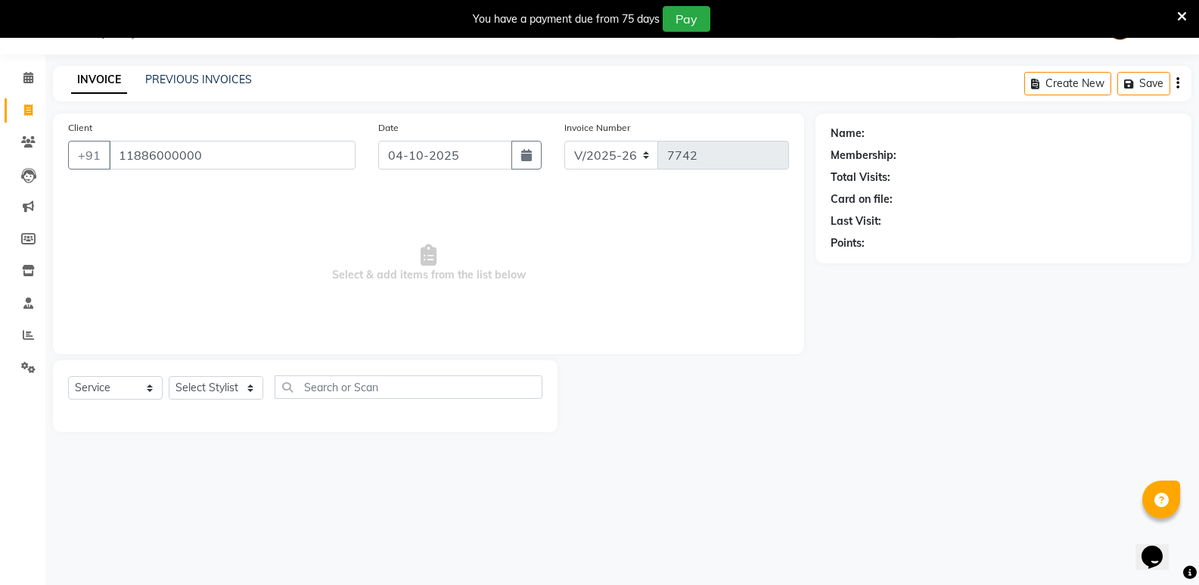
type input "11886000000"
click at [198, 384] on select "Select Stylist [PERSON_NAME] [PERSON_NAME] [PERSON_NAME] Mallu [PERSON_NAME] [P…" at bounding box center [216, 387] width 95 height 23
select select "43648"
click at [169, 376] on select "Select Stylist [PERSON_NAME] [PERSON_NAME] [PERSON_NAME] Mallu [PERSON_NAME] [P…" at bounding box center [216, 387] width 95 height 23
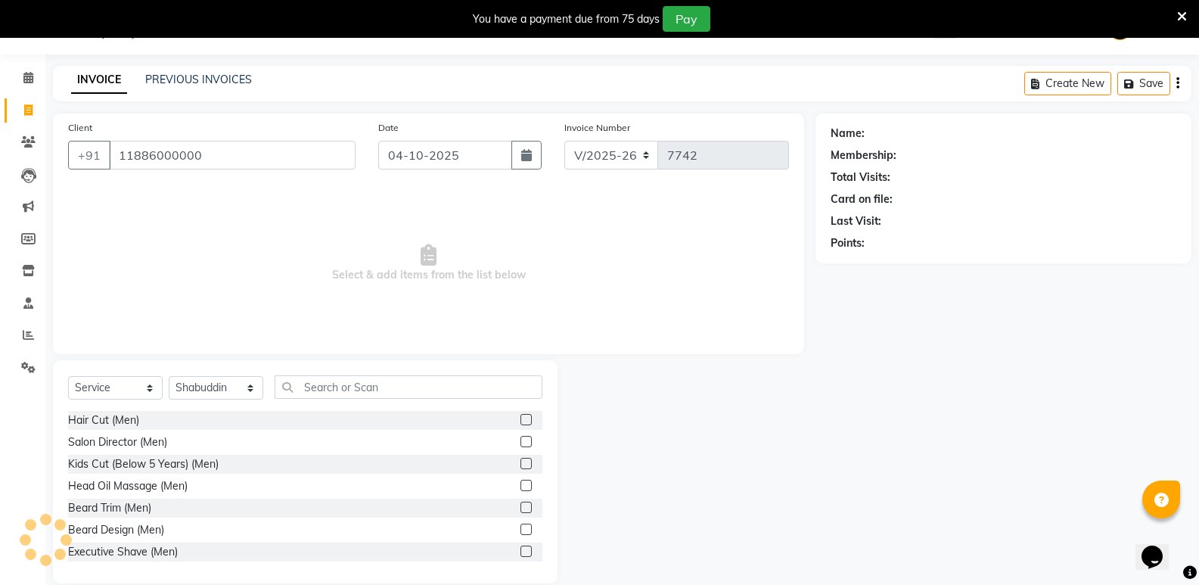
drag, startPoint x: 87, startPoint y: 417, endPoint x: 416, endPoint y: 422, distance: 329.1
click at [89, 418] on div "Hair Cut (Men)" at bounding box center [103, 420] width 71 height 16
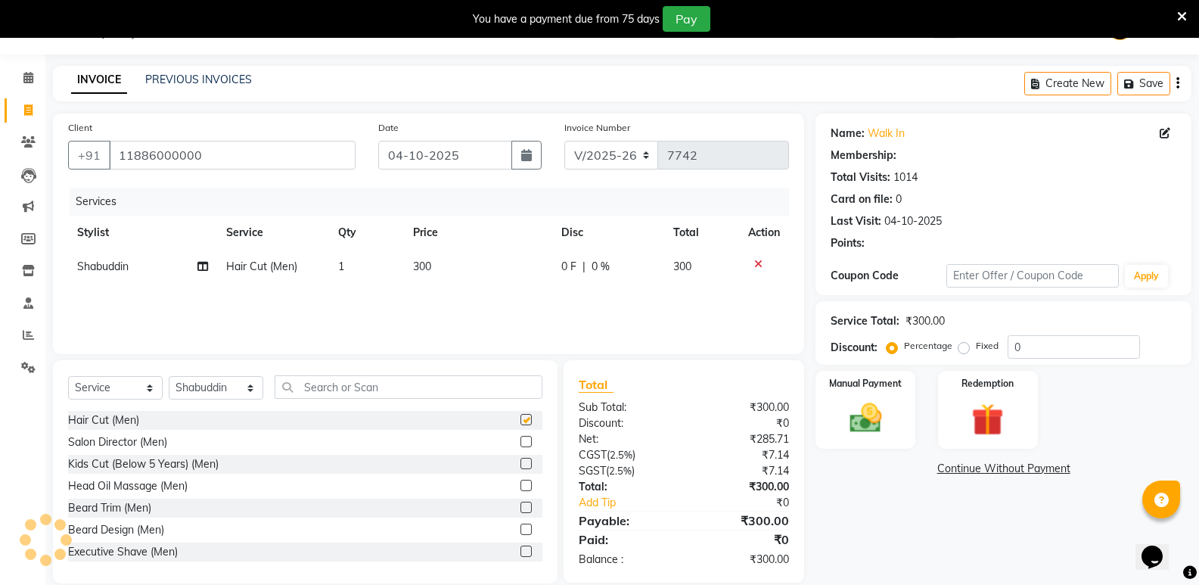
checkbox input "false"
select select "1: Object"
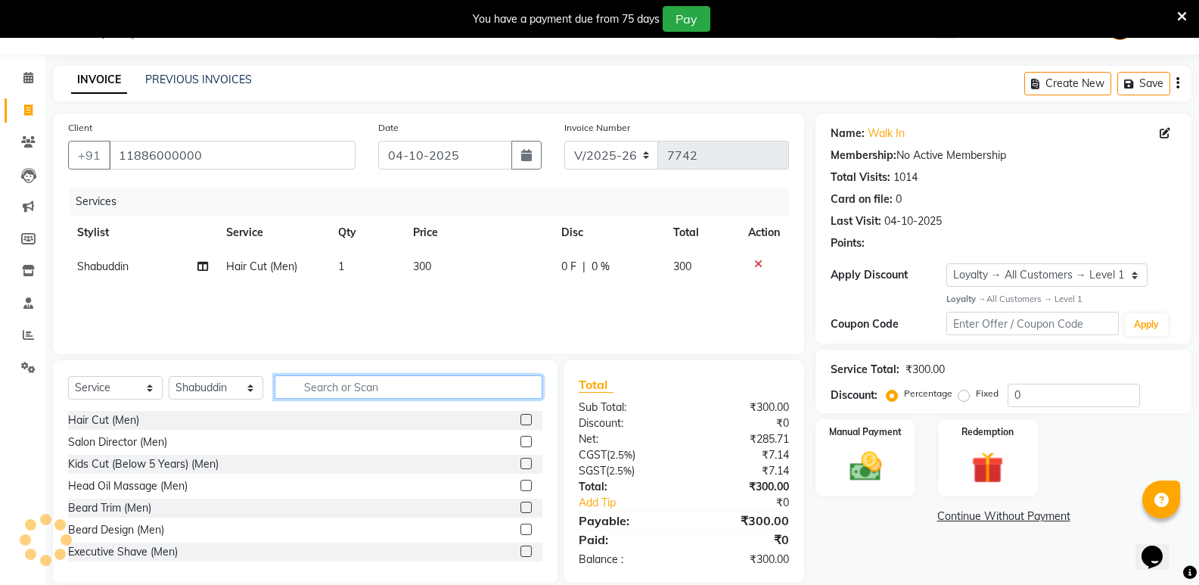
click at [392, 388] on input "text" at bounding box center [409, 386] width 268 height 23
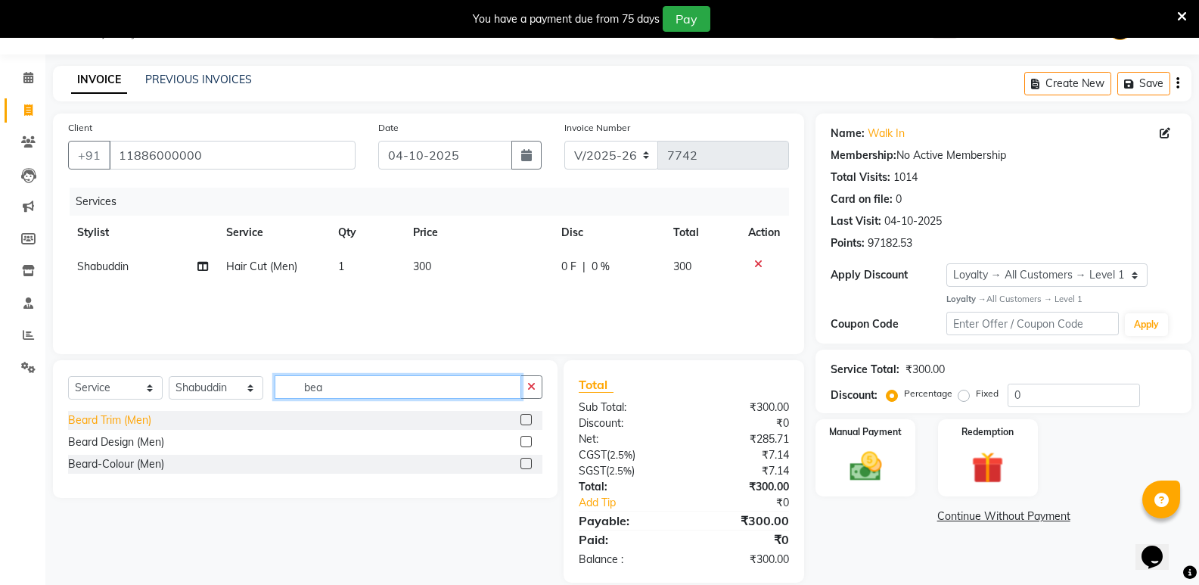
type input "bea"
click at [127, 420] on div "Beard Trim (Men)" at bounding box center [109, 420] width 83 height 16
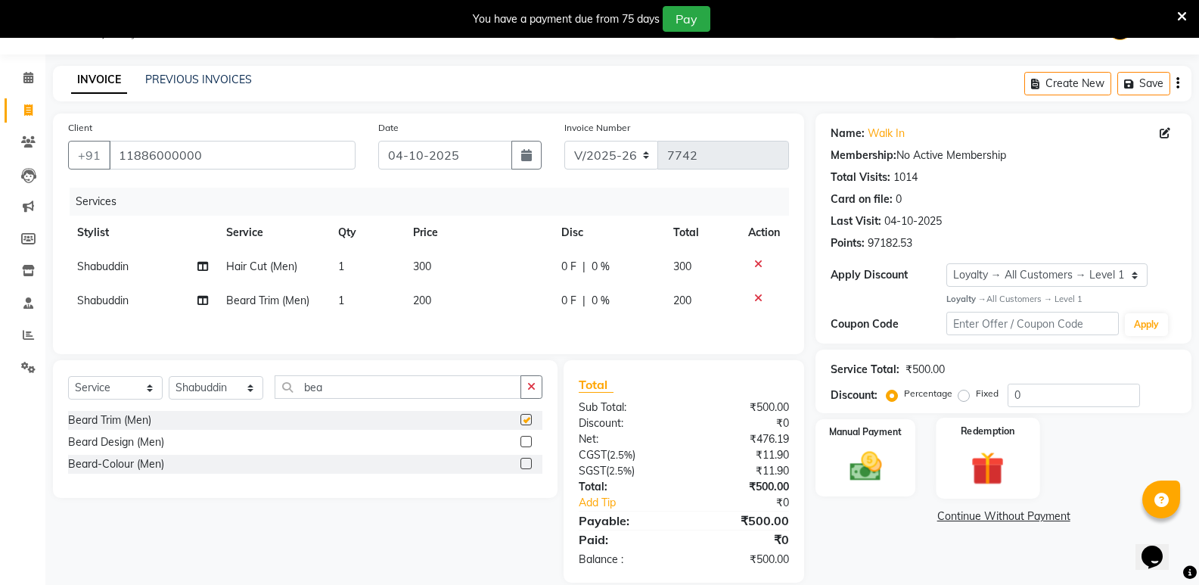
checkbox input "false"
click at [853, 478] on img at bounding box center [865, 466] width 54 height 39
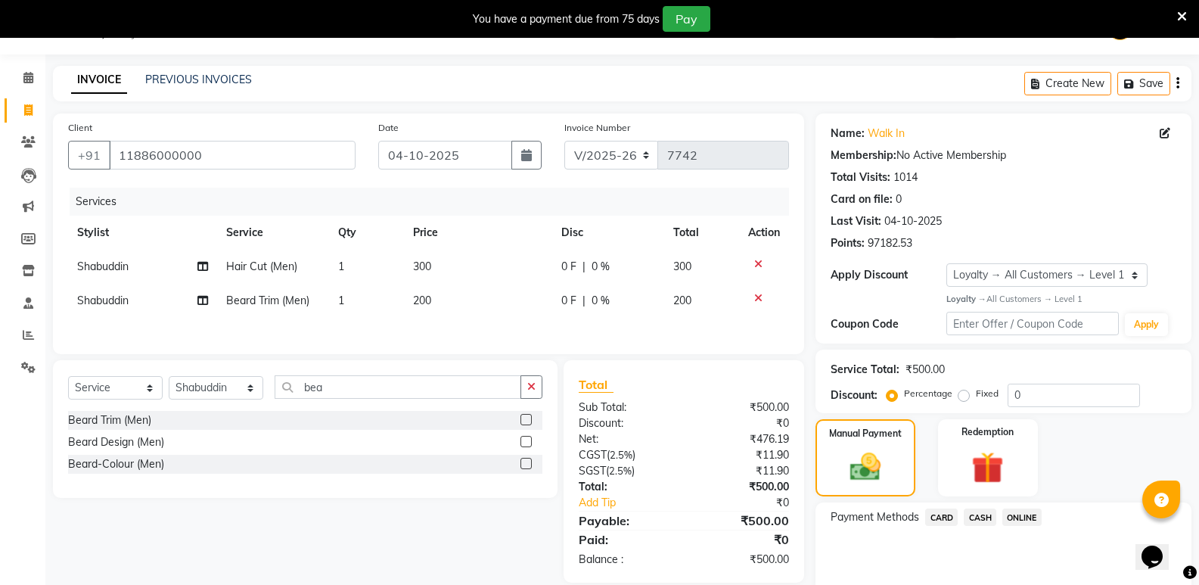
click at [971, 513] on span "CASH" at bounding box center [980, 516] width 33 height 17
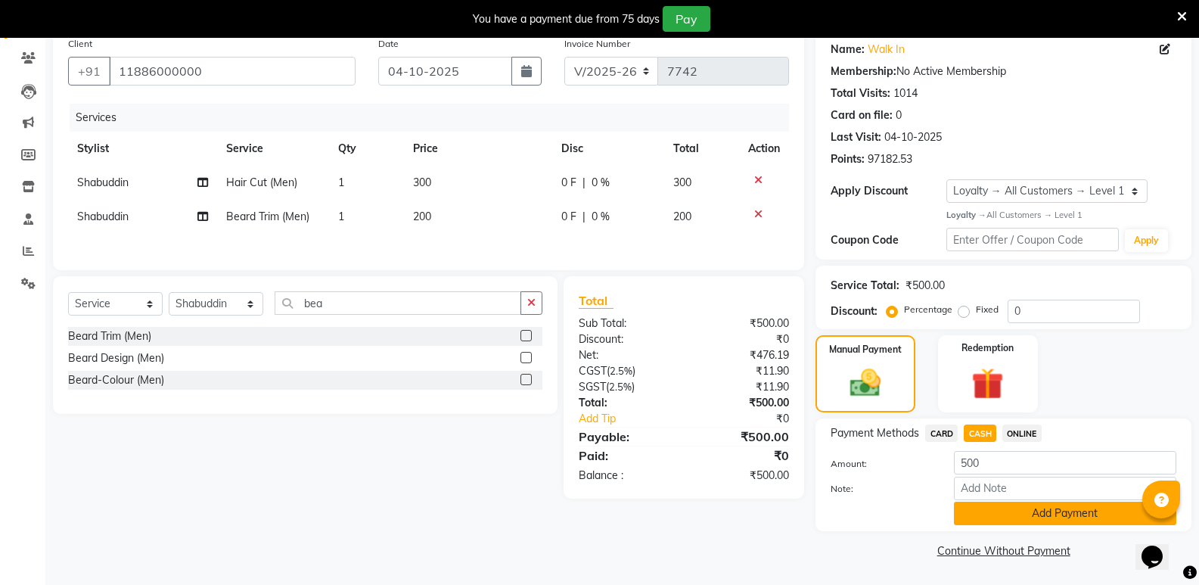
click at [983, 517] on button "Add Payment" at bounding box center [1065, 513] width 222 height 23
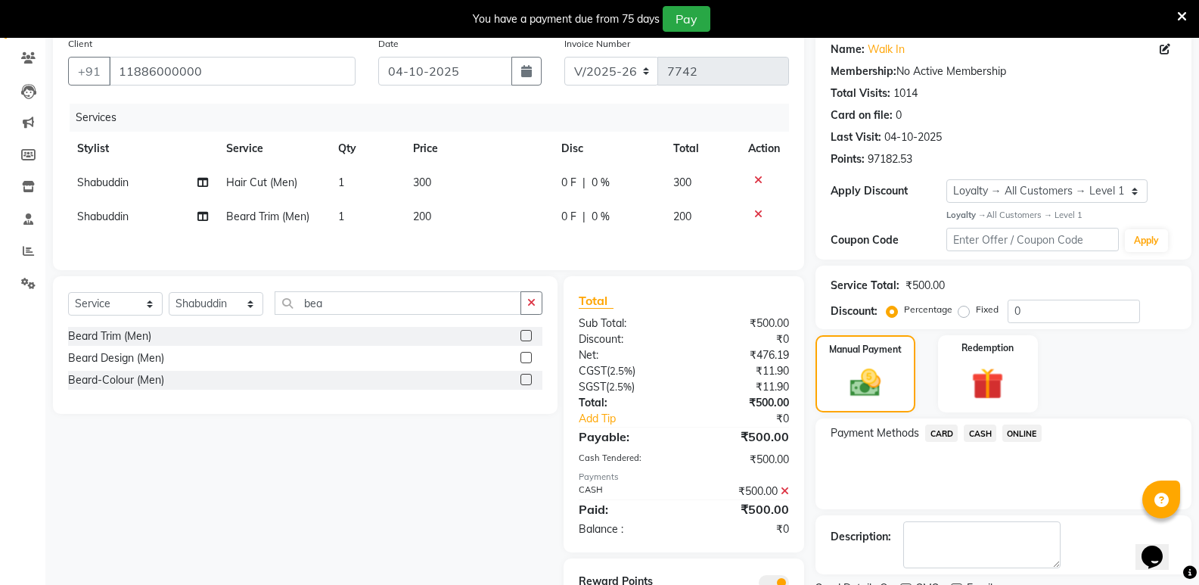
scroll to position [189, 0]
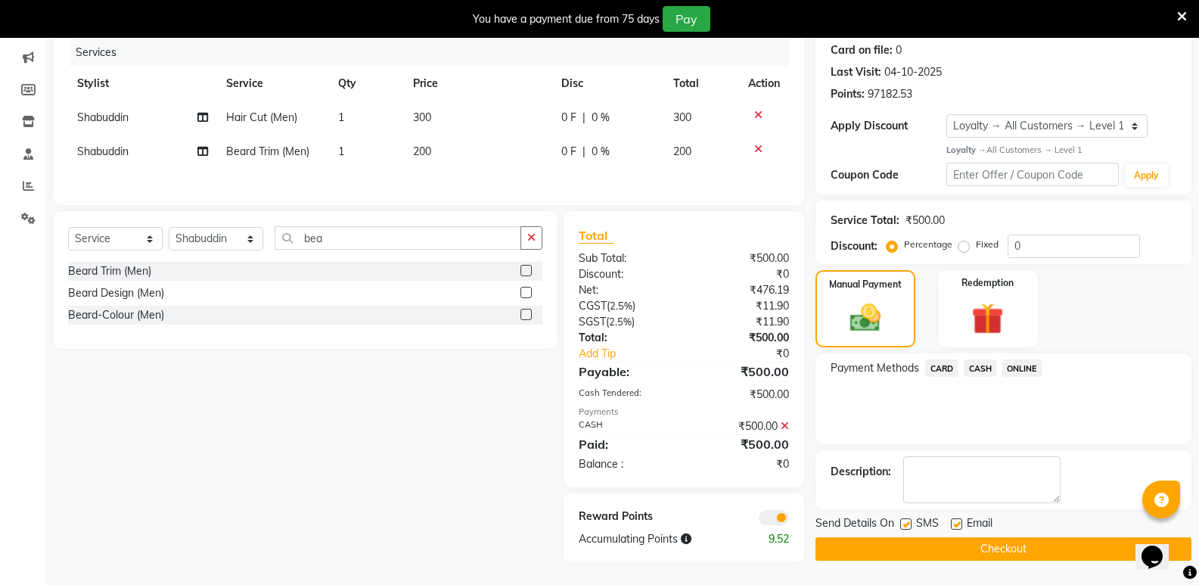
click at [983, 537] on button "Checkout" at bounding box center [1004, 548] width 376 height 23
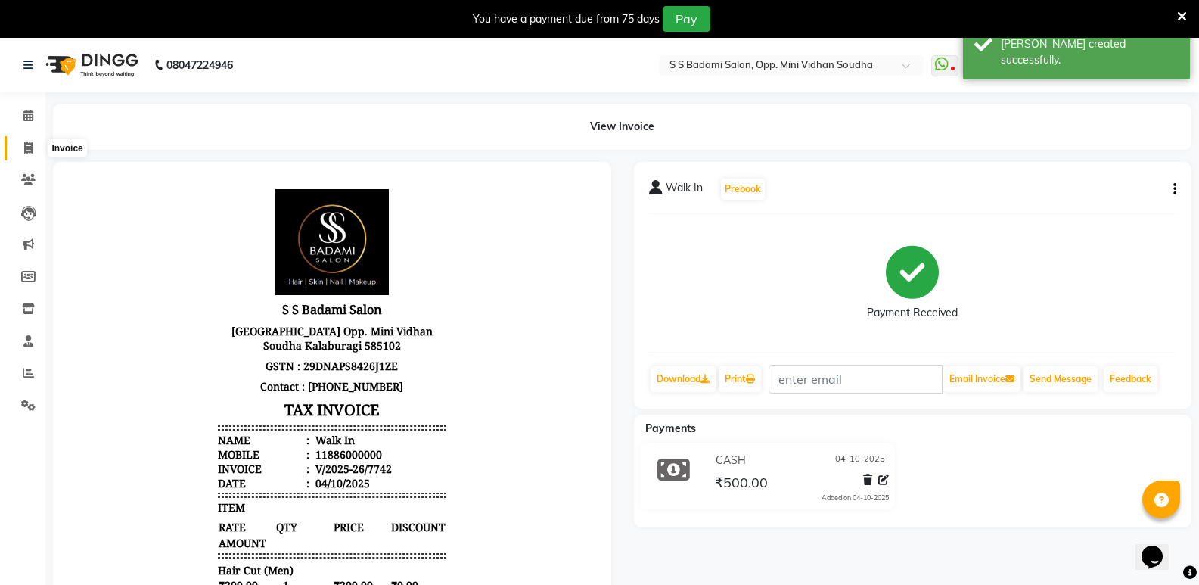
click at [19, 146] on span at bounding box center [28, 148] width 26 height 17
select select "service"
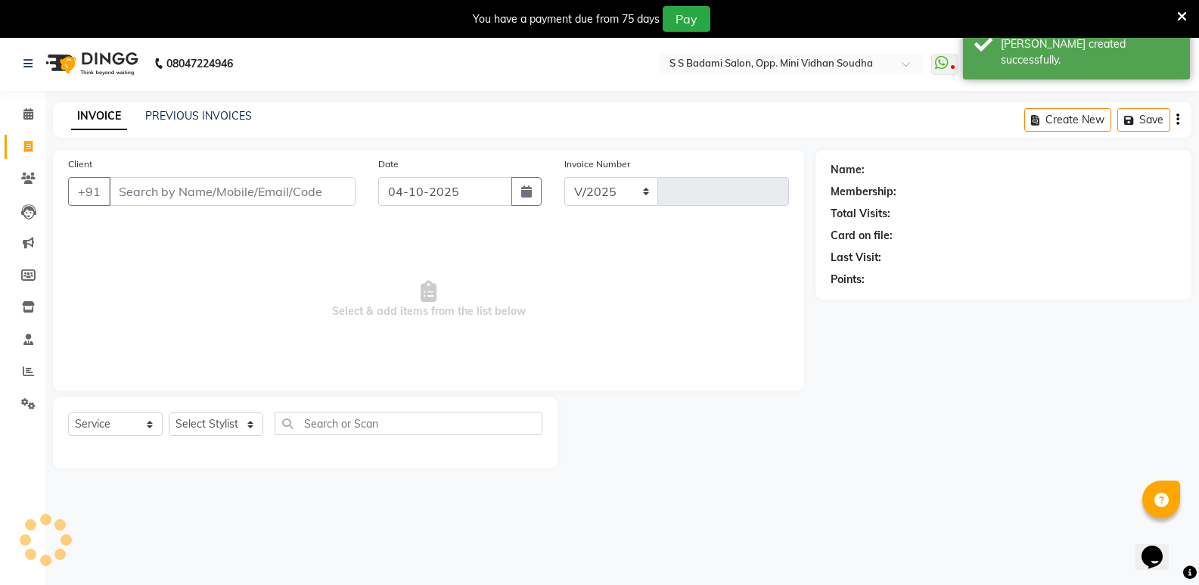
select select "4533"
type input "7743"
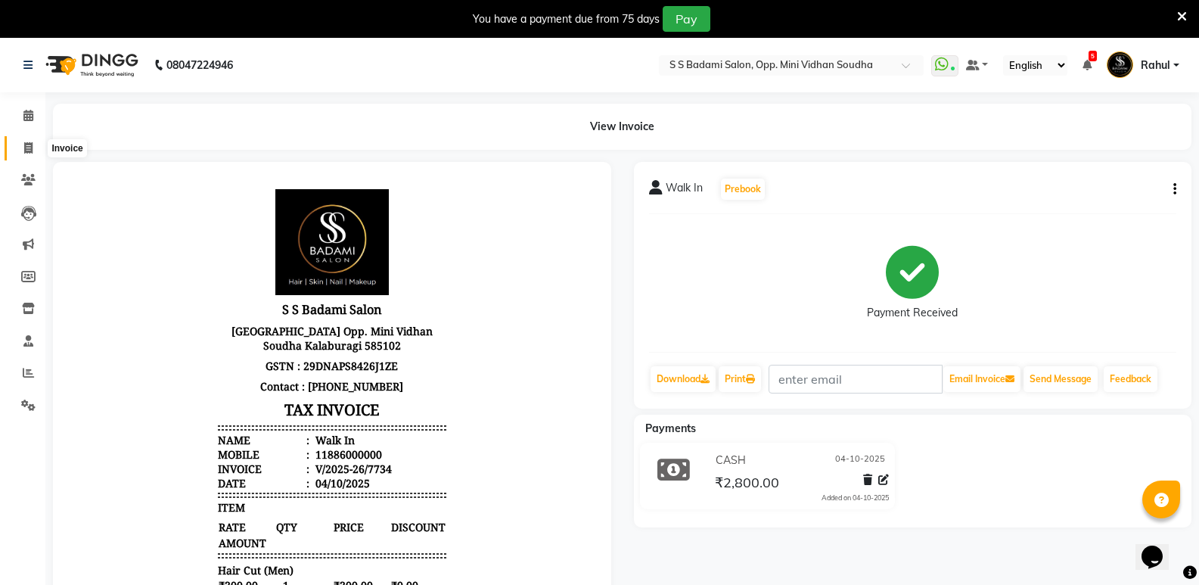
click at [16, 143] on span at bounding box center [28, 148] width 26 height 17
select select "service"
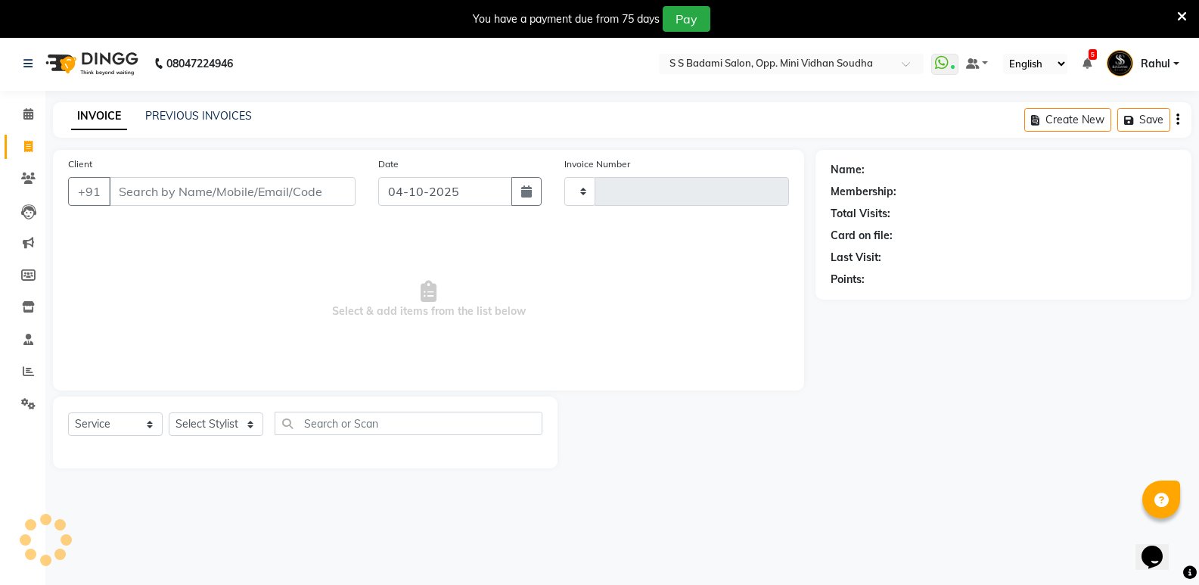
type input "7735"
select select "4533"
